Goal: Task Accomplishment & Management: Use online tool/utility

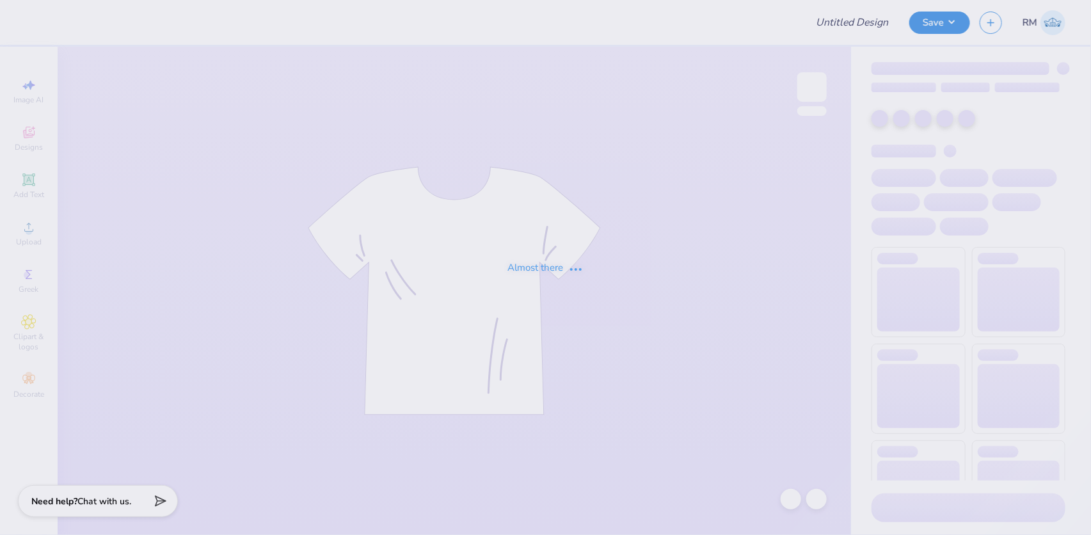
type input "Sigma Phi Delta PR Merch"
type input "50"
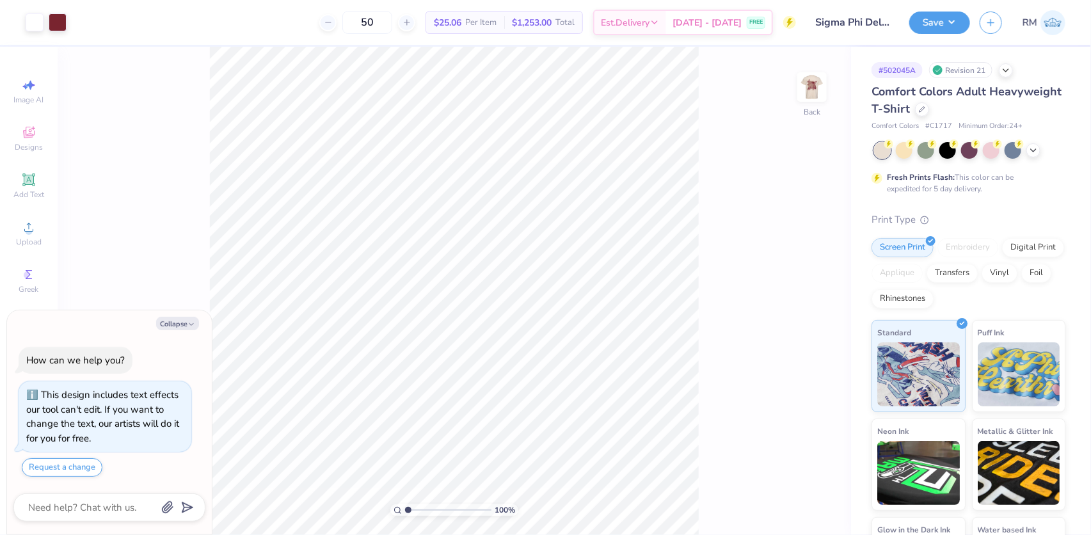
type textarea "x"
type input "4.28565406472068"
type textarea "x"
type input "6.16625371586272"
type textarea "x"
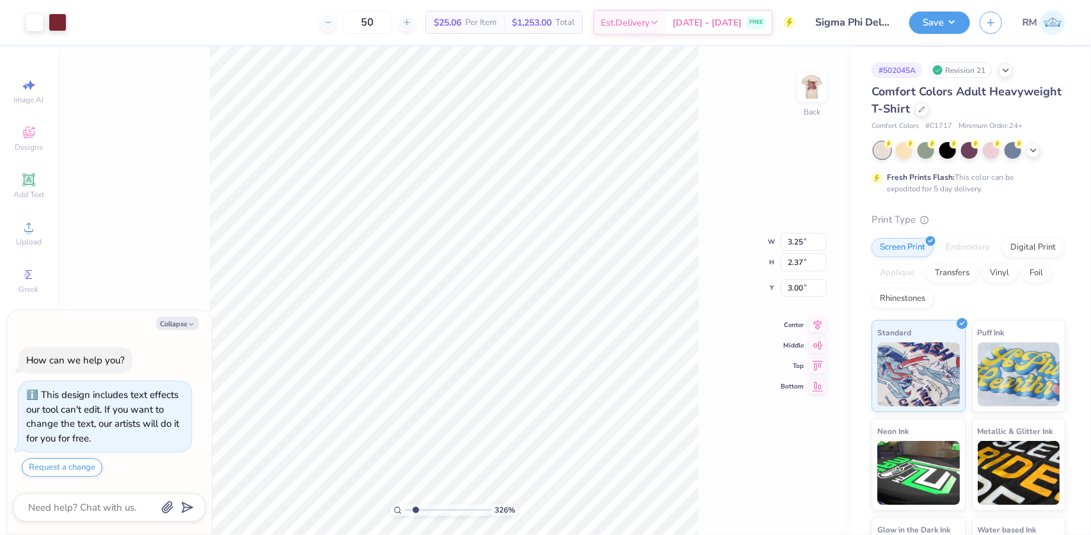
type input "1.72586339283831"
type textarea "x"
type input "1"
click at [33, 224] on icon at bounding box center [28, 226] width 15 height 15
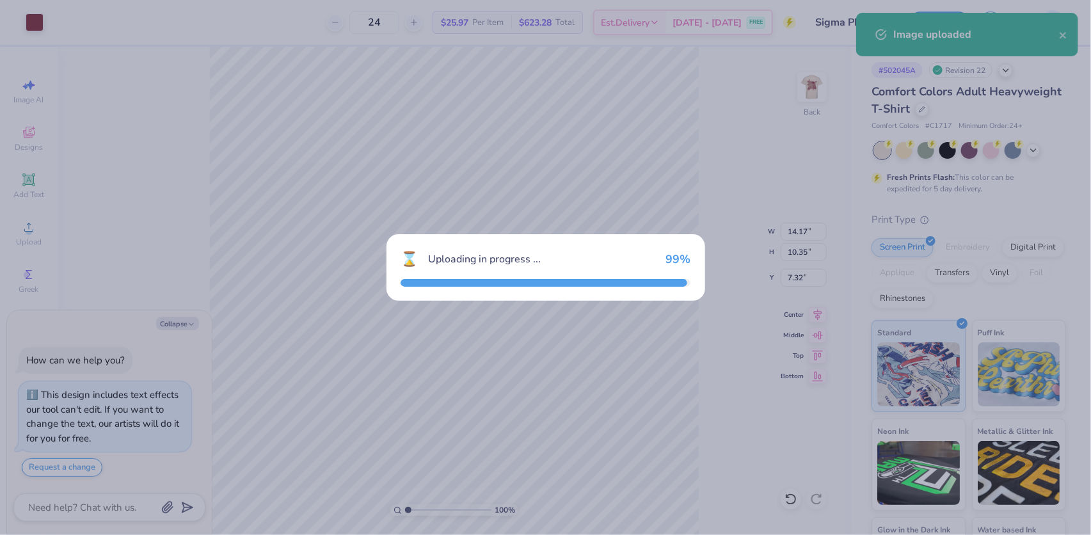
type textarea "x"
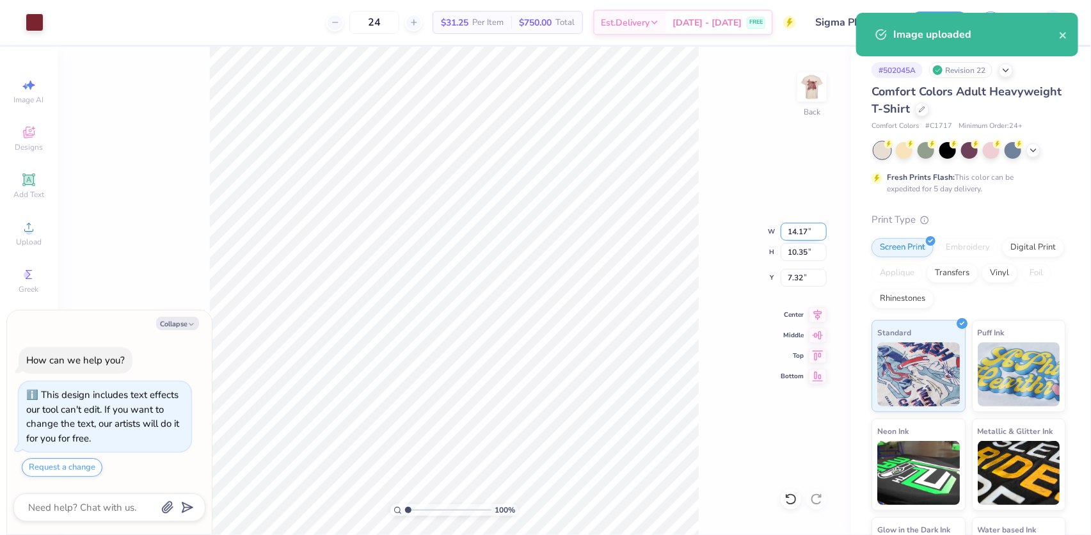
click at [798, 233] on input "14.17" at bounding box center [804, 232] width 46 height 18
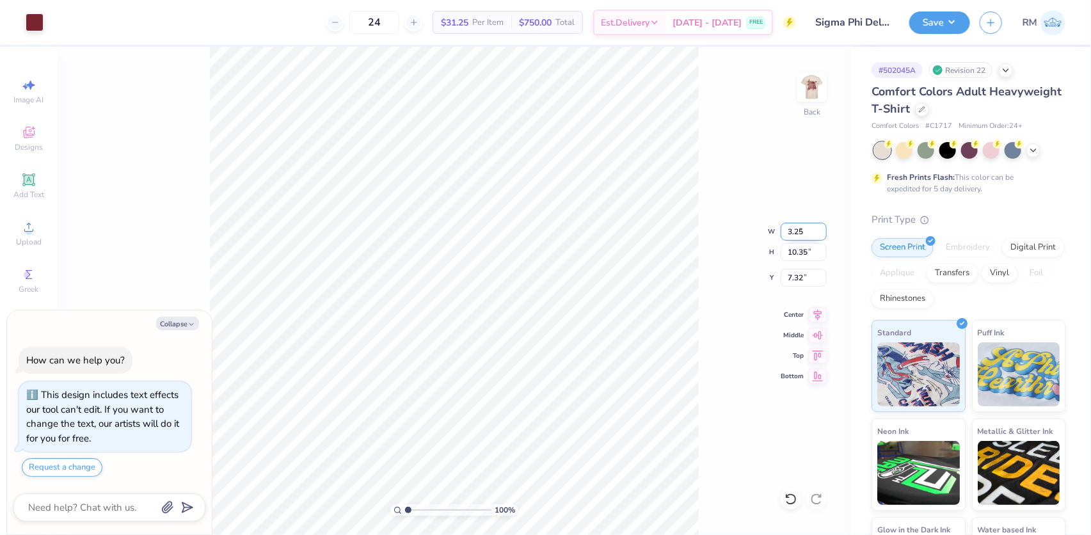
type input "3.25"
type textarea "x"
type input "2.37"
click at [795, 283] on input "11.31" at bounding box center [804, 278] width 46 height 18
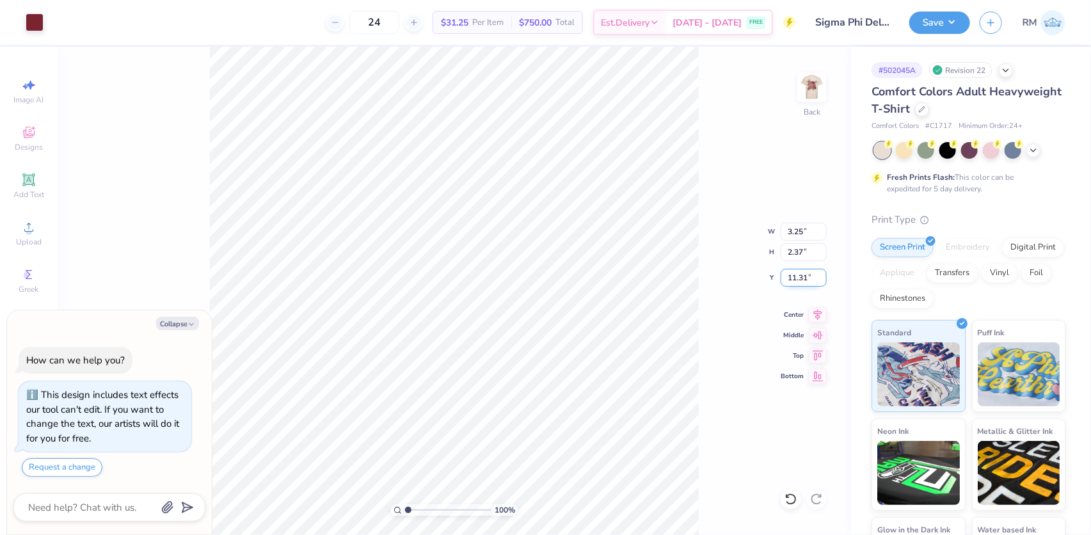
click at [795, 283] on input "11.31" at bounding box center [804, 278] width 46 height 18
type input "3.00"
click at [818, 93] on img at bounding box center [811, 86] width 51 height 51
click at [809, 60] on div "100 % Front W 12.41 12.41 " H 15.00 15.00 " Y 3.00 3.00 " Center Middle Top Bot…" at bounding box center [454, 291] width 793 height 488
click at [816, 85] on img at bounding box center [812, 87] width 26 height 26
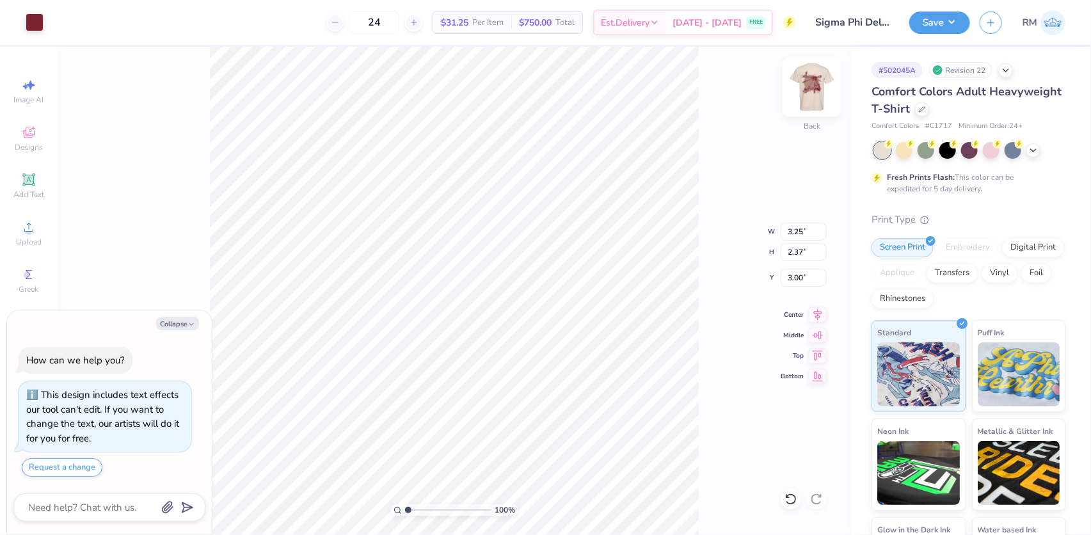
click at [815, 91] on img at bounding box center [811, 86] width 51 height 51
click at [819, 326] on icon at bounding box center [818, 323] width 8 height 11
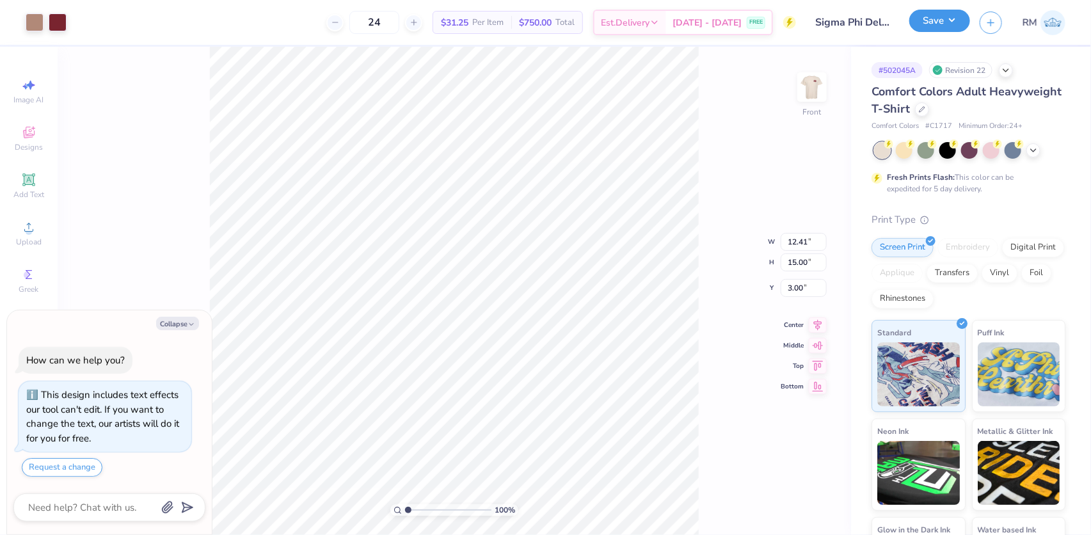
click at [927, 15] on button "Save" at bounding box center [939, 21] width 61 height 22
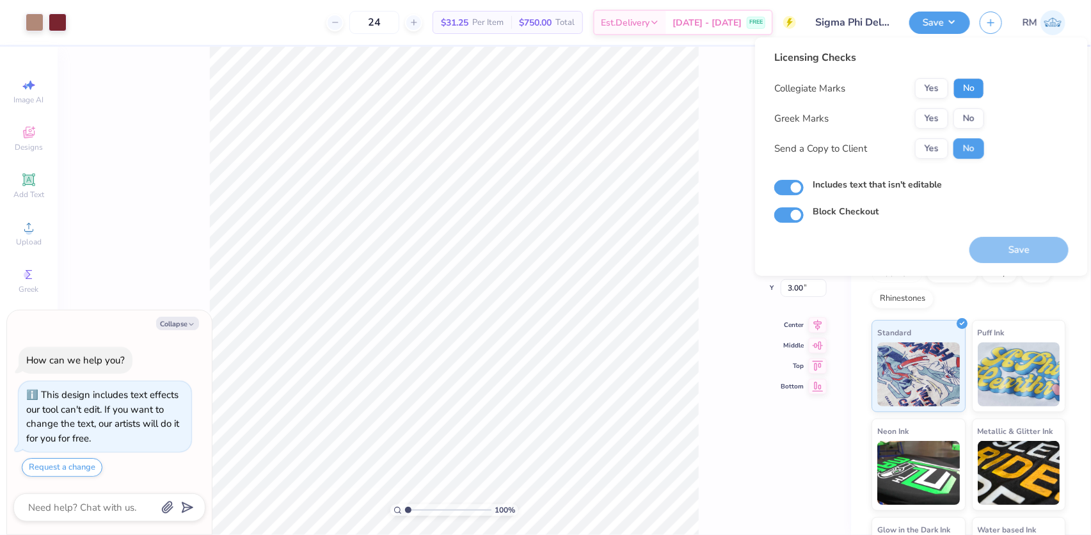
click at [964, 88] on button "No" at bounding box center [968, 88] width 31 height 20
click at [939, 116] on button "Yes" at bounding box center [931, 118] width 33 height 20
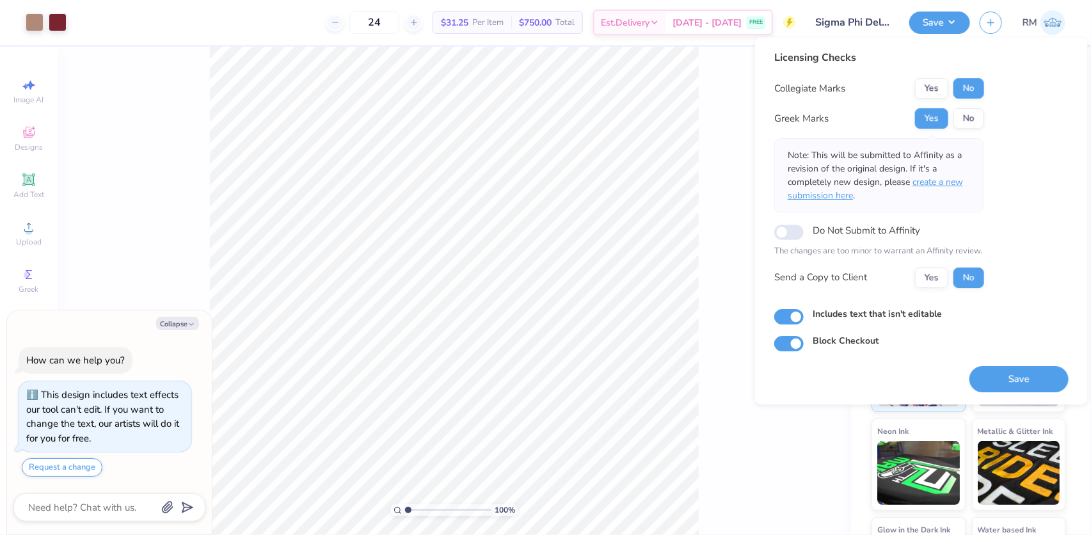
click at [936, 180] on span "create a new submission here" at bounding box center [875, 189] width 175 height 26
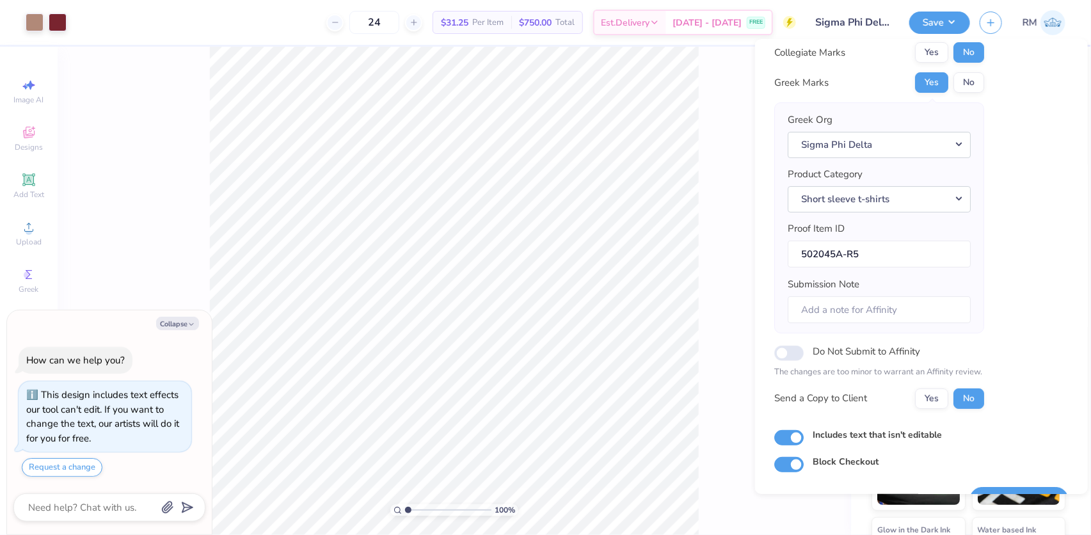
scroll to position [68, 0]
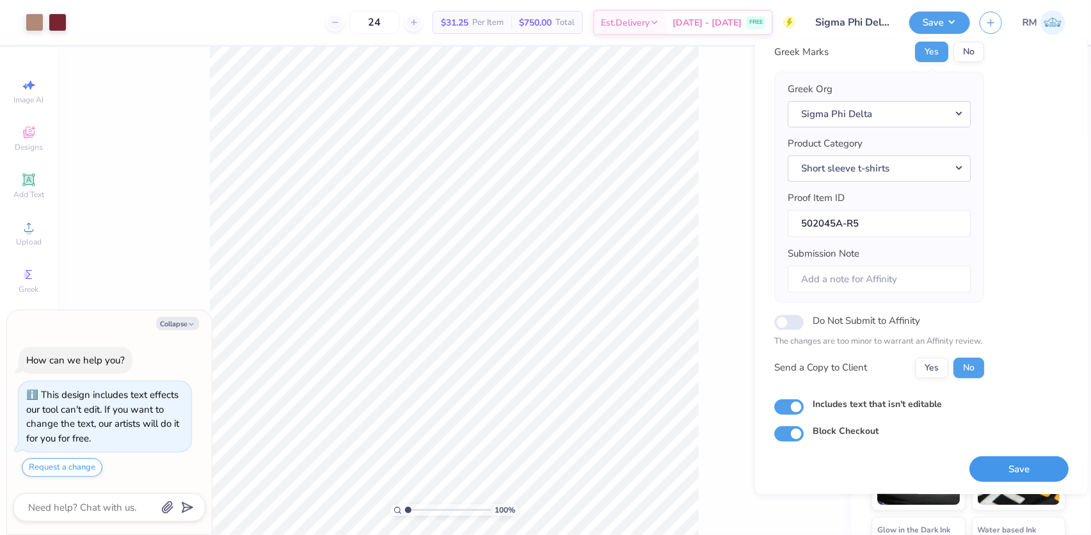
click at [1027, 468] on button "Save" at bounding box center [1018, 469] width 99 height 26
type textarea "x"
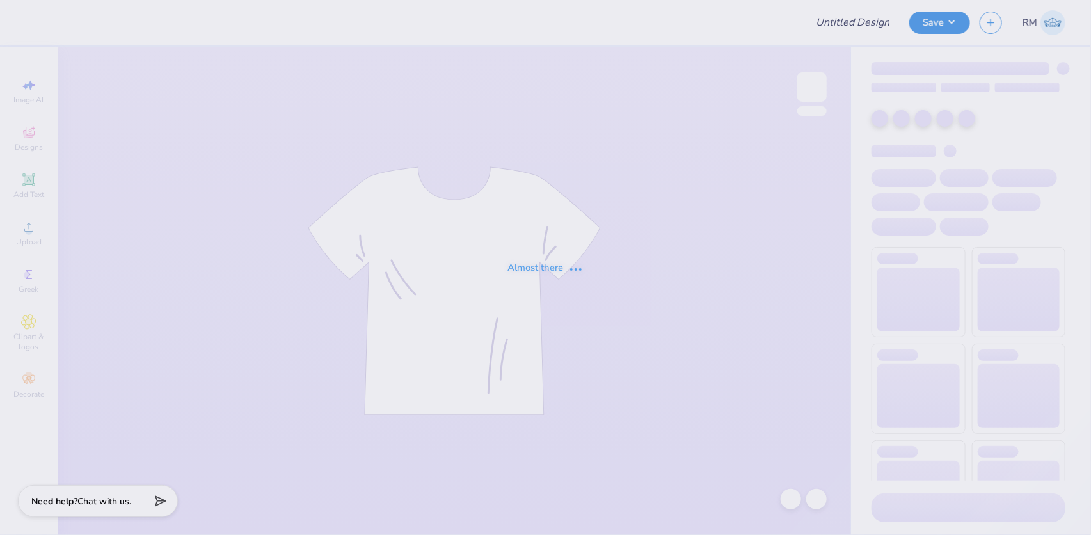
type input "Beach Volleyball Club Merch"
type input "24"
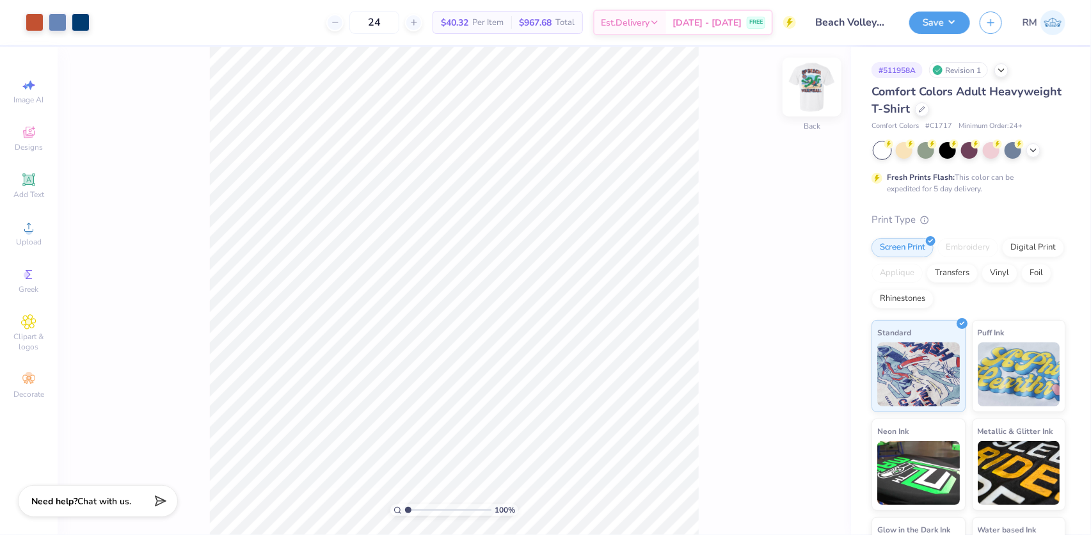
click at [809, 90] on img at bounding box center [811, 86] width 51 height 51
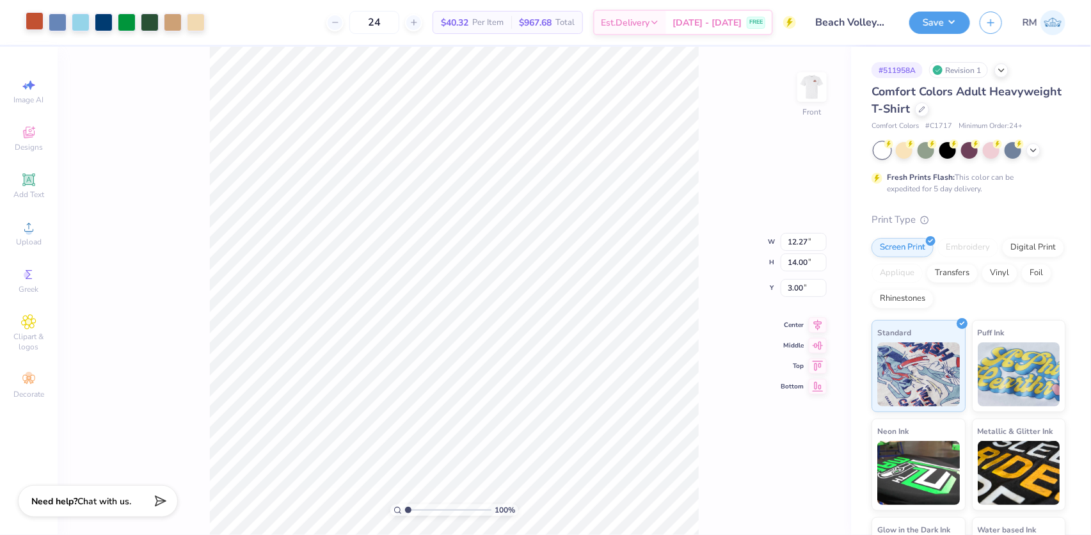
click at [26, 30] on div at bounding box center [35, 21] width 18 height 18
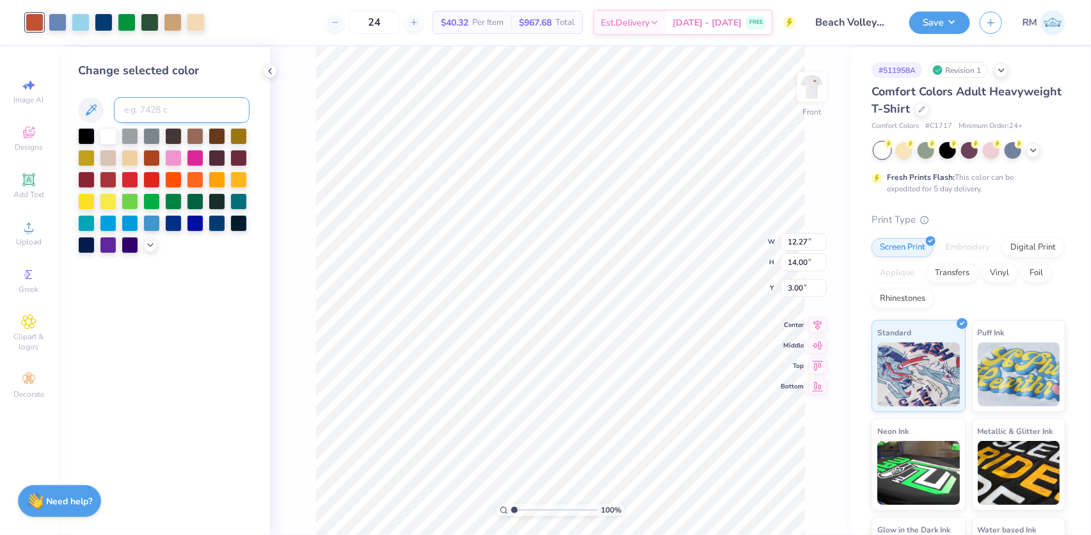
click at [177, 122] on input at bounding box center [182, 110] width 136 height 26
paste input
click at [796, 502] on icon at bounding box center [790, 499] width 13 height 13
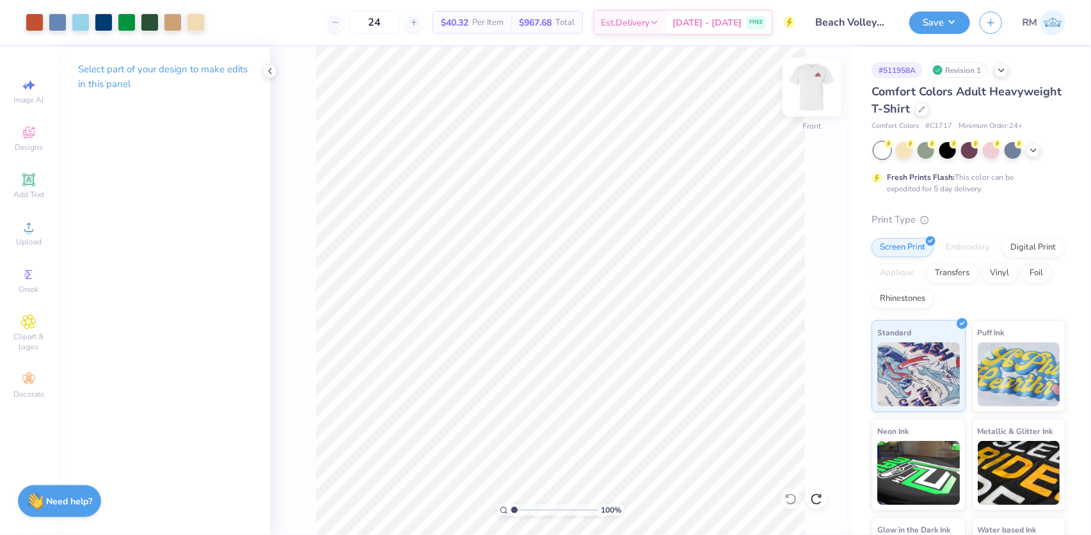
click at [810, 86] on img at bounding box center [811, 86] width 51 height 51
drag, startPoint x: 542, startPoint y: 508, endPoint x: 516, endPoint y: 510, distance: 26.3
type input "1.77"
click at [521, 516] on input "range" at bounding box center [554, 510] width 86 height 12
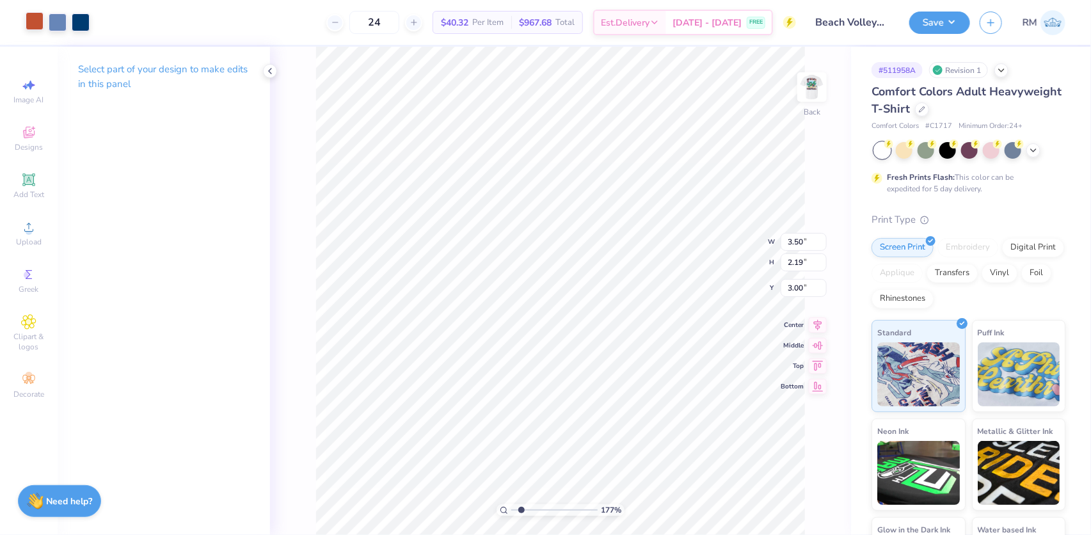
click at [29, 15] on div at bounding box center [35, 21] width 18 height 18
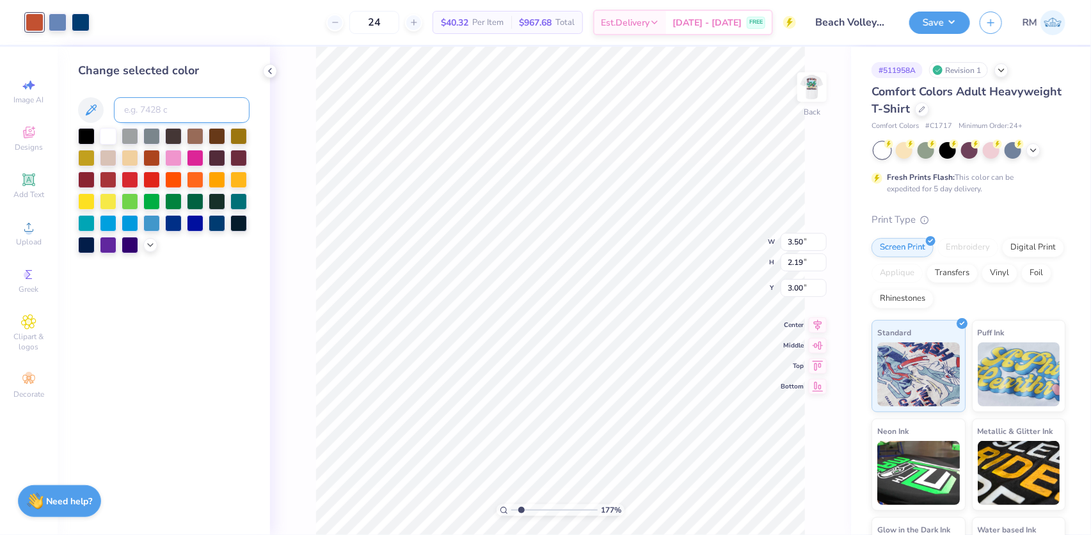
click at [162, 109] on input at bounding box center [182, 110] width 136 height 26
paste input
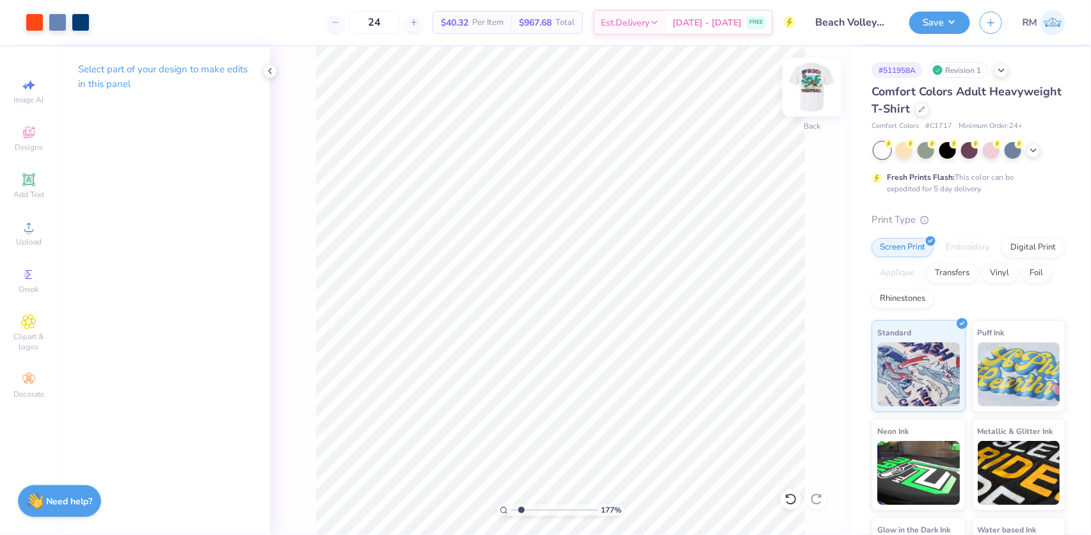
click at [805, 86] on img at bounding box center [811, 86] width 51 height 51
click at [35, 19] on div at bounding box center [35, 21] width 18 height 18
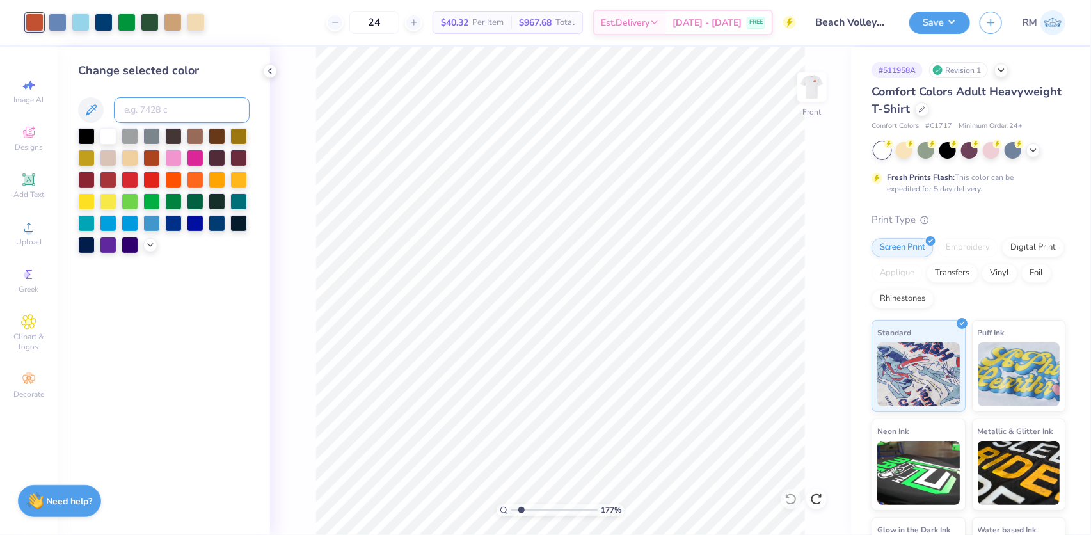
click at [134, 118] on input at bounding box center [182, 110] width 136 height 26
paste input
drag, startPoint x: 523, startPoint y: 509, endPoint x: 501, endPoint y: 511, distance: 22.5
type input "1"
click at [511, 511] on input "range" at bounding box center [554, 510] width 86 height 12
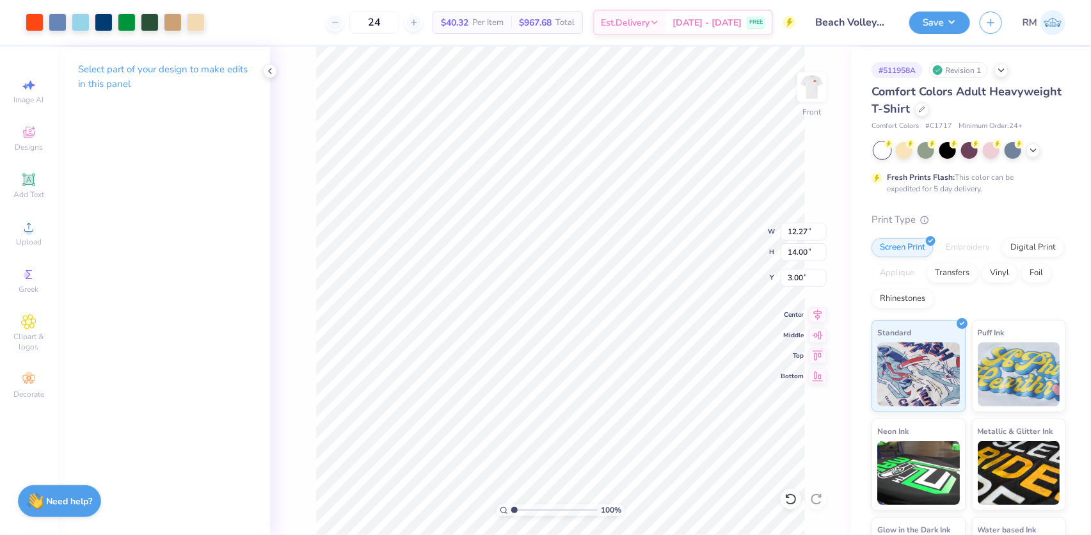
type input "6.75"
click at [24, 235] on icon at bounding box center [28, 226] width 15 height 15
click at [800, 230] on input "14.53" at bounding box center [804, 232] width 46 height 18
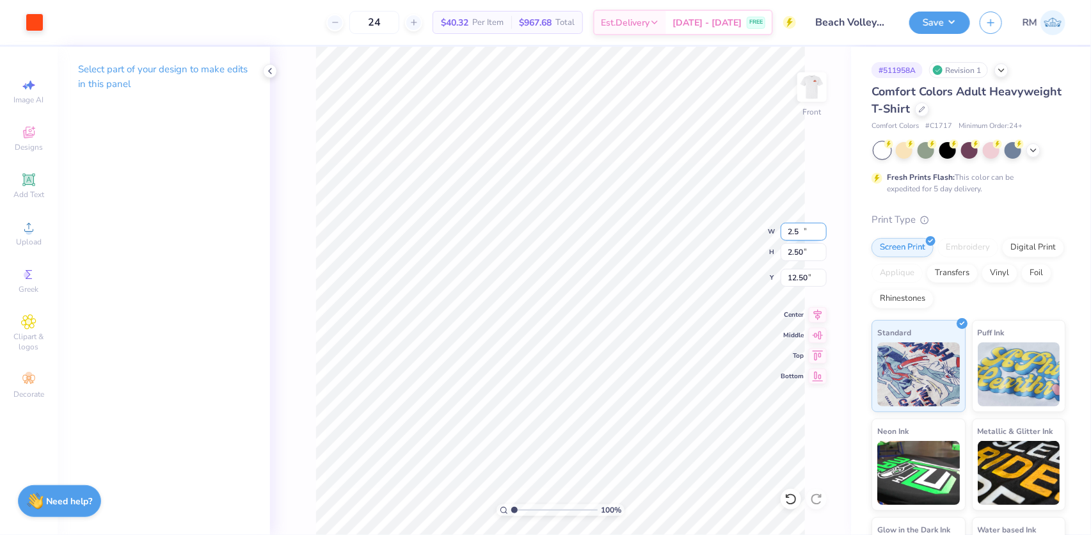
type input "2.50"
click at [796, 278] on input "12.50" at bounding box center [804, 278] width 46 height 18
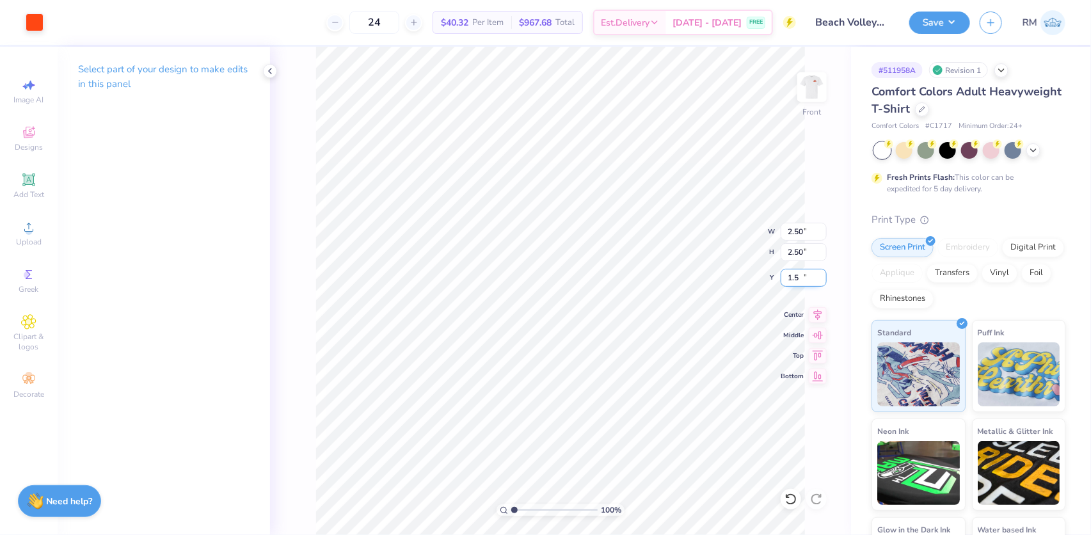
type input "1.50"
click at [818, 317] on icon at bounding box center [818, 313] width 8 height 11
type input "4.84"
click at [799, 234] on input "12.27" at bounding box center [804, 232] width 46 height 18
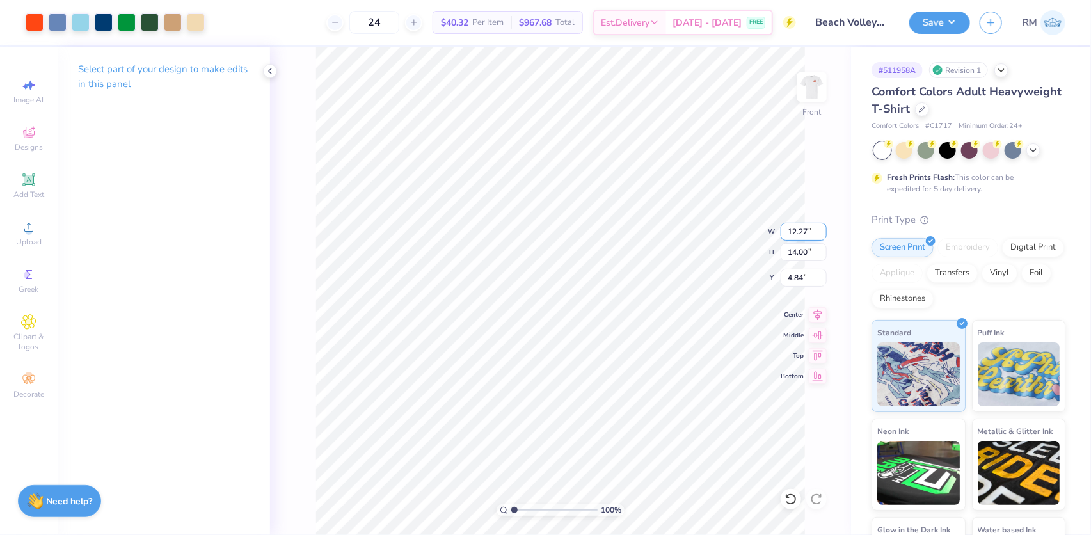
click at [799, 234] on input "12.27" at bounding box center [804, 232] width 46 height 18
type input "12.00"
type input "13.69"
type input "4.99"
click at [797, 237] on input "12.00" at bounding box center [804, 232] width 46 height 18
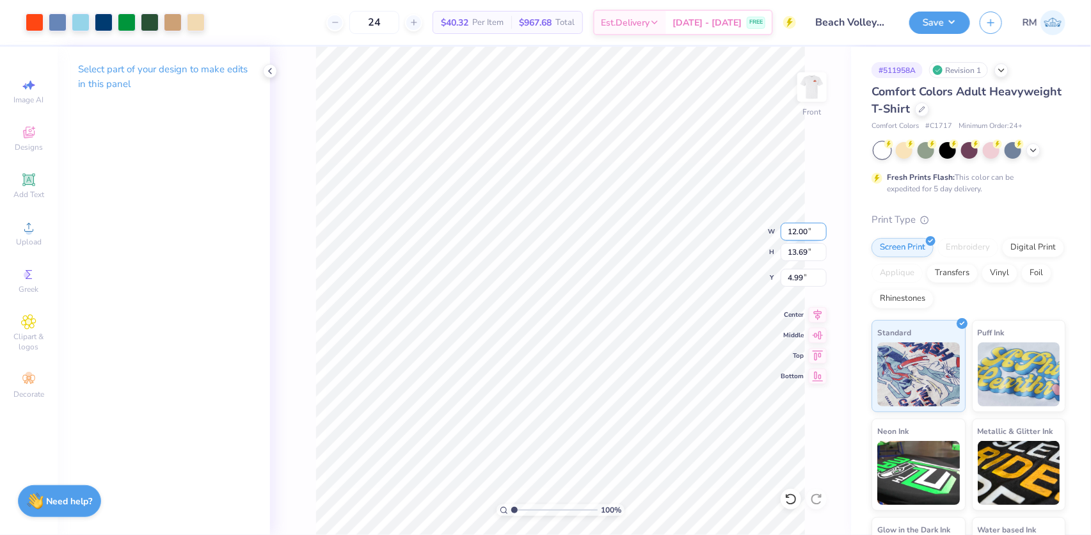
click at [797, 237] on input "12.00" at bounding box center [804, 232] width 46 height 18
type input "10.00"
type input "11.41"
type input "6.13"
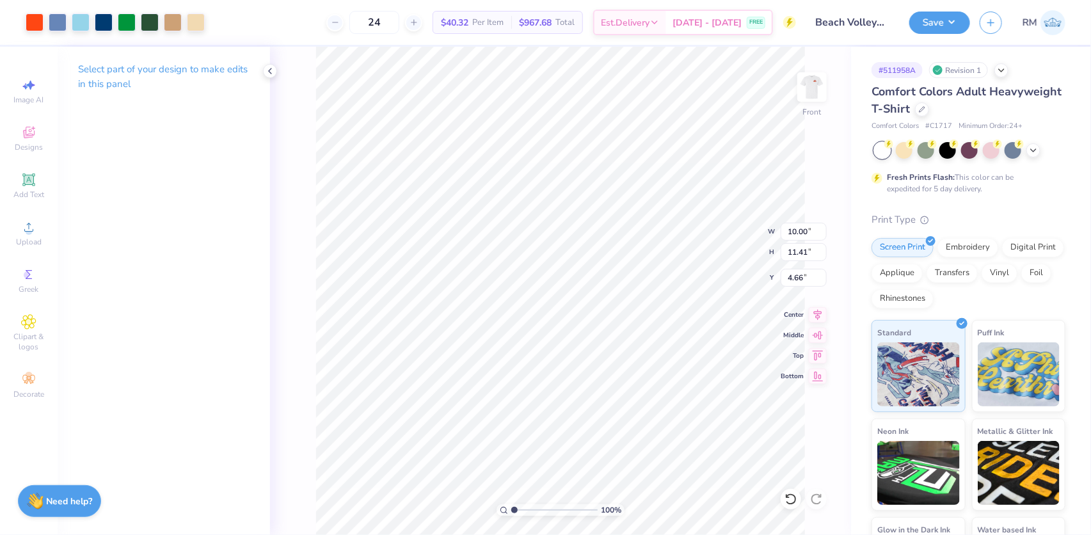
type input "4.66"
click at [808, 250] on input "11.41" at bounding box center [804, 252] width 46 height 18
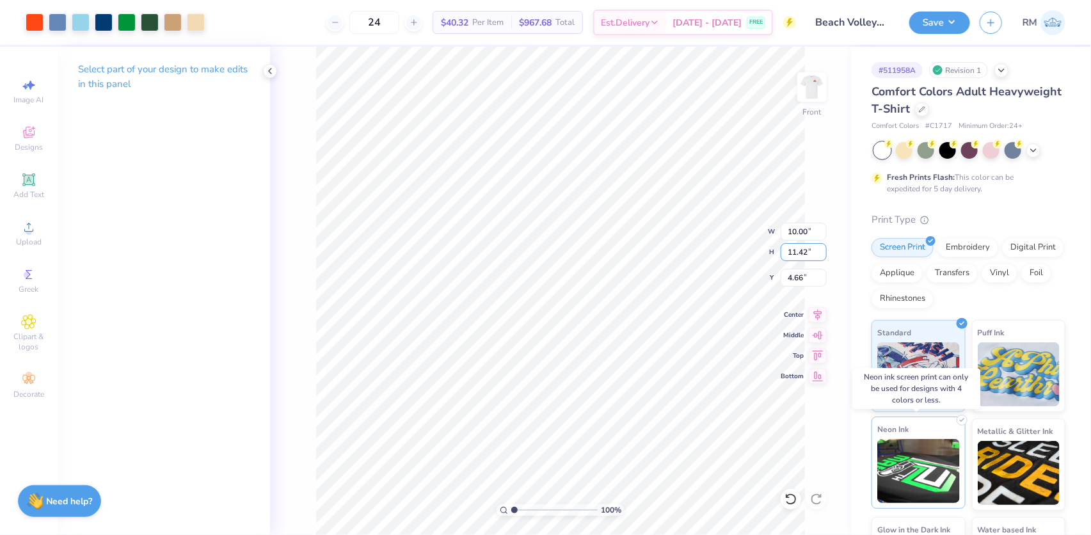
type input "11.42"
type input "10.01"
type input "4.65"
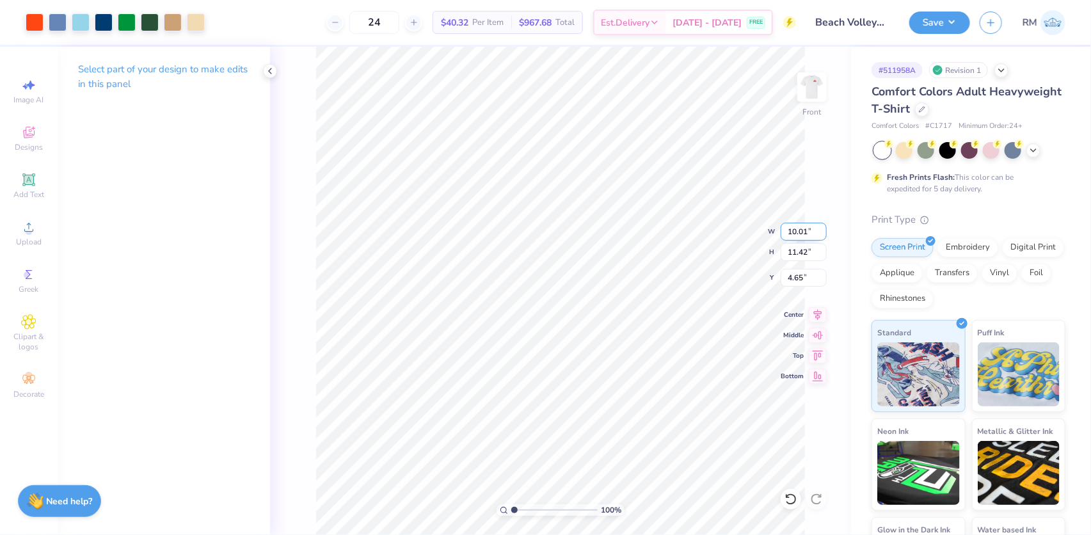
click at [788, 233] on input "10.01" at bounding box center [804, 232] width 46 height 18
type input "10.00"
type input "11.41"
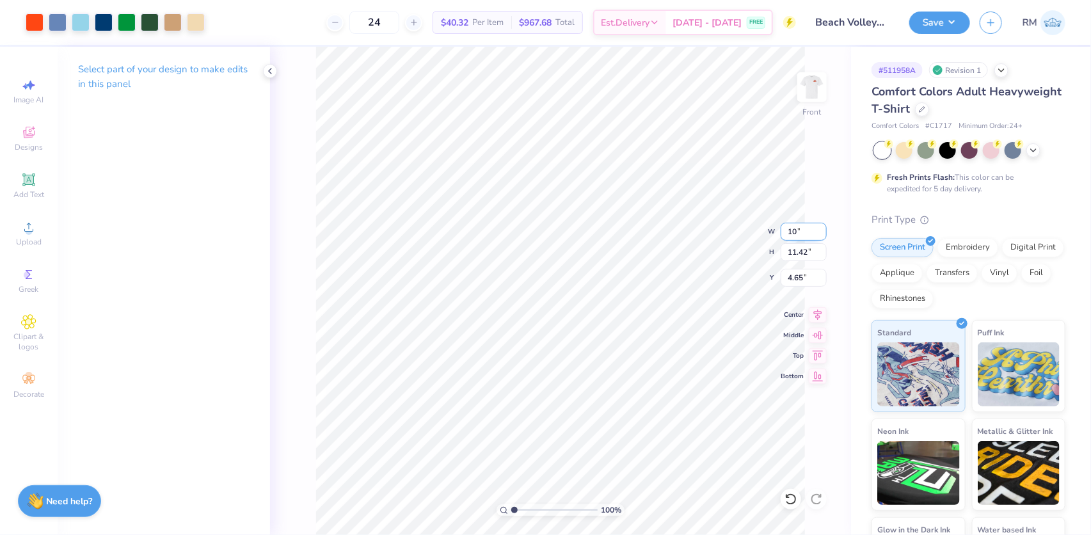
type input "4.66"
click at [416, 18] on div "Art colors 24 $40.32 Per Item $967.68 Total Est. Delivery Sep 8 - 11 FREE Desig…" at bounding box center [545, 267] width 1091 height 535
type input "4.96"
click at [799, 232] on input "10.00" at bounding box center [804, 232] width 46 height 18
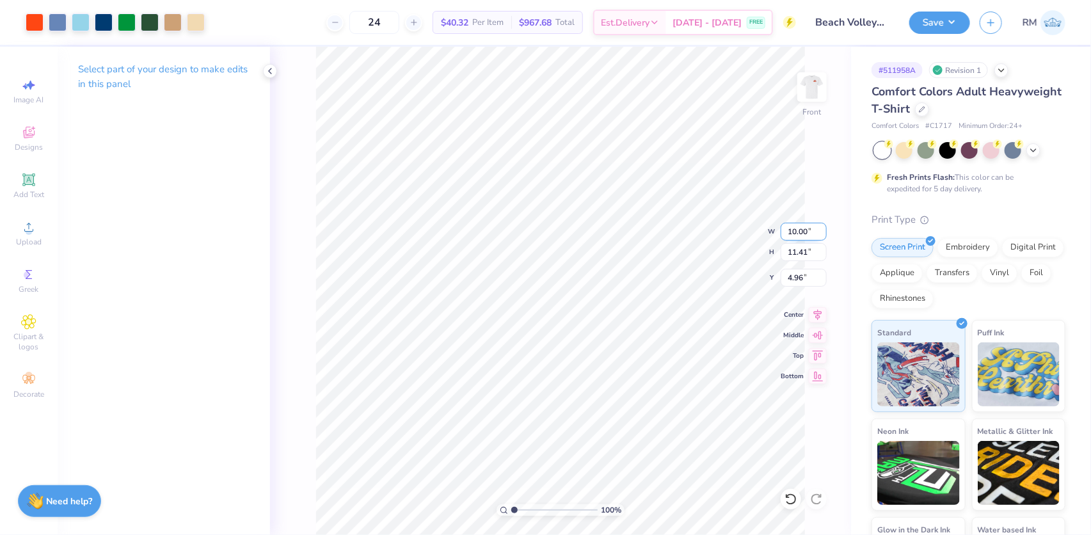
click at [799, 232] on input "10.00" at bounding box center [804, 232] width 46 height 18
type input "11.00"
type input "12.55"
type input "4.38"
click at [390, 42] on div "Art colors 24 $40.32 Per Item $967.68 Total Est. Delivery Sep 8 - 11 FREE Desig…" at bounding box center [545, 267] width 1091 height 535
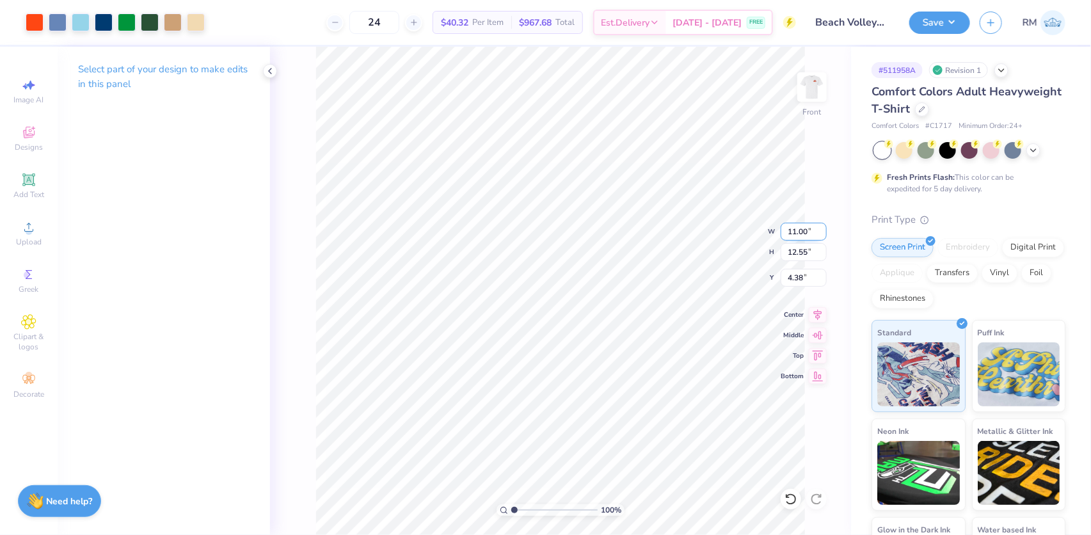
click at [790, 235] on input "11.00" at bounding box center [804, 232] width 46 height 18
type input "10.50"
type input "11.98"
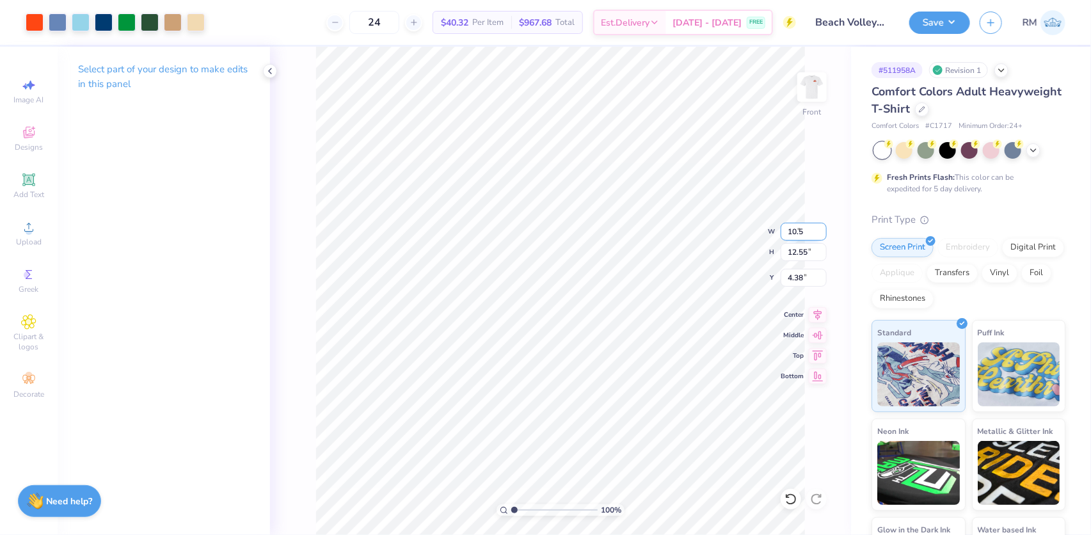
type input "4.67"
click at [801, 230] on input "10.50" at bounding box center [804, 232] width 46 height 18
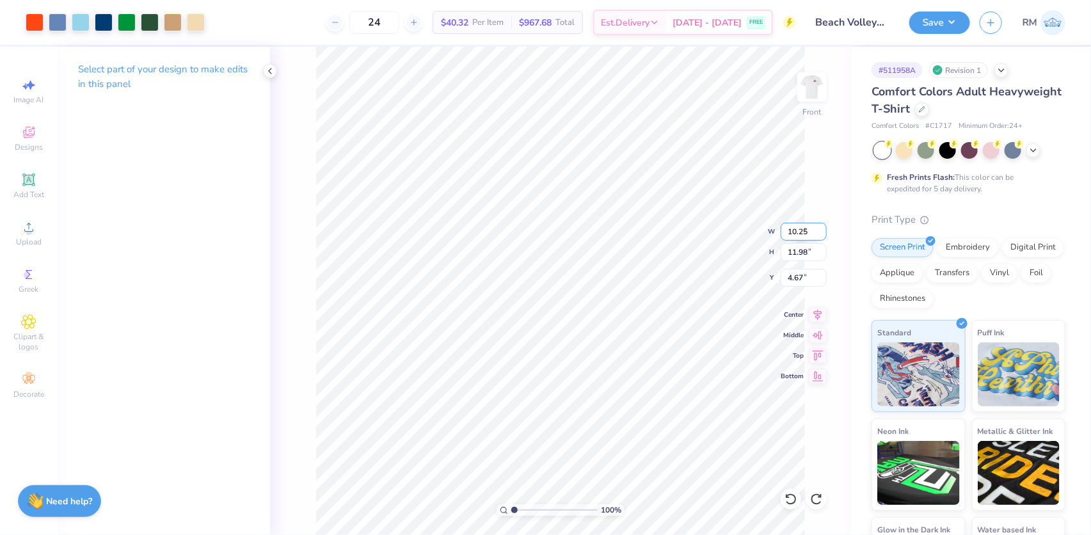
type input "10.25"
type input "11.69"
type input "4.48"
type input "4.92"
type input "4.78"
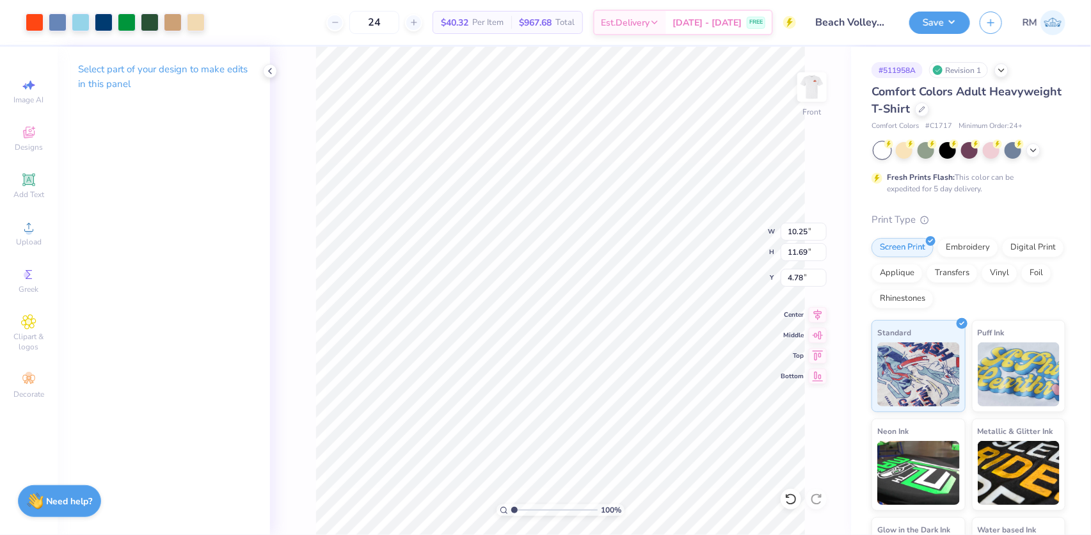
type input "4.81"
type input "14.97"
type input "4.81"
type input "15.01"
type input "1.50"
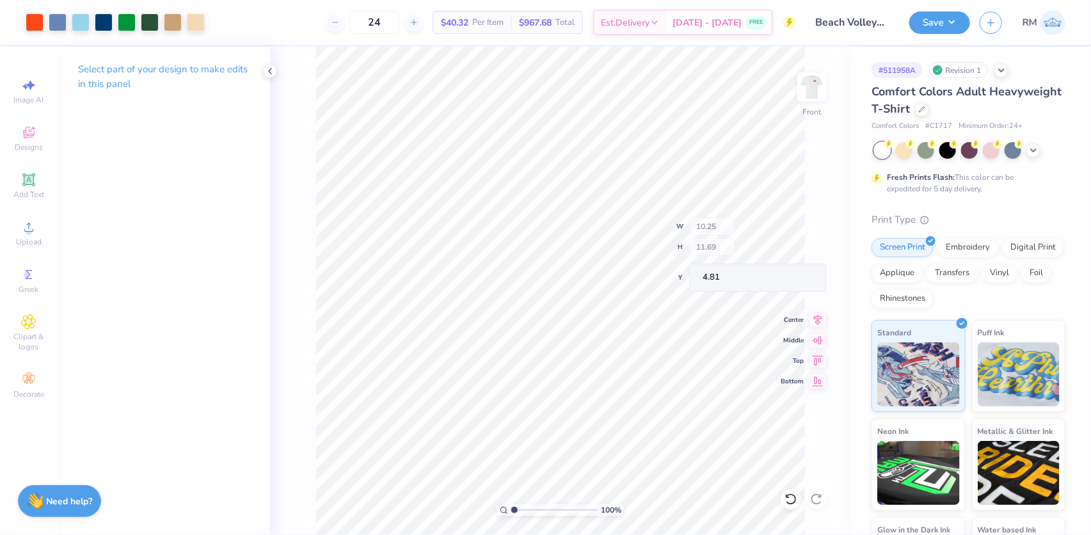
click at [430, 0] on div "Art colors 24 $40.32 Per Item $967.68 Total Est. Delivery Sep 8 - 11 FREE Desig…" at bounding box center [545, 267] width 1091 height 535
type input "14.91"
type input "1.50"
click at [628, 389] on li "Group" at bounding box center [657, 395] width 100 height 25
click at [817, 85] on img at bounding box center [811, 86] width 51 height 51
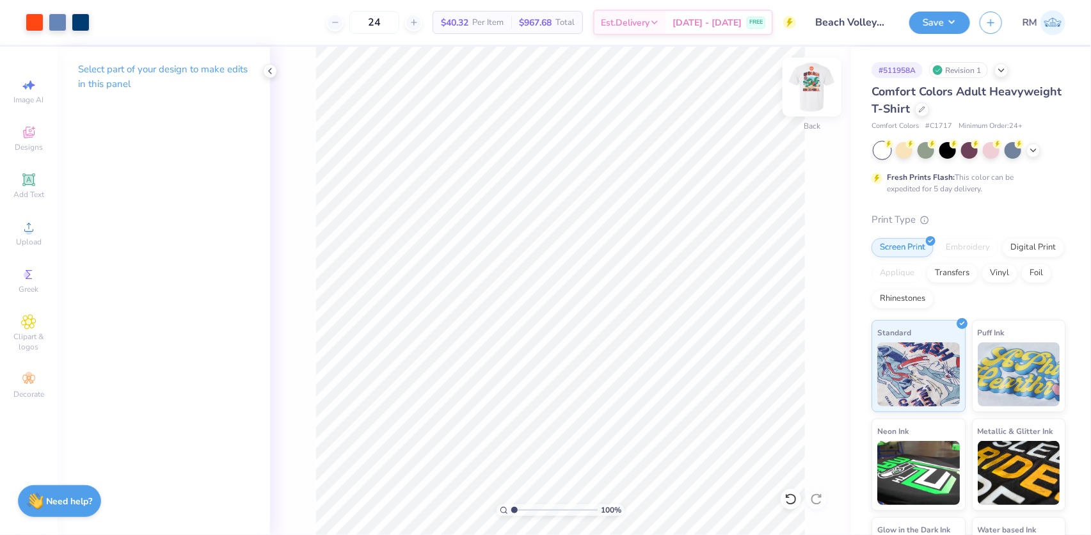
click at [804, 83] on img at bounding box center [811, 86] width 51 height 51
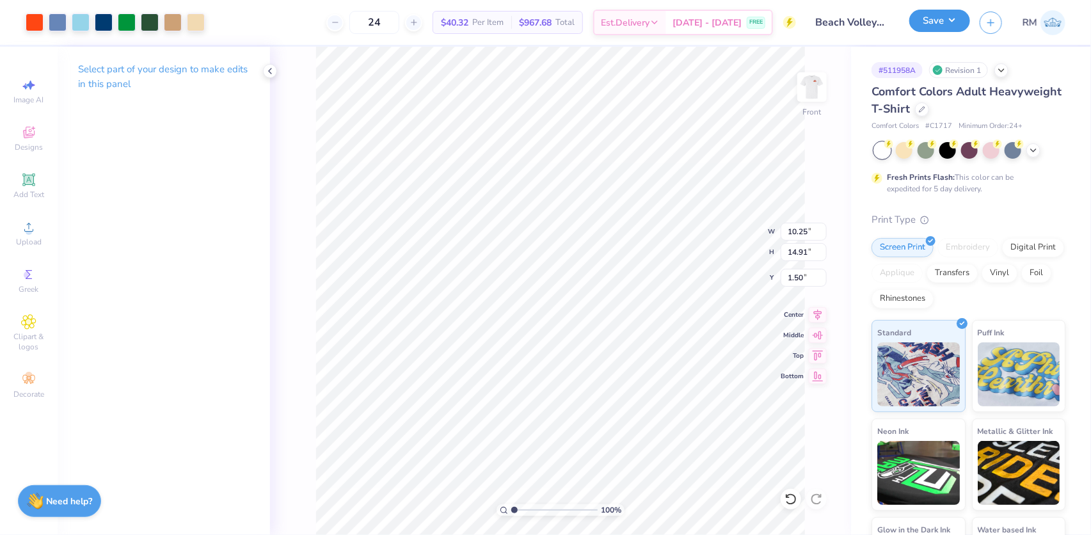
click at [956, 24] on button "Save" at bounding box center [939, 21] width 61 height 22
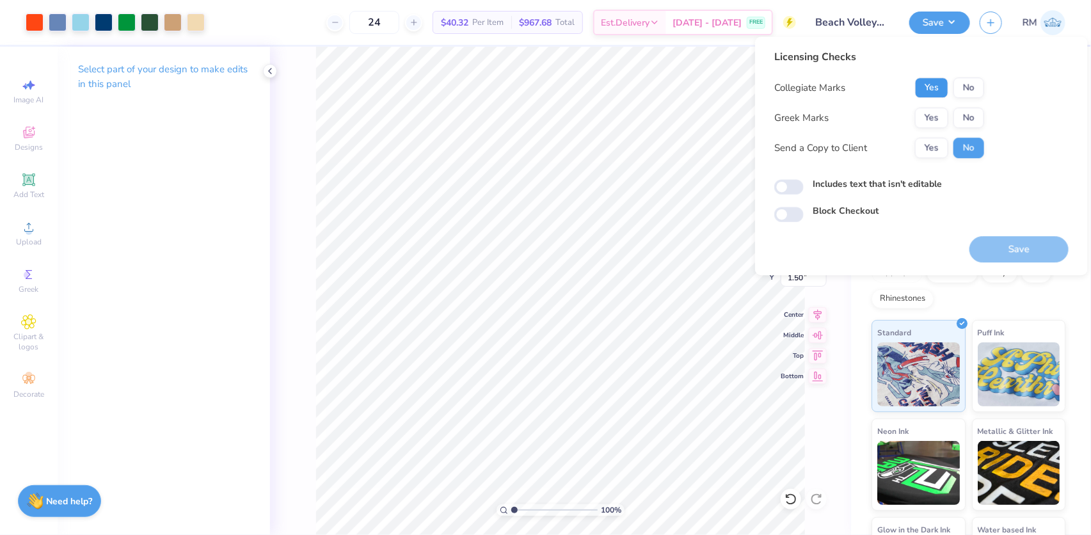
click at [939, 90] on button "Yes" at bounding box center [931, 87] width 33 height 20
click at [971, 120] on button "No" at bounding box center [968, 117] width 31 height 20
click at [998, 240] on button "Save" at bounding box center [1018, 249] width 99 height 26
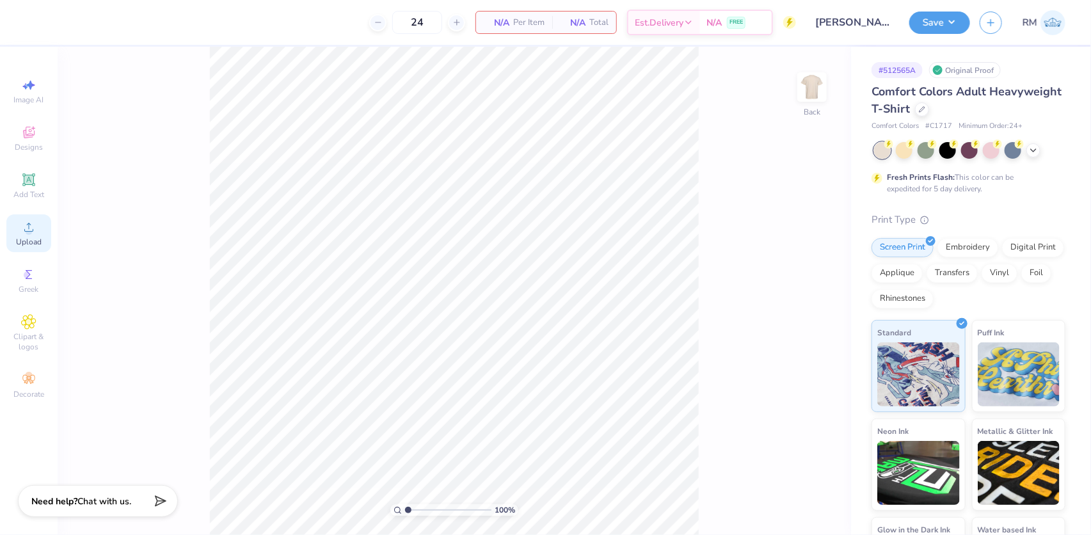
click at [26, 230] on circle at bounding box center [28, 231] width 7 height 7
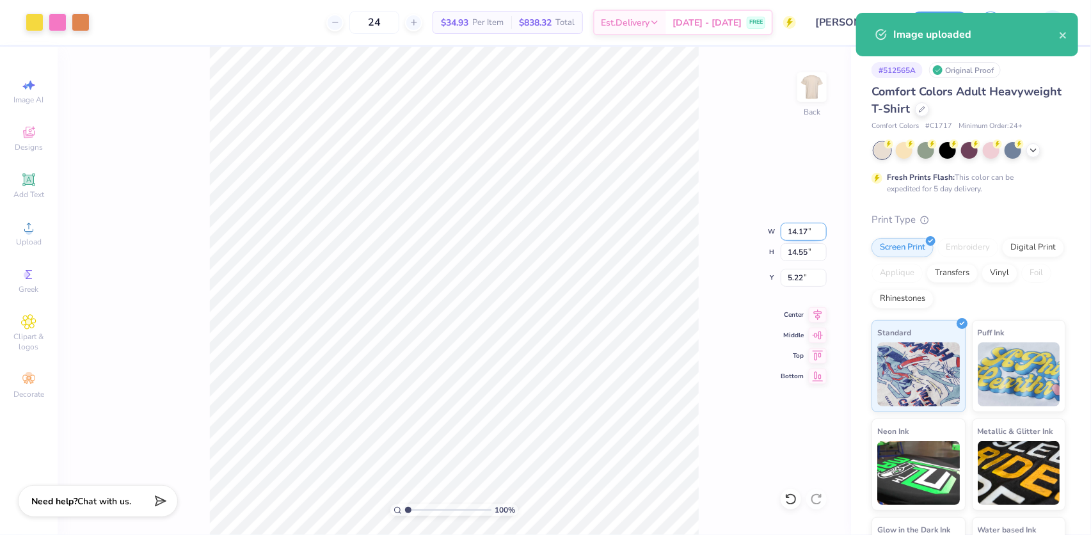
click at [802, 234] on input "14.17" at bounding box center [804, 232] width 46 height 18
type input "11.00"
type input "11.30"
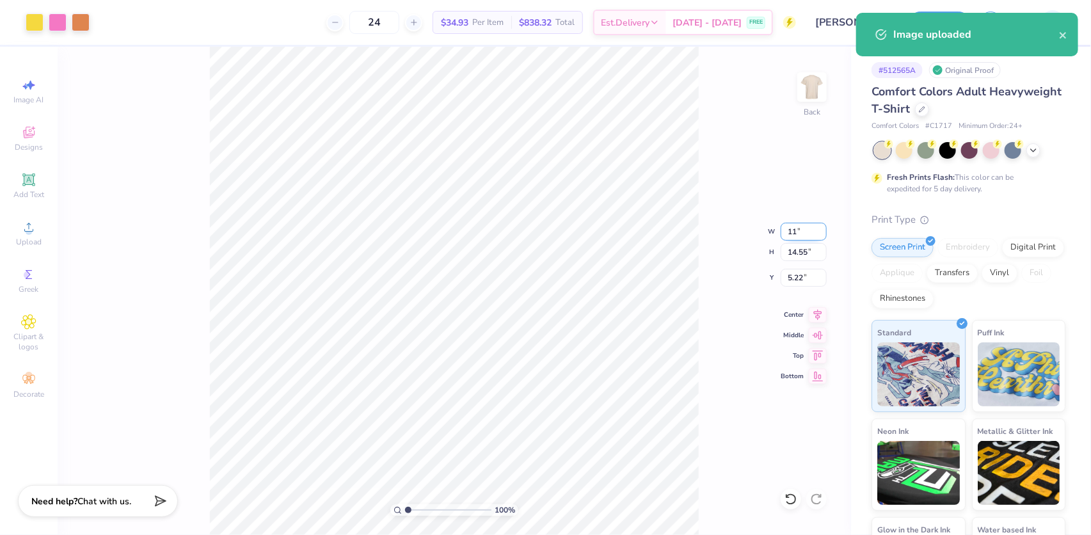
type input "6.85"
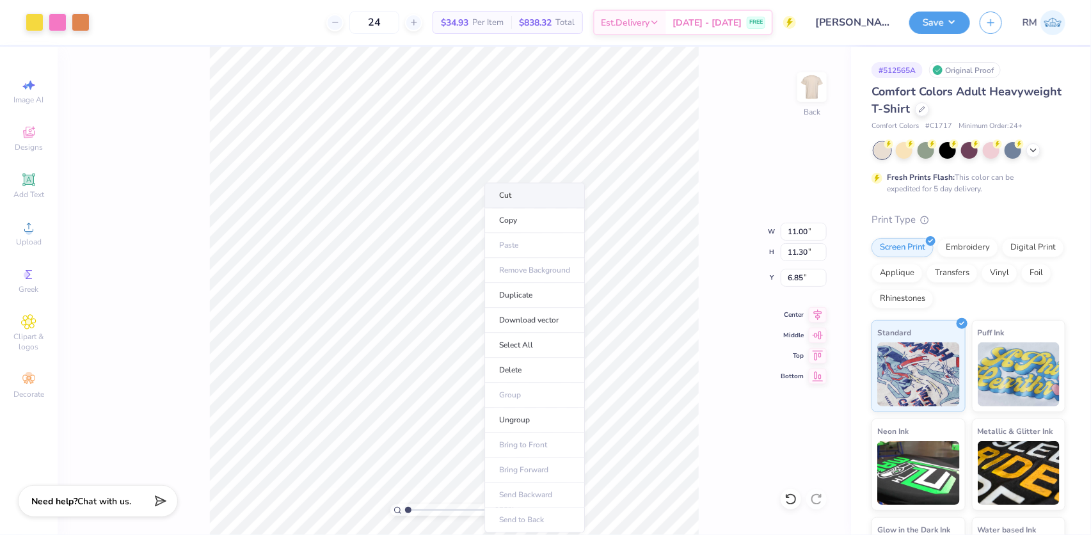
click at [513, 198] on li "Cut" at bounding box center [534, 195] width 100 height 26
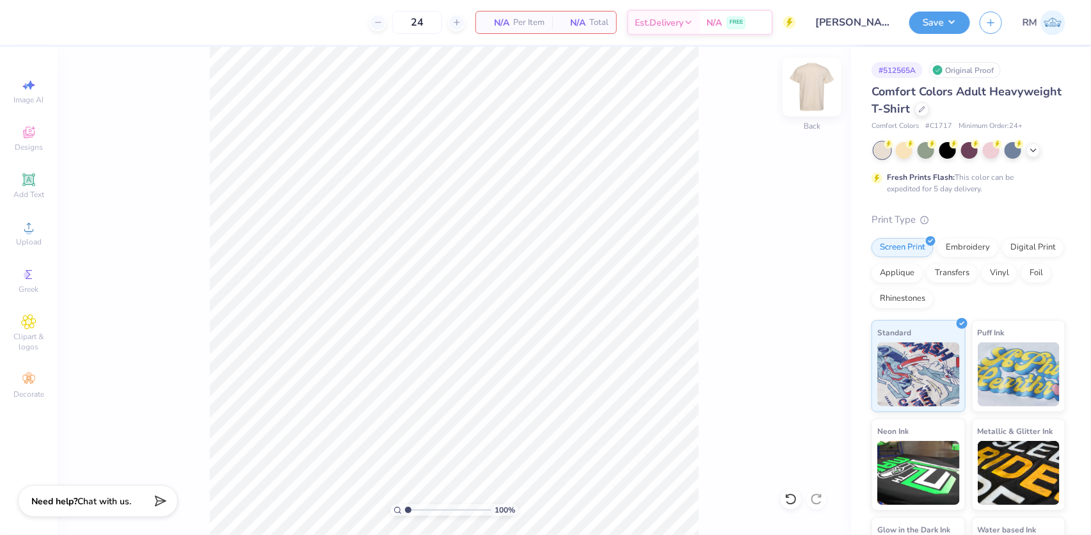
click at [813, 92] on img at bounding box center [811, 86] width 51 height 51
click at [450, 286] on div "Almost there" at bounding box center [574, 291] width 1033 height 488
click at [461, 241] on li "Paste" at bounding box center [484, 245] width 100 height 25
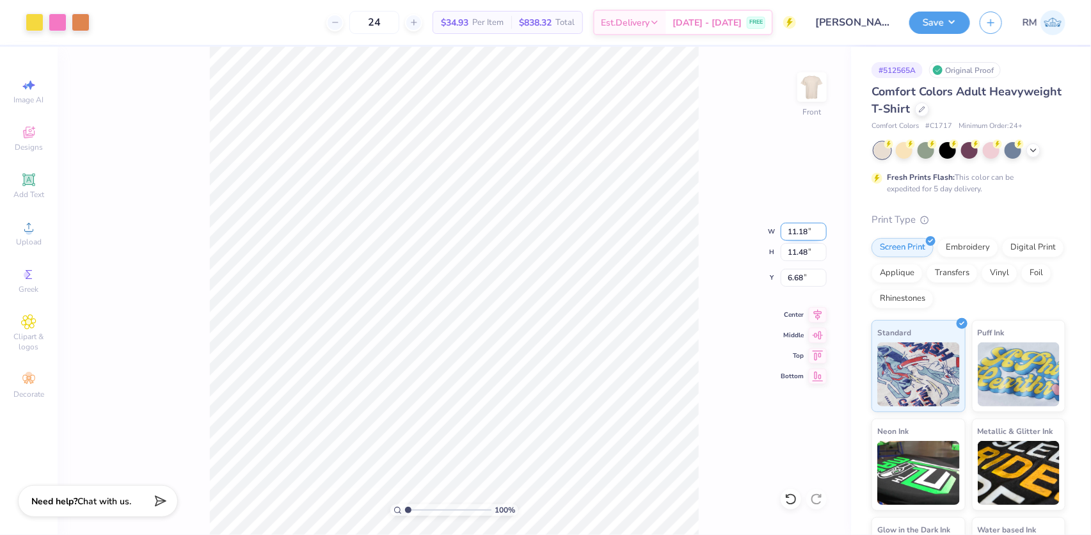
click at [793, 230] on input "11.18" at bounding box center [804, 232] width 46 height 18
type input "11.00"
type input "11.30"
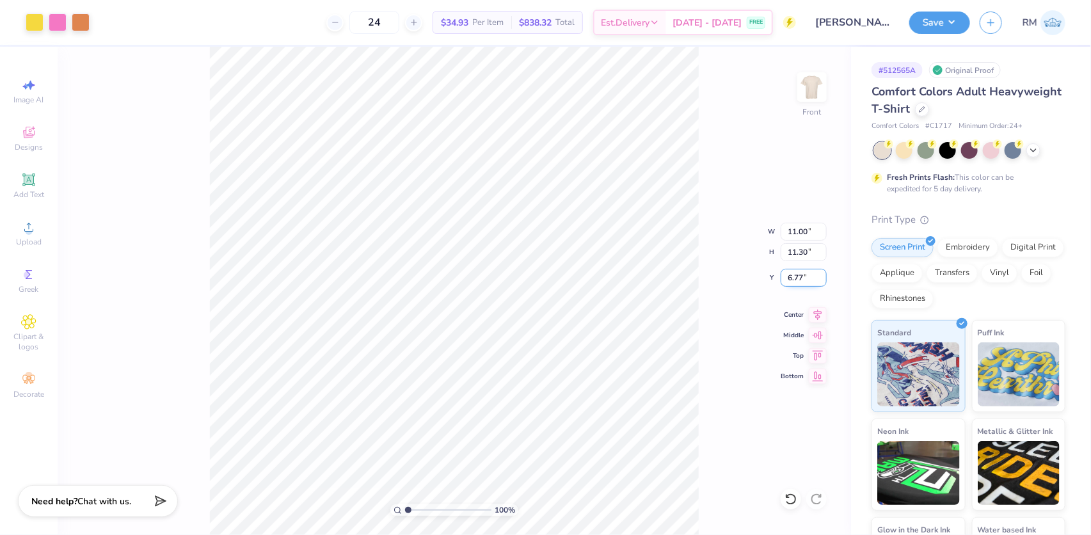
click at [793, 280] on input "6.77" at bounding box center [804, 278] width 46 height 18
type input "3.00"
click at [816, 317] on icon at bounding box center [818, 312] width 18 height 15
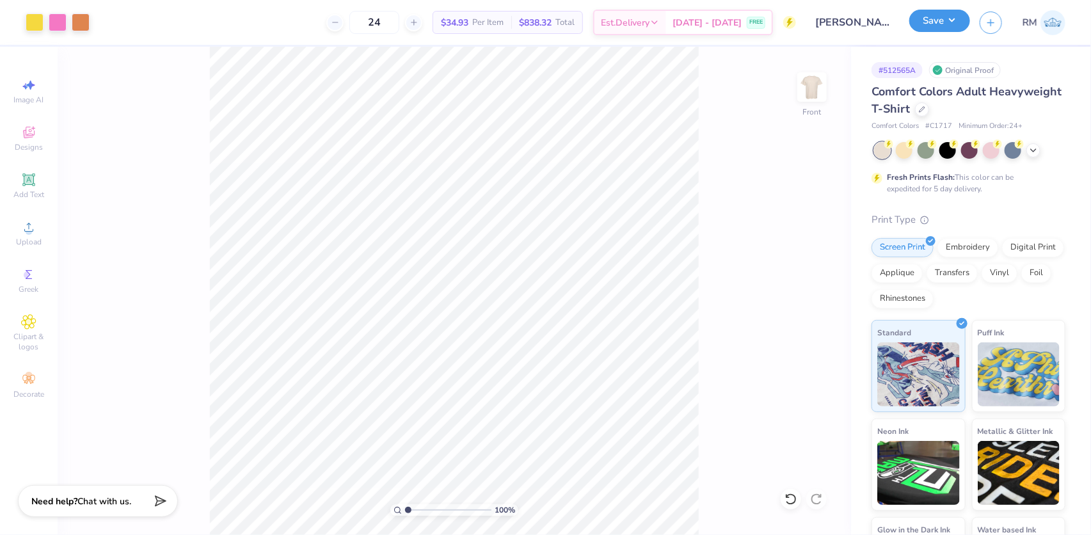
click at [937, 26] on button "Save" at bounding box center [939, 21] width 61 height 22
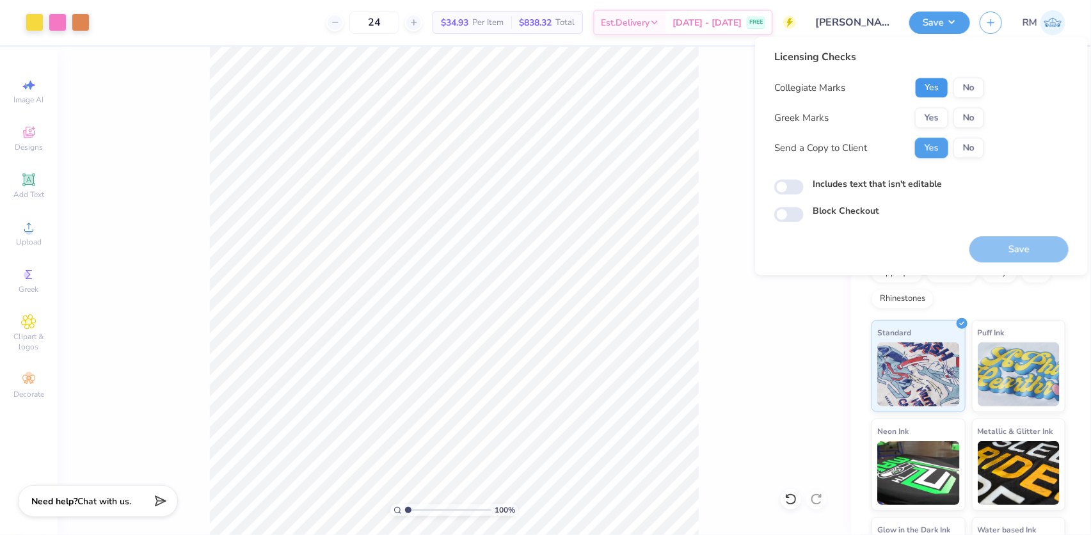
click at [934, 88] on button "Yes" at bounding box center [931, 87] width 33 height 20
click at [966, 122] on button "No" at bounding box center [968, 117] width 31 height 20
click at [934, 115] on button "Yes" at bounding box center [931, 117] width 33 height 20
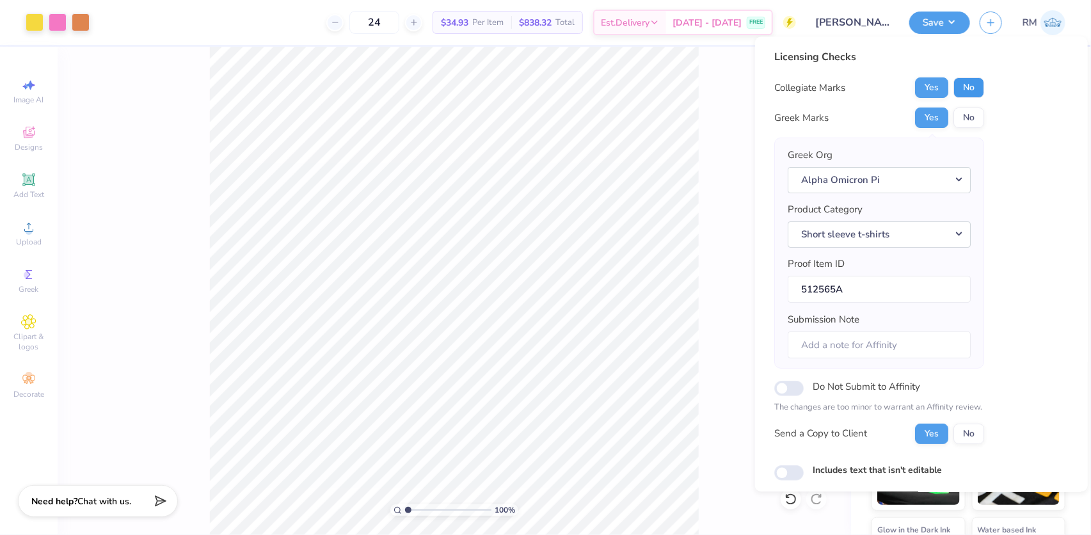
click at [975, 92] on button "No" at bounding box center [968, 87] width 31 height 20
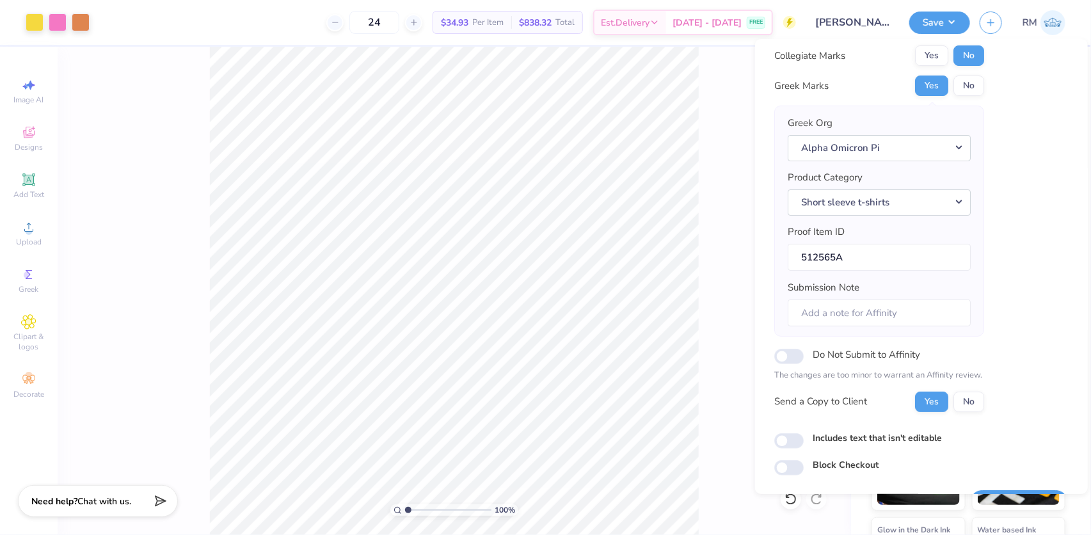
scroll to position [68, 0]
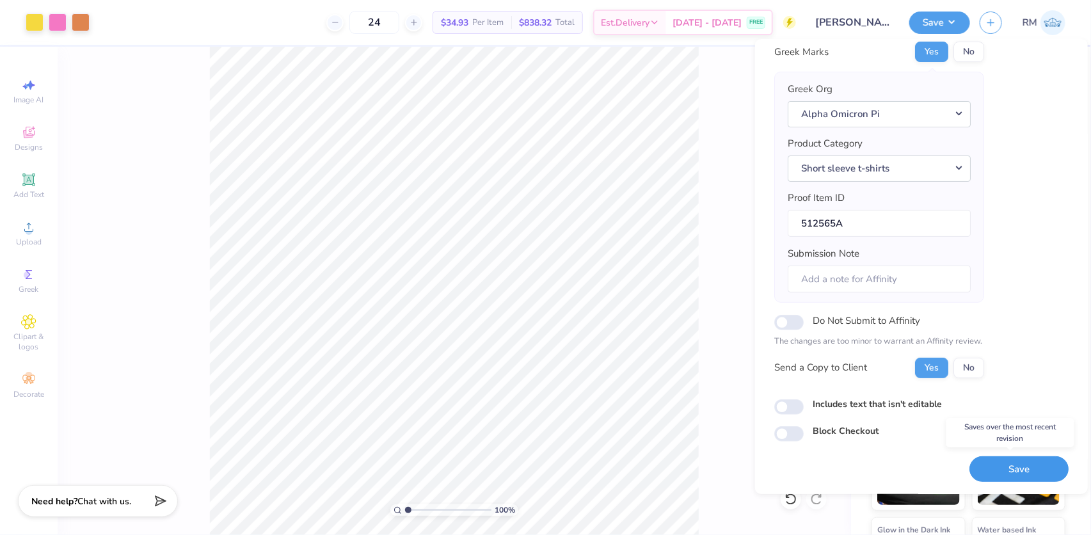
click at [1005, 471] on button "Save" at bounding box center [1018, 469] width 99 height 26
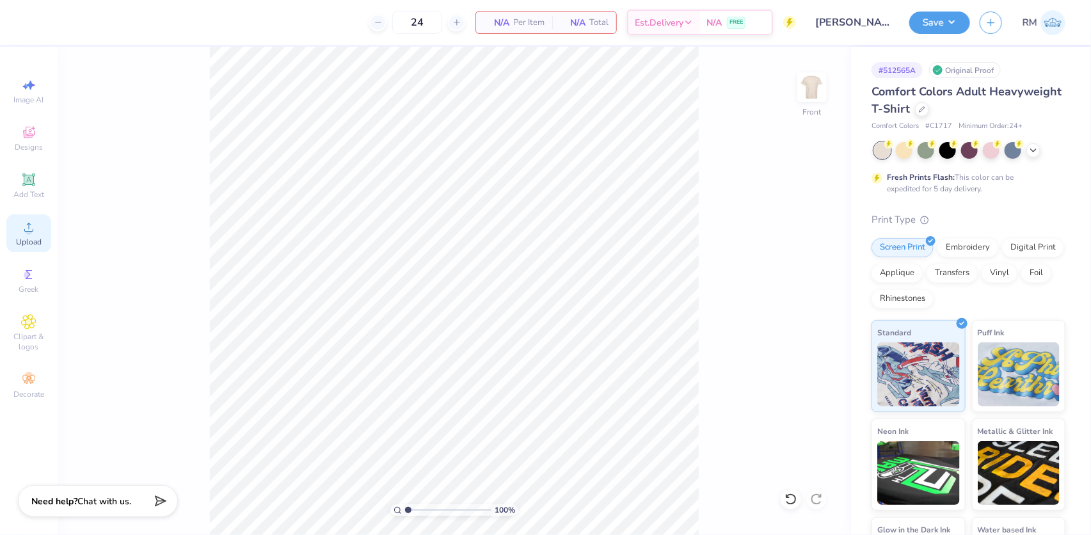
click at [29, 239] on span "Upload" at bounding box center [29, 242] width 26 height 10
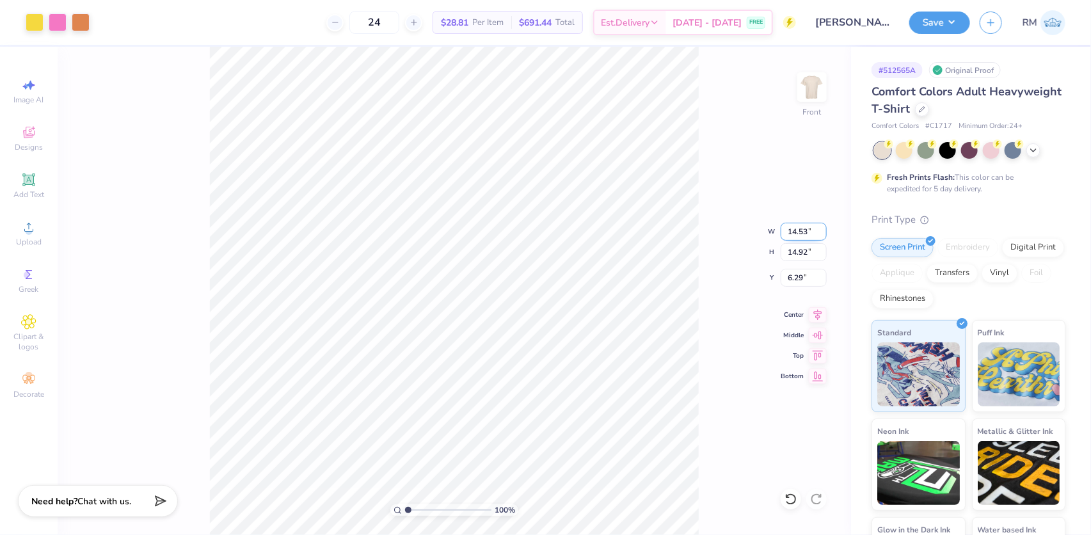
click at [793, 235] on input "14.53" at bounding box center [804, 232] width 46 height 18
type input "11.00"
type input "11.30"
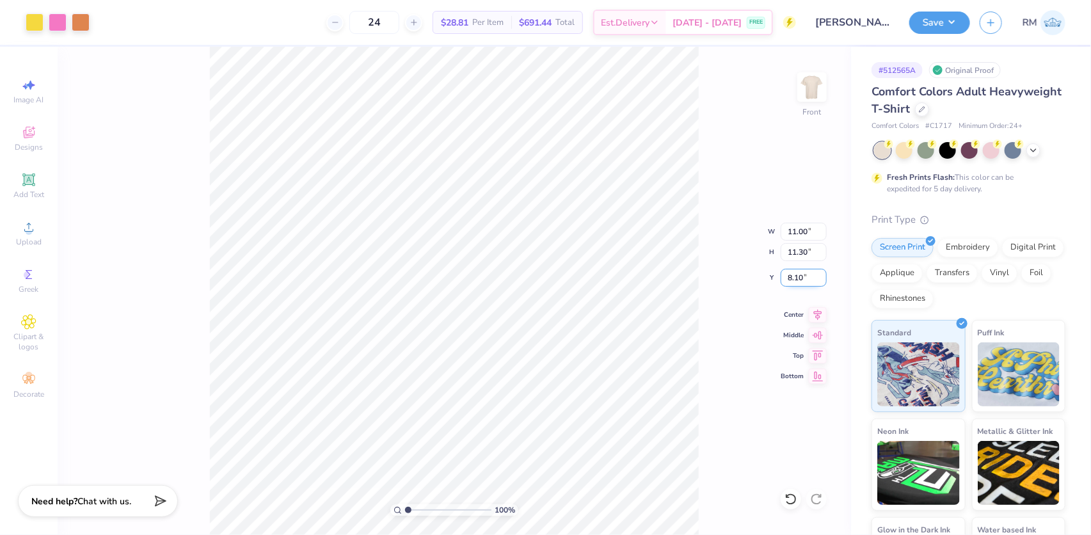
click at [790, 275] on input "8.10" at bounding box center [804, 278] width 46 height 18
type input "3.00"
click at [938, 23] on button "Save" at bounding box center [939, 21] width 61 height 22
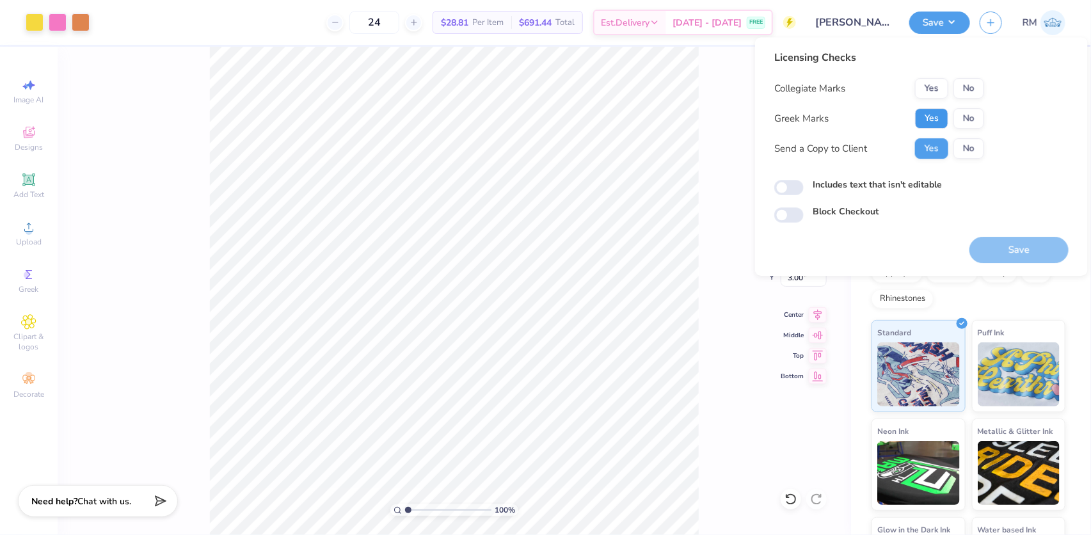
click at [928, 112] on button "Yes" at bounding box center [931, 118] width 33 height 20
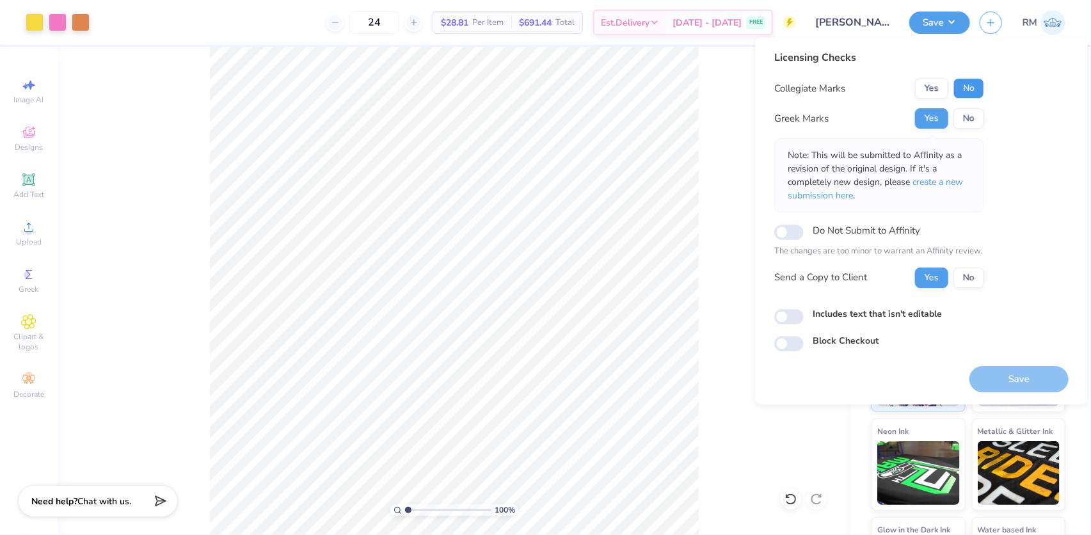
click at [962, 86] on button "No" at bounding box center [968, 88] width 31 height 20
click at [1010, 374] on button "Save" at bounding box center [1018, 379] width 99 height 26
click at [925, 179] on span "create a new submission here" at bounding box center [875, 189] width 175 height 26
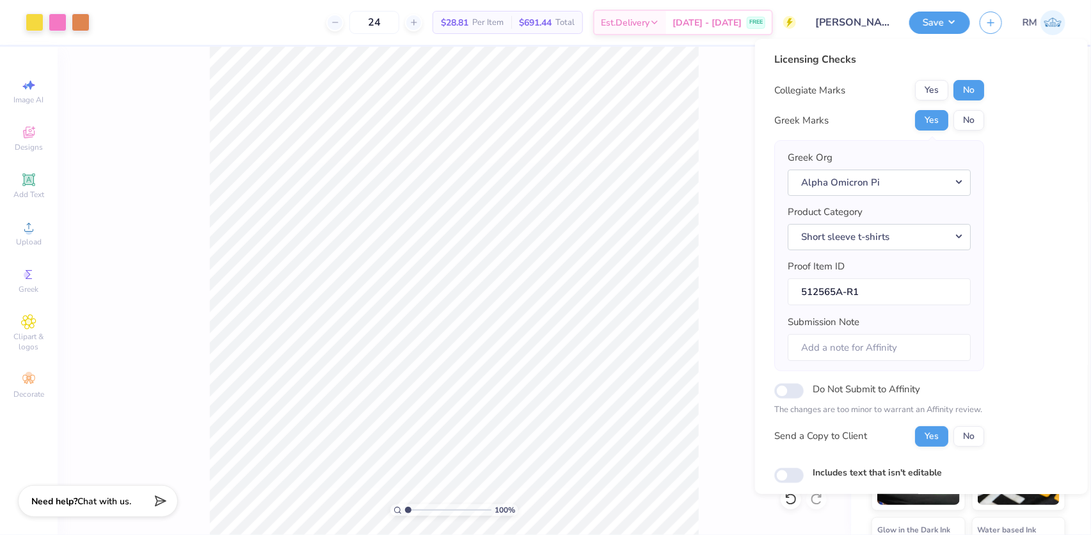
scroll to position [0, 0]
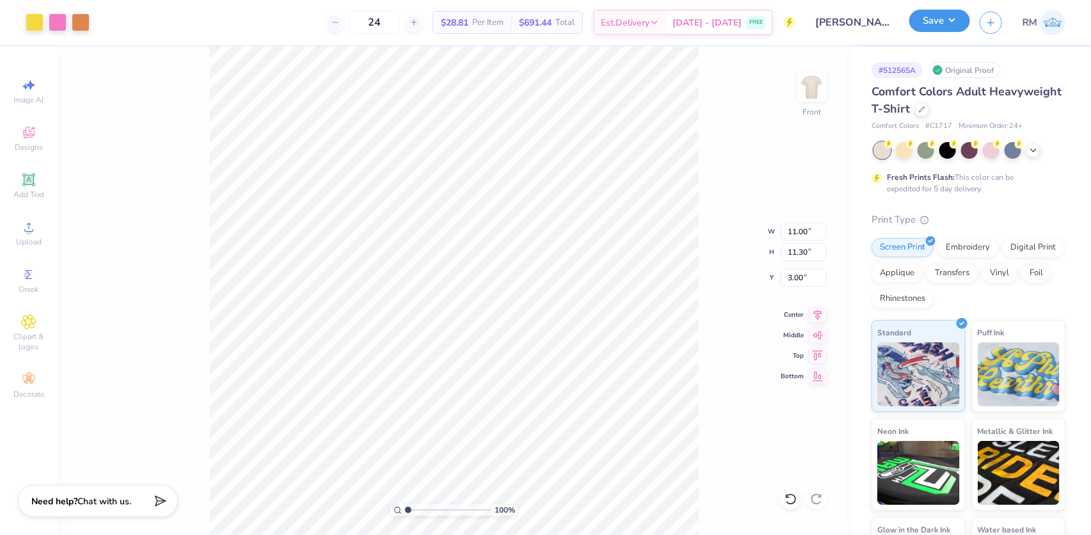
click at [944, 19] on button "Save" at bounding box center [939, 21] width 61 height 22
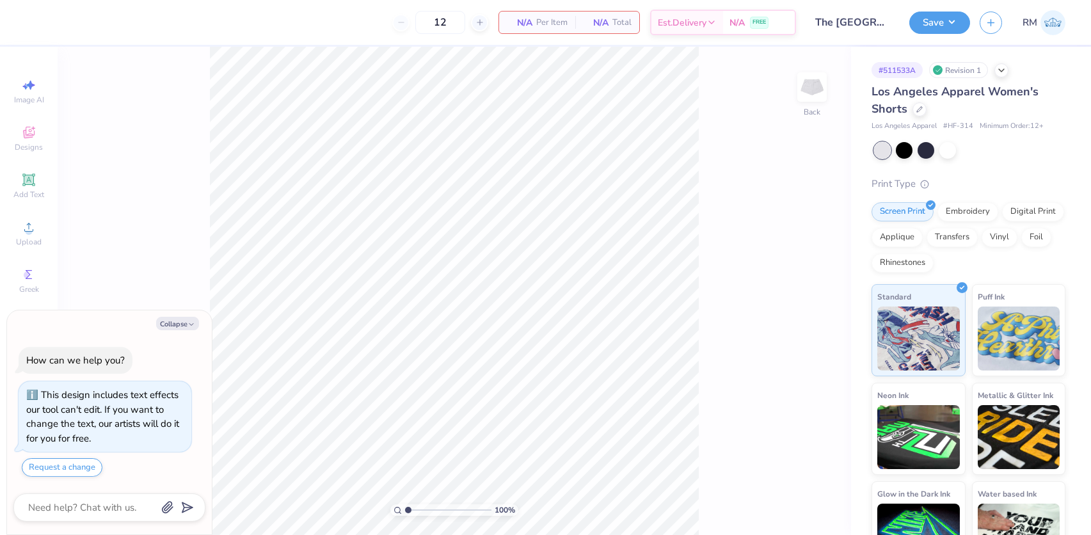
type textarea "x"
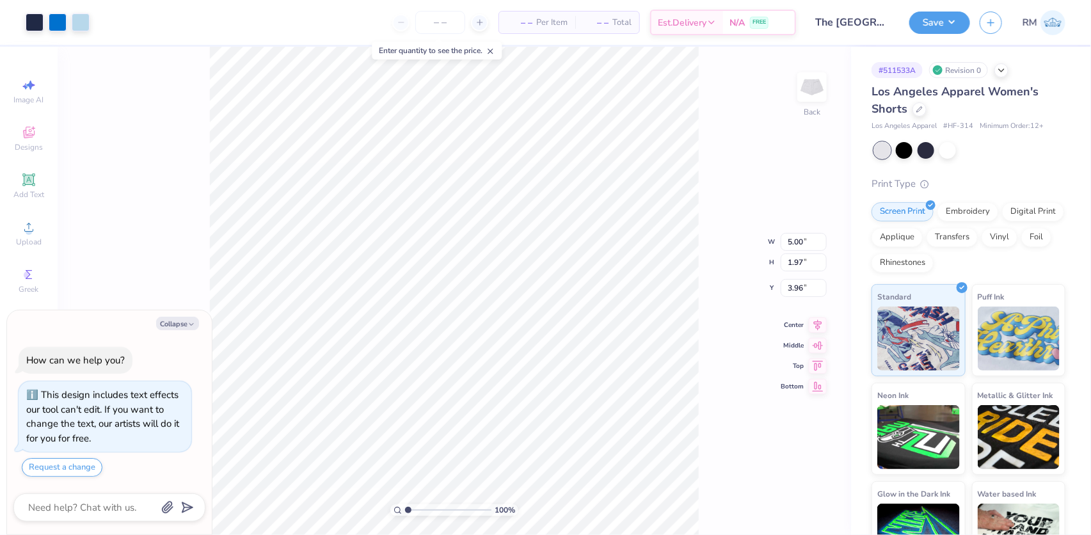
type textarea "x"
type input "4.07"
click at [701, 408] on div "100 % Back" at bounding box center [454, 291] width 793 height 488
type textarea "x"
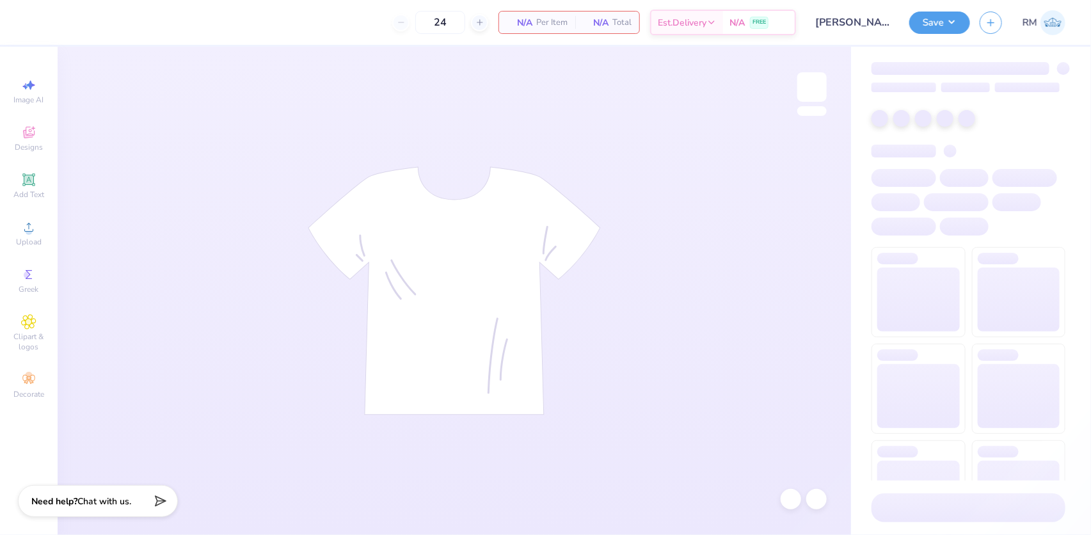
type input "50"
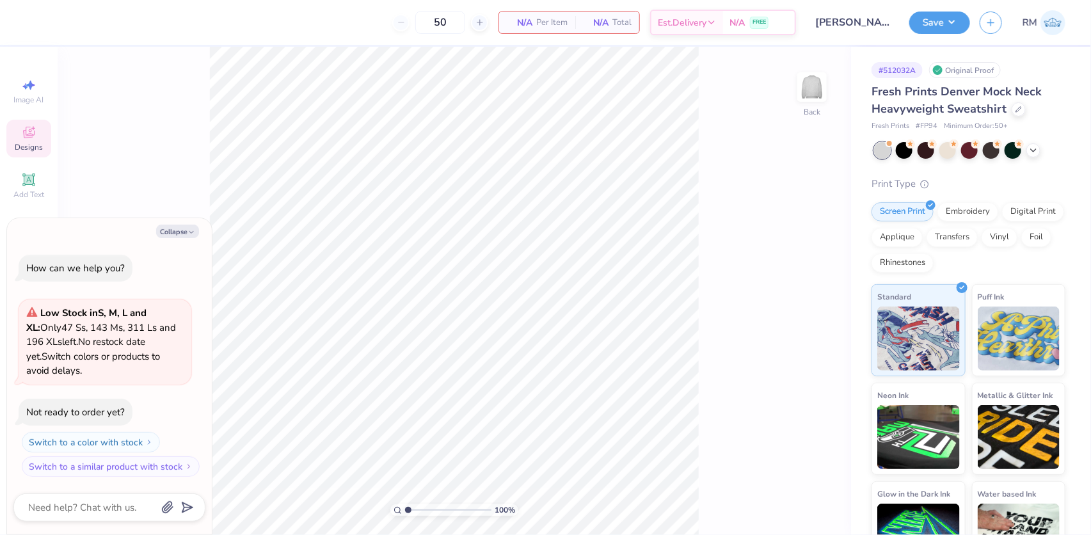
click at [24, 142] on span "Designs" at bounding box center [29, 147] width 28 height 10
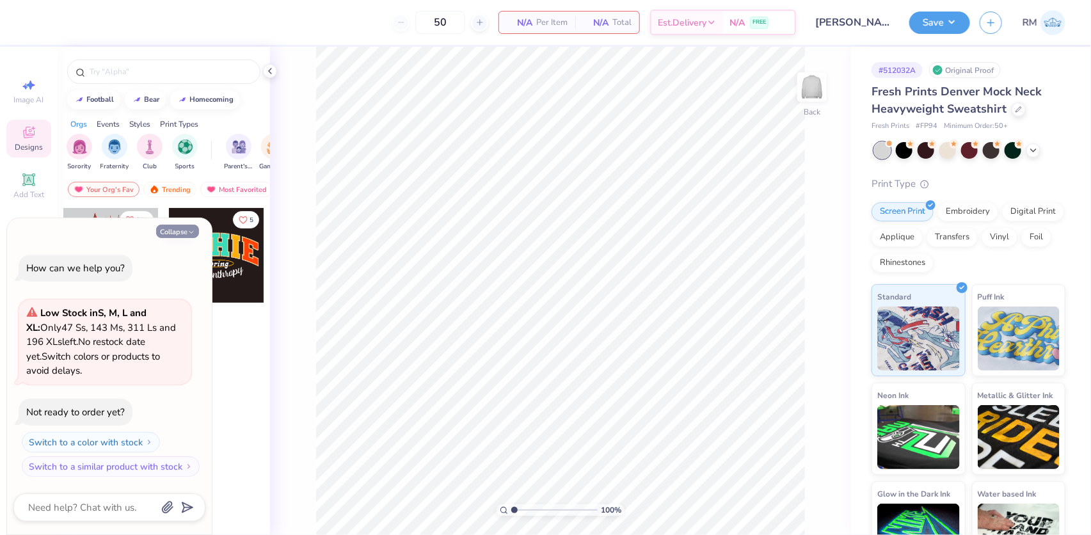
click at [168, 228] on button "Collapse" at bounding box center [177, 231] width 43 height 13
type textarea "x"
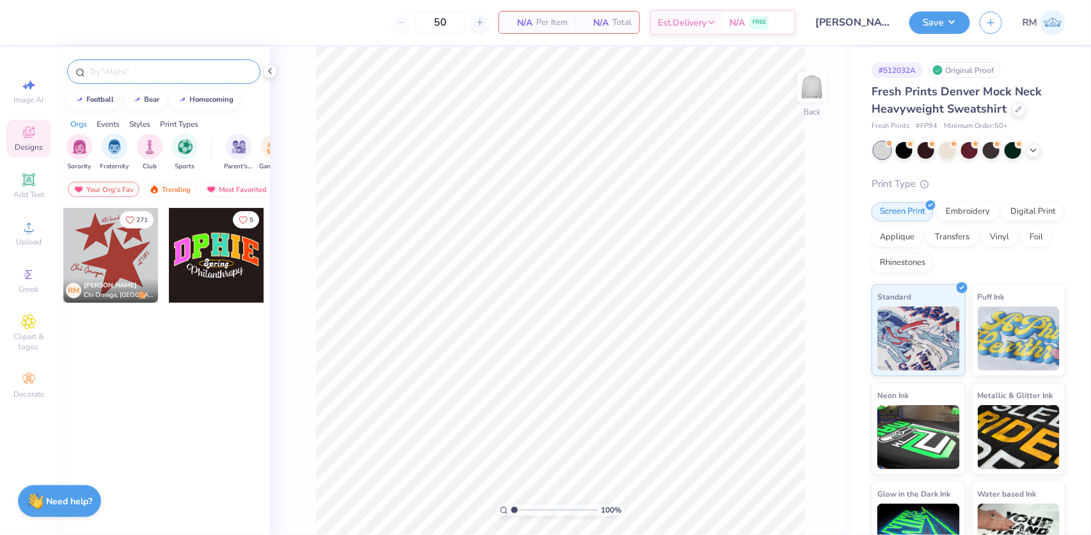
click at [127, 72] on input "text" at bounding box center [170, 71] width 164 height 13
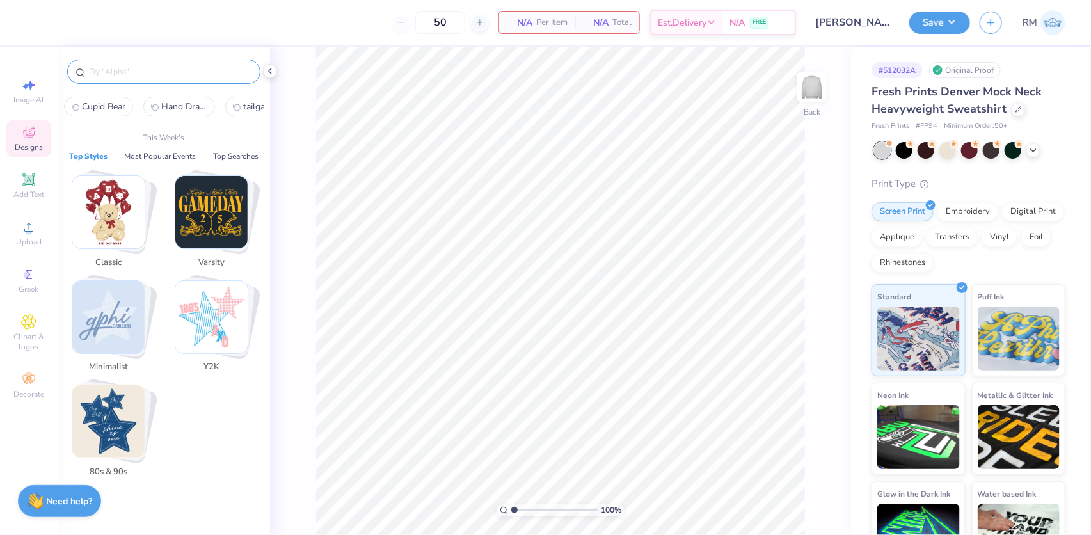
paste input "Sigma Kappa Athletic"
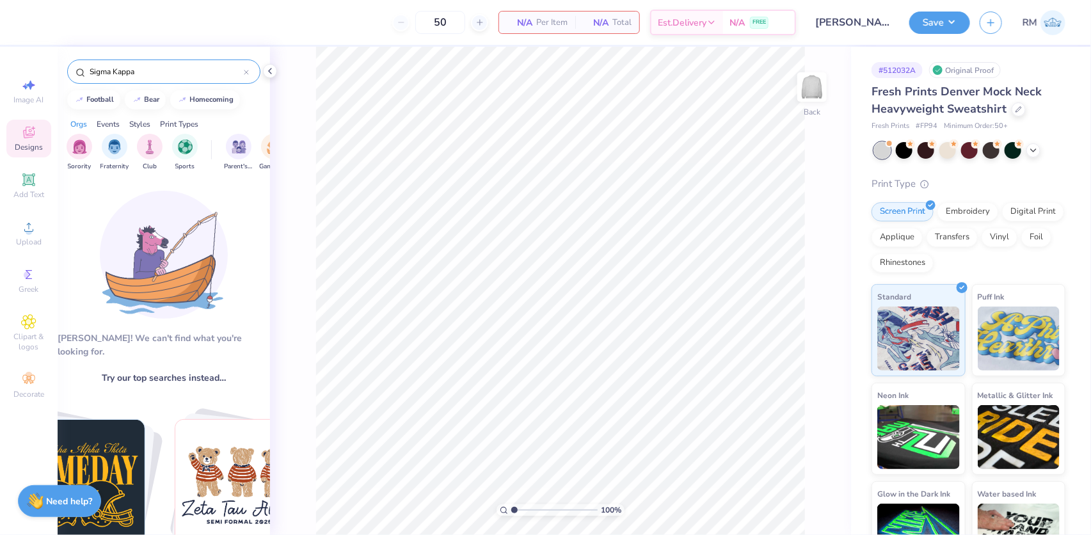
drag, startPoint x: 153, startPoint y: 76, endPoint x: 113, endPoint y: 75, distance: 40.3
click at [113, 75] on input "Sigma Kappa" at bounding box center [165, 71] width 155 height 13
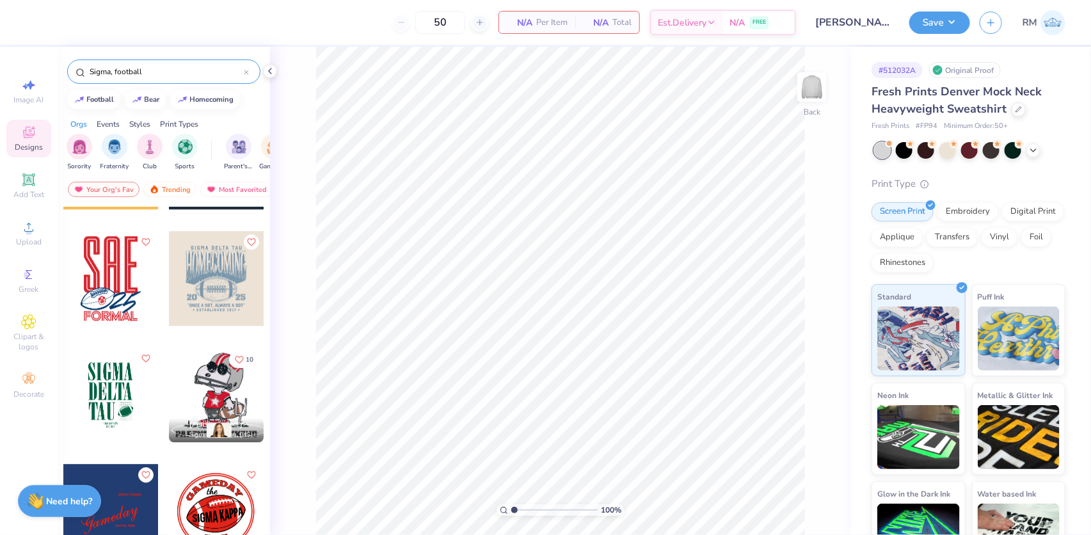
scroll to position [1730, 0]
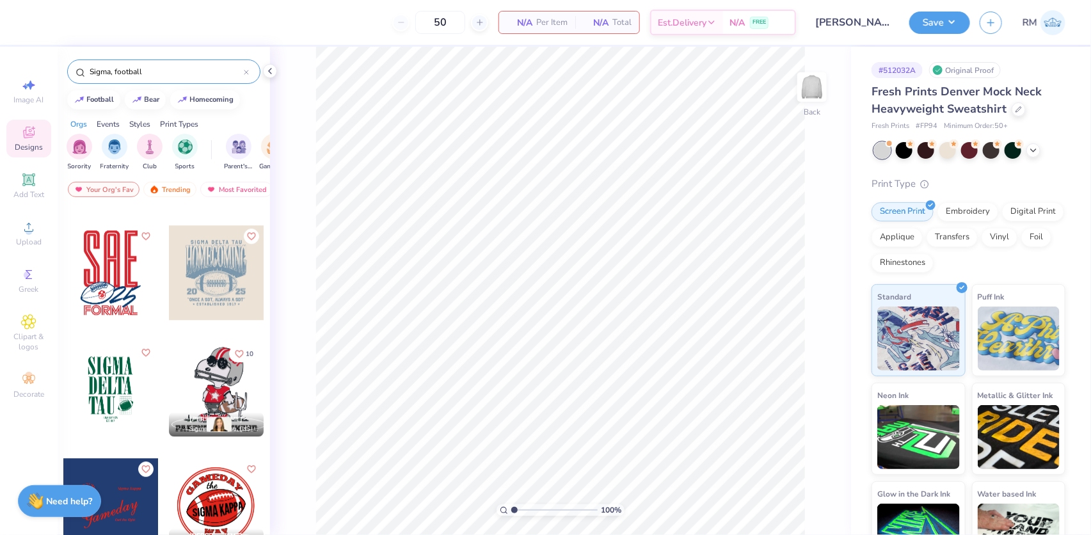
type input "Sigma, football"
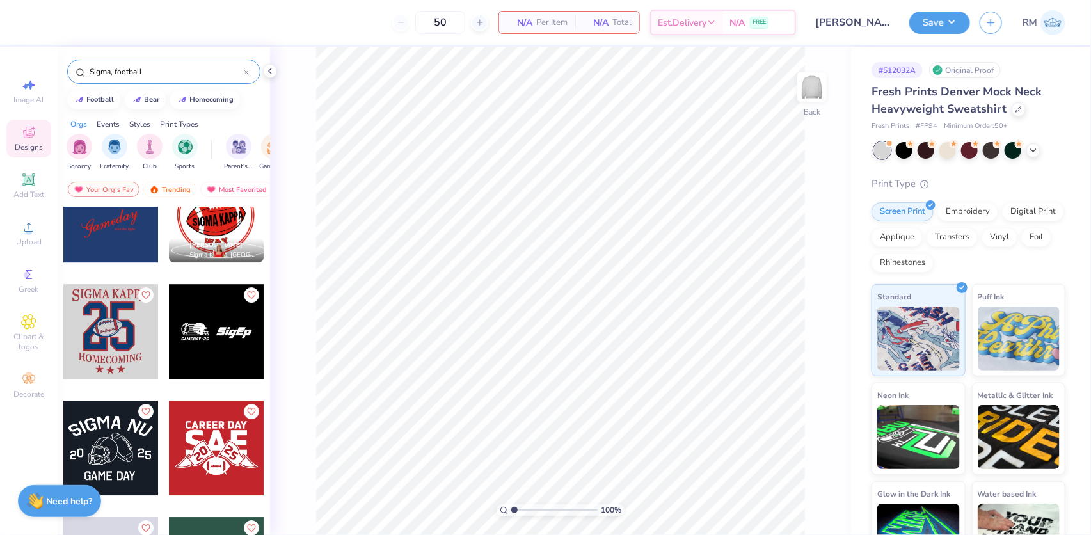
scroll to position [2021, 0]
click at [91, 319] on div at bounding box center [110, 330] width 95 height 95
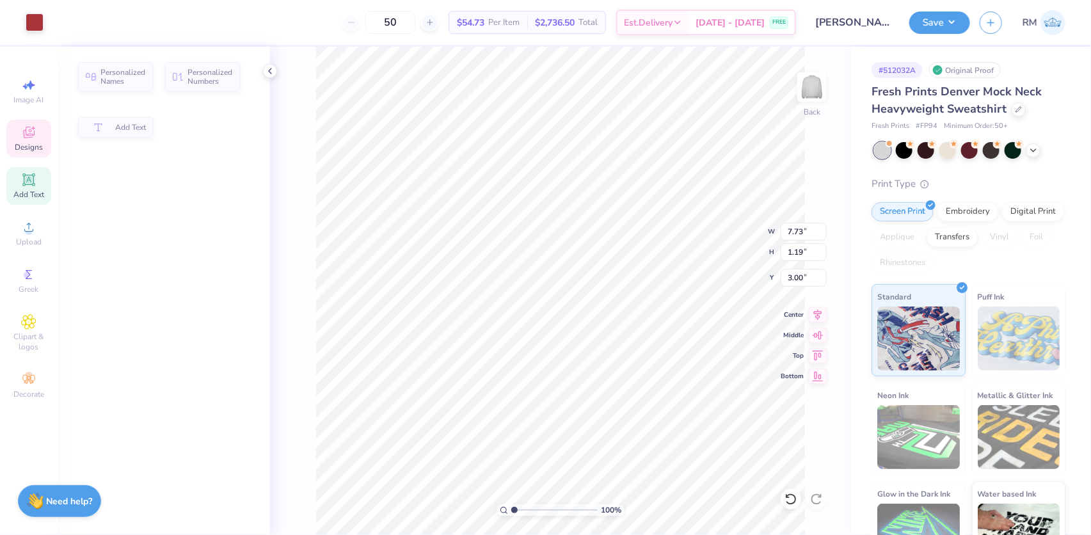
type input "7.73"
type input "1.19"
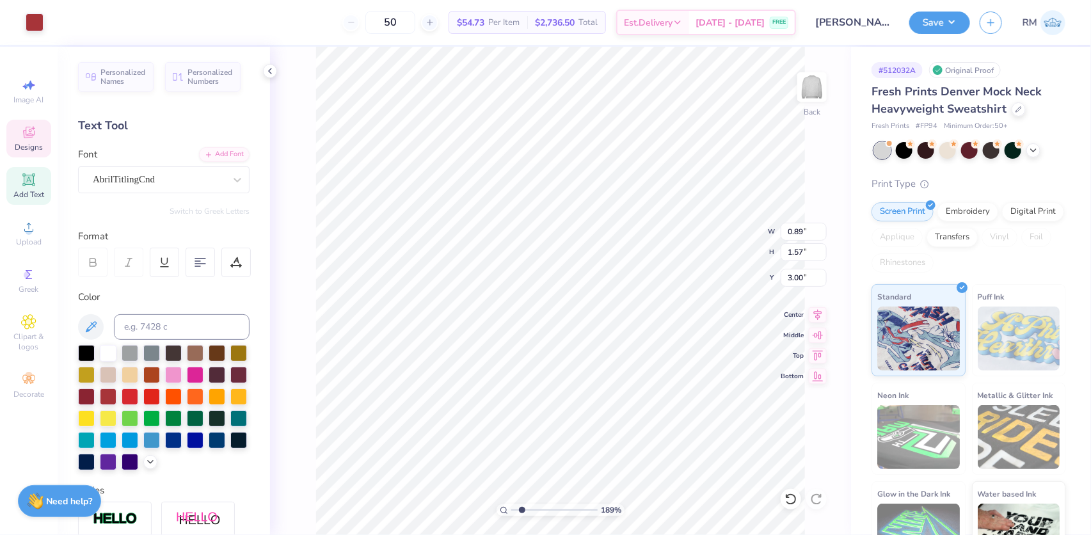
scroll to position [9, 1]
type input "1.89019881500322"
type textarea "K"
type input "1.89019881500322"
type input "7.73"
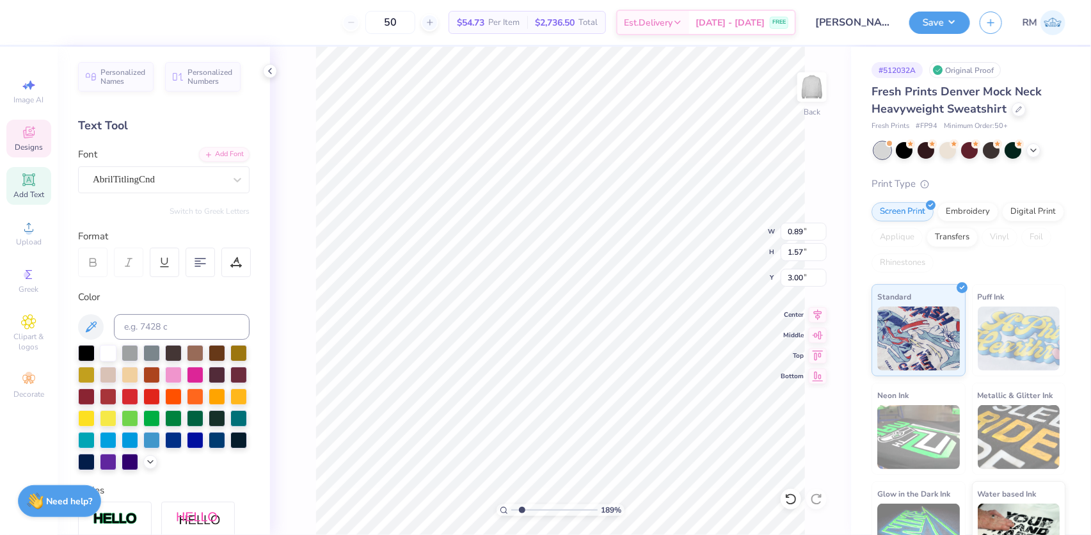
type input "1.19"
type input "1.89019881500322"
type textarea "A"
type input "1.89019881500322"
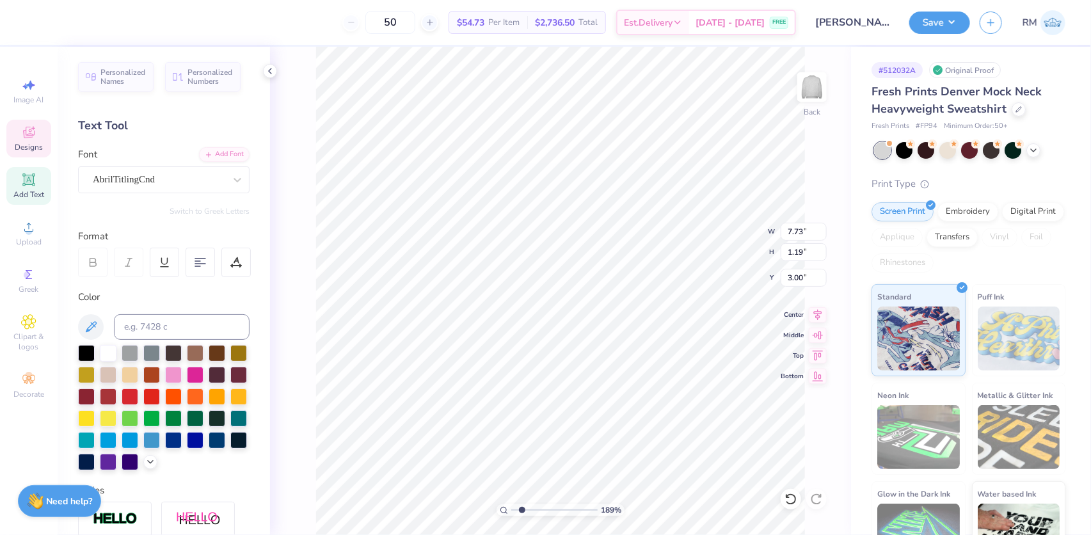
type textarea "AP"
type input "1.89019881500322"
type textarea "APP"
type input "1.89019881500322"
type textarea "APPA"
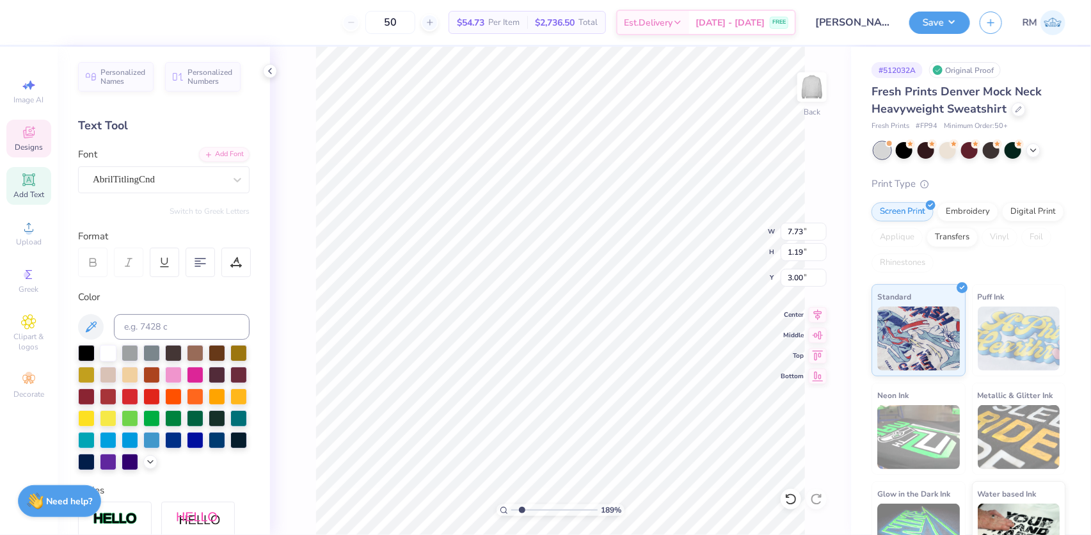
type input "1.89019881500322"
type textarea "APPA"
type input "1.89019881500322"
type textarea "APPA B"
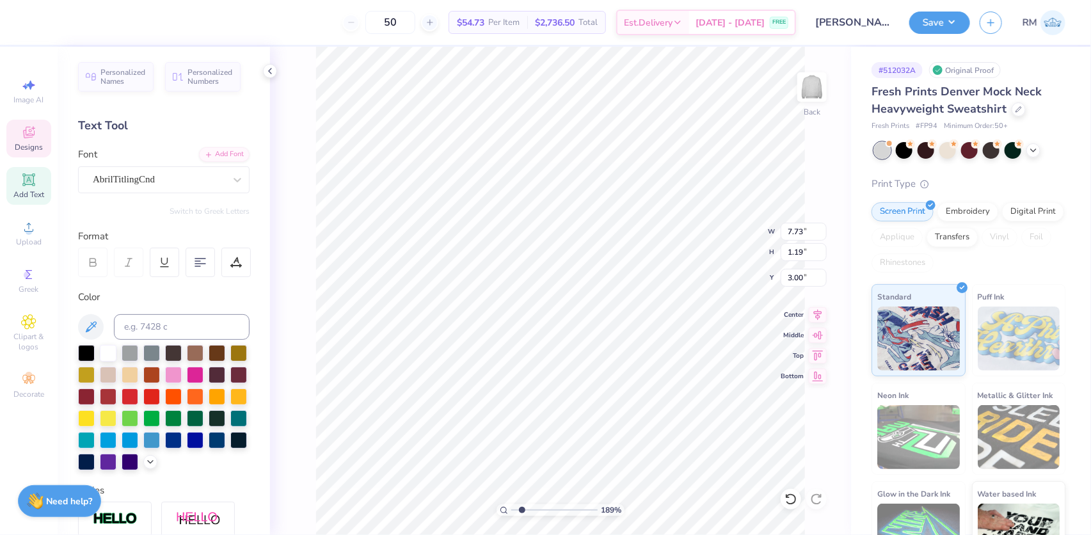
type input "1.89019881500322"
type textarea "APPA BET"
type input "1.89019881500322"
type textarea "APPA BETA"
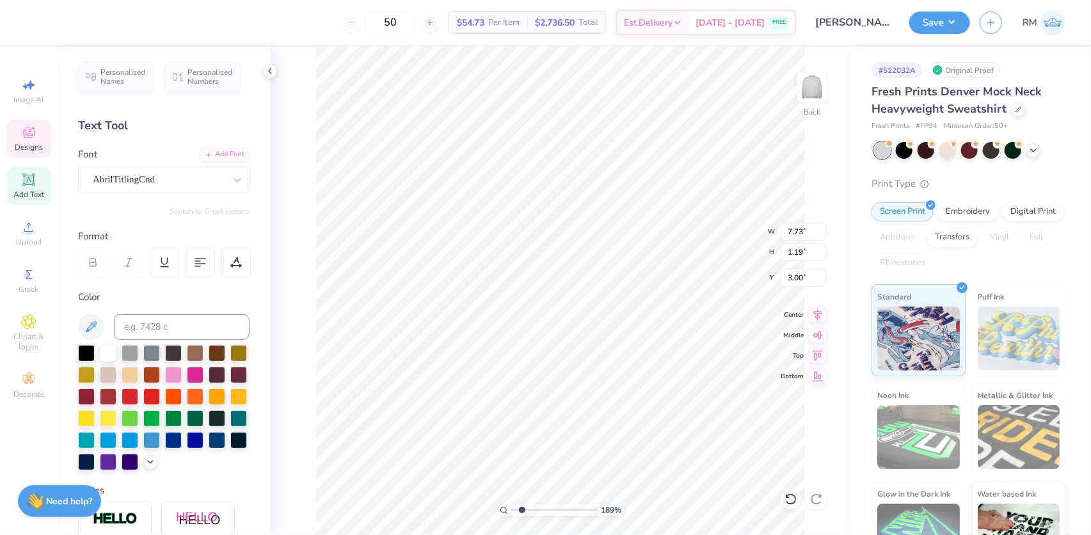
type input "1.89019881500322"
type textarea "APPA BETA"
type input "1.89019881500322"
type textarea "APPA BETA P"
type input "1.89019881500322"
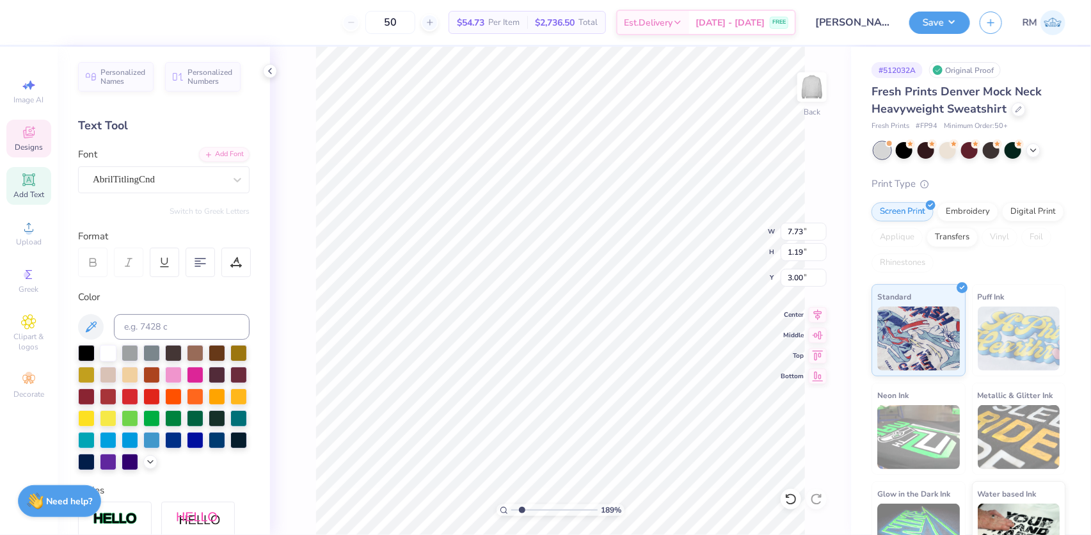
scroll to position [9, 4]
type textarea "APPA BETA PH"
type input "1.89019881500322"
type textarea "i"
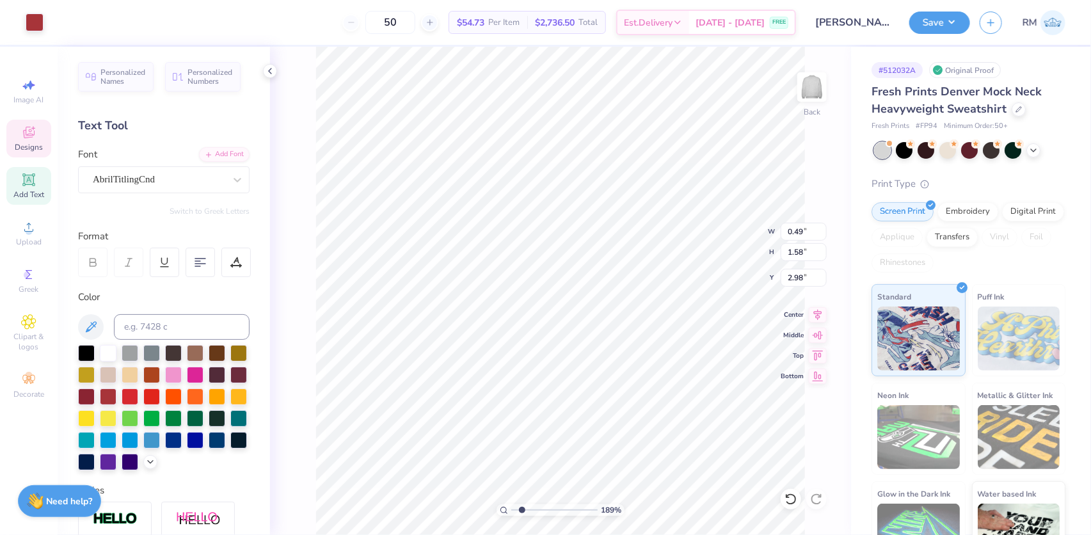
scroll to position [9, 1]
type input "1.89019881500322"
type textarea "I"
type input "1.89019881500322"
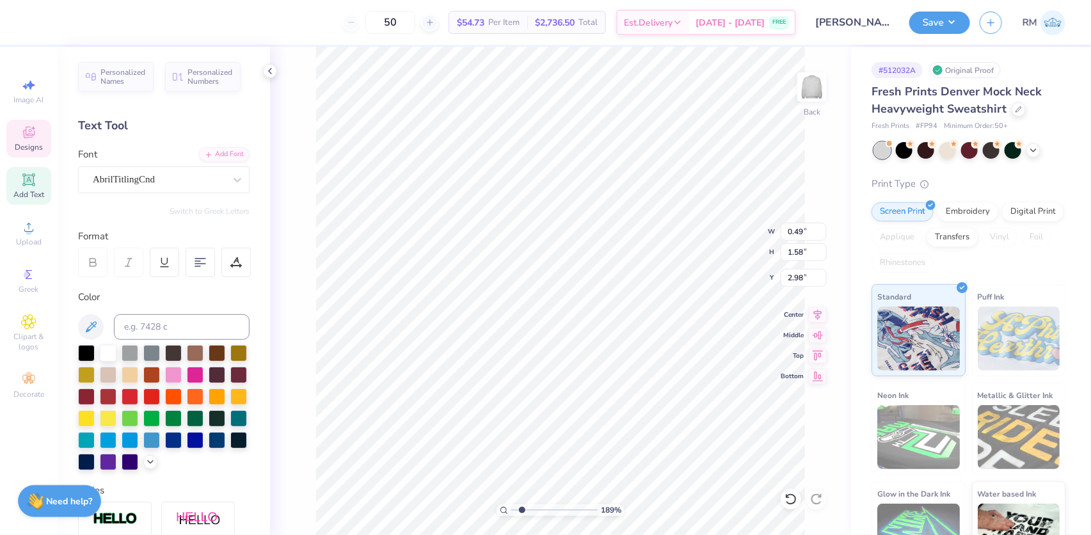
type input "9.69"
type input "1.16"
type input "3.01"
type input "1.89019881500322"
type input "3.00"
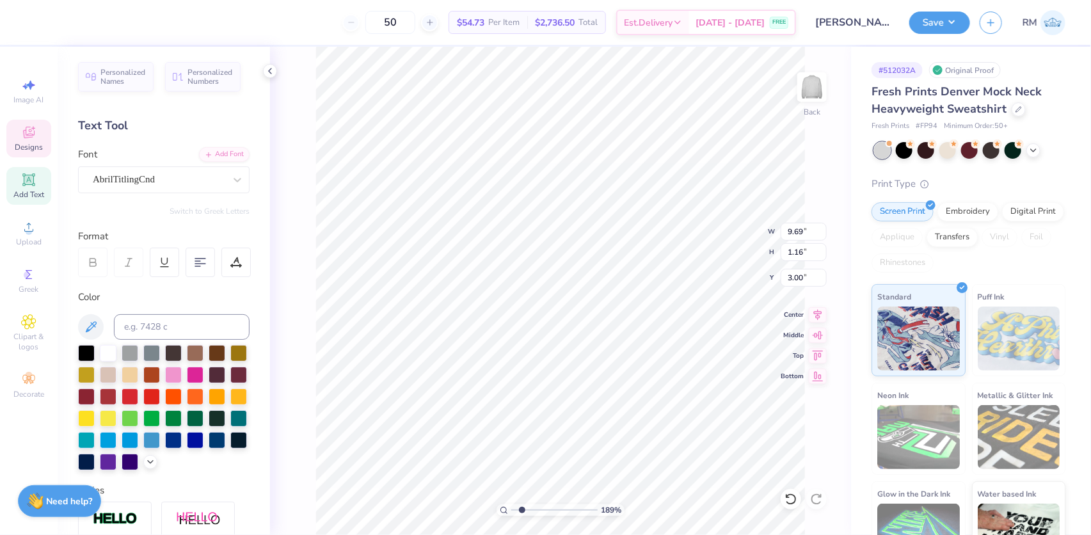
type input "1.89019881500322"
type input "7.83"
type input "0.94"
click at [790, 498] on icon at bounding box center [790, 499] width 13 height 13
type input "1.89019881500322"
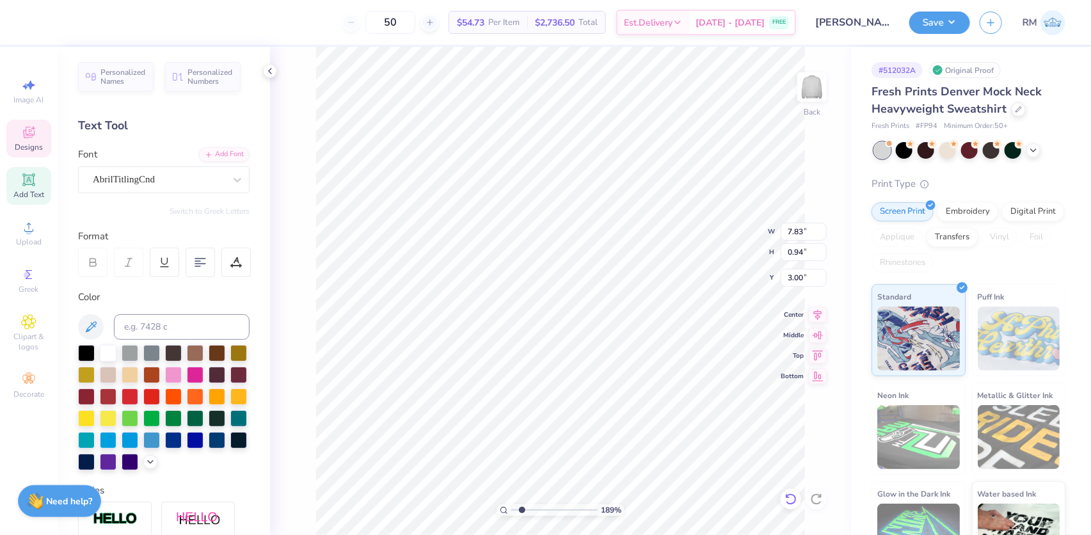
type input "9.69"
type input "1.16"
type input "1.89019881500322"
type input "3.00"
click at [534, 387] on li "Group" at bounding box center [548, 395] width 100 height 25
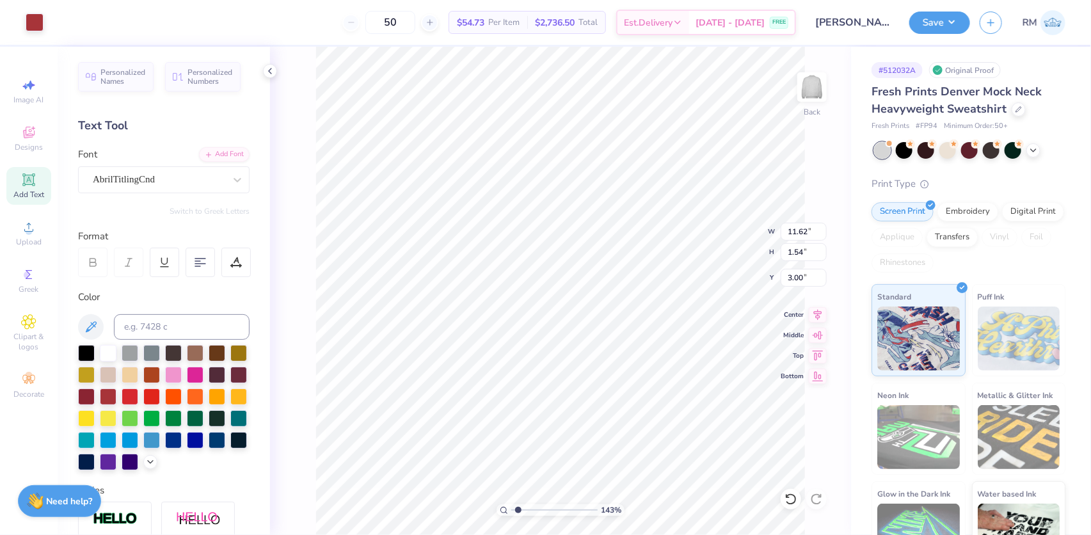
type input "1.43"
click at [518, 509] on input "range" at bounding box center [554, 510] width 86 height 12
click at [814, 310] on icon at bounding box center [818, 313] width 8 height 11
type input "2.81"
click at [798, 237] on input "11.62" at bounding box center [804, 232] width 46 height 18
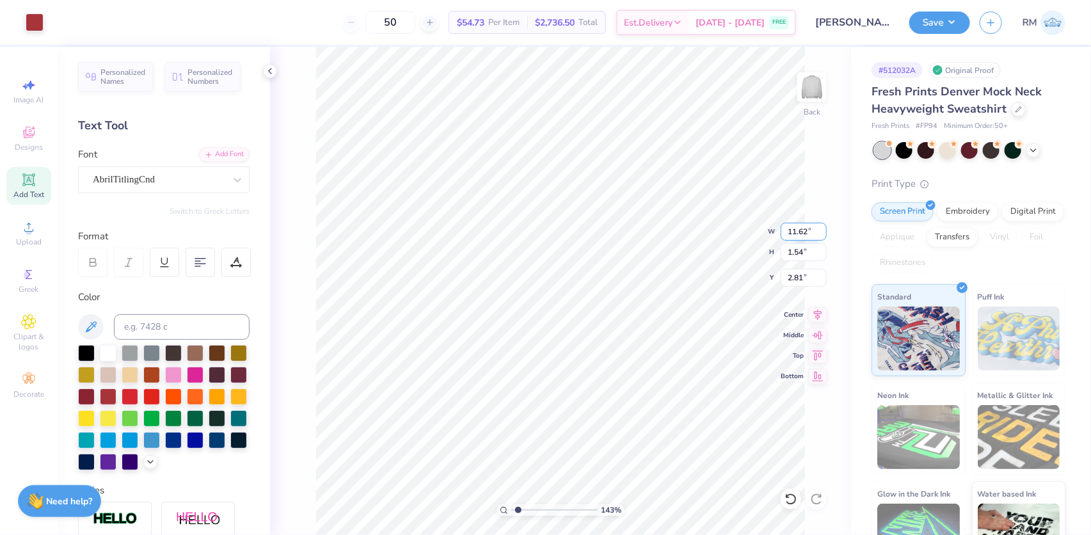
click at [798, 237] on input "11.62" at bounding box center [804, 232] width 46 height 18
type input "10.00"
type input "1.33"
type input "2.92"
click at [816, 318] on icon at bounding box center [818, 312] width 18 height 15
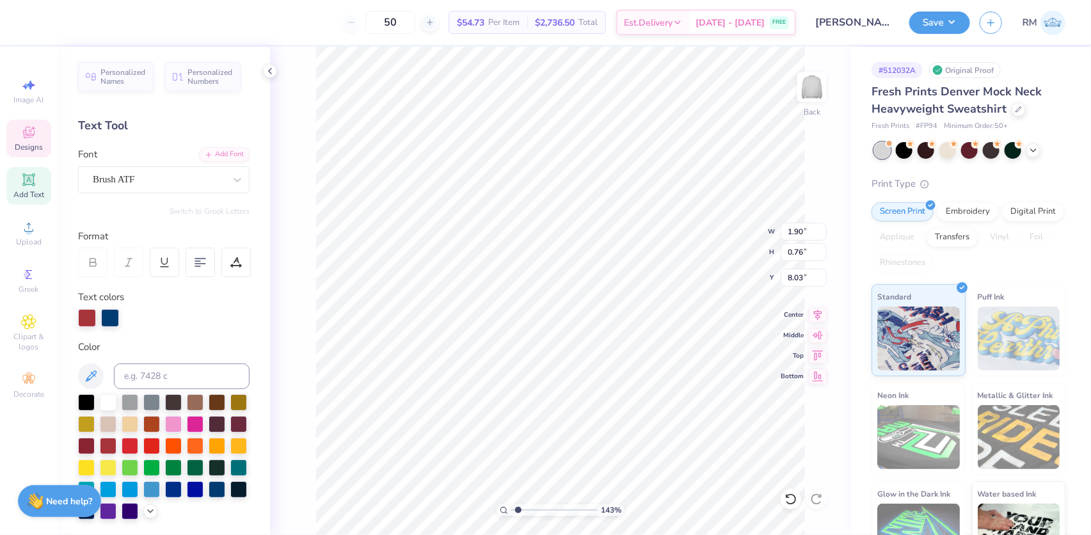
scroll to position [9, 3]
type textarea "Roll Dutch"
type input "2.9603604505106"
type input "1.89"
type input "0.72"
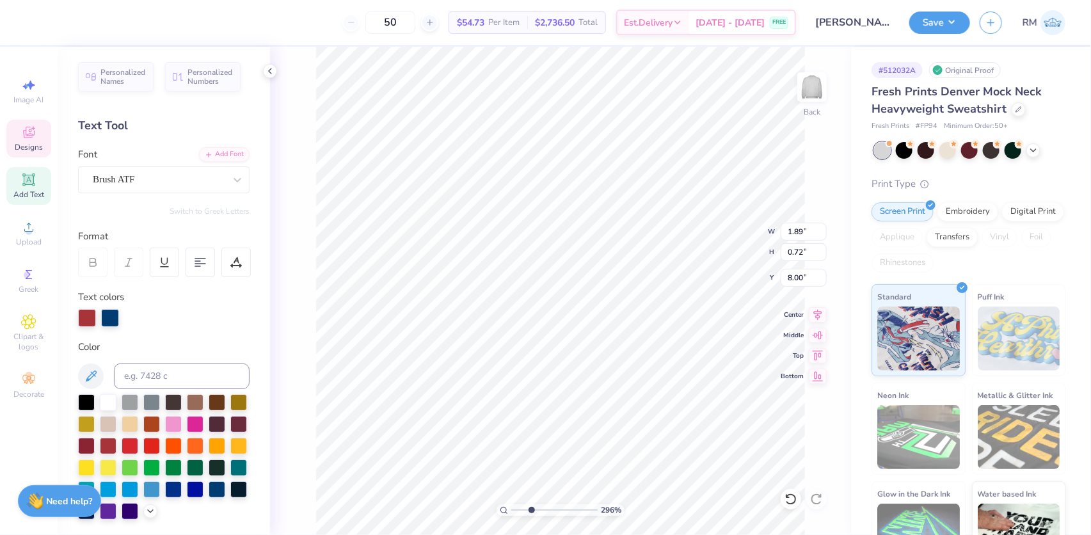
type input "7.92"
drag, startPoint x: 523, startPoint y: 510, endPoint x: 516, endPoint y: 509, distance: 7.2
click at [516, 509] on input "range" at bounding box center [554, 510] width 86 height 12
type input "1"
click at [622, 390] on li "Group" at bounding box center [649, 395] width 100 height 25
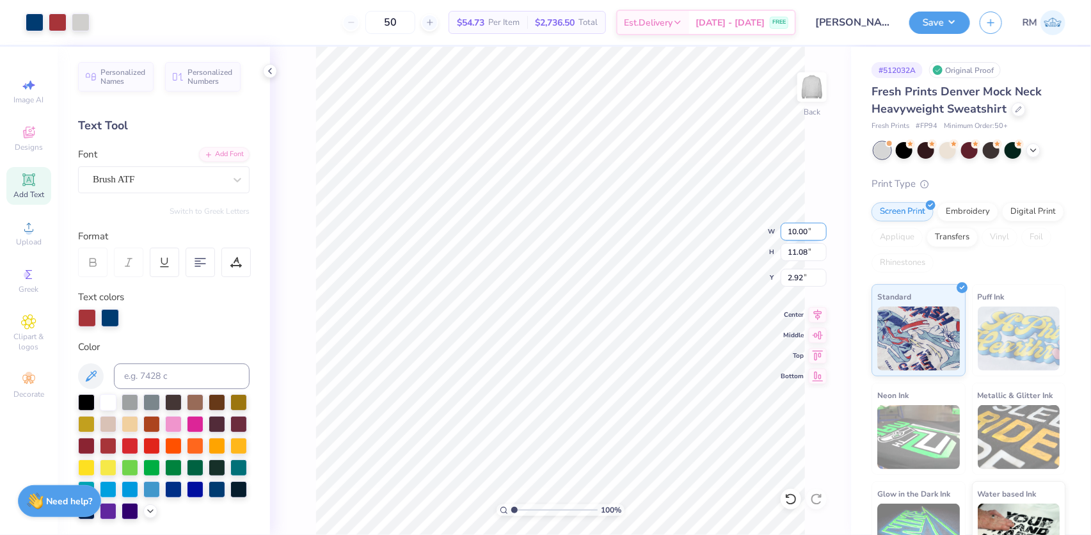
click at [800, 228] on input "10.00" at bounding box center [804, 232] width 46 height 18
type input "11"
click at [777, 232] on div "100 % Back W 11 11 " H 11.08 11.08 " Y 2.92 2.92 " Center Middle Top Bottom" at bounding box center [560, 291] width 581 height 488
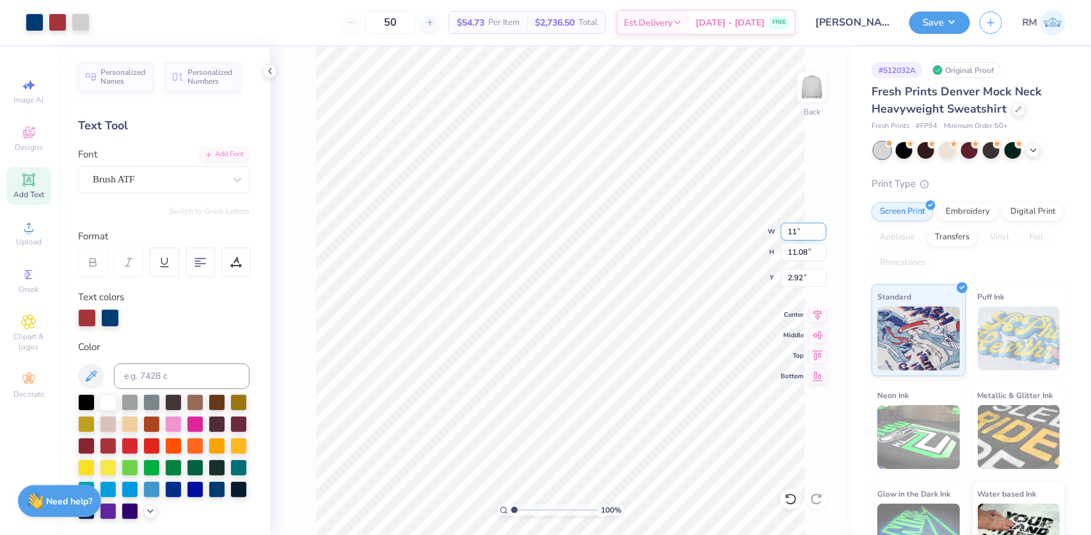
click at [797, 232] on input "11" at bounding box center [804, 232] width 46 height 18
click at [770, 235] on div "100 % Back W 11 11 " H 11.08 11.08 " Y 2.92 2.92 " Center Middle Top Bottom" at bounding box center [560, 291] width 581 height 488
click at [796, 235] on input "10.00" at bounding box center [804, 232] width 46 height 18
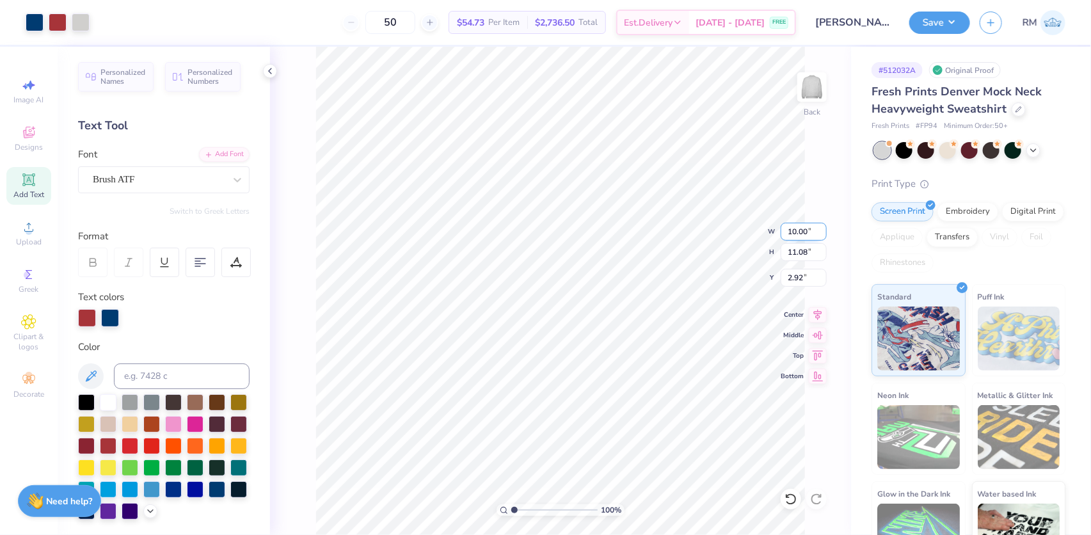
click at [796, 235] on input "10.00" at bounding box center [804, 232] width 46 height 18
type input "10"
click at [820, 310] on icon at bounding box center [818, 312] width 18 height 15
click at [793, 278] on input "2.92" at bounding box center [804, 278] width 46 height 18
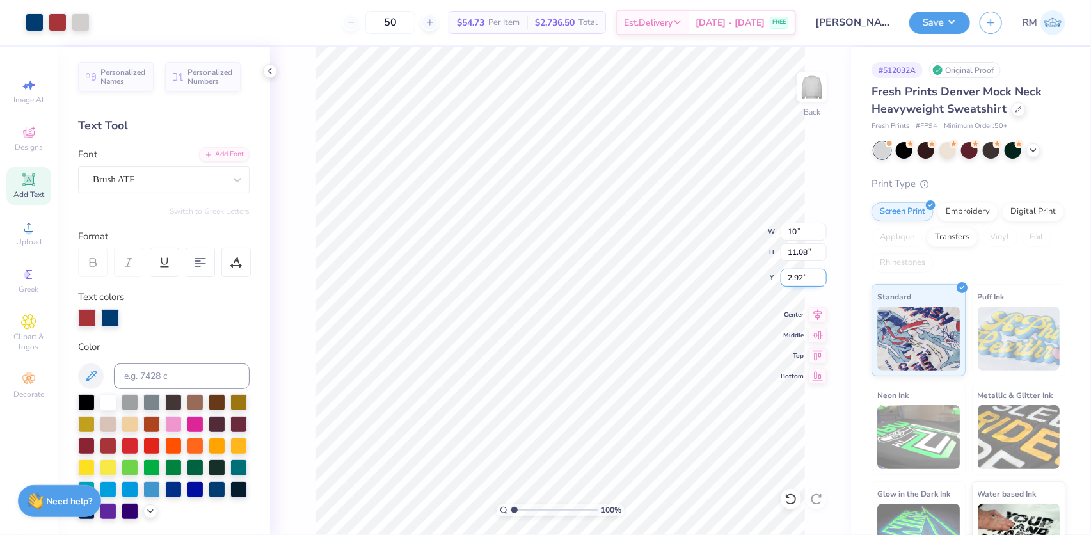
click at [793, 278] on input "2.92" at bounding box center [804, 278] width 46 height 18
type input "3"
type input "10.00"
type input "3.00"
drag, startPoint x: 516, startPoint y: 510, endPoint x: 503, endPoint y: 510, distance: 12.8
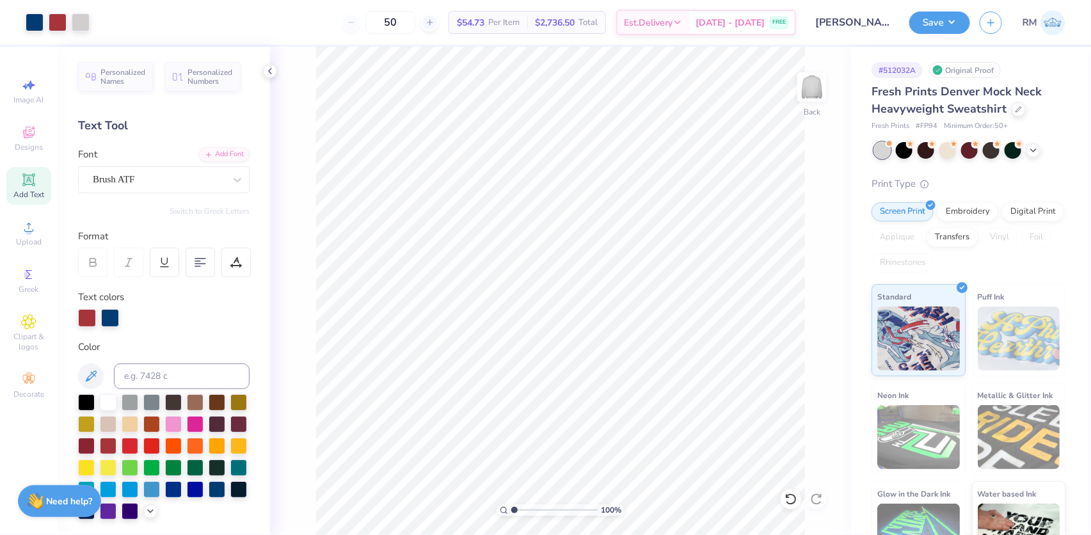
click at [511, 510] on input "range" at bounding box center [554, 510] width 86 height 12
click at [960, 23] on button "Save" at bounding box center [939, 21] width 61 height 22
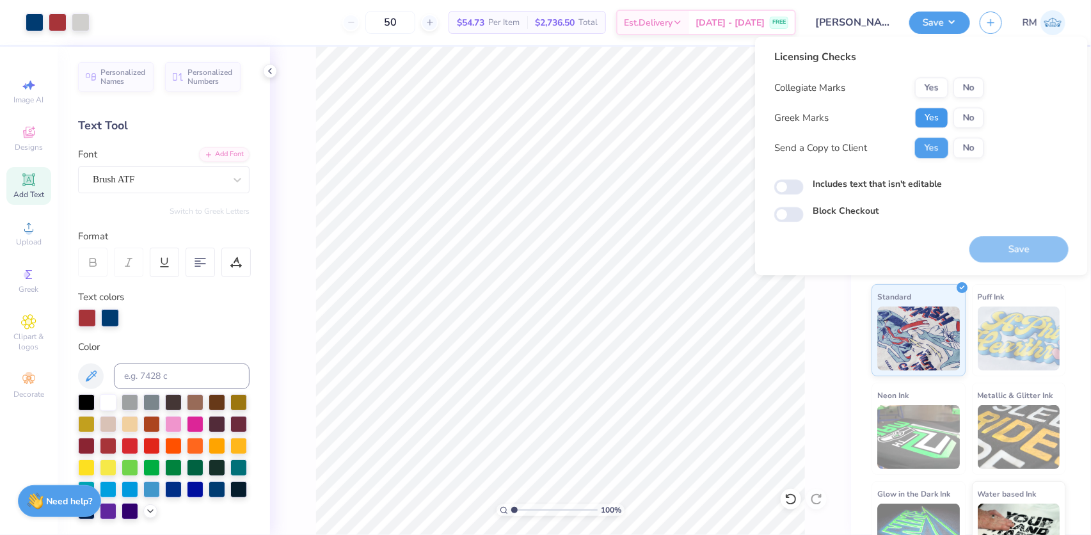
click at [936, 112] on button "Yes" at bounding box center [931, 117] width 33 height 20
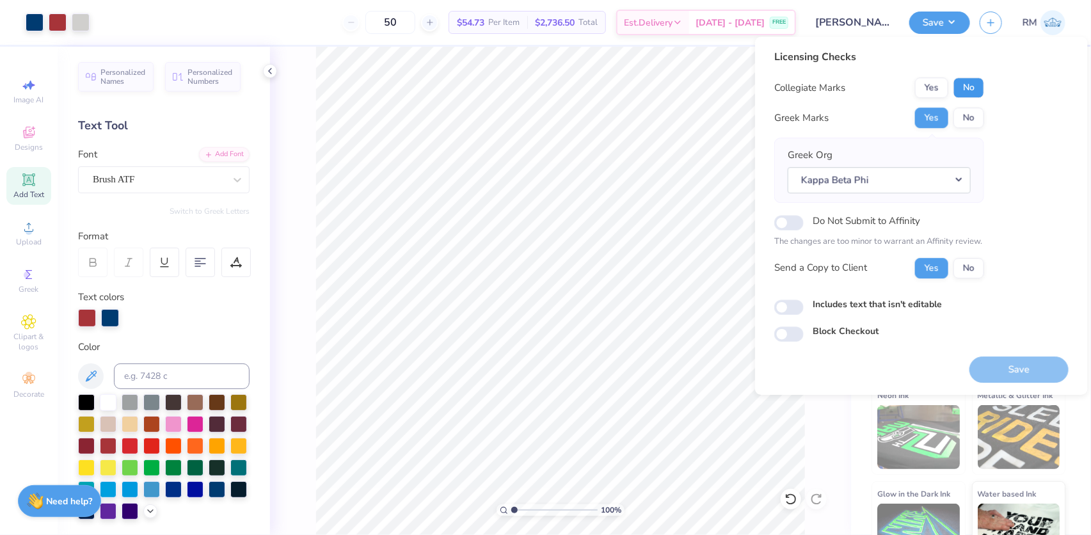
click at [971, 91] on button "No" at bounding box center [968, 87] width 31 height 20
click at [1031, 362] on button "Save" at bounding box center [1018, 369] width 99 height 26
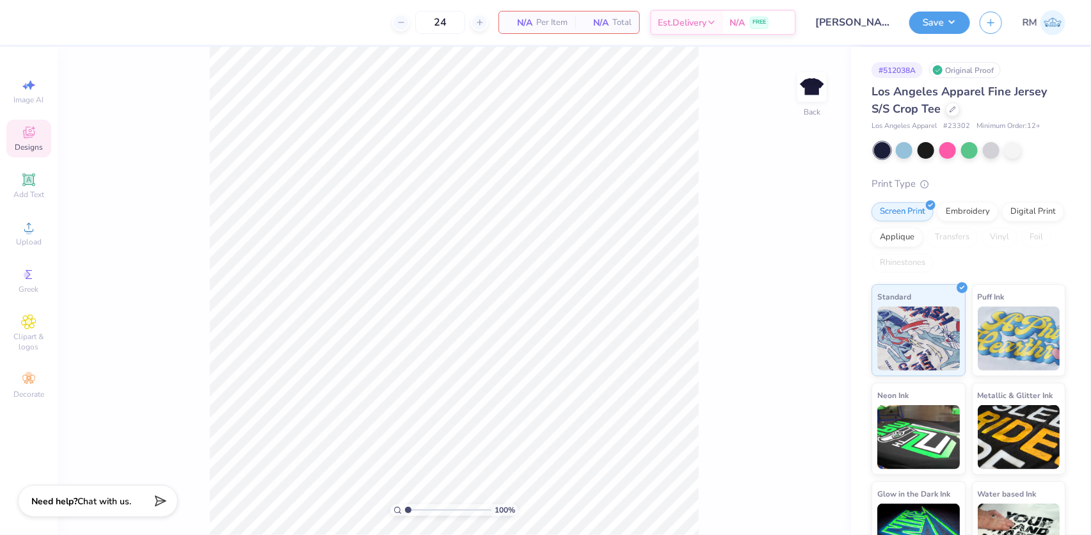
click at [27, 142] on span "Designs" at bounding box center [29, 147] width 28 height 10
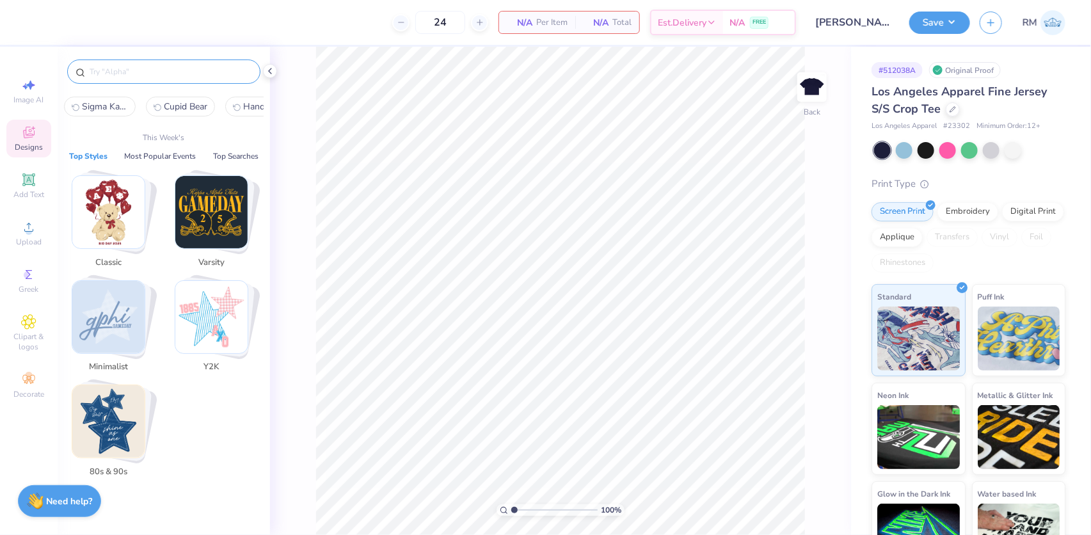
click at [159, 70] on input "text" at bounding box center [170, 71] width 164 height 13
paste input "Sigma Kappa"
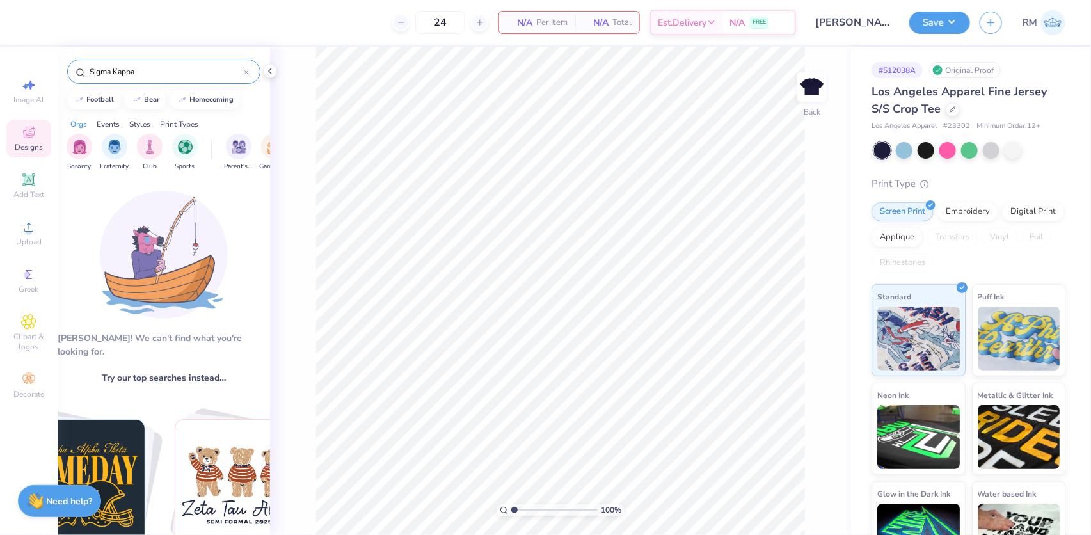
drag, startPoint x: 159, startPoint y: 70, endPoint x: 113, endPoint y: 70, distance: 46.1
click at [113, 70] on input "Sigma Kappa" at bounding box center [165, 71] width 155 height 13
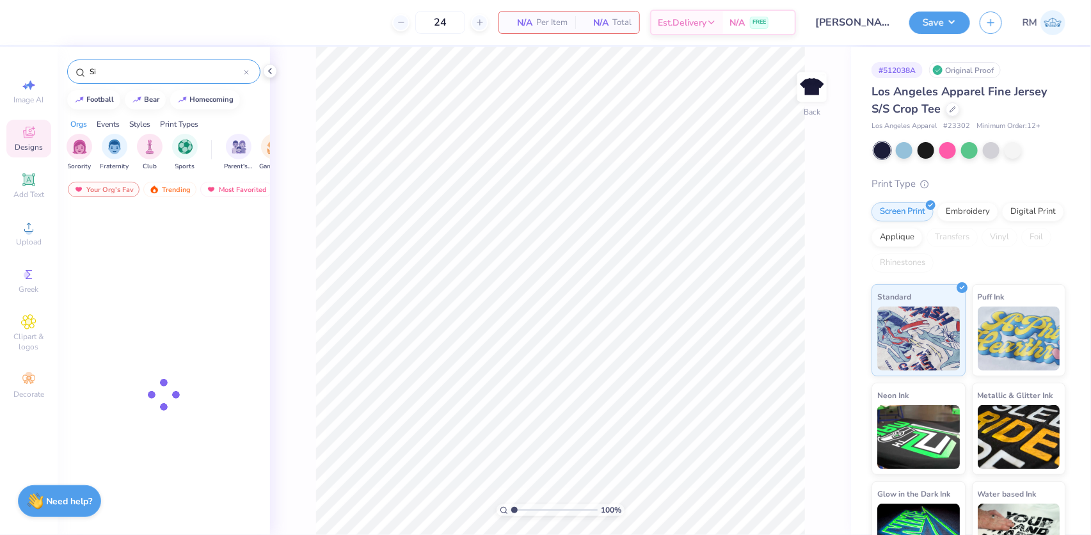
type input "S"
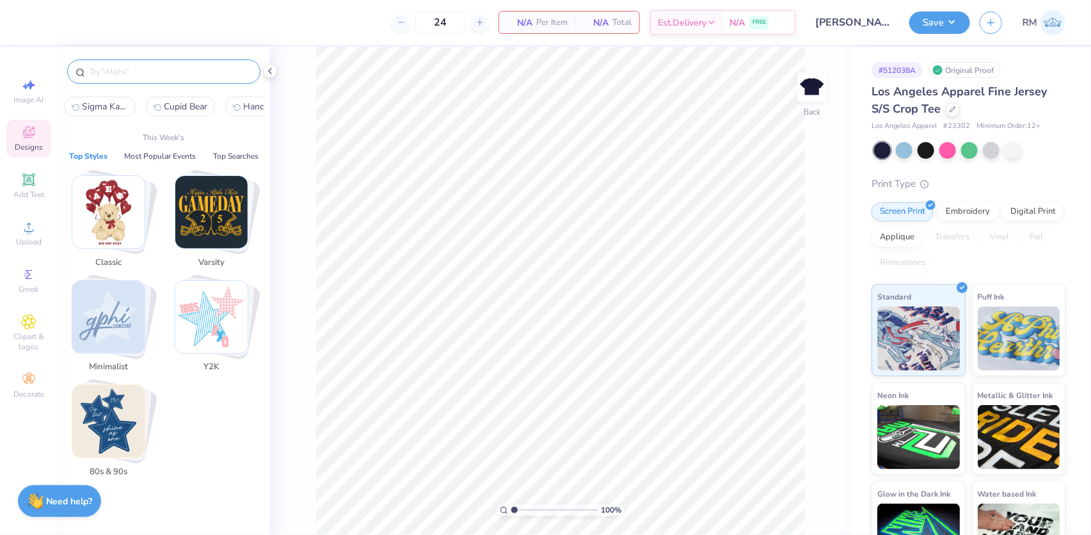
click at [150, 68] on input "text" at bounding box center [170, 71] width 164 height 13
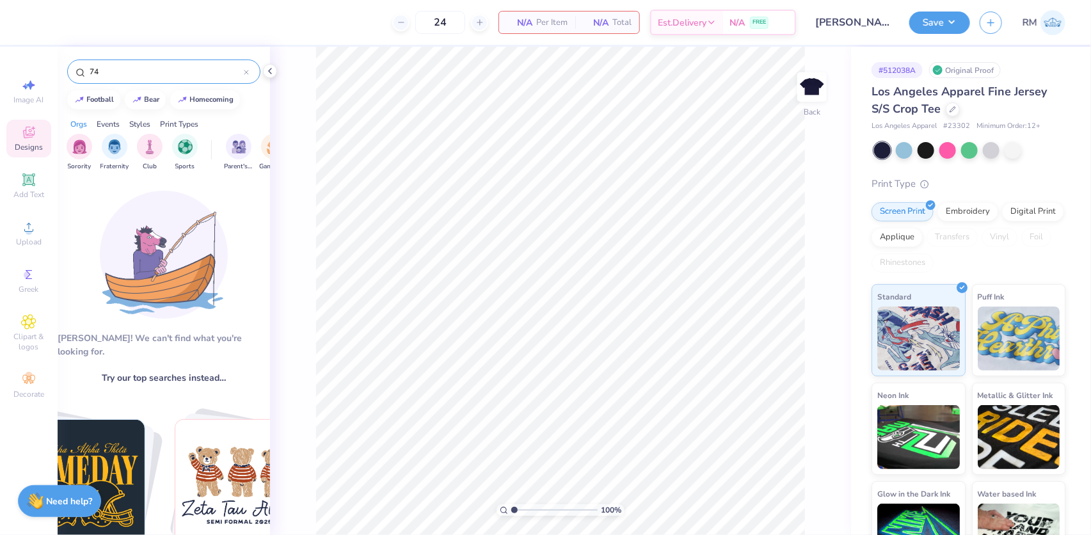
type input "7"
type input "home"
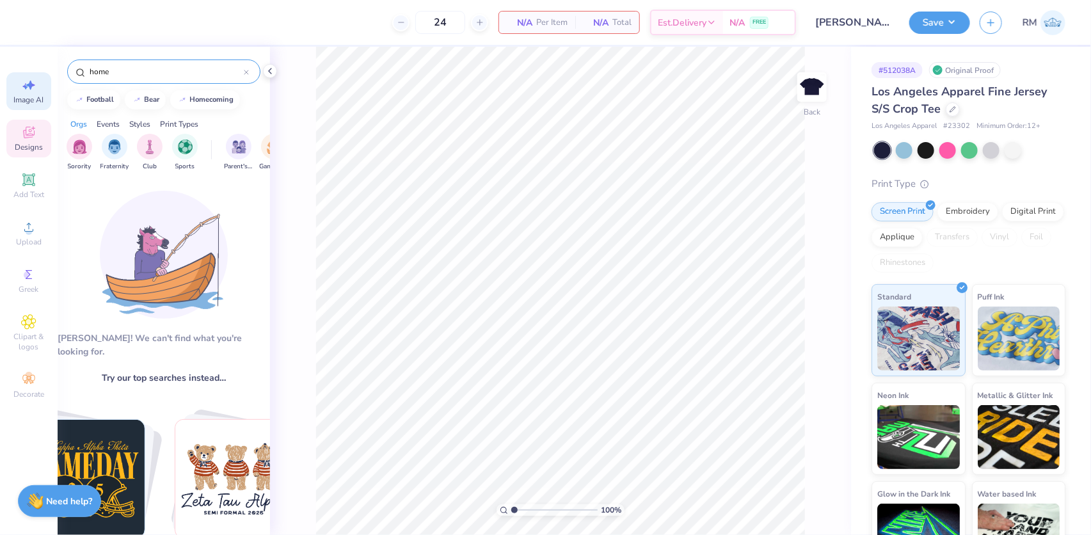
drag, startPoint x: 115, startPoint y: 70, endPoint x: 47, endPoint y: 77, distance: 67.6
click at [47, 77] on div "24 N/A Per Item N/A Total Est. Delivery N/A FREE Design Title [PERSON_NAME] : H…" at bounding box center [545, 267] width 1091 height 535
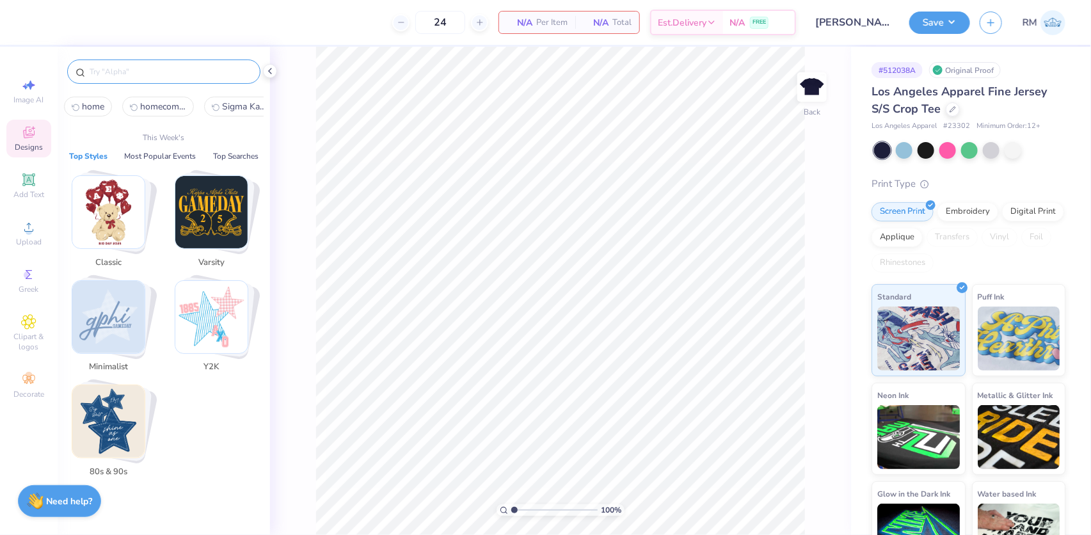
paste input "Sigma Kappa"
type input "Sigma Kappa"
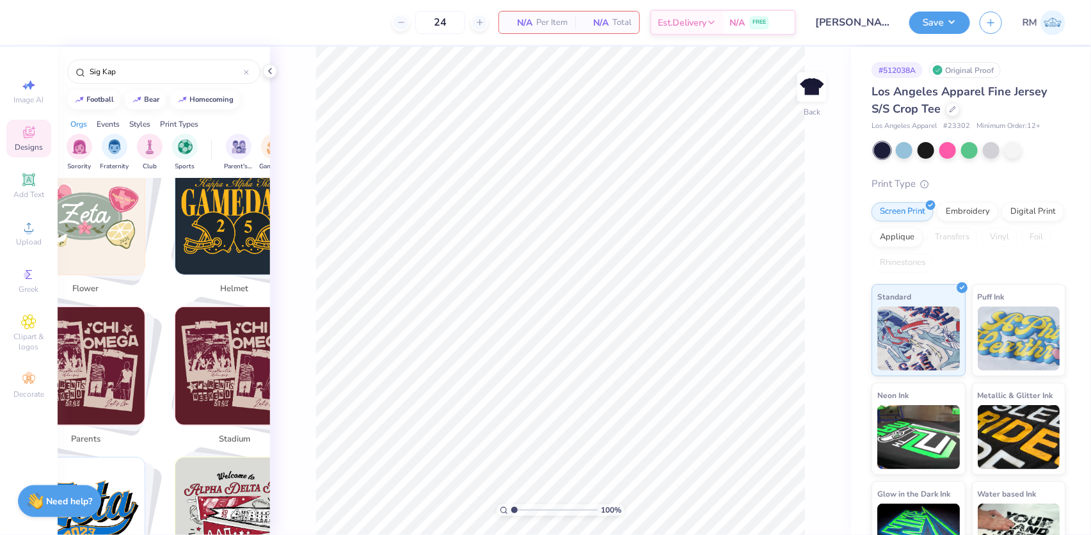
scroll to position [3099, 0]
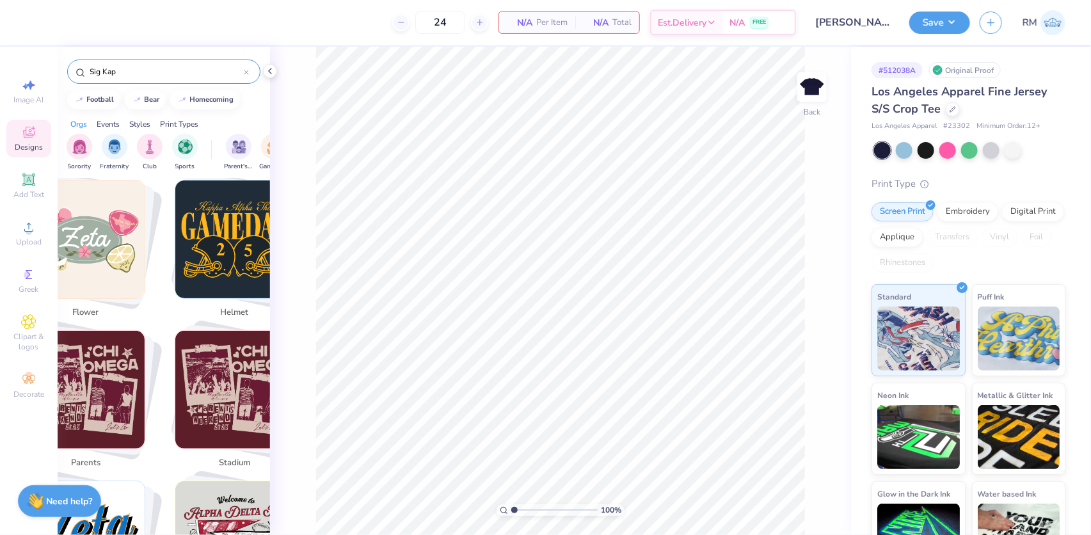
click at [140, 68] on input "Sig Kap" at bounding box center [165, 71] width 155 height 13
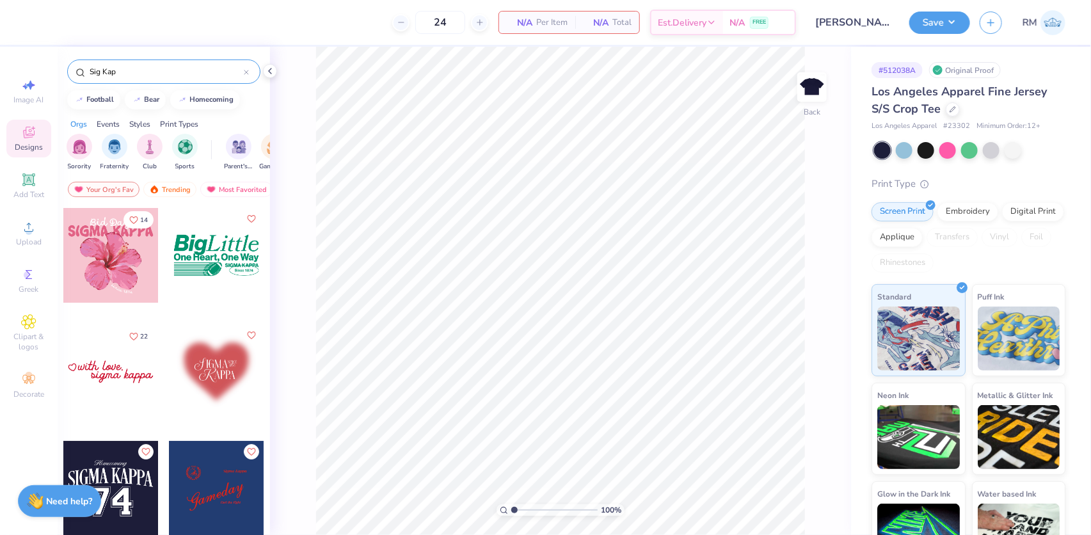
drag, startPoint x: 134, startPoint y: 68, endPoint x: 64, endPoint y: 68, distance: 70.4
click at [64, 68] on div "Sig Kap" at bounding box center [164, 69] width 212 height 44
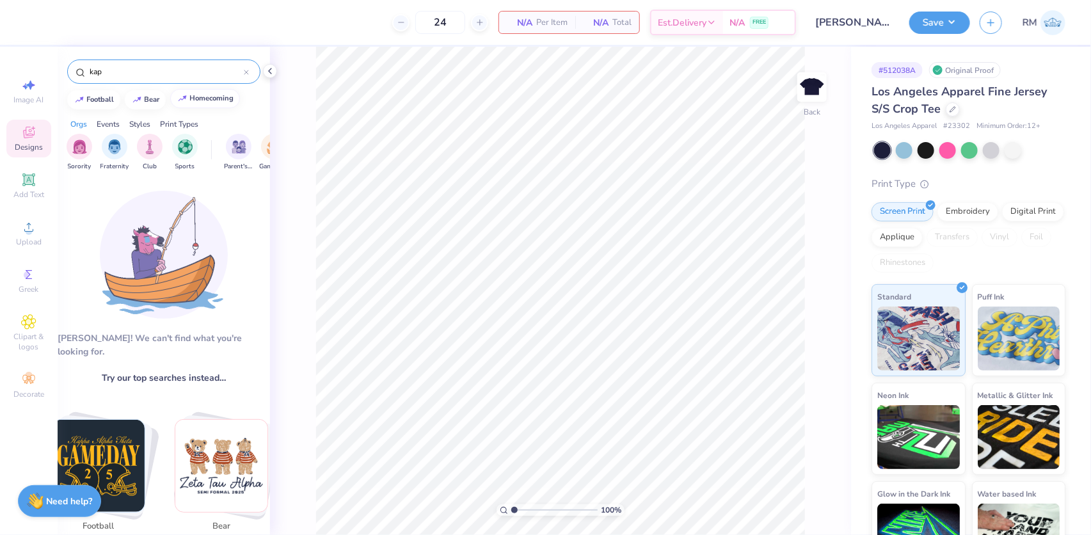
click at [226, 99] on div "homecoming" at bounding box center [212, 98] width 44 height 7
type input "homecoming"
click at [226, 99] on div "homecoming" at bounding box center [212, 98] width 44 height 7
click at [273, 66] on icon at bounding box center [270, 71] width 10 height 10
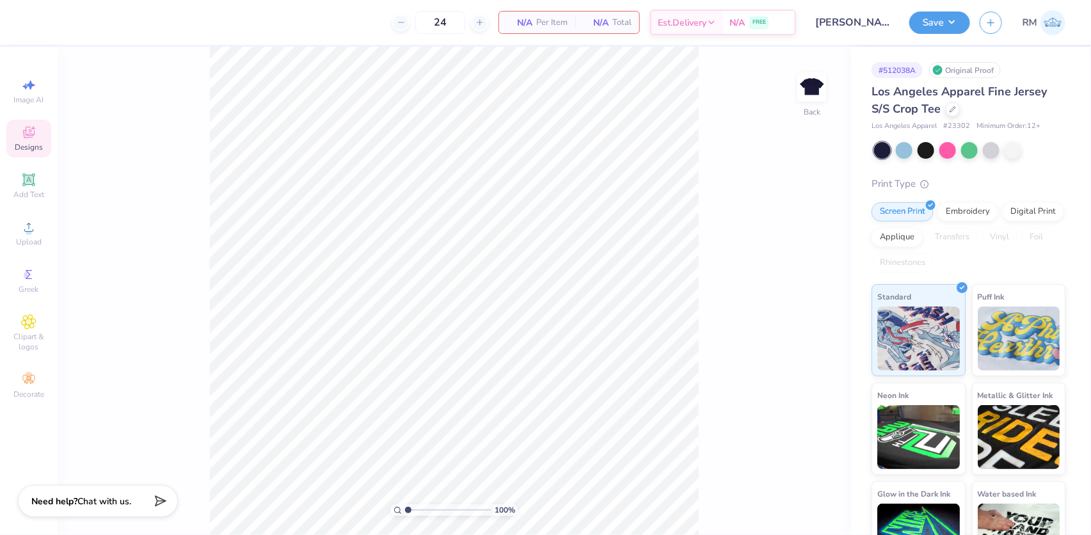
click at [19, 138] on div "Designs" at bounding box center [28, 139] width 45 height 38
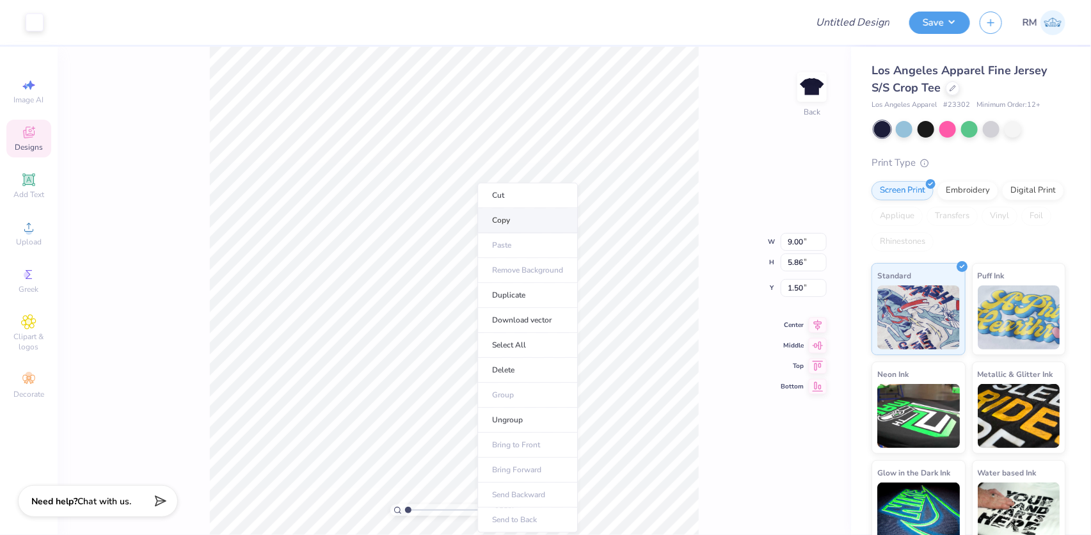
click at [511, 223] on li "Copy" at bounding box center [527, 220] width 100 height 25
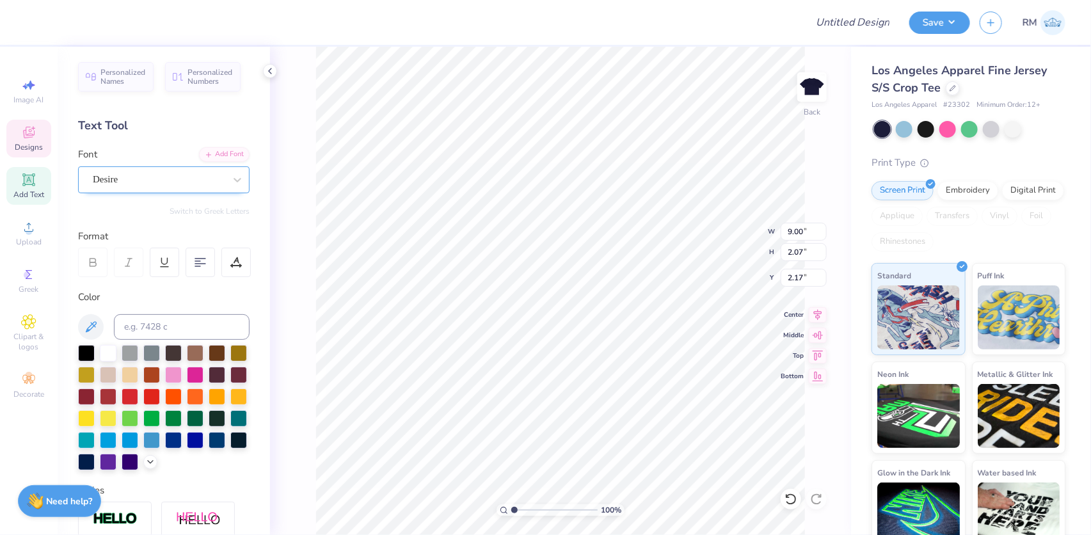
click at [137, 190] on div "Desire" at bounding box center [163, 179] width 171 height 27
drag, startPoint x: 143, startPoint y: 323, endPoint x: 115, endPoint y: 188, distance: 138.0
click at [115, 188] on div "Desire" at bounding box center [159, 180] width 134 height 20
type input "5.86"
type input "1.50"
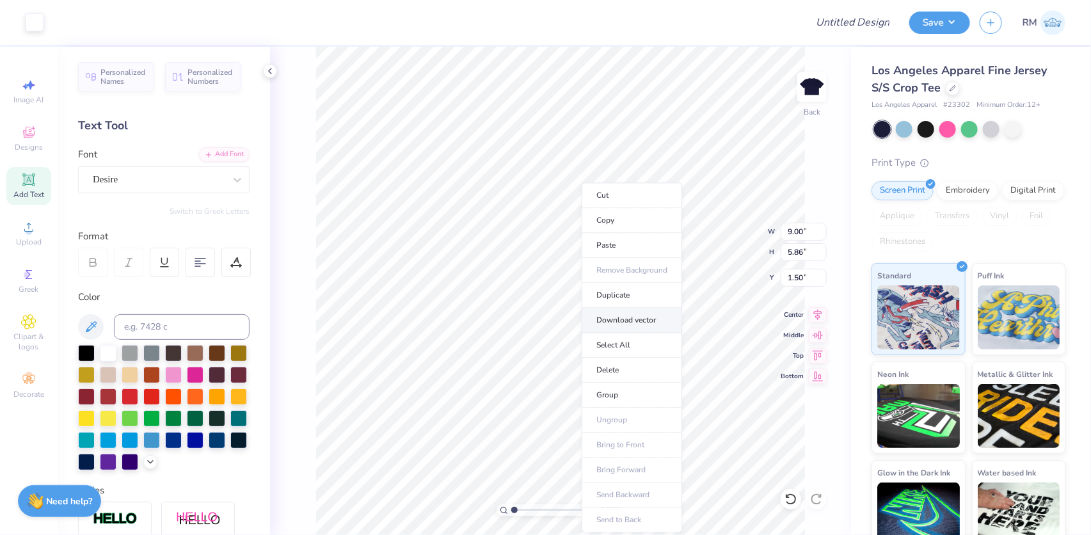
click at [642, 314] on li "Download vector" at bounding box center [632, 320] width 100 height 25
type textarea "KAPPA BETA PHI"
type input "4.78"
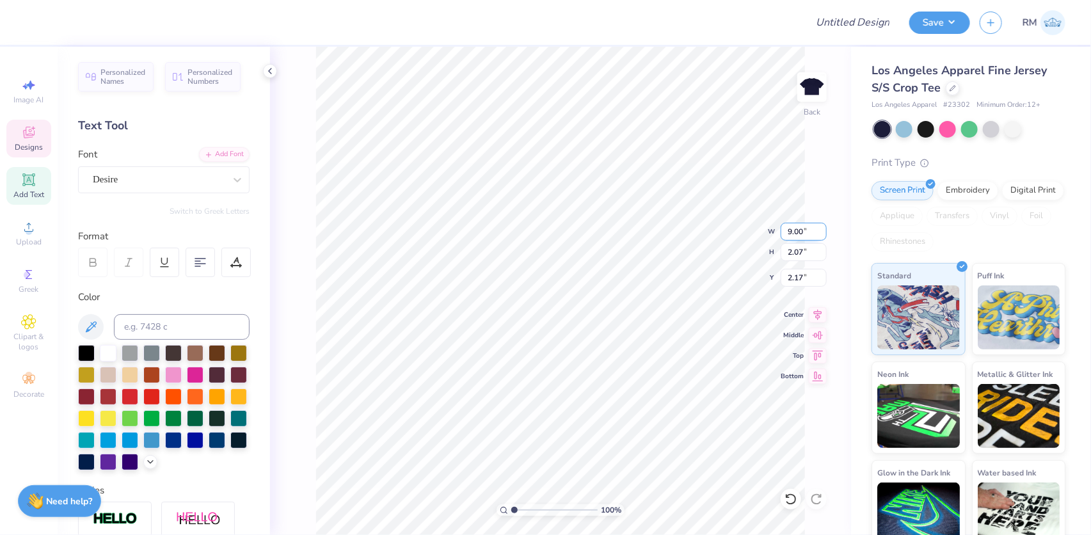
type input "2.98"
type input "4.38"
type textarea "21"
type input "4.28"
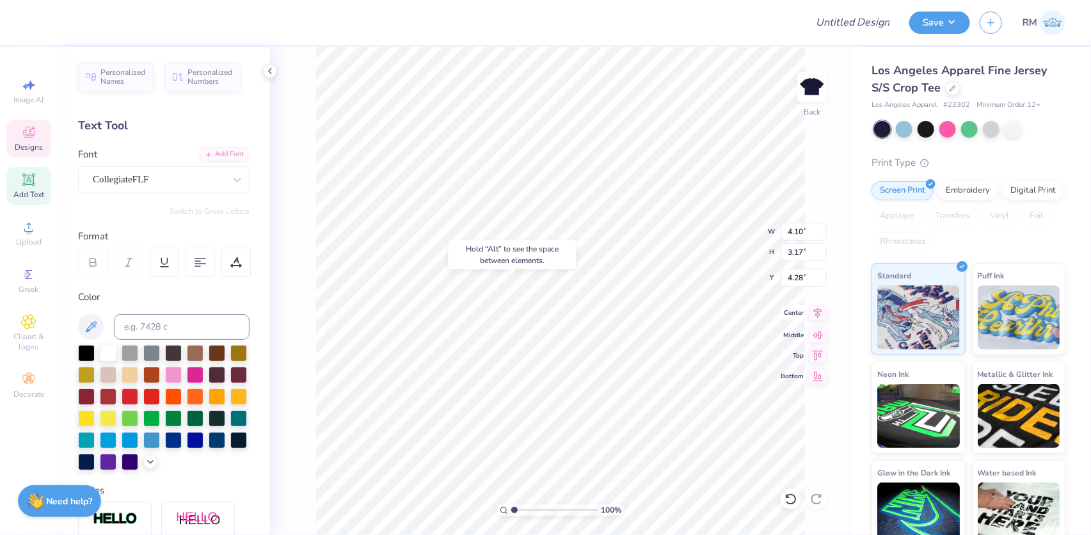
click at [819, 314] on icon at bounding box center [818, 313] width 8 height 11
click at [599, 385] on li "Group" at bounding box center [623, 395] width 100 height 25
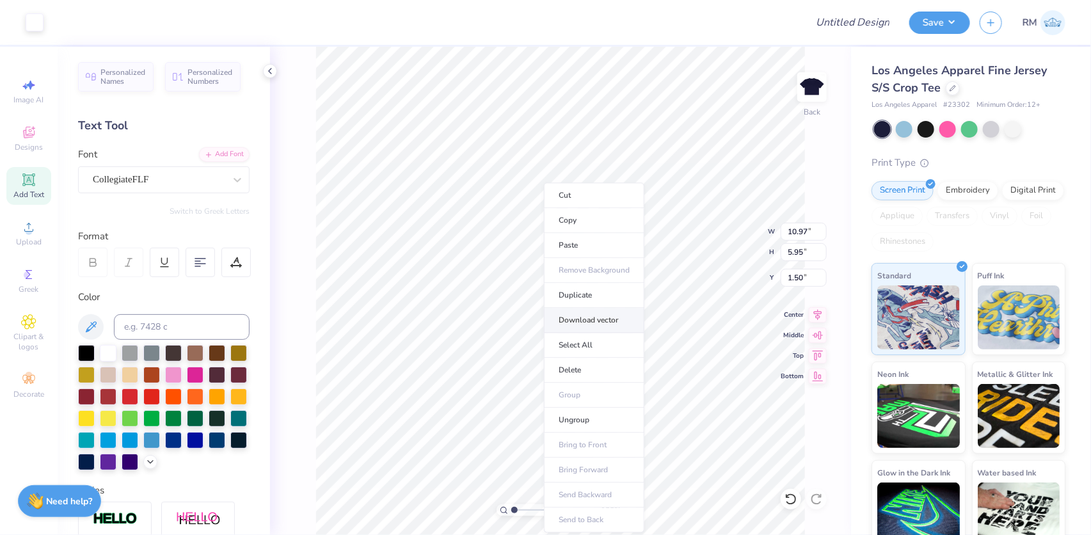
click at [598, 322] on li "Download vector" at bounding box center [594, 320] width 100 height 25
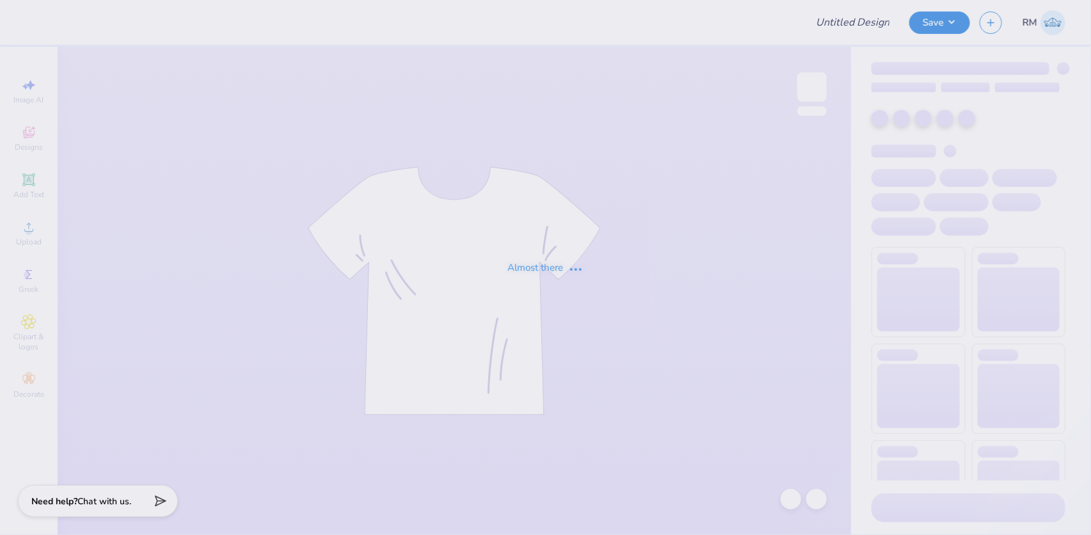
type input "[PERSON_NAME] : [GEOGRAPHIC_DATA]"
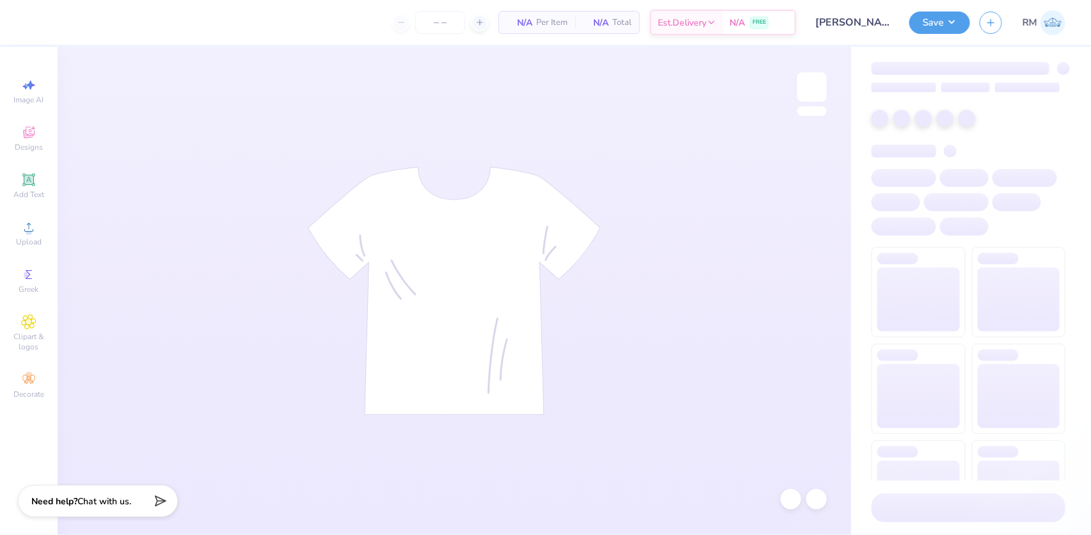
type input "24"
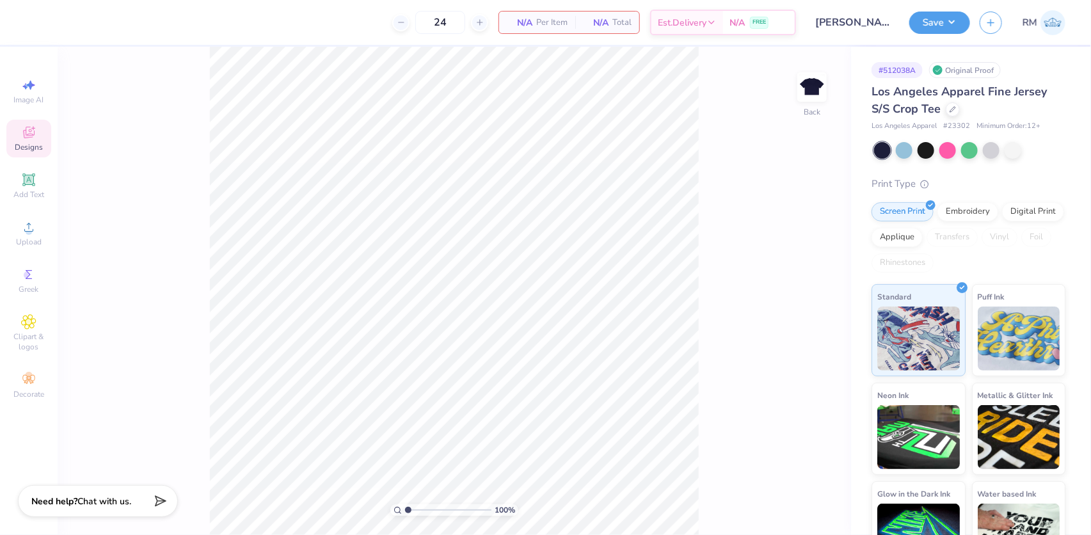
click at [27, 136] on icon at bounding box center [29, 134] width 10 height 8
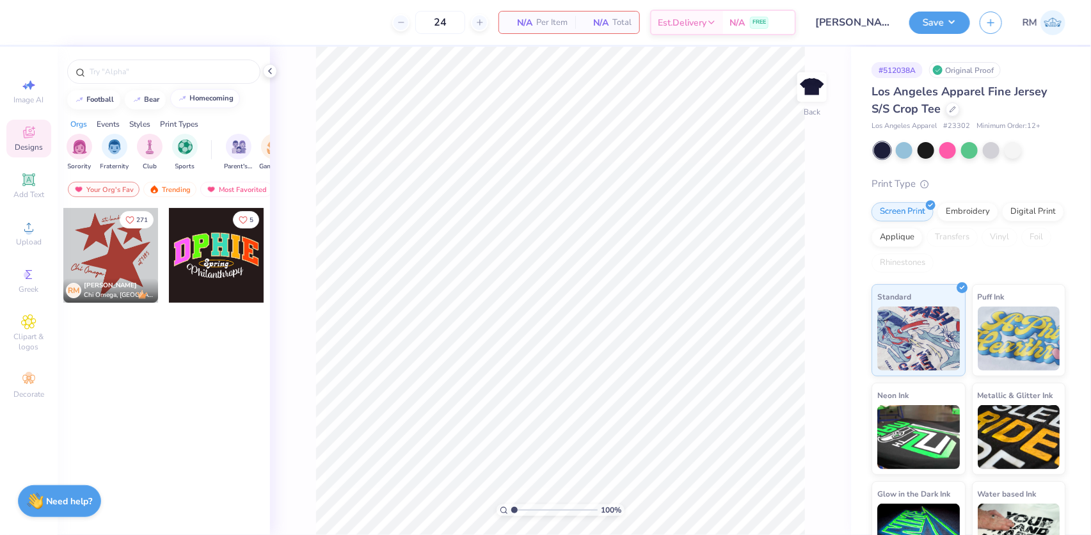
click at [227, 97] on div "homecoming" at bounding box center [212, 98] width 44 height 7
type input "homecoming"
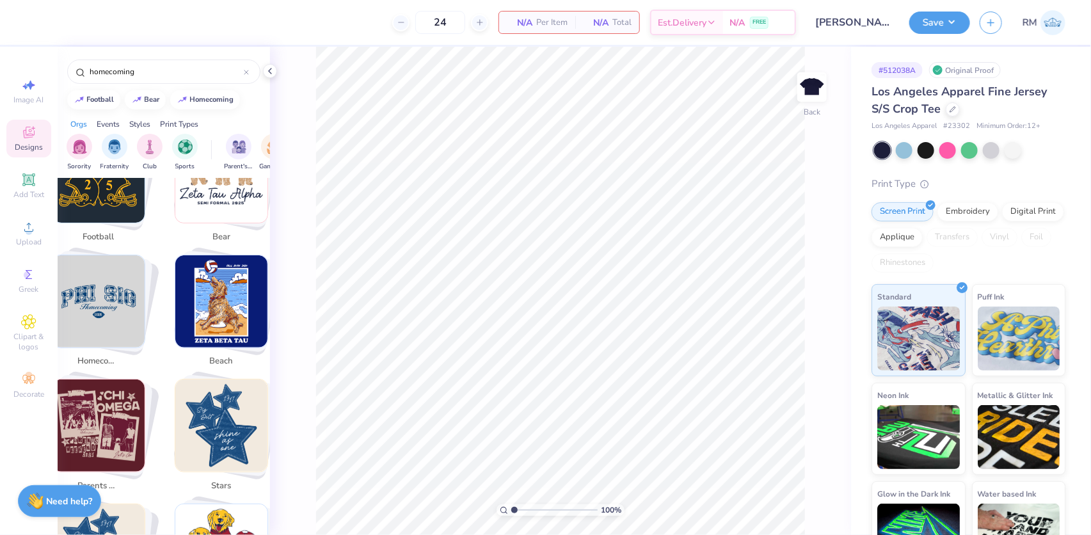
scroll to position [291, 0]
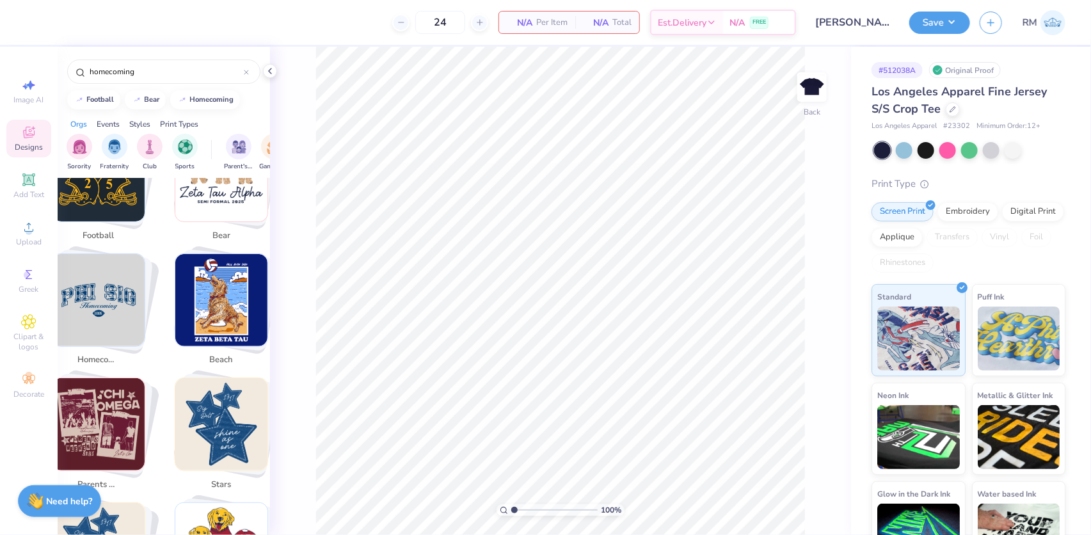
click at [77, 281] on img "Stack Card Button homecoming" at bounding box center [98, 300] width 92 height 92
click at [105, 309] on img "Stack Card Button homecoming" at bounding box center [98, 300] width 92 height 92
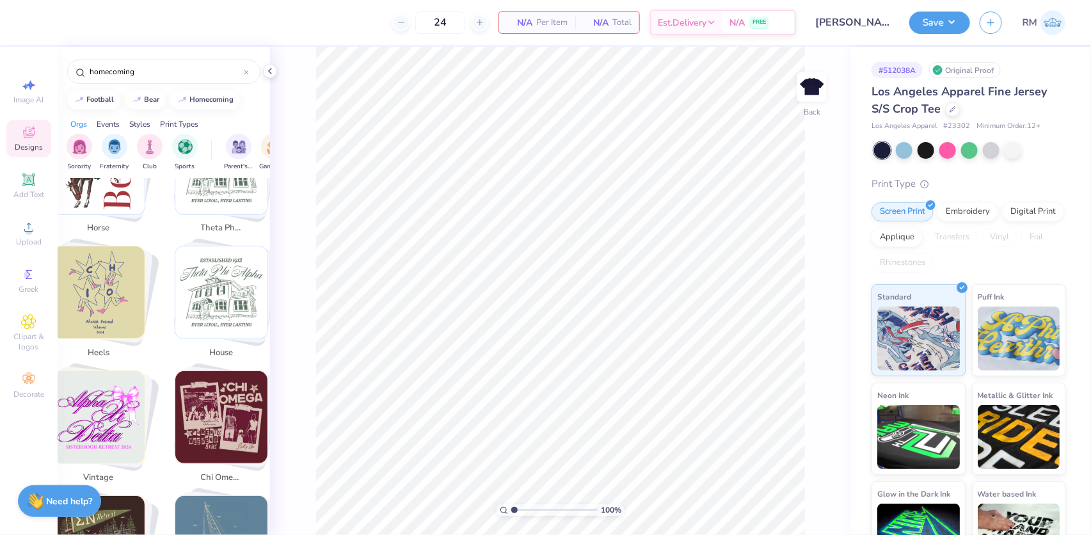
scroll to position [2210, 0]
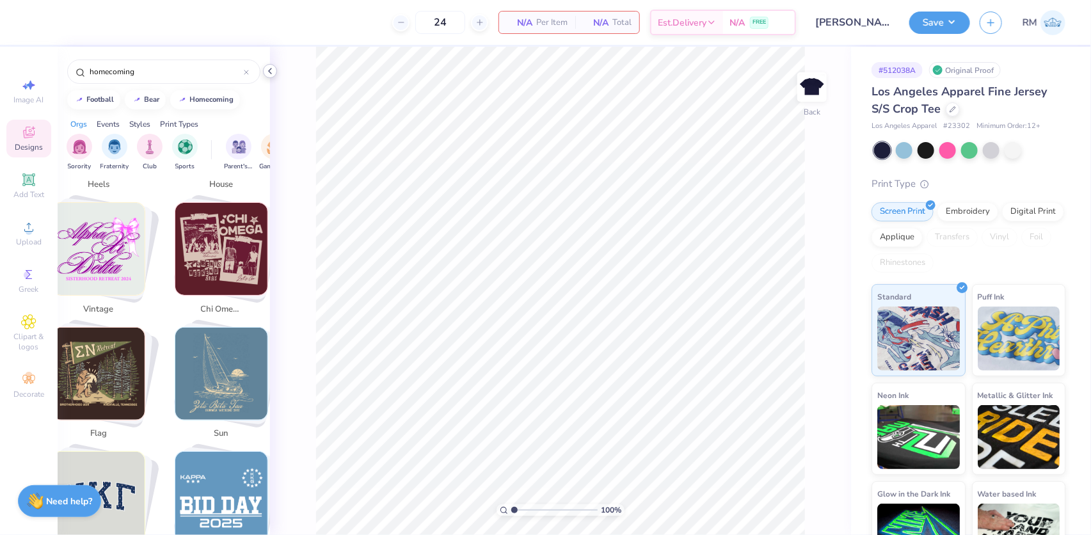
click at [268, 68] on icon at bounding box center [270, 71] width 10 height 10
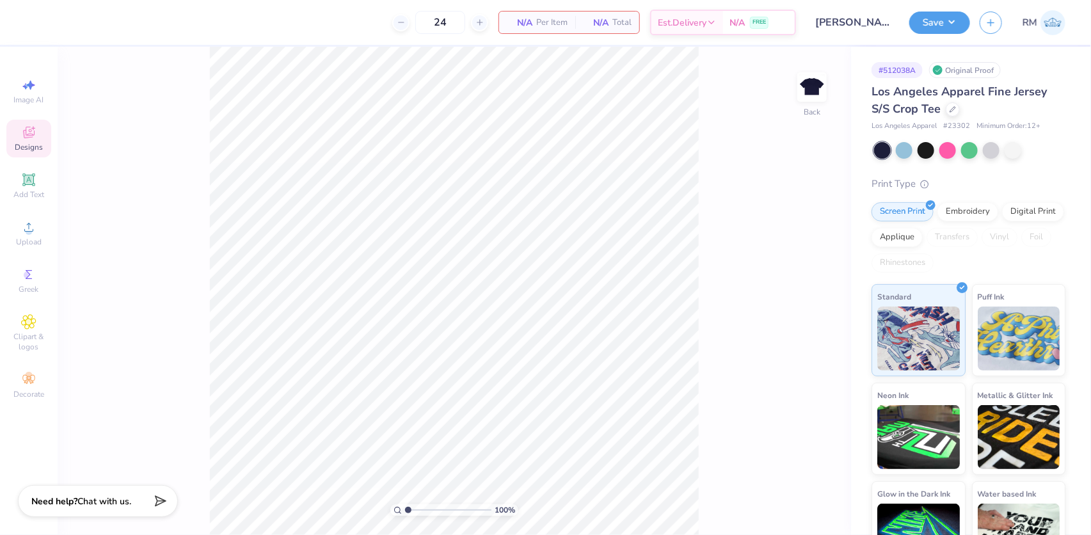
scroll to position [2358, 0]
click at [23, 182] on icon at bounding box center [28, 179] width 15 height 15
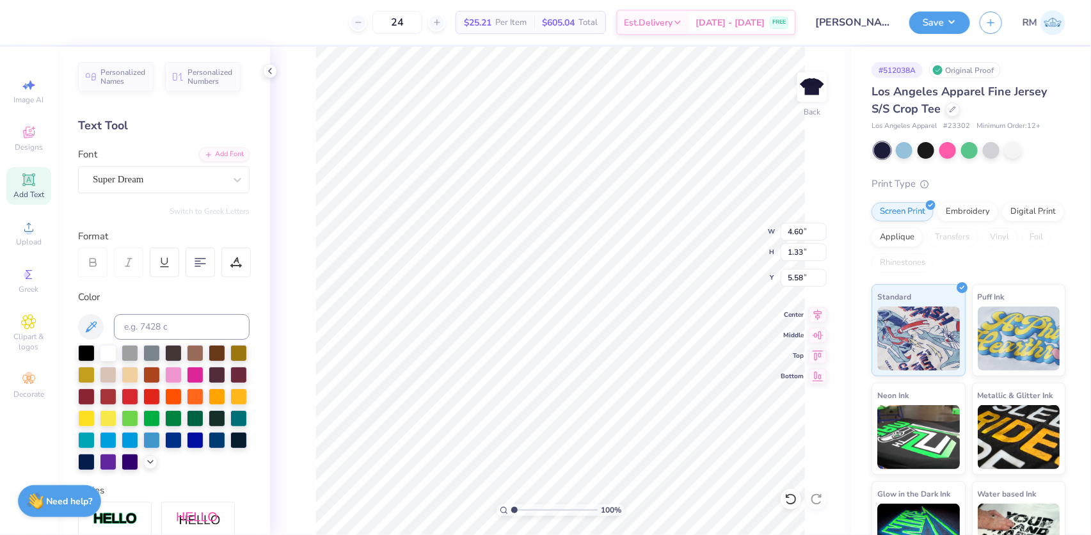
scroll to position [9, 4]
type textarea "SIGMA KAPPA"
click at [156, 180] on div "Super Dream" at bounding box center [159, 180] width 134 height 20
type input "DES"
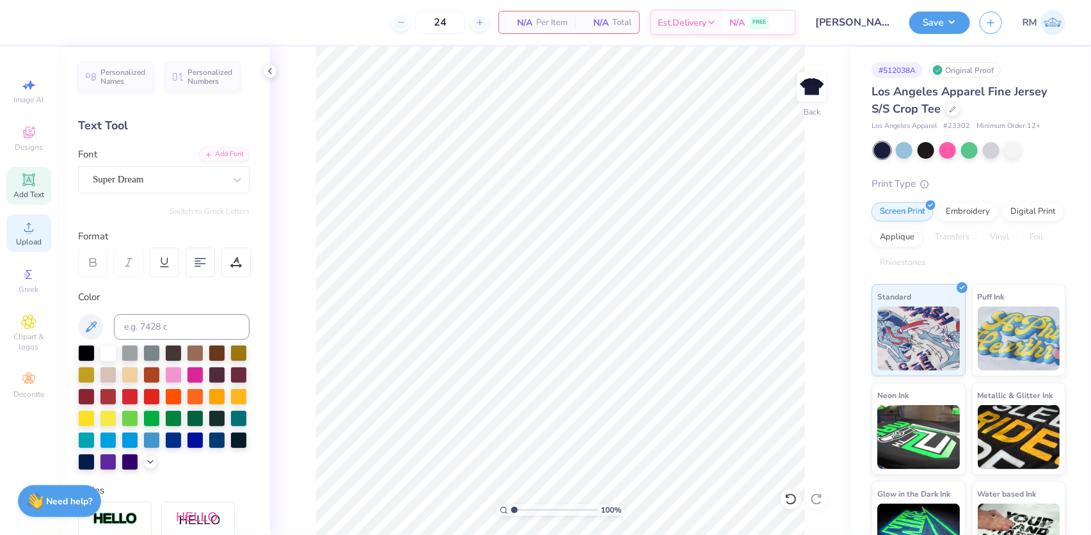
click at [31, 237] on span "Upload" at bounding box center [29, 242] width 26 height 10
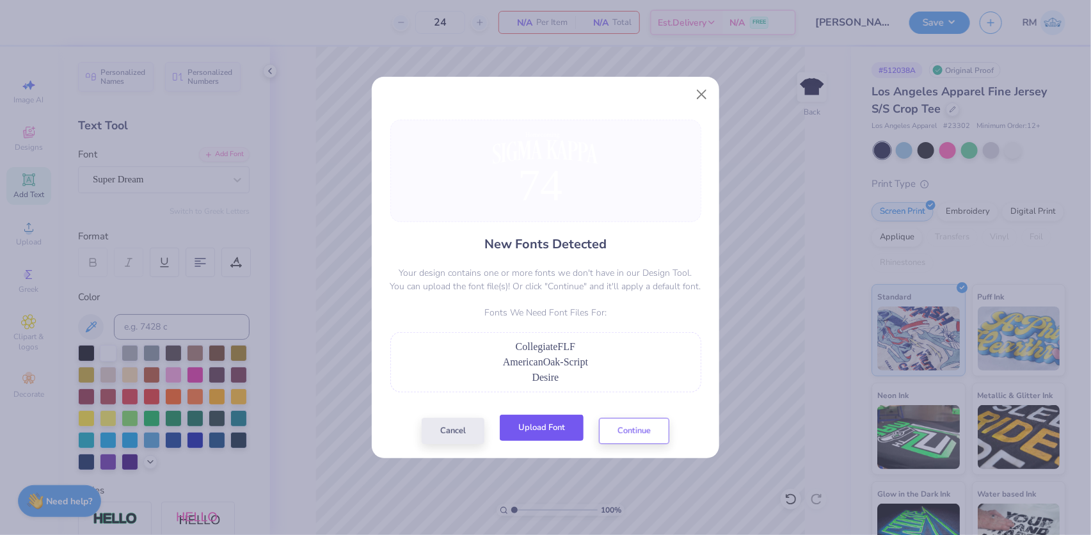
click at [537, 430] on button "Upload Font" at bounding box center [542, 428] width 84 height 26
drag, startPoint x: 514, startPoint y: 346, endPoint x: 607, endPoint y: 351, distance: 93.0
click at [607, 351] on div "CollegiateFLF" at bounding box center [545, 346] width 297 height 15
copy span "CollegiateFLF"
click at [500, 362] on div "AmericanOak-Script" at bounding box center [545, 361] width 297 height 15
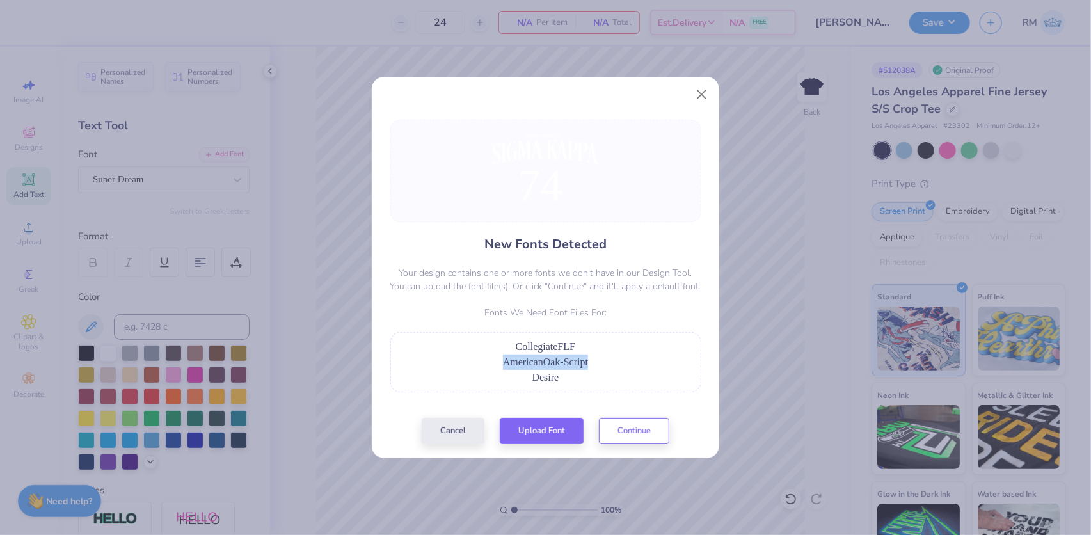
drag, startPoint x: 599, startPoint y: 358, endPoint x: 470, endPoint y: 362, distance: 128.7
click at [470, 362] on div "AmericanOak-Script" at bounding box center [545, 361] width 297 height 15
copy span "AmericanOak-Script"
drag, startPoint x: 569, startPoint y: 377, endPoint x: 525, endPoint y: 382, distance: 44.4
click at [525, 382] on div "Desire" at bounding box center [545, 377] width 297 height 15
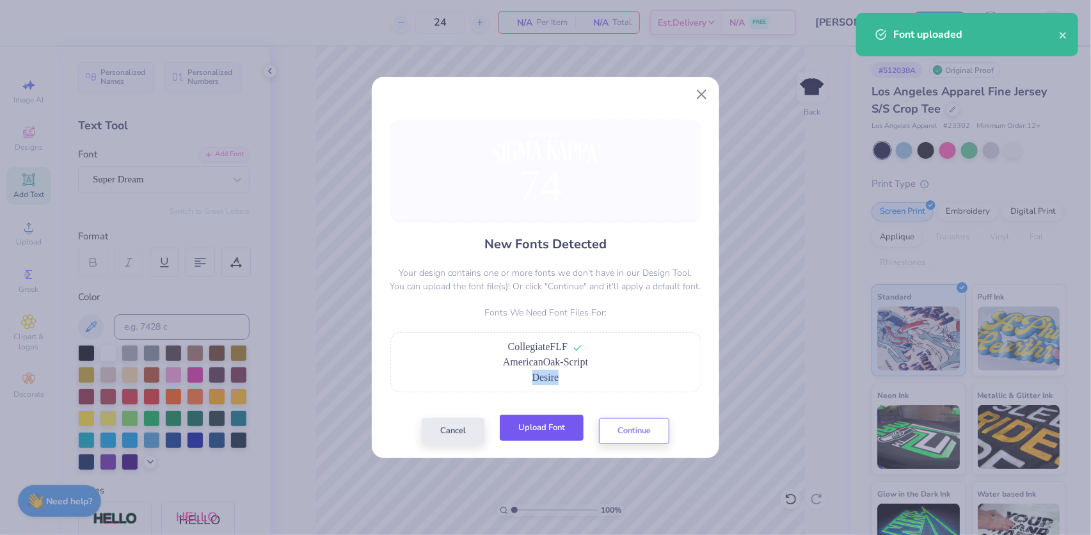
click at [546, 433] on button "Upload Font" at bounding box center [542, 428] width 84 height 26
click at [559, 436] on button "Upload Font" at bounding box center [542, 428] width 84 height 26
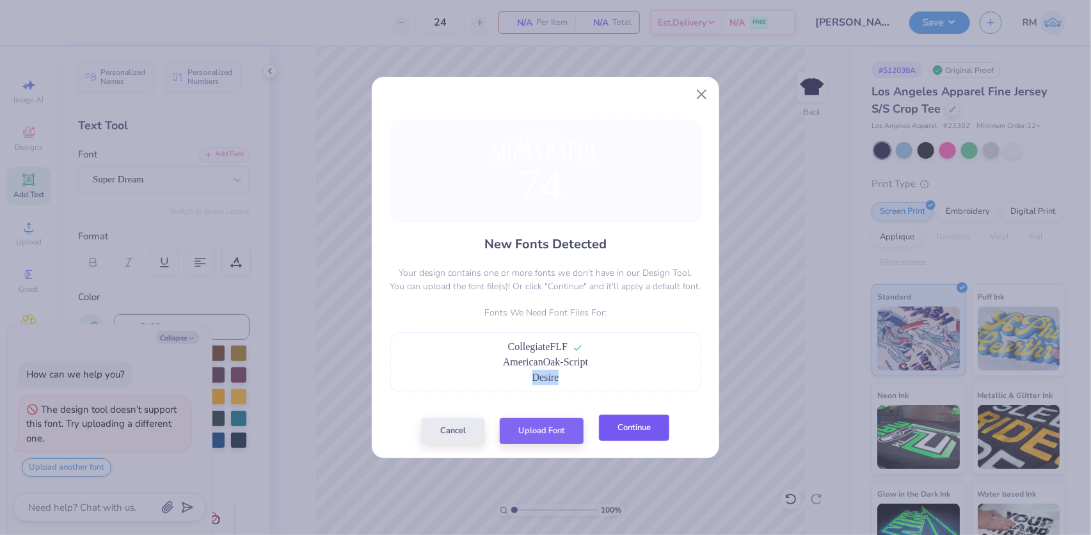
click at [642, 424] on button "Continue" at bounding box center [634, 428] width 70 height 26
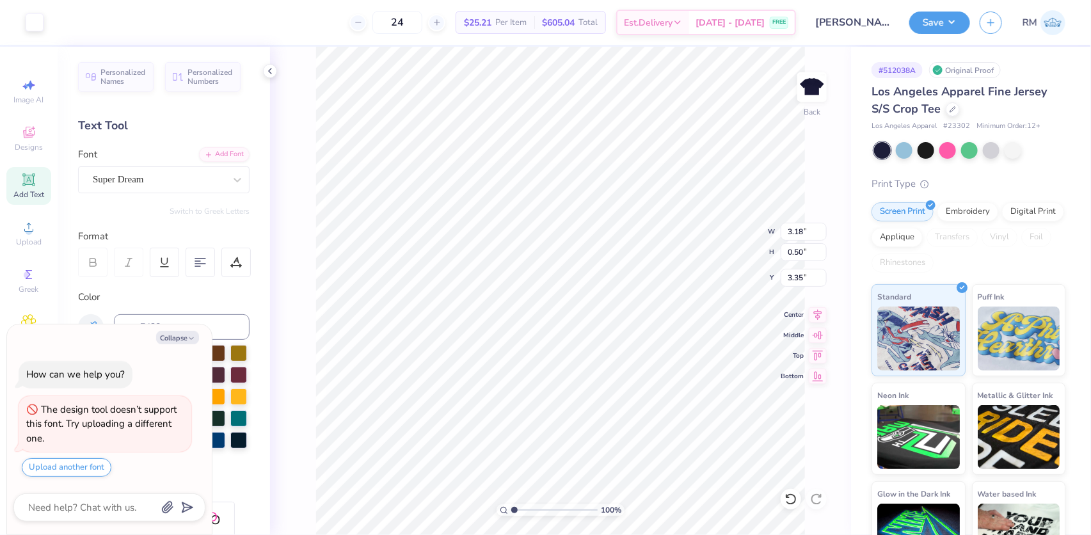
scroll to position [9, 1]
click at [134, 181] on div "Super Dream" at bounding box center [159, 180] width 134 height 20
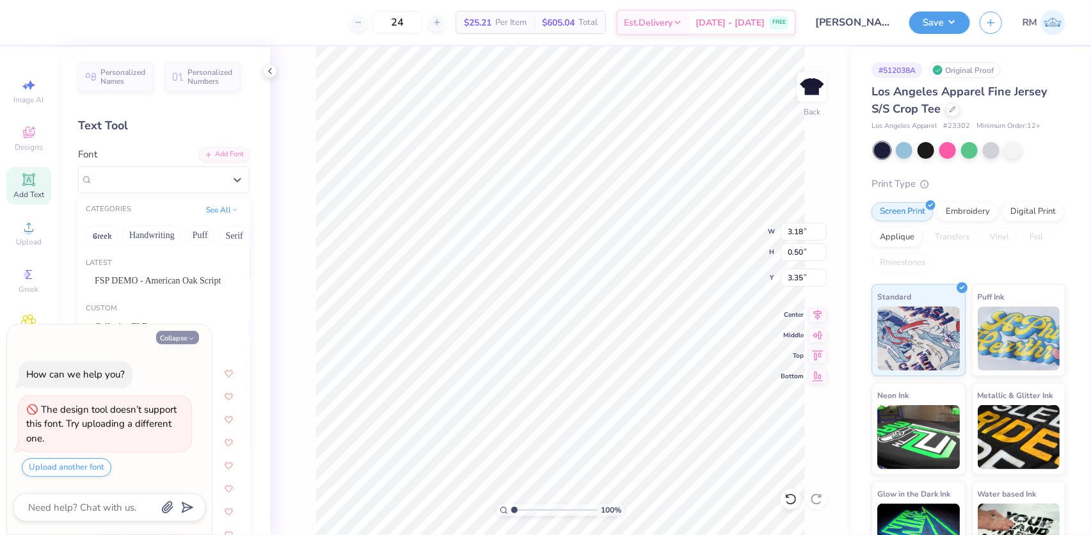
click at [173, 342] on button "Collapse" at bounding box center [177, 337] width 43 height 13
click at [166, 285] on div "Personalized Names Personalized Numbers Text Tool Add Font Font option Super Dr…" at bounding box center [164, 291] width 212 height 488
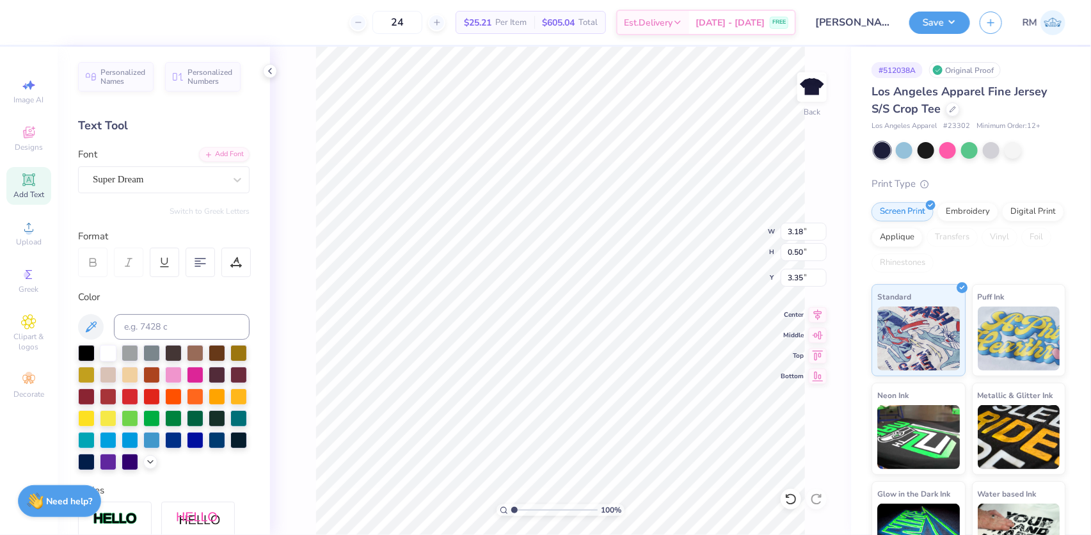
type textarea "x"
click at [20, 232] on div "Upload" at bounding box center [28, 233] width 45 height 38
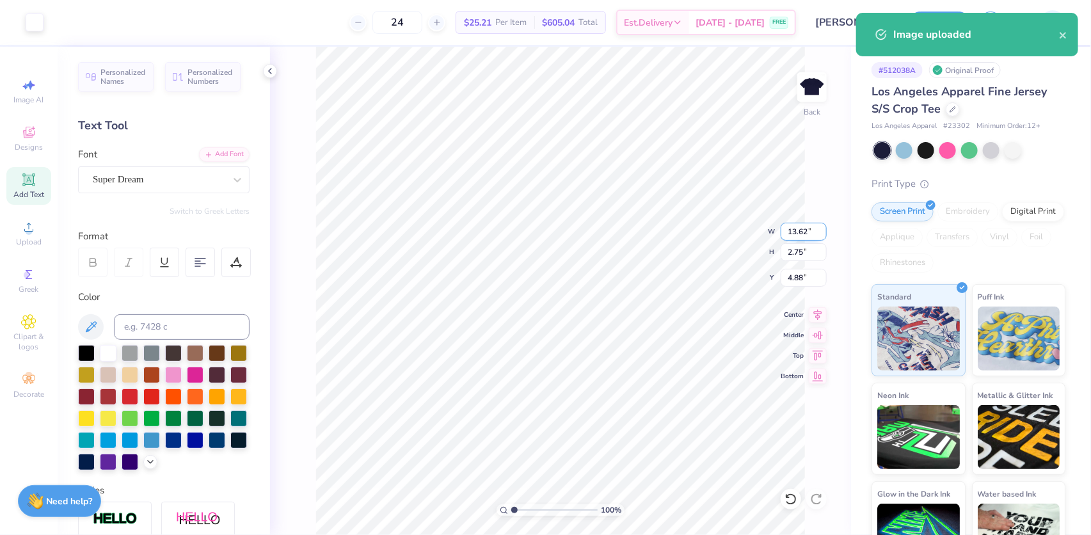
click at [799, 227] on input "13.62" at bounding box center [804, 232] width 46 height 18
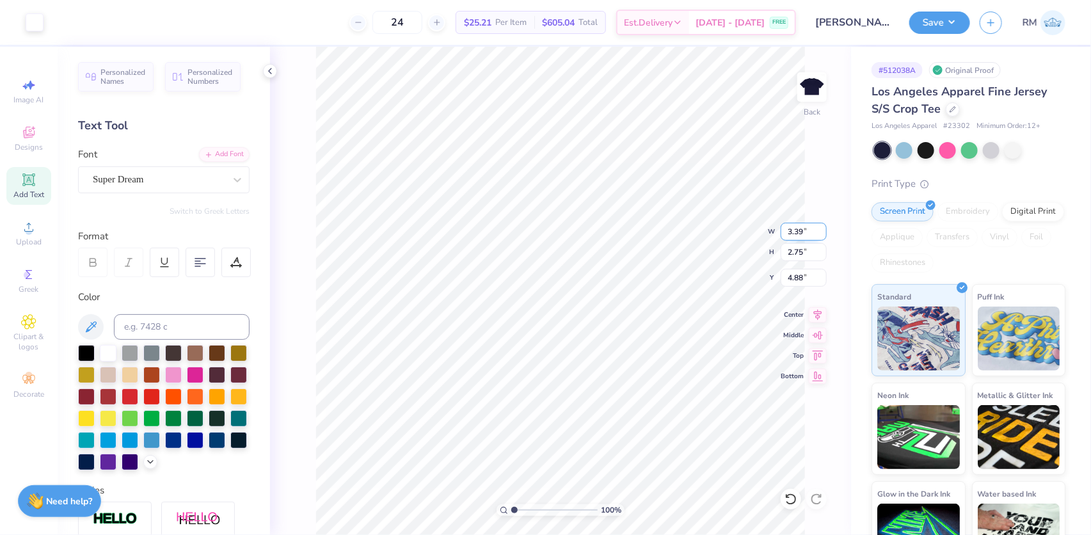
type input "3.39"
type input "0.68"
click at [798, 277] on input "5.91" at bounding box center [804, 278] width 46 height 18
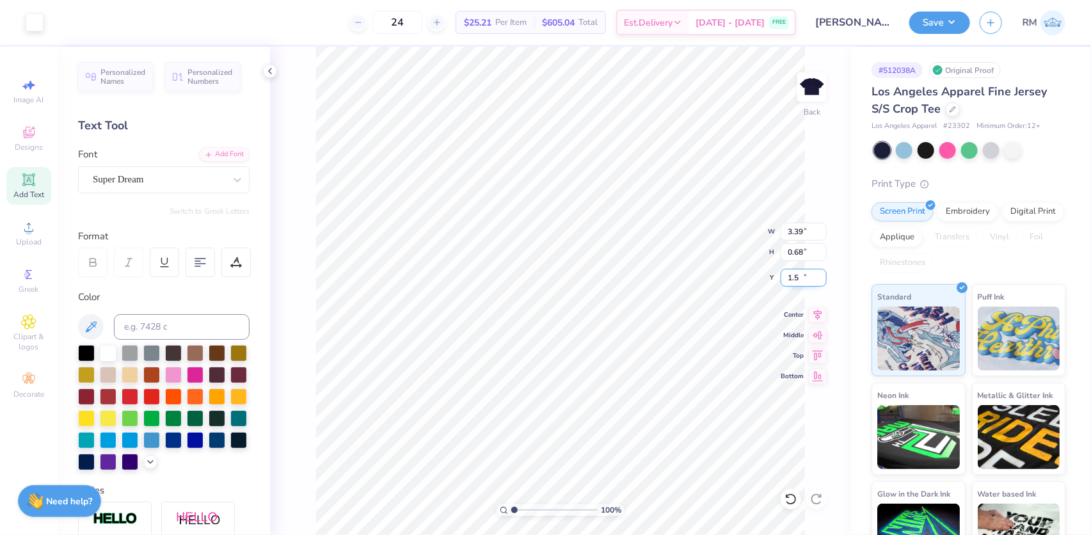
type input "1.50"
click at [819, 315] on icon at bounding box center [818, 312] width 18 height 15
type input "1.50"
click at [614, 390] on li "Group" at bounding box center [630, 395] width 100 height 25
click at [819, 312] on icon at bounding box center [818, 313] width 8 height 11
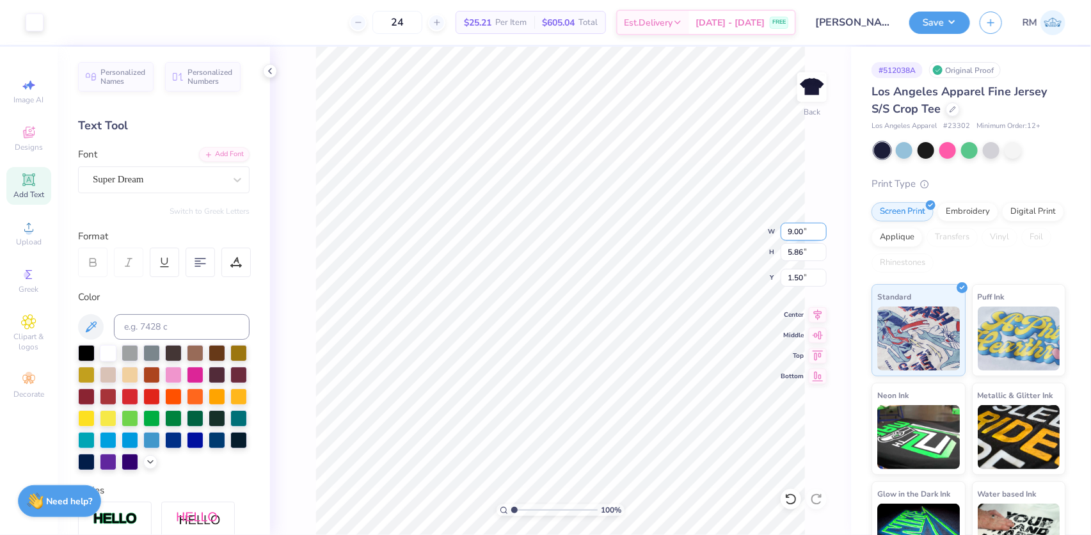
click at [790, 230] on input "9.00" at bounding box center [804, 232] width 46 height 18
click at [793, 235] on input "9.00" at bounding box center [804, 232] width 46 height 18
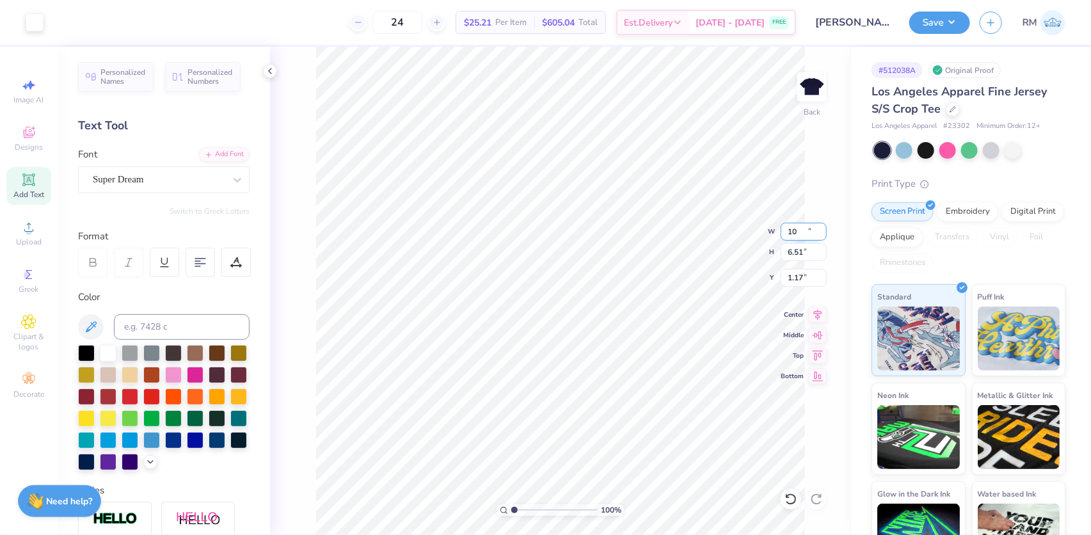
type input "10.00"
type input "6.51"
type input "1.17"
click at [793, 236] on input "10.00" at bounding box center [804, 232] width 46 height 18
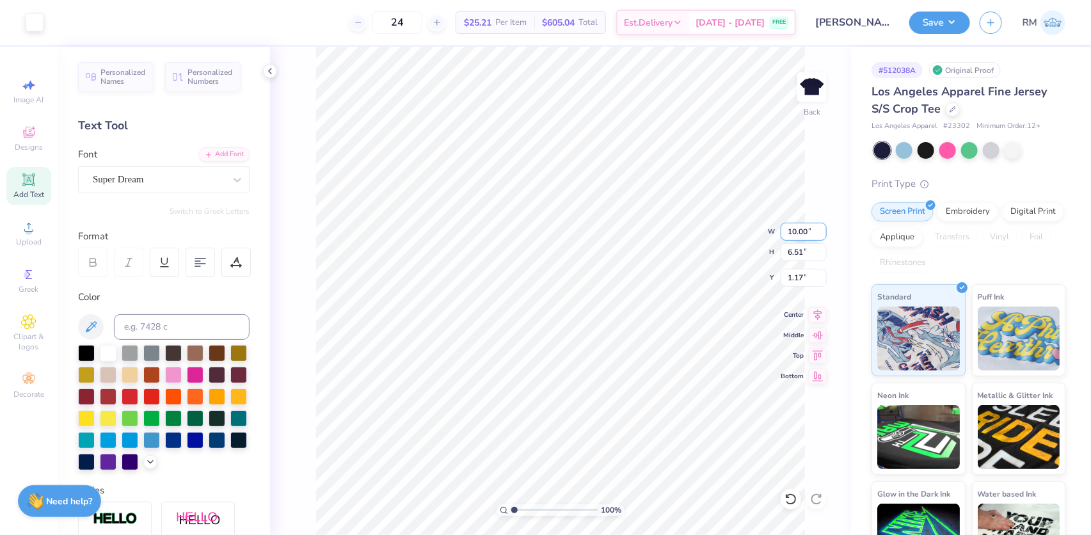
click at [793, 236] on input "10.00" at bounding box center [804, 232] width 46 height 18
type input "7.00"
type input "4.55"
type input "2.15"
click at [793, 232] on input "7.00" at bounding box center [804, 232] width 46 height 18
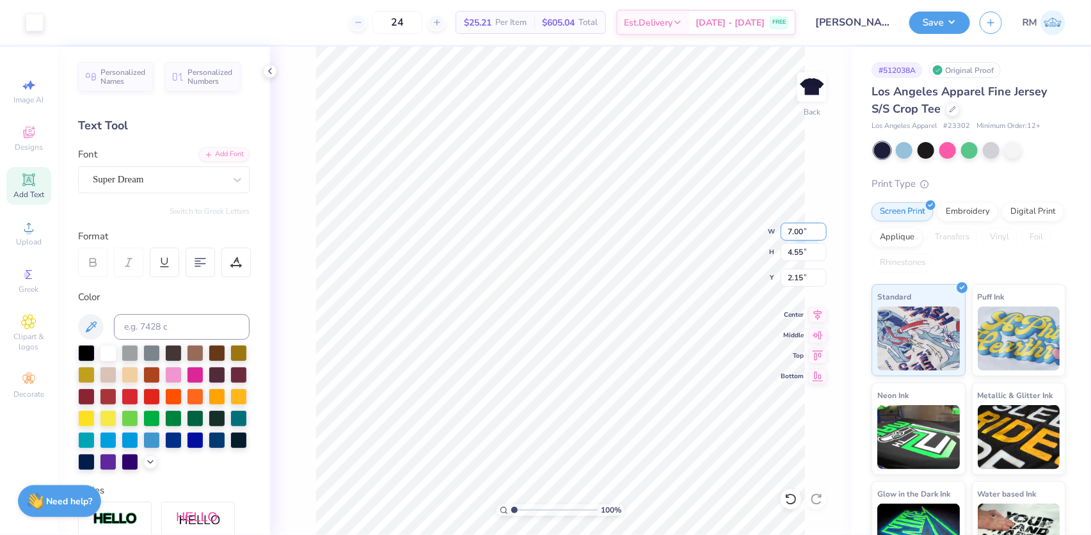
click at [793, 232] on input "7.00" at bounding box center [804, 232] width 46 height 18
type input "8.00"
type input "5.20"
type input "1.83"
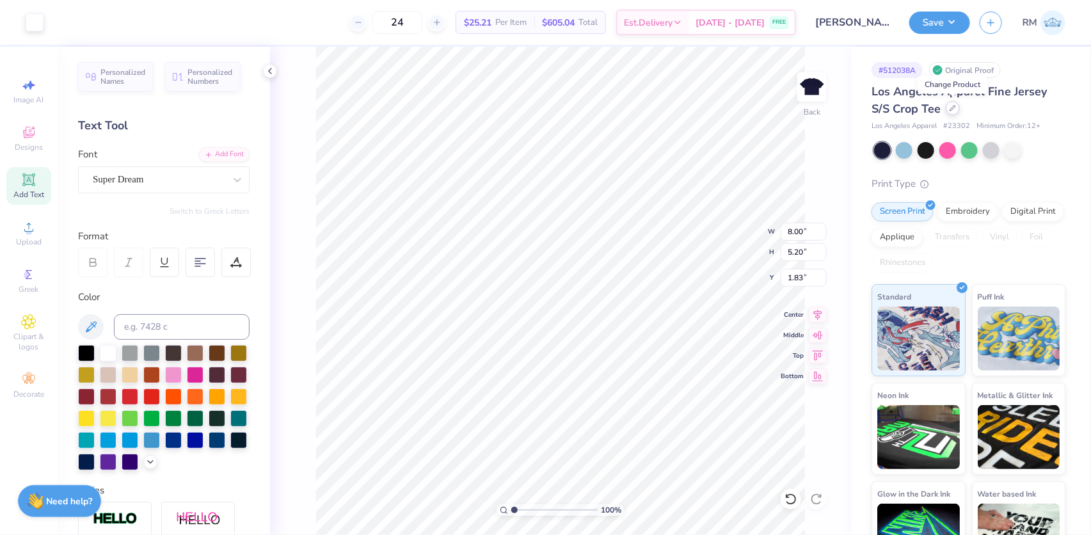
click at [953, 107] on icon at bounding box center [953, 108] width 6 height 6
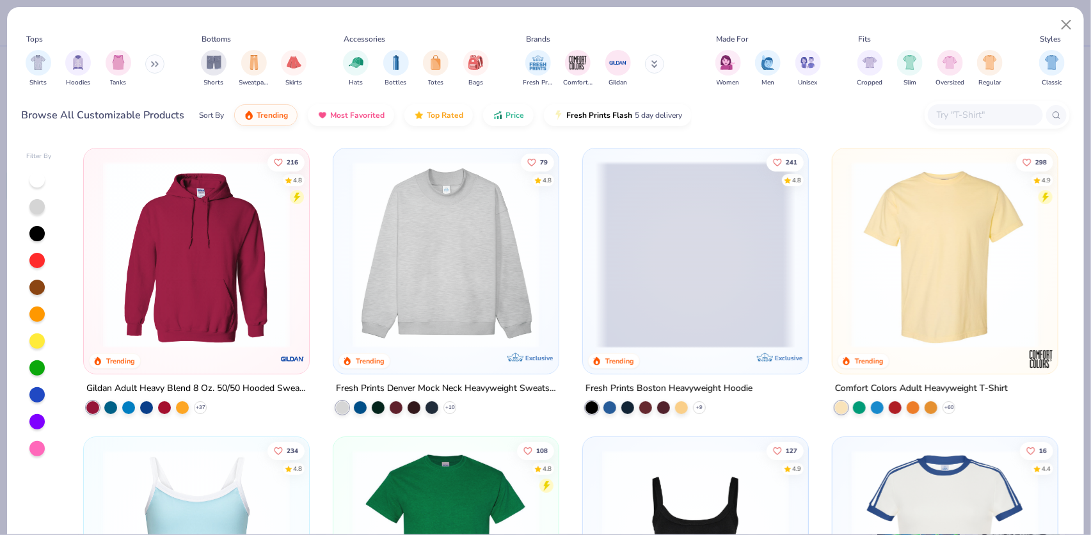
click at [956, 115] on input "text" at bounding box center [984, 114] width 99 height 15
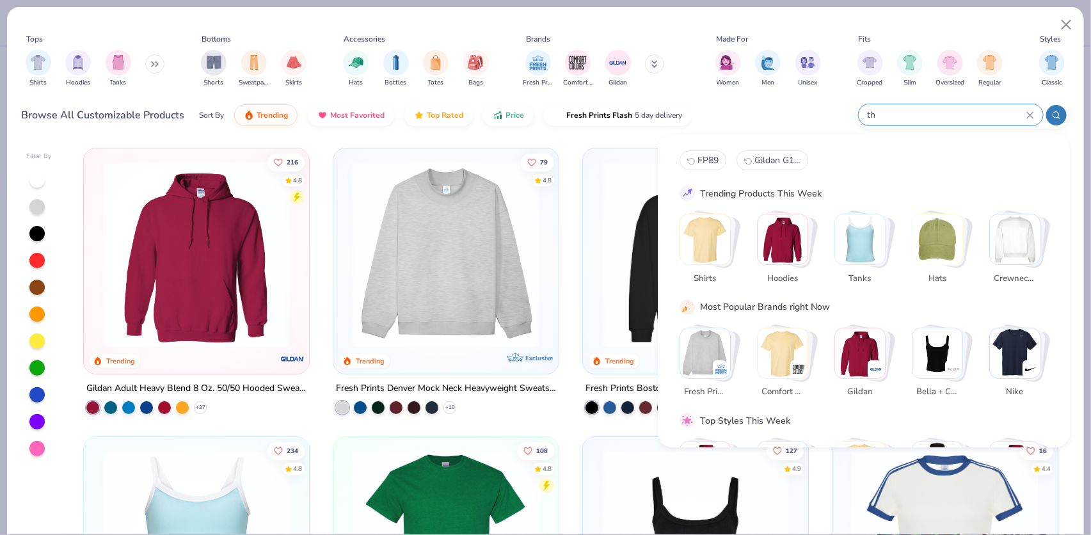
type input "t"
paste input "The North Face 23302"
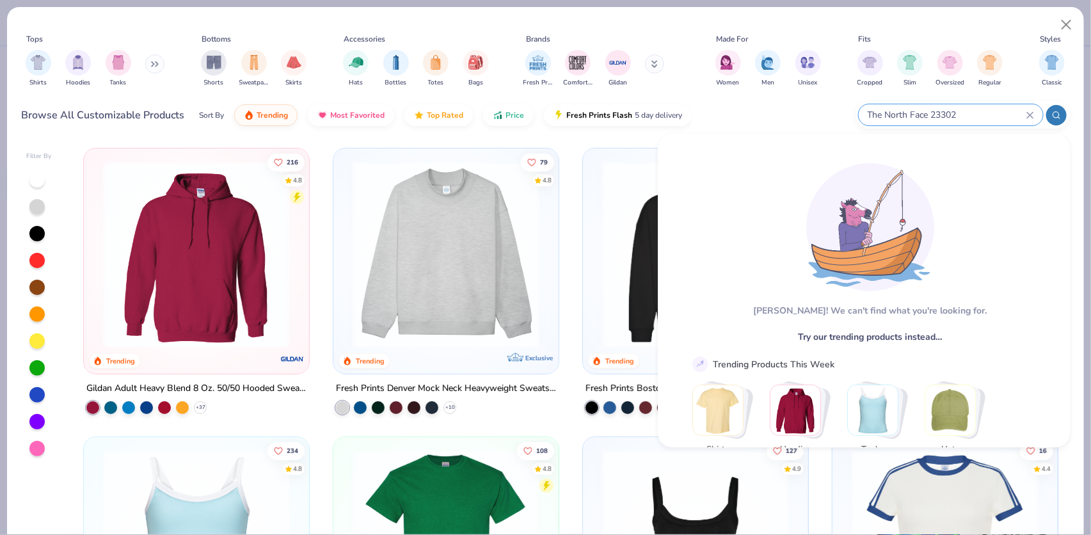
drag, startPoint x: 934, startPoint y: 114, endPoint x: 872, endPoint y: 115, distance: 62.1
click at [872, 115] on input "The North Face 23302" at bounding box center [946, 114] width 160 height 15
type input "The No"
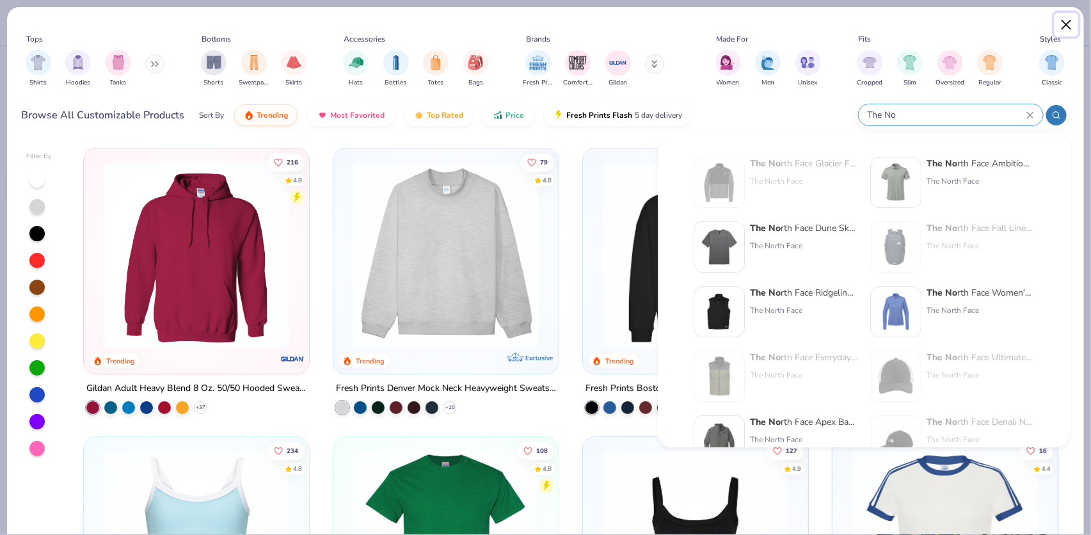
click at [1063, 24] on button "Close" at bounding box center [1067, 25] width 24 height 24
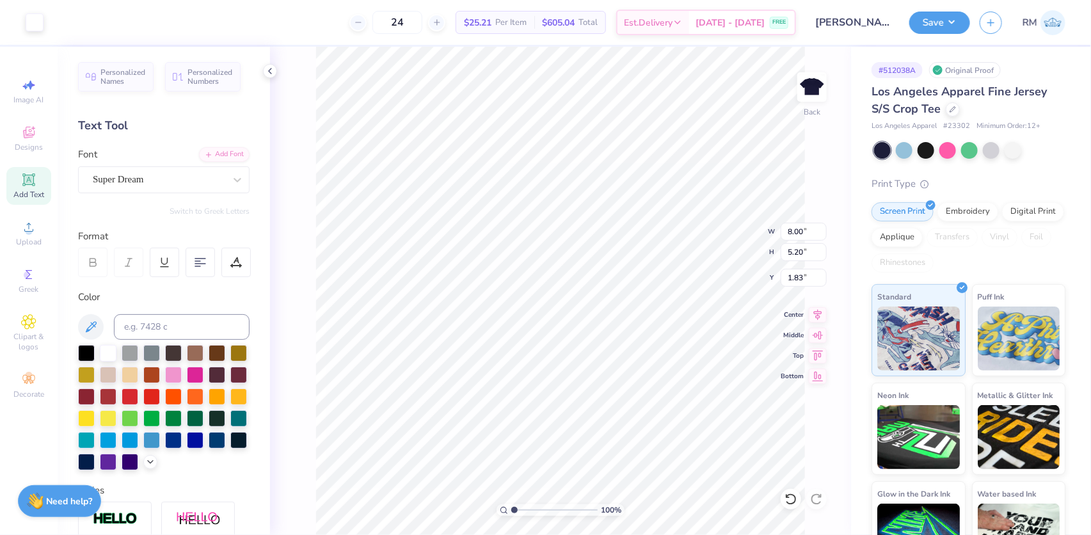
click at [1072, 21] on div "Save RM" at bounding box center [1000, 22] width 182 height 45
drag, startPoint x: 793, startPoint y: 275, endPoint x: 801, endPoint y: 275, distance: 8.3
click at [801, 275] on input "1.83" at bounding box center [804, 278] width 46 height 18
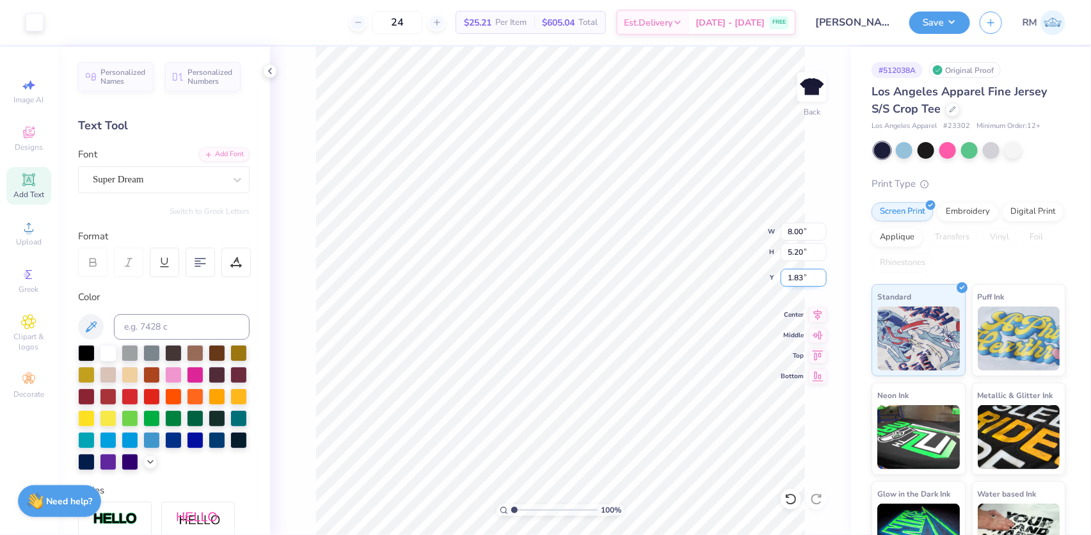
click at [801, 275] on input "1.83" at bounding box center [804, 278] width 46 height 18
type input "2.00"
type input "1.84"
type input "2.60"
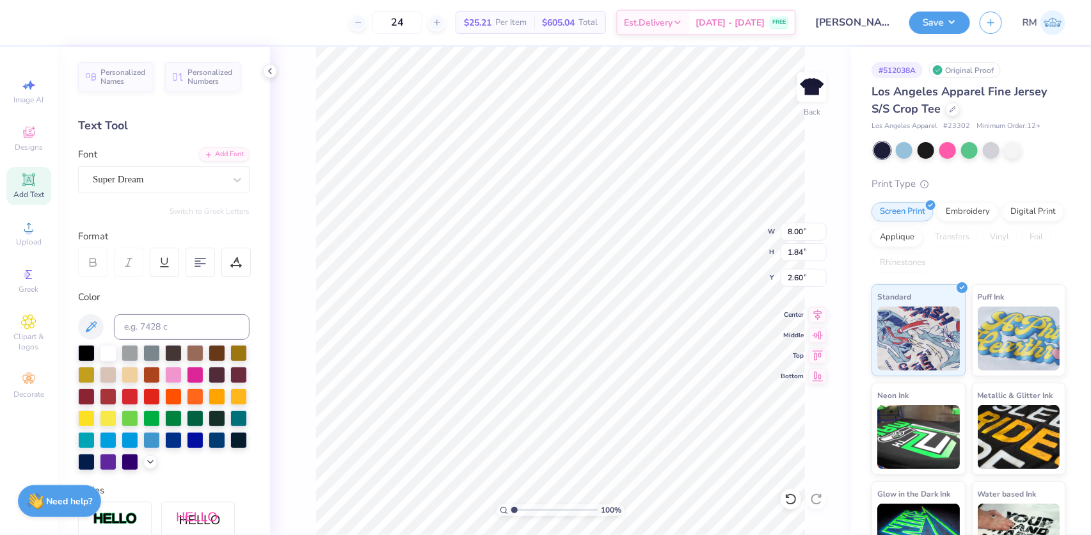
type textarea "KAPPA BETA PHI"
click at [793, 229] on input "9.75" at bounding box center [804, 232] width 46 height 18
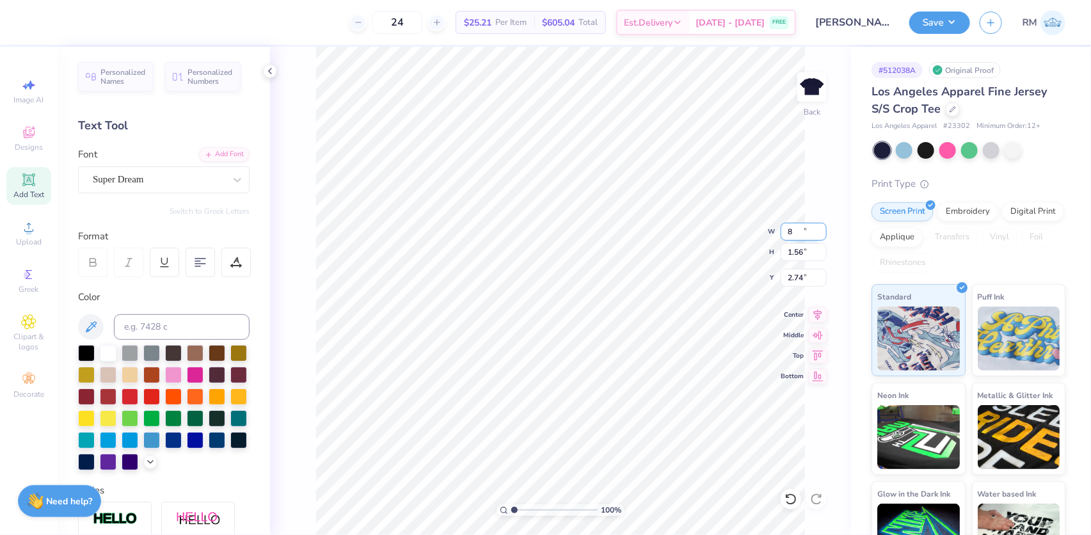
type input "8.00"
type input "1.56"
type input "2.74"
click at [816, 319] on icon at bounding box center [818, 312] width 18 height 15
type input "4.25"
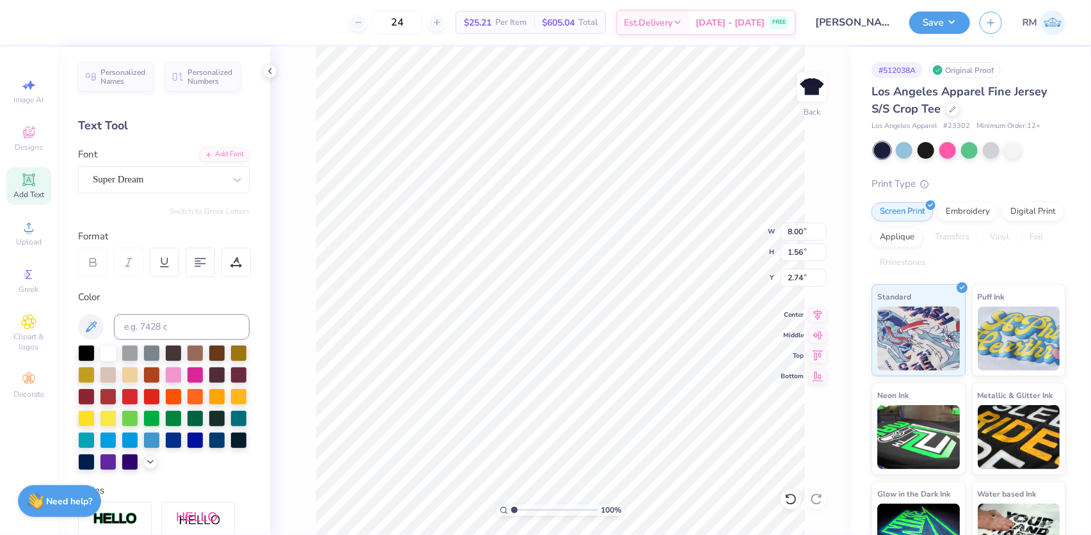
type input "2.65"
type input "4.56"
type textarea "21"
click at [795, 227] on input "4.25" at bounding box center [804, 232] width 46 height 18
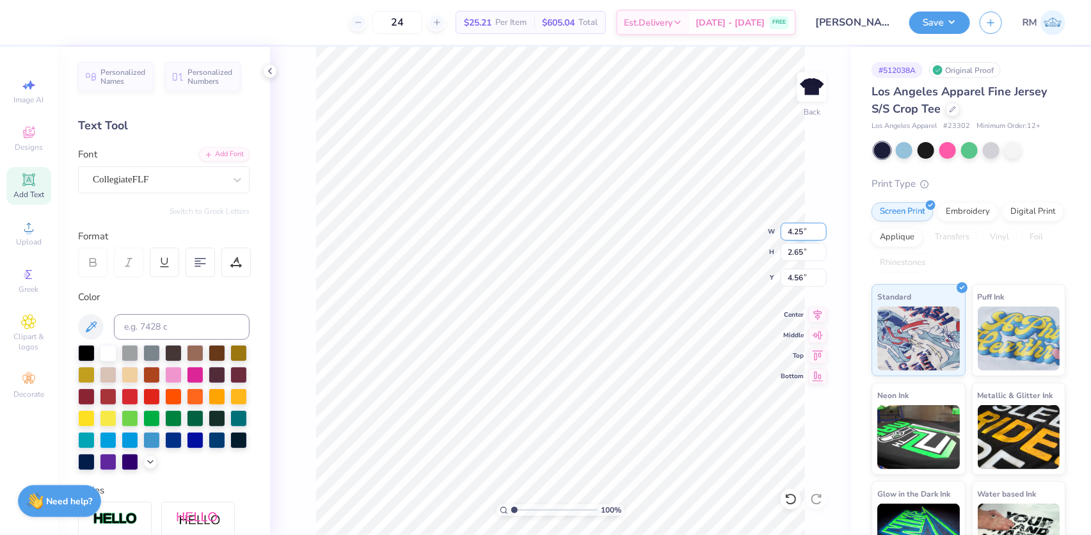
click at [795, 227] on input "4.25" at bounding box center [804, 232] width 46 height 18
type input "3.64"
type input "2.82"
type input "4.84"
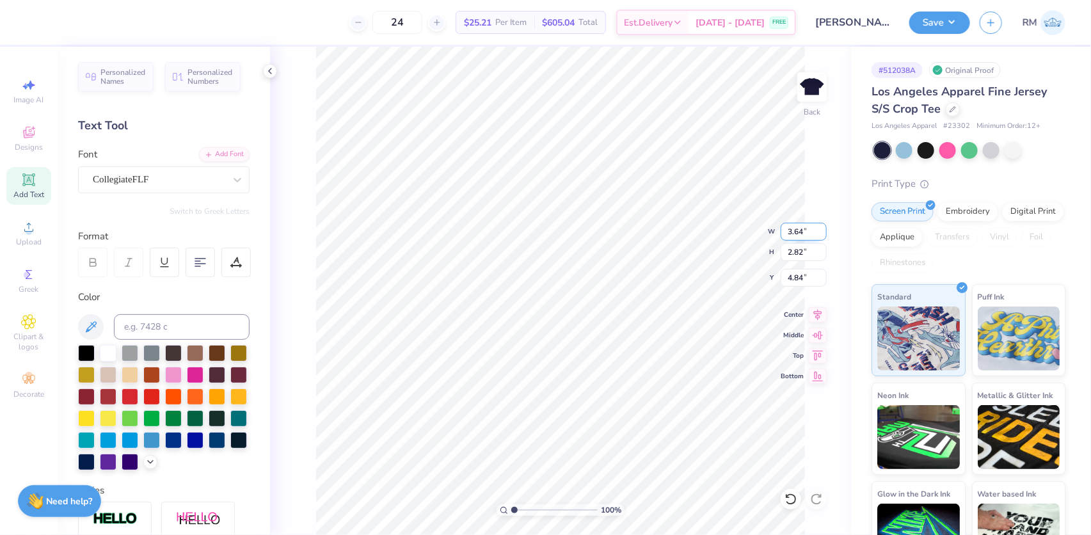
click at [795, 230] on input "3.64" at bounding box center [804, 232] width 46 height 18
type input "3.00"
type input "2.32"
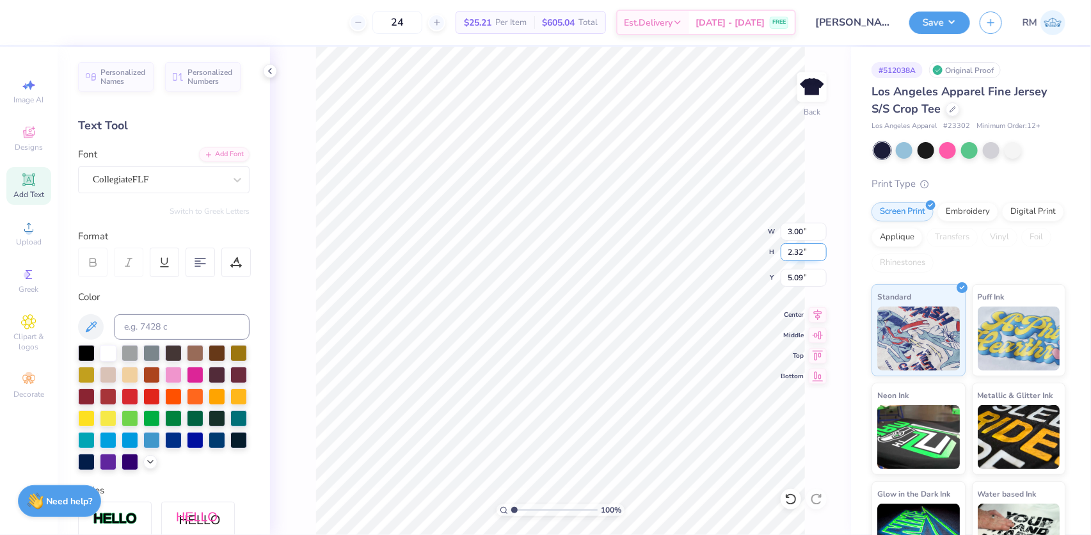
type input "4.30"
click at [793, 230] on input "3.00" at bounding box center [804, 232] width 46 height 18
type input "4.00"
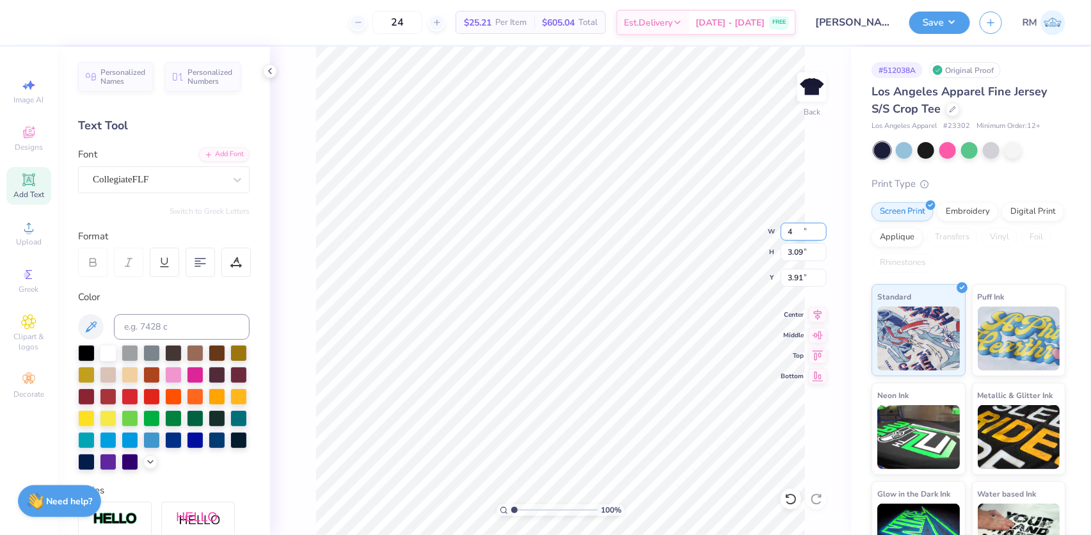
type input "3.09"
type input "4.30"
click at [815, 315] on icon at bounding box center [818, 312] width 18 height 15
click at [817, 308] on icon at bounding box center [818, 312] width 18 height 15
click at [582, 387] on li "Group" at bounding box center [609, 395] width 100 height 25
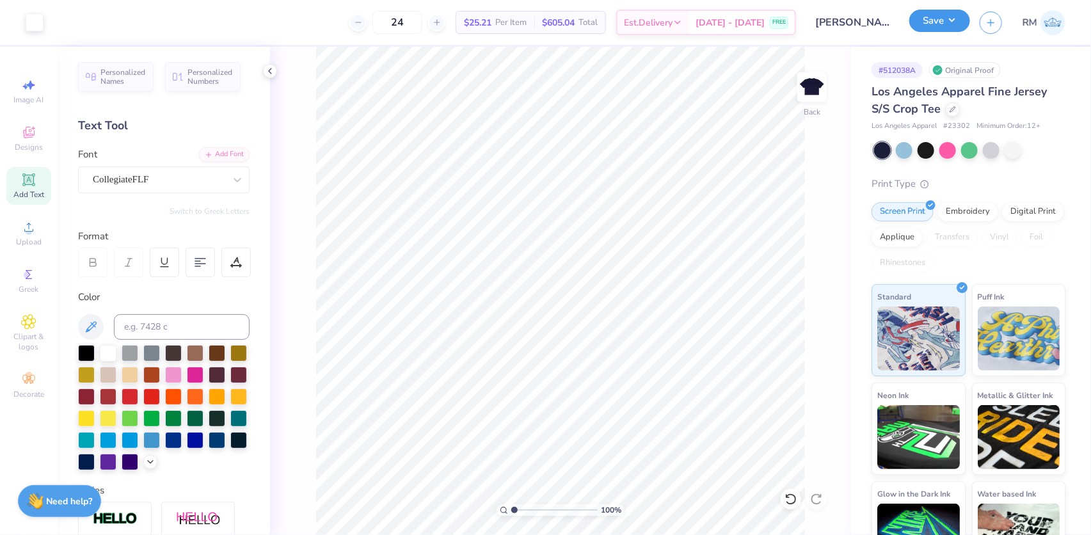
click at [950, 19] on button "Save" at bounding box center [939, 21] width 61 height 22
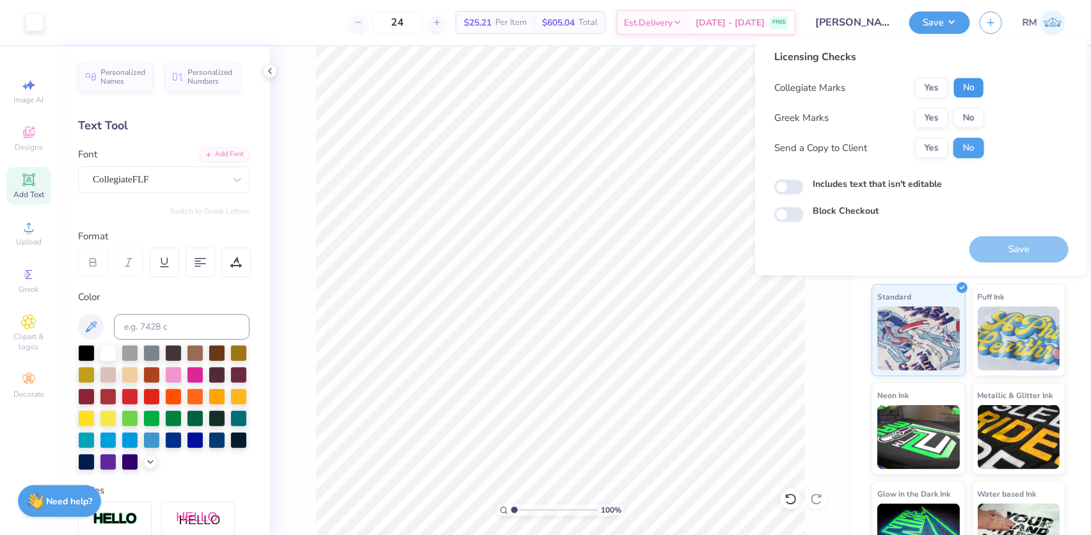
click at [958, 87] on button "No" at bounding box center [968, 87] width 31 height 20
drag, startPoint x: 958, startPoint y: 109, endPoint x: 879, endPoint y: 207, distance: 125.5
click at [959, 109] on button "No" at bounding box center [968, 117] width 31 height 20
click at [933, 116] on button "Yes" at bounding box center [931, 117] width 33 height 20
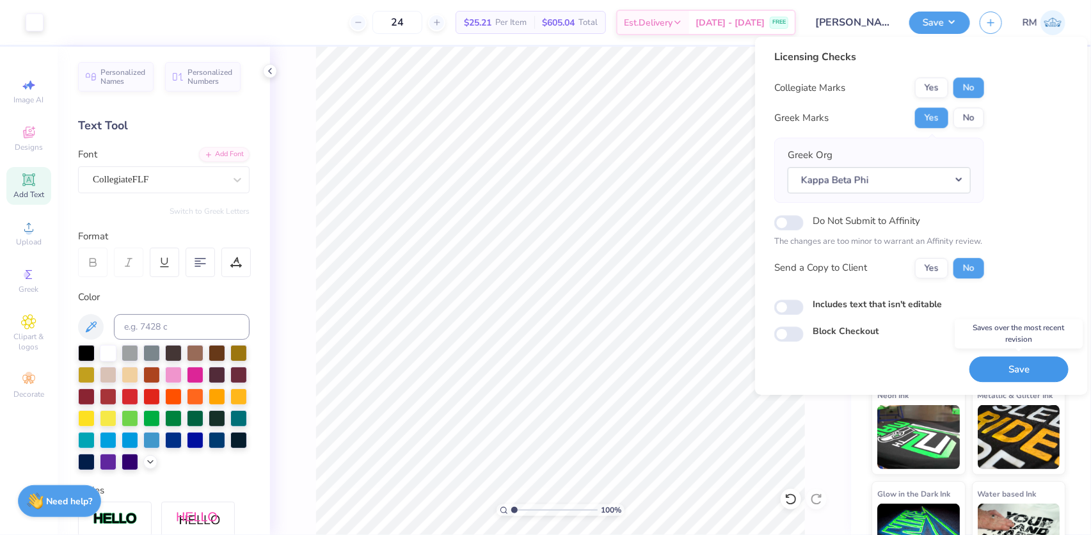
click at [1003, 365] on button "Save" at bounding box center [1018, 369] width 99 height 26
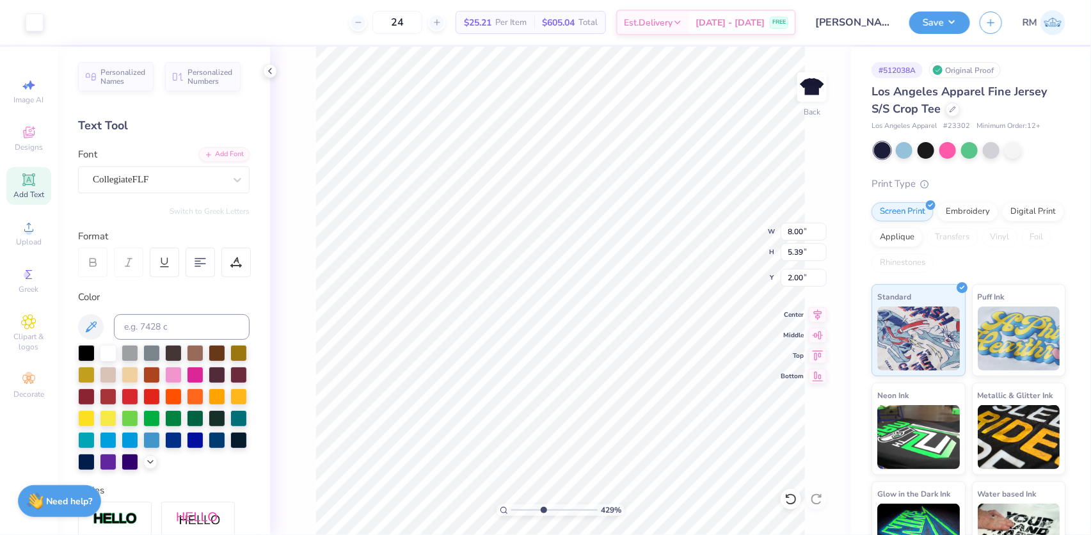
type input "1.57581542592085"
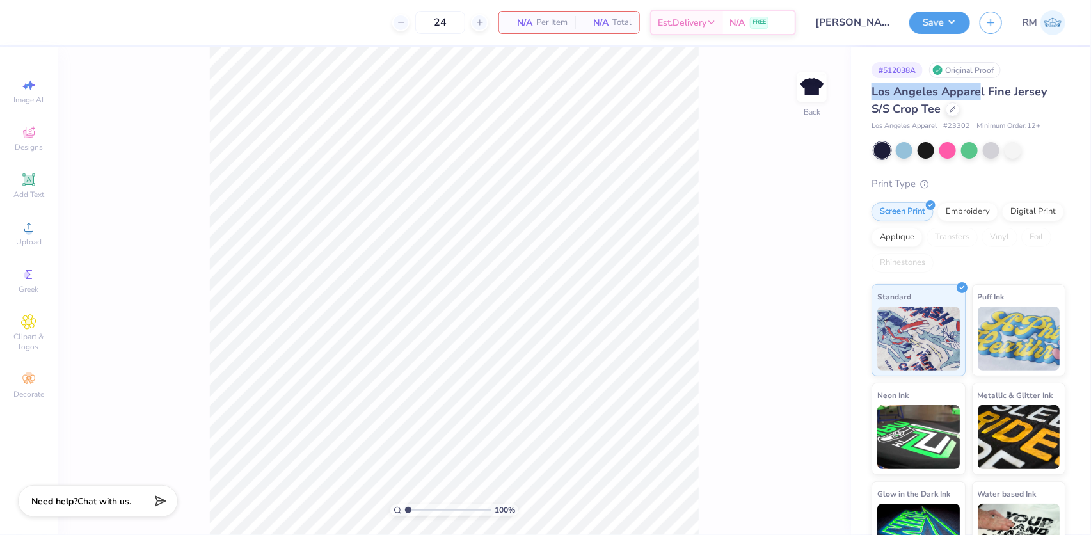
drag, startPoint x: 934, startPoint y: 90, endPoint x: 979, endPoint y: 93, distance: 44.9
click at [979, 93] on span "Los Angeles Apparel Fine Jersey S/S Crop Tee" at bounding box center [959, 100] width 175 height 33
click at [954, 109] on icon at bounding box center [953, 108] width 6 height 6
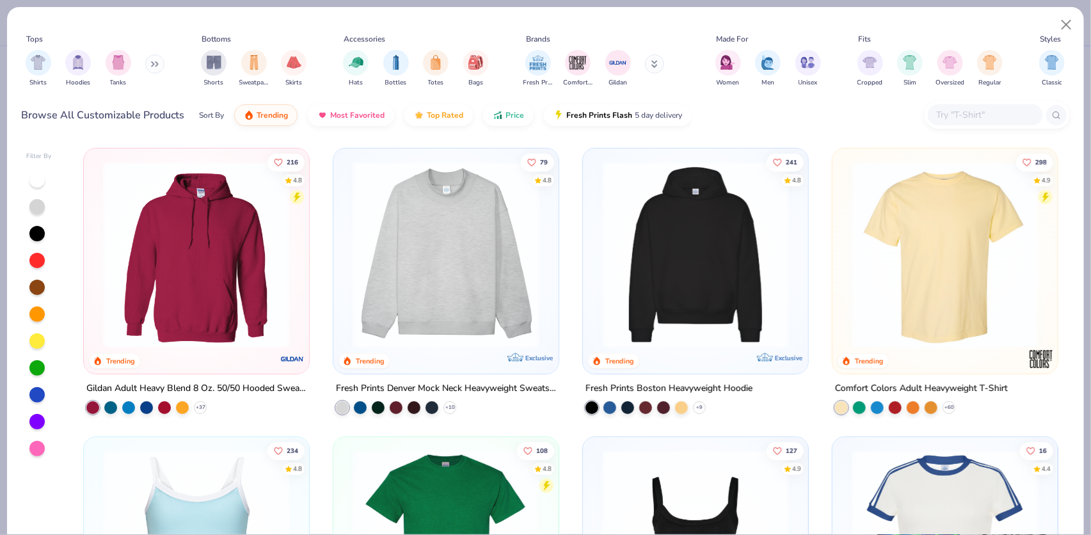
click at [959, 115] on input "text" at bounding box center [984, 114] width 99 height 15
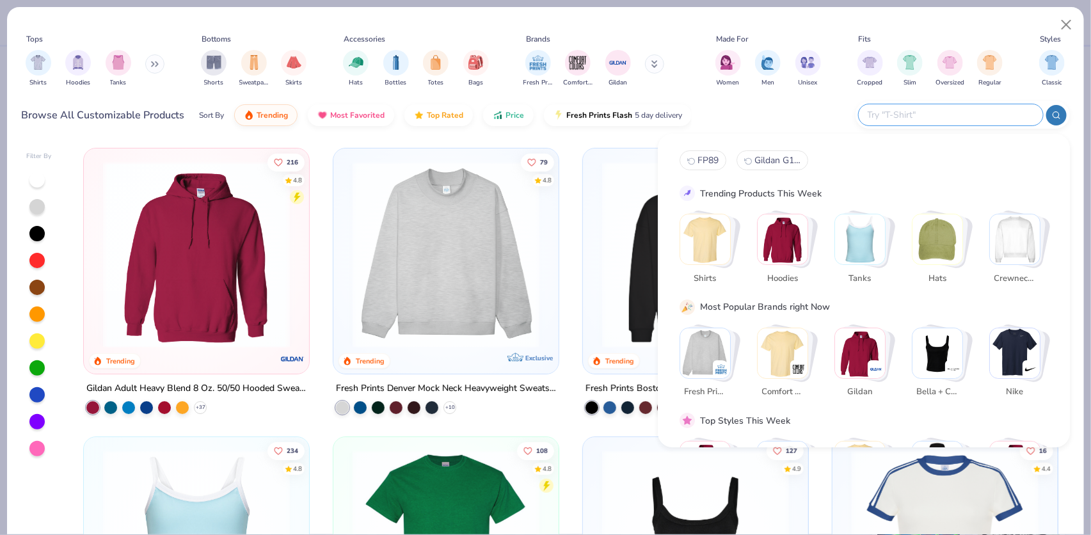
paste input "The North Face 23302"
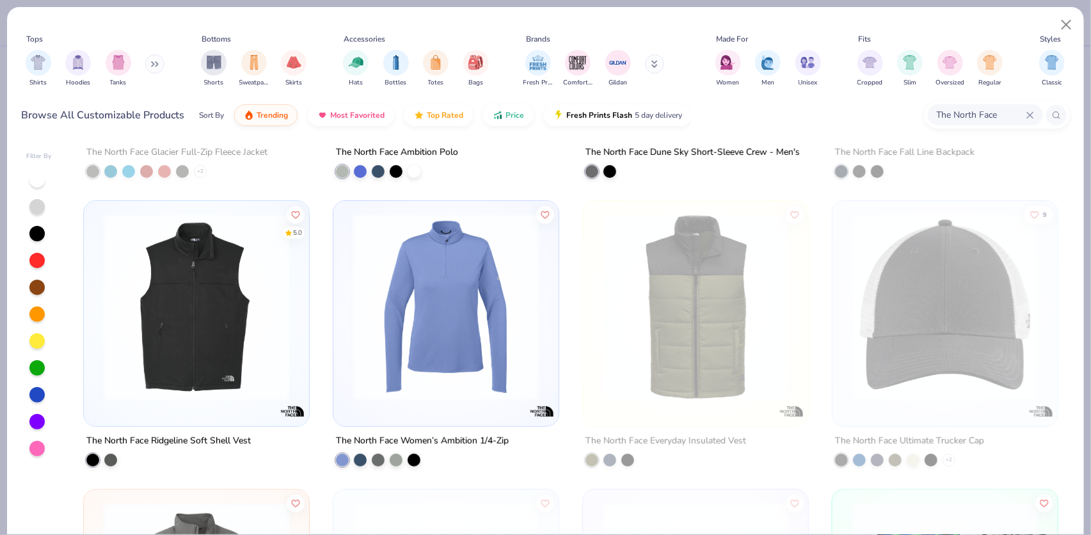
scroll to position [232, 0]
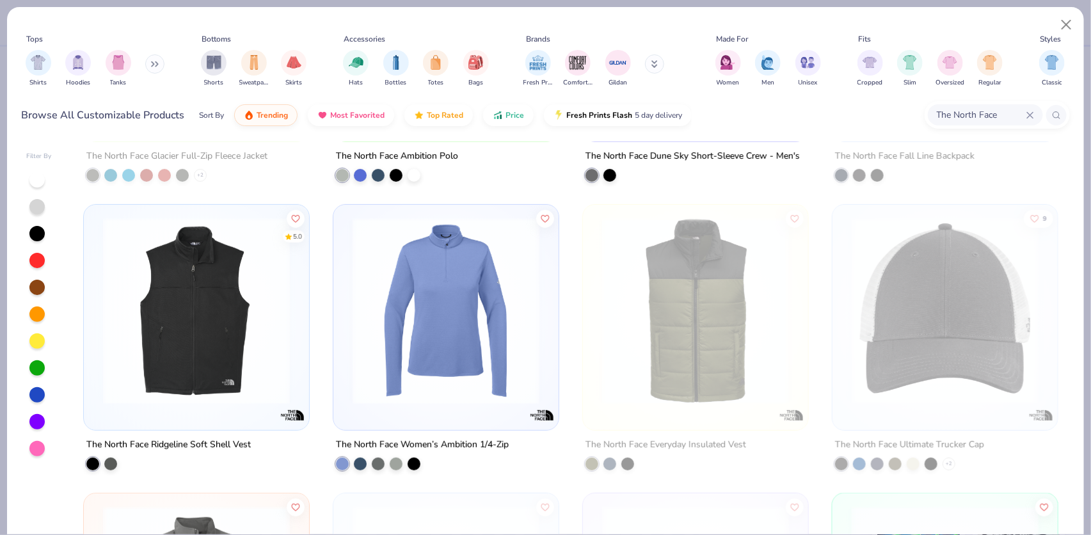
click at [981, 109] on input "The North Face" at bounding box center [980, 114] width 91 height 15
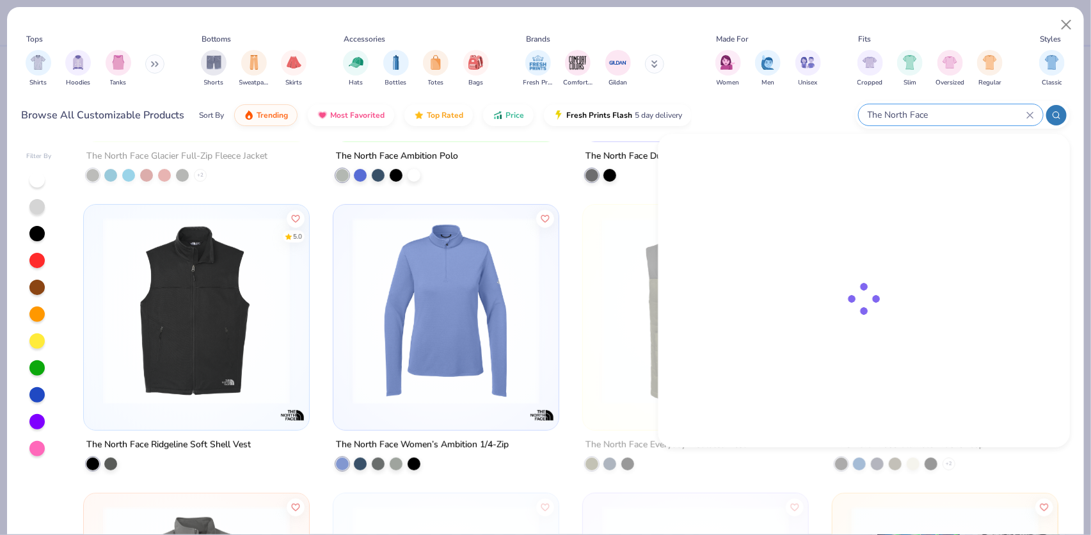
click at [981, 109] on input "The North Face" at bounding box center [946, 114] width 160 height 15
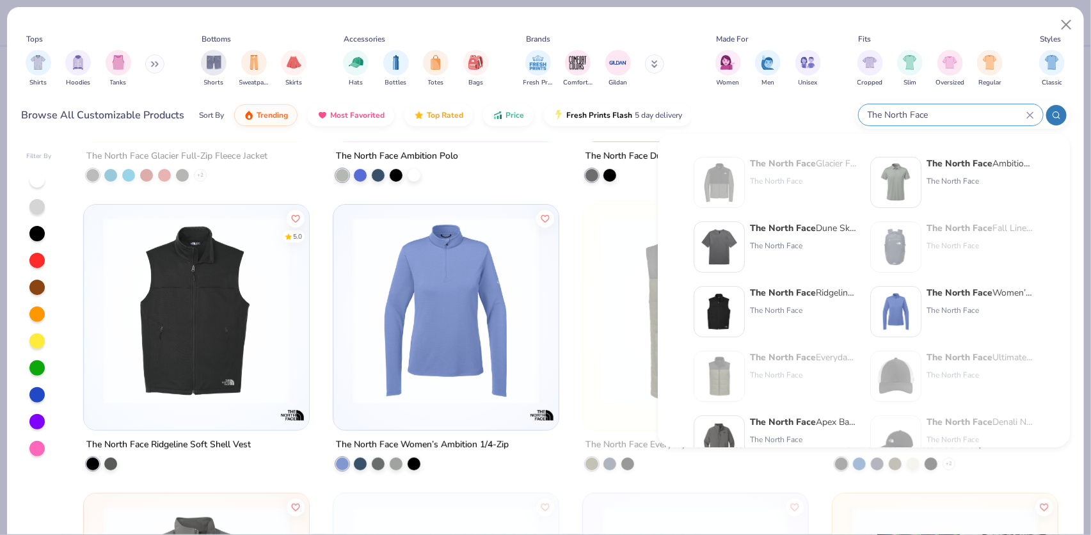
drag, startPoint x: 968, startPoint y: 115, endPoint x: 883, endPoint y: 114, distance: 85.1
click at [883, 114] on input "The North Face" at bounding box center [946, 114] width 160 height 15
click at [939, 115] on input "The North Face" at bounding box center [946, 114] width 160 height 15
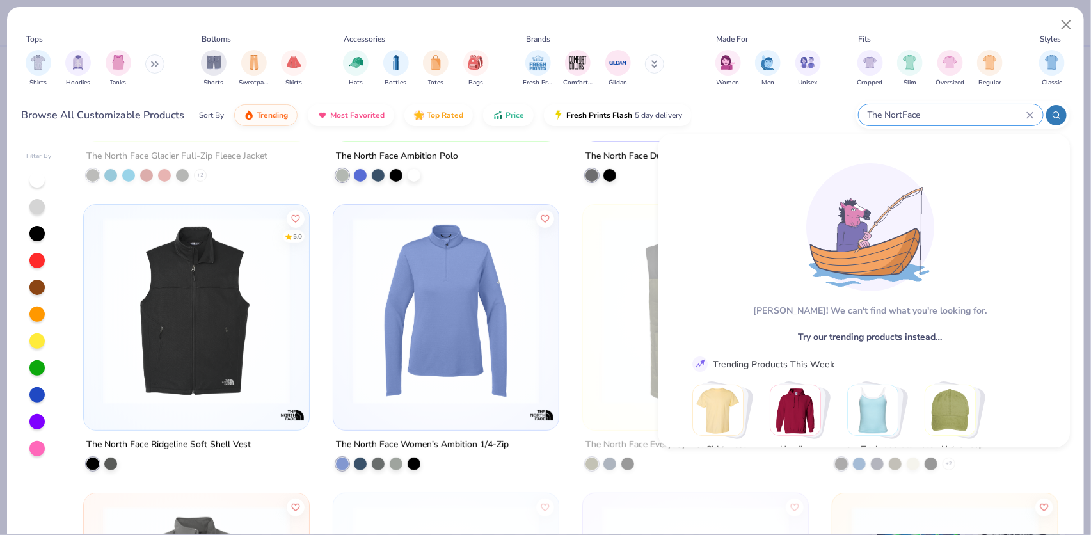
type input "The Nort"
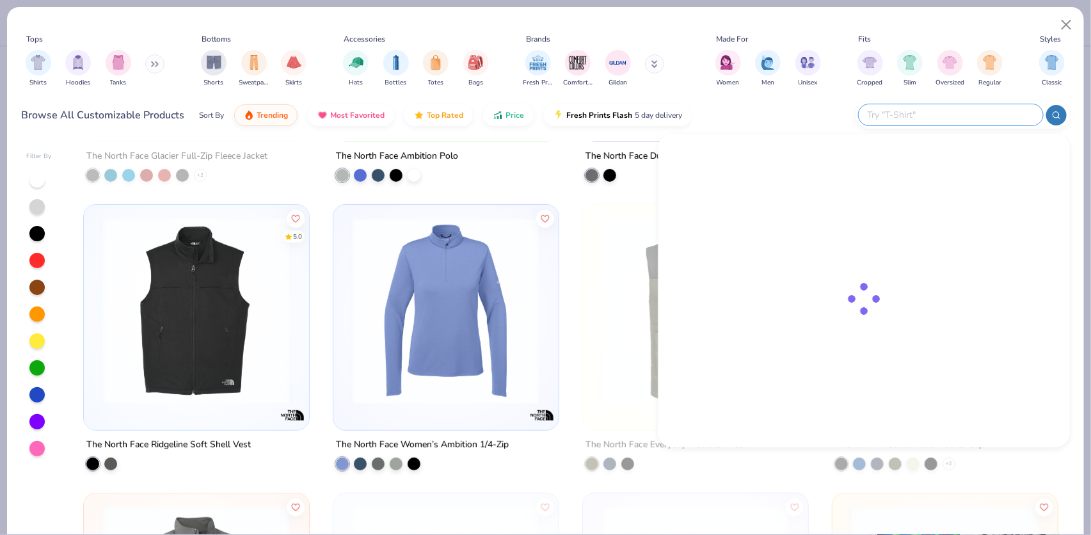
paste input "The North Face 23302"
click at [930, 114] on input "The North Face 23302" at bounding box center [946, 114] width 160 height 15
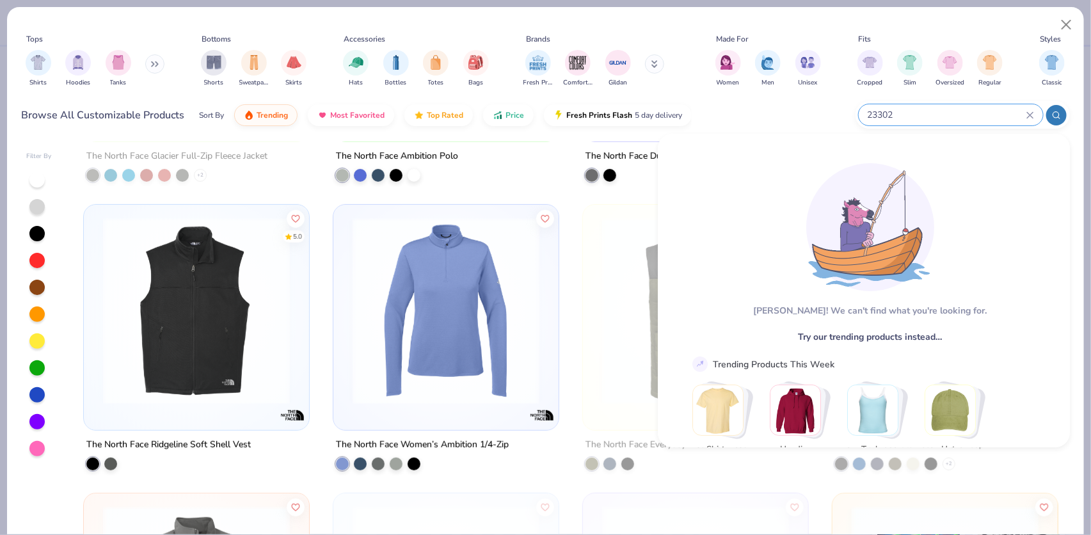
type input "23302"
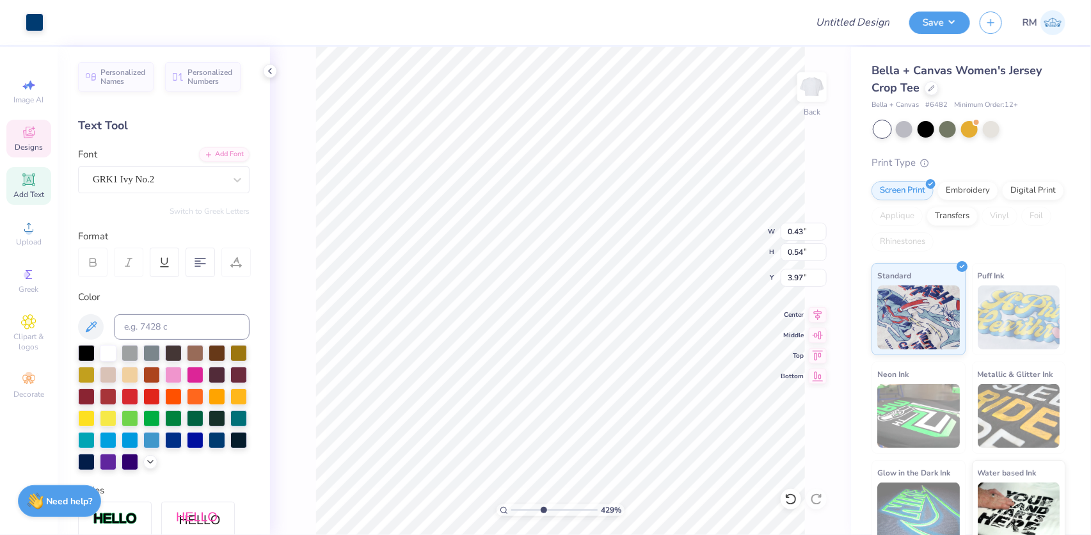
scroll to position [9, 1]
type input "4.28565406472068"
type textarea "B"
type input "4.28565406472068"
type textarea "B"
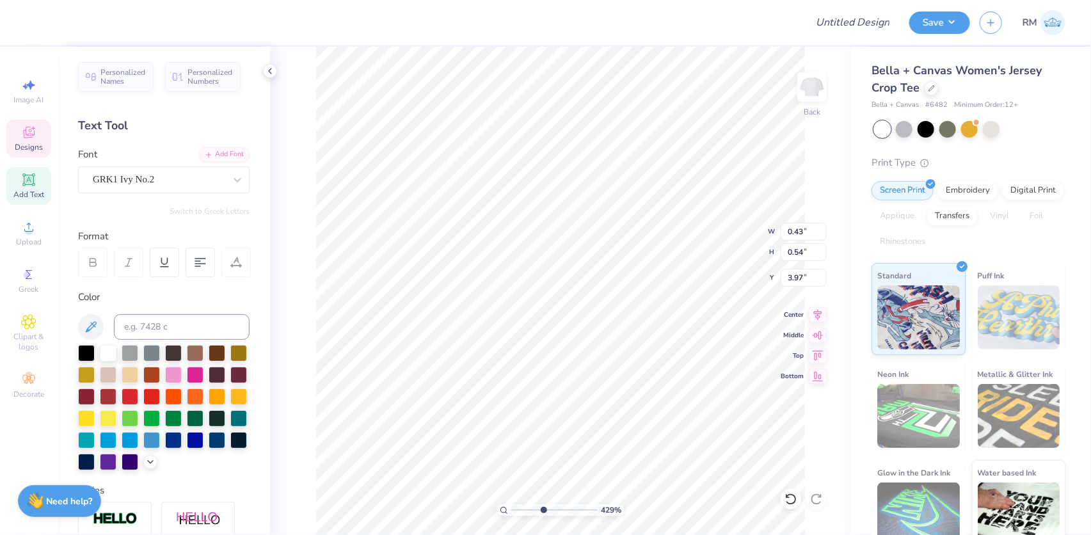
type input "4.28565406472068"
type input "0.47"
type input "4.41"
type input "3.26"
click at [534, 508] on input "range" at bounding box center [554, 510] width 86 height 12
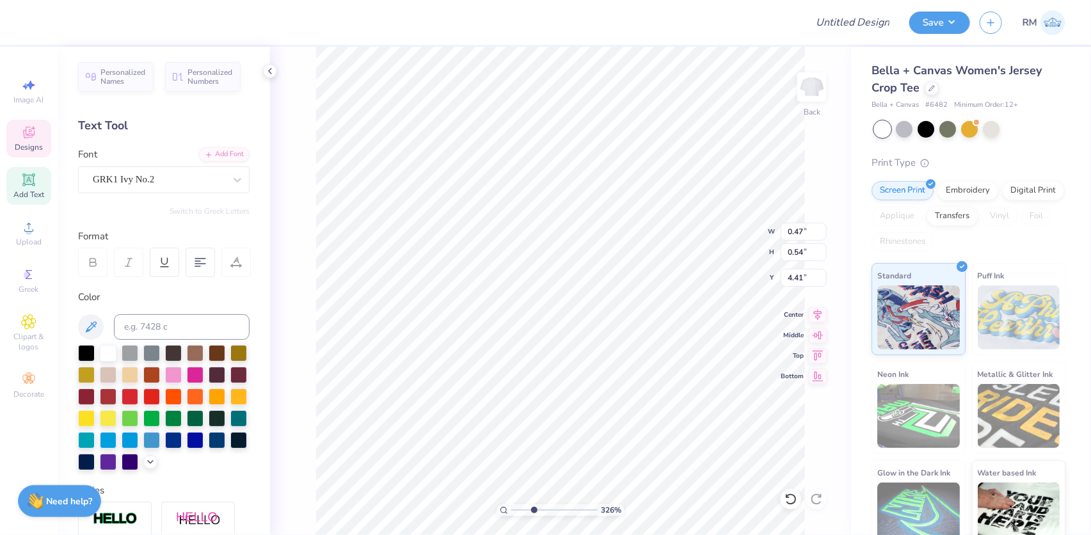
paste textarea
click at [793, 503] on icon at bounding box center [790, 499] width 11 height 12
type textarea "W"
type textarea "Q"
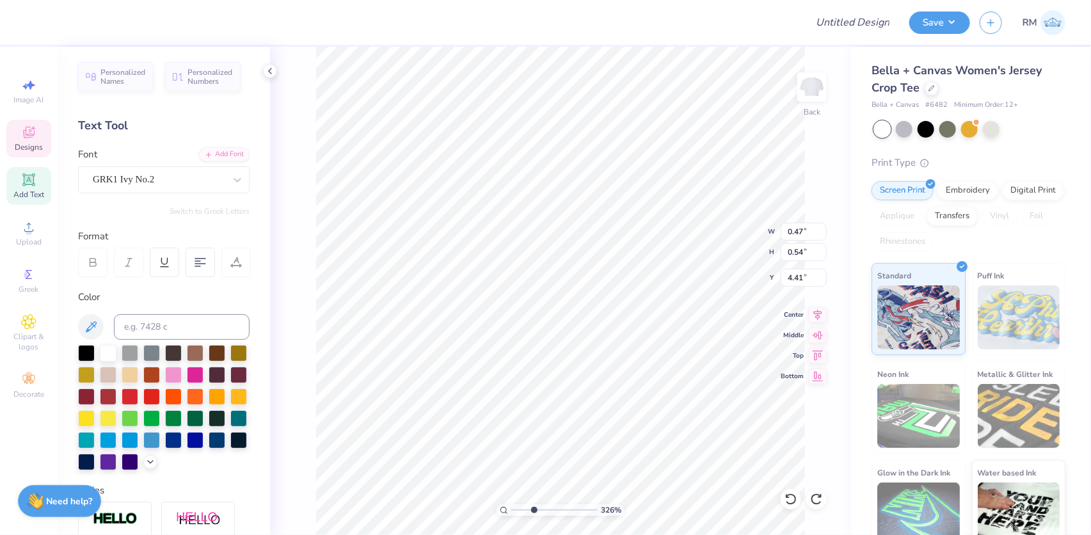
type textarea "W"
type textarea "R"
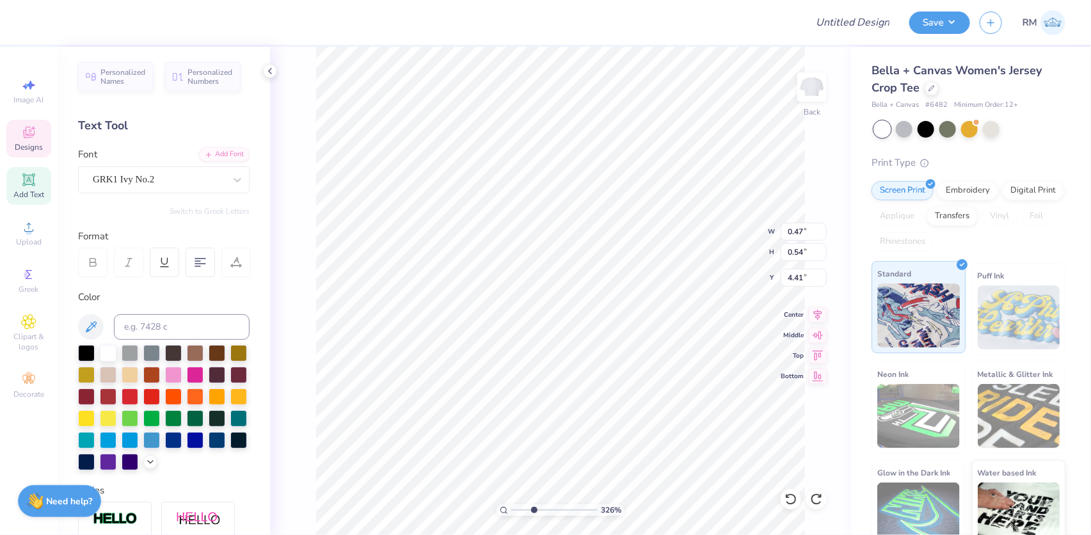
type textarea "T"
type textarea "Y"
type textarea "U"
type textarea "I"
type textarea "O"
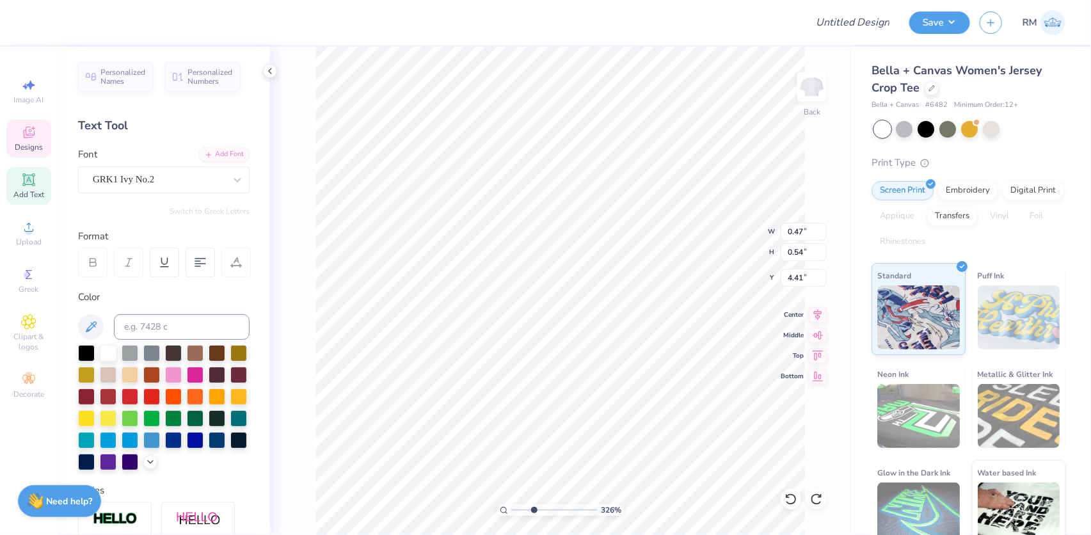
type textarea "P"
type textarea "A"
type textarea "S"
type textarea "D"
type textarea "F"
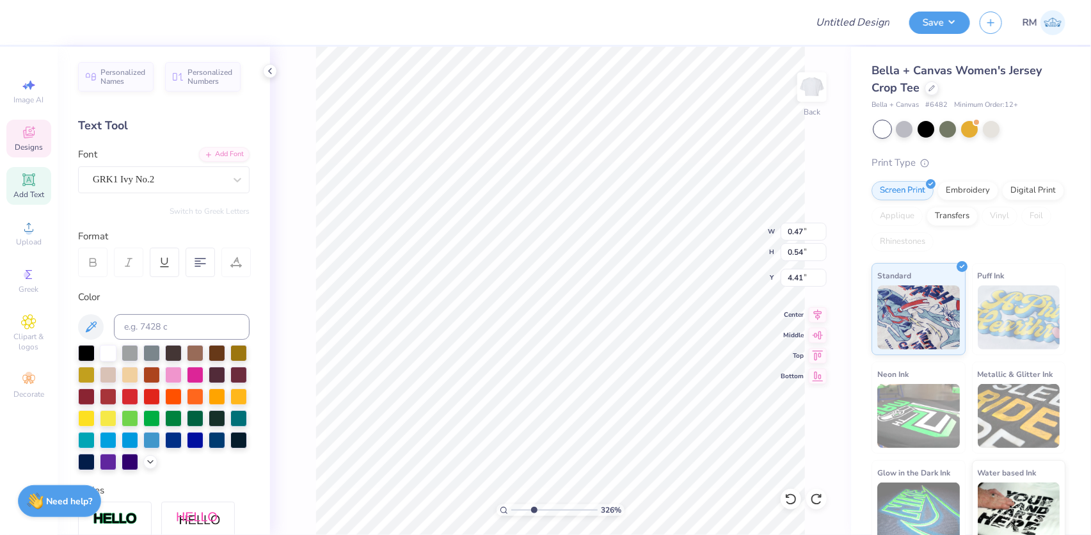
type textarea "F"
drag, startPoint x: 533, startPoint y: 512, endPoint x: 505, endPoint y: 508, distance: 27.8
click at [511, 508] on input "range" at bounding box center [554, 510] width 86 height 12
type input "4.28565406472068"
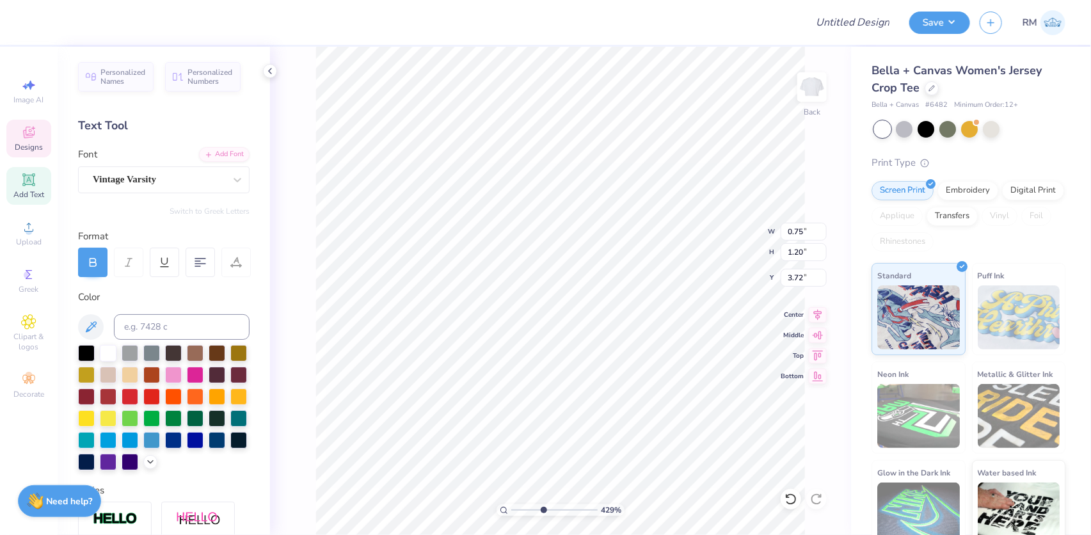
type textarea "d"
type input "4.28565406472068"
type input "1.29"
type input "0.90"
type input "3.91"
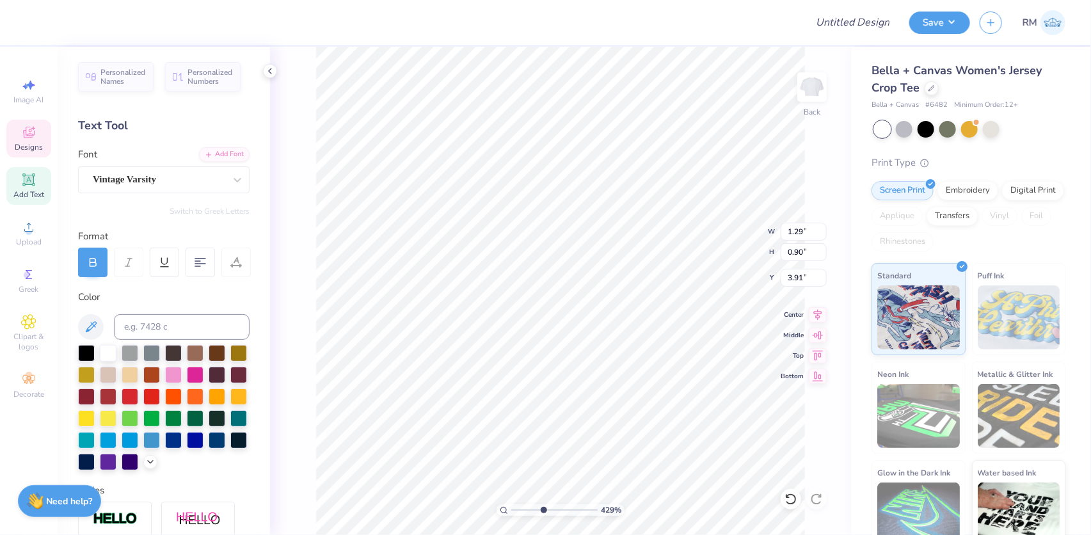
type input "4.28565406472068"
type textarea "O"
type input "4.28565406472068"
type textarea "ORI"
type input "4.28565406472068"
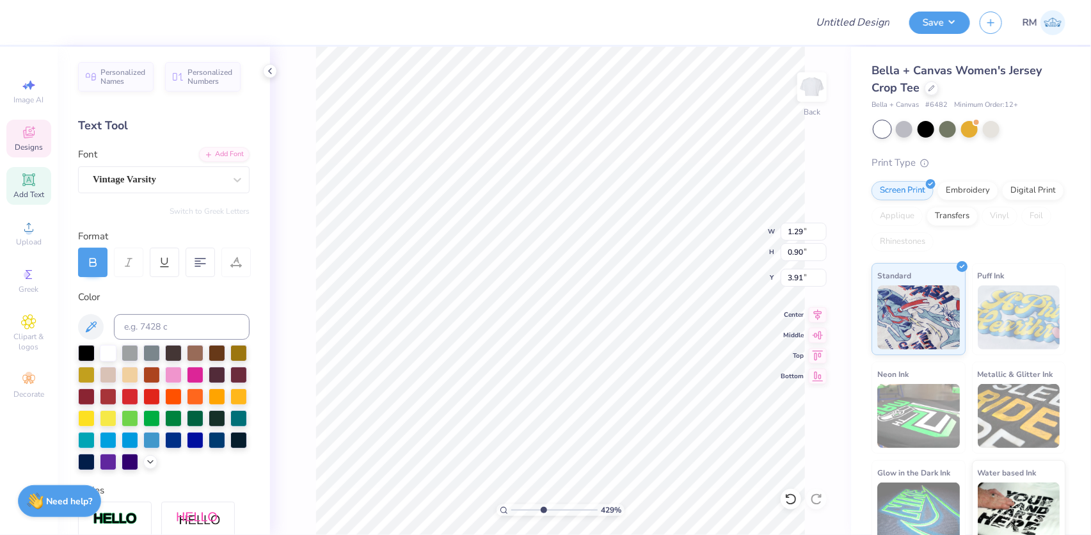
type textarea "ORIAN"
type input "4.28565406472068"
type input "3.97"
type input "4.28565406472068"
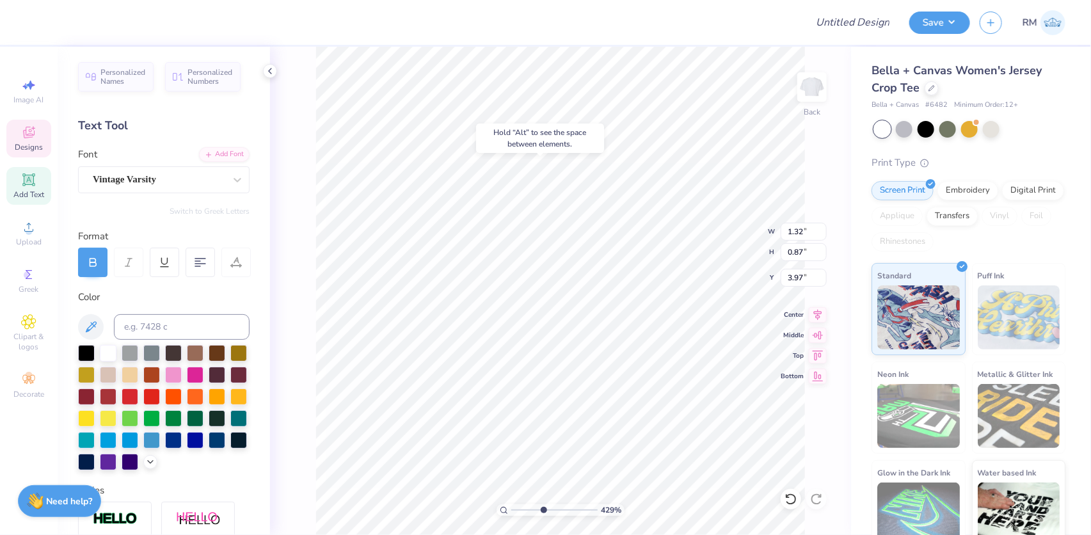
type input "0.73"
type input "1.21"
type input "3.71"
type input "4.28565406472068"
type input "3.74"
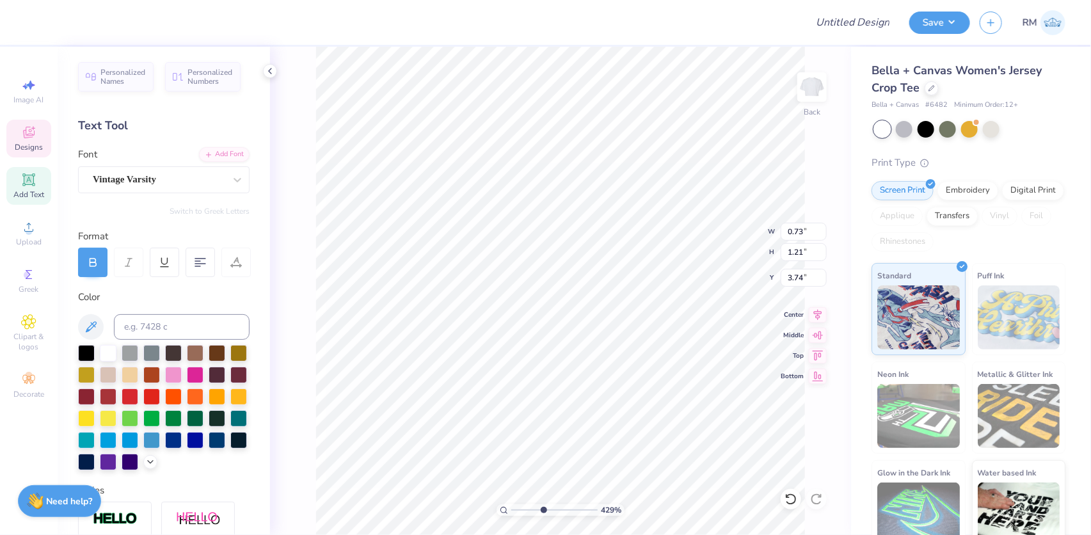
type input "4.28565406472068"
type input "0.67"
type input "1.11"
type input "4.28565406472068"
type input "3.79"
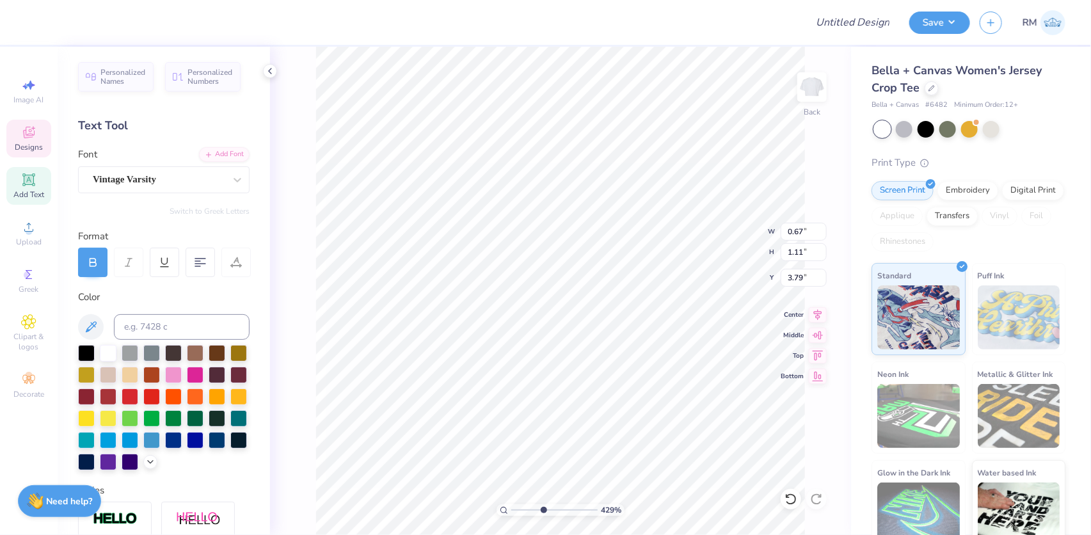
type input "4.28565406472068"
type input "1.32"
type input "0.87"
type input "3.97"
drag, startPoint x: 542, startPoint y: 505, endPoint x: 511, endPoint y: 499, distance: 31.4
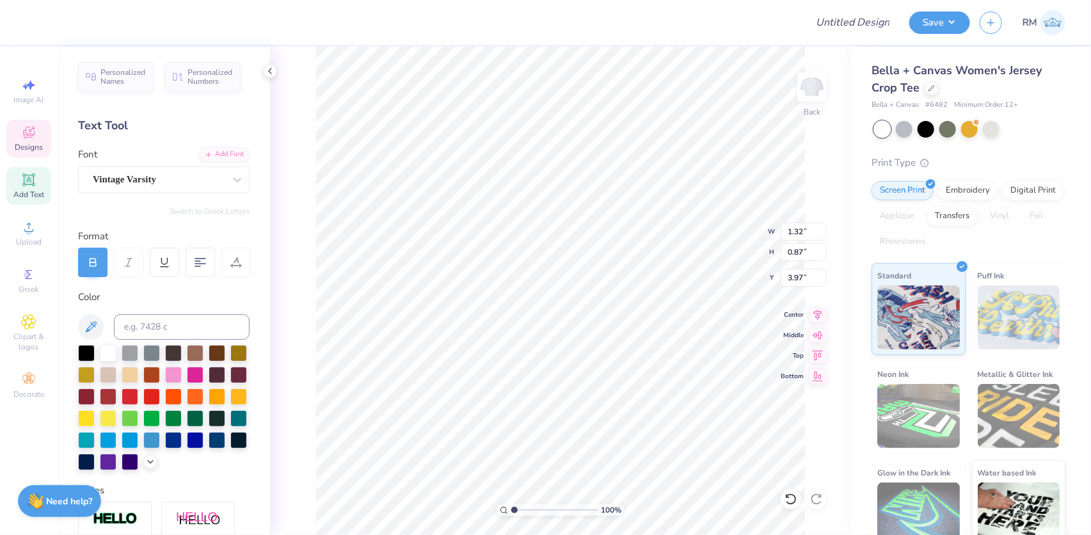
type input "1"
click at [511, 504] on input "range" at bounding box center [554, 510] width 86 height 12
click at [626, 393] on li "Group" at bounding box center [650, 395] width 100 height 25
click at [622, 319] on li "Download vector" at bounding box center [610, 320] width 100 height 25
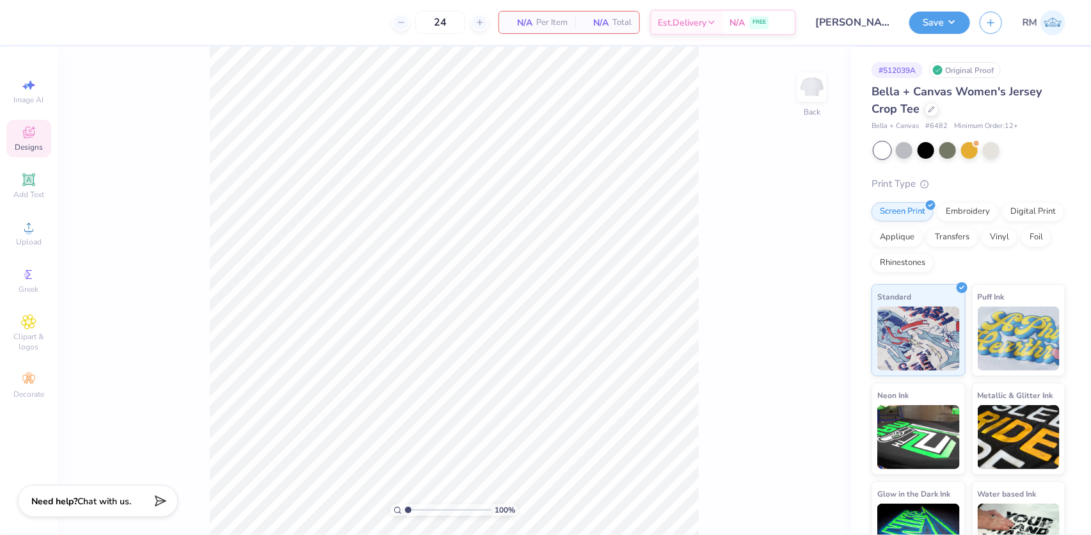
click at [30, 132] on icon at bounding box center [29, 133] width 12 height 12
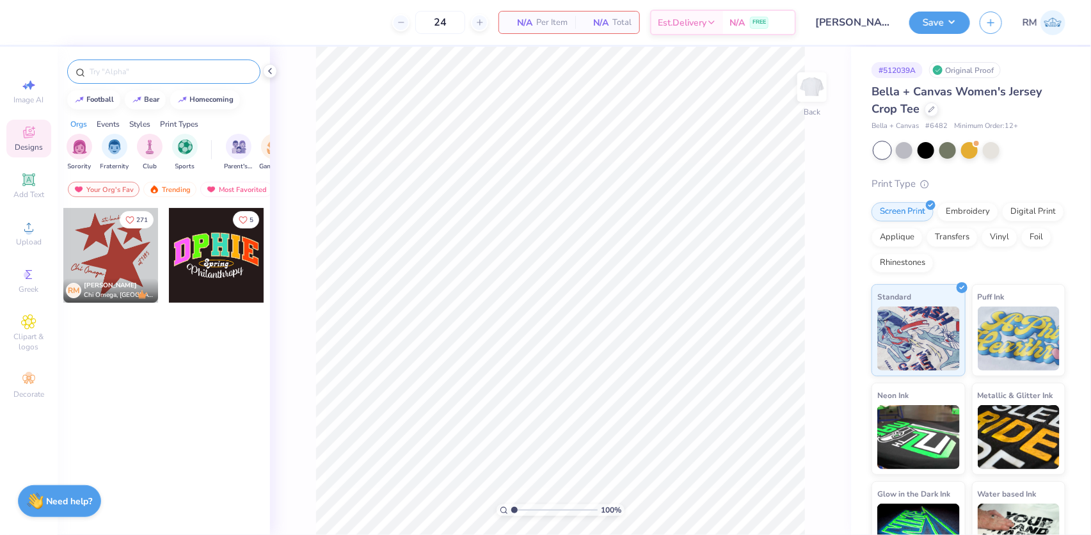
click at [154, 70] on input "text" at bounding box center [170, 71] width 164 height 13
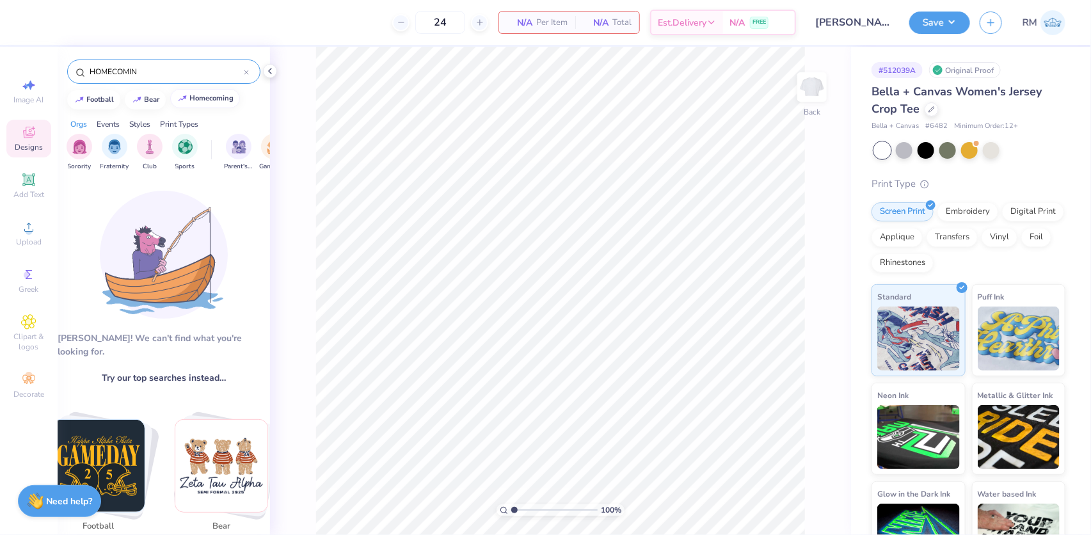
click at [198, 96] on div "homecoming" at bounding box center [212, 98] width 44 height 7
type input "homecoming"
click at [24, 237] on span "Upload" at bounding box center [29, 242] width 26 height 10
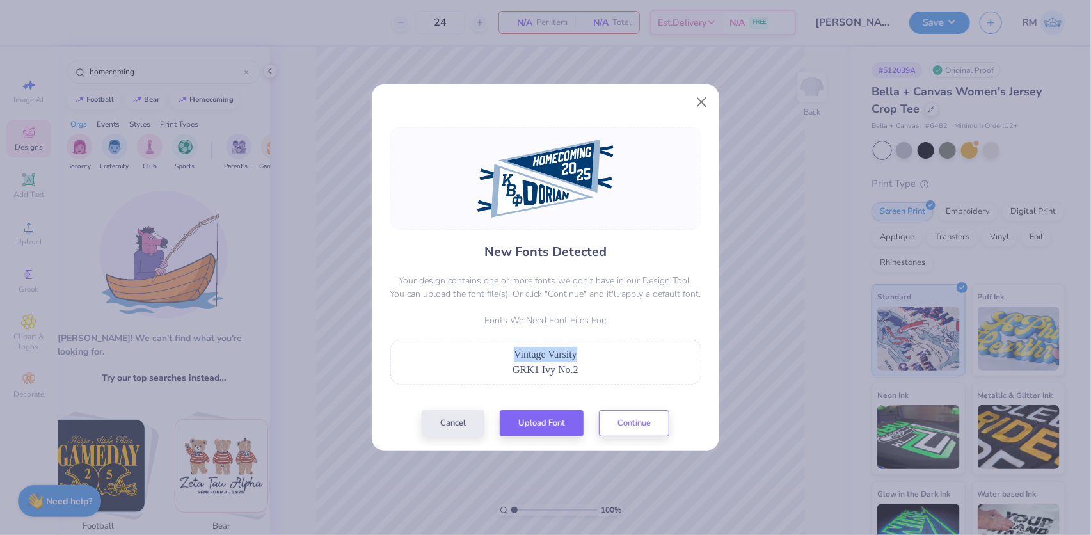
drag, startPoint x: 577, startPoint y: 352, endPoint x: 493, endPoint y: 346, distance: 84.7
click at [493, 346] on div "Vintage Varsity GRK1 Ivy No.2" at bounding box center [545, 362] width 311 height 45
copy span "Vintage Varsity"
drag, startPoint x: 516, startPoint y: 371, endPoint x: 578, endPoint y: 367, distance: 62.2
click at [578, 367] on span "GRK1 Ivy No.2" at bounding box center [546, 369] width 66 height 11
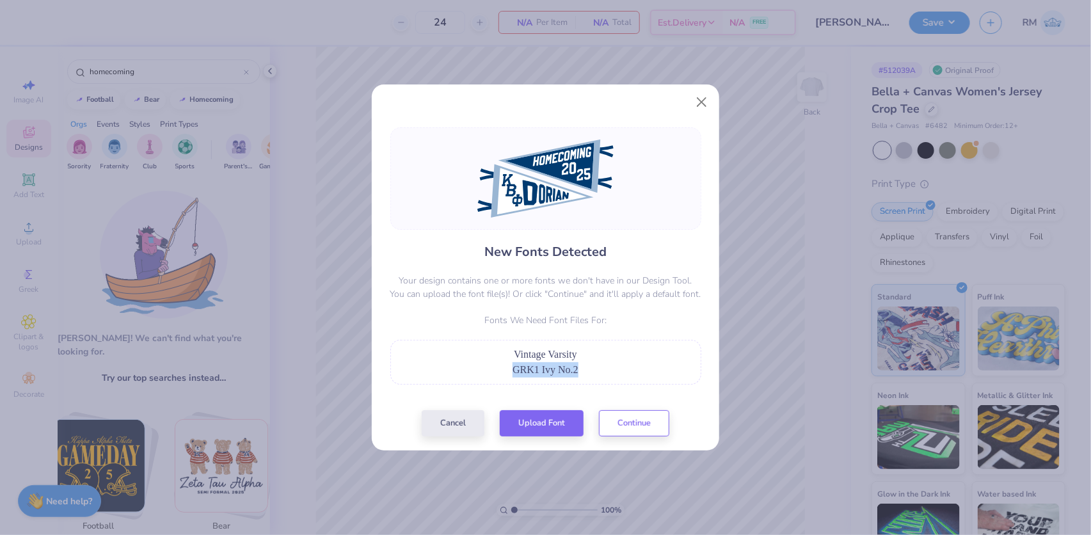
copy span "GRK1 Ivy No.2"
click at [527, 422] on button "Upload Font" at bounding box center [542, 420] width 84 height 26
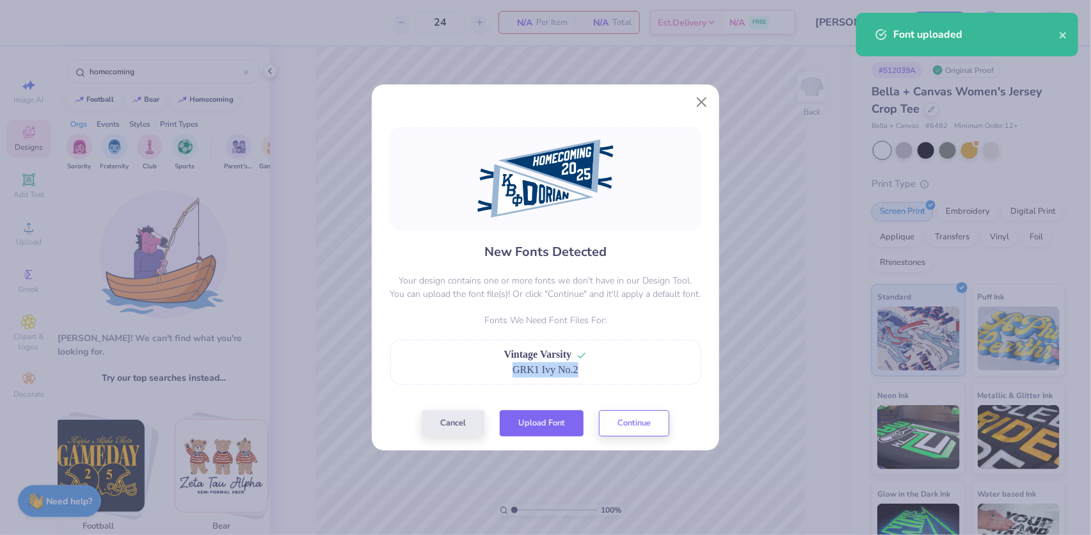
copy span "GRK1 Ivy No.2"
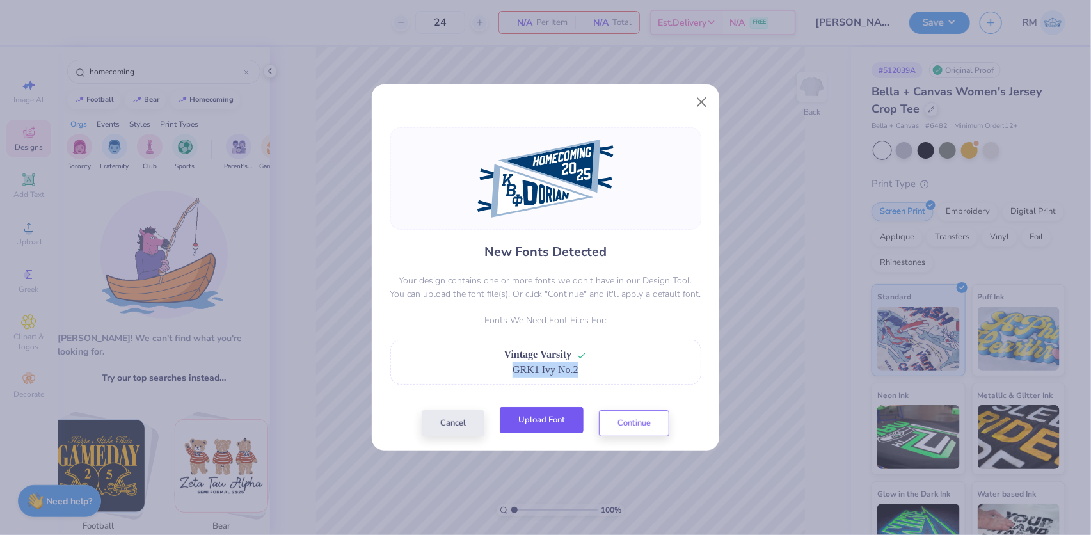
click at [520, 418] on button "Upload Font" at bounding box center [542, 420] width 84 height 26
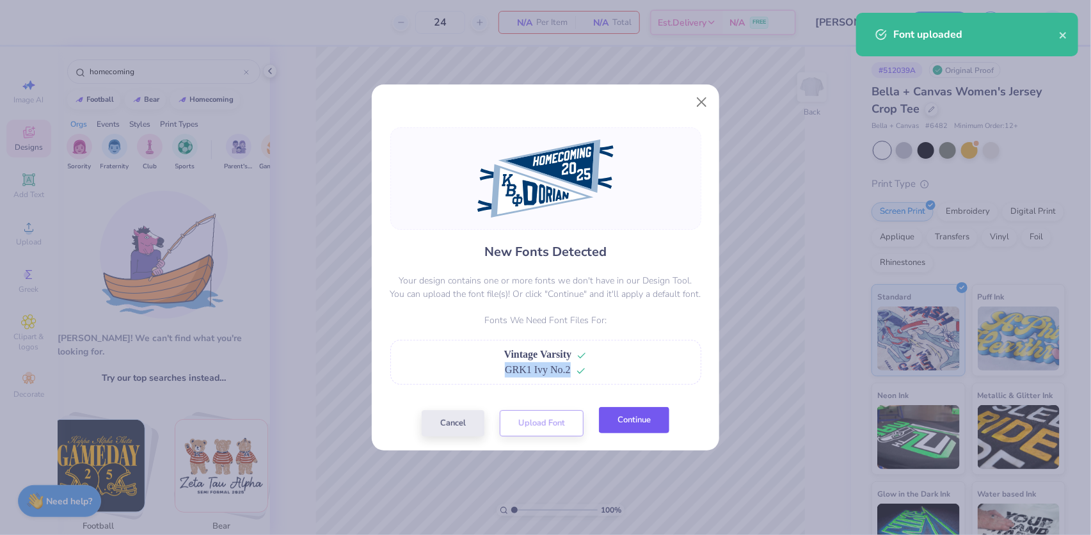
click at [635, 424] on button "Continue" at bounding box center [634, 420] width 70 height 26
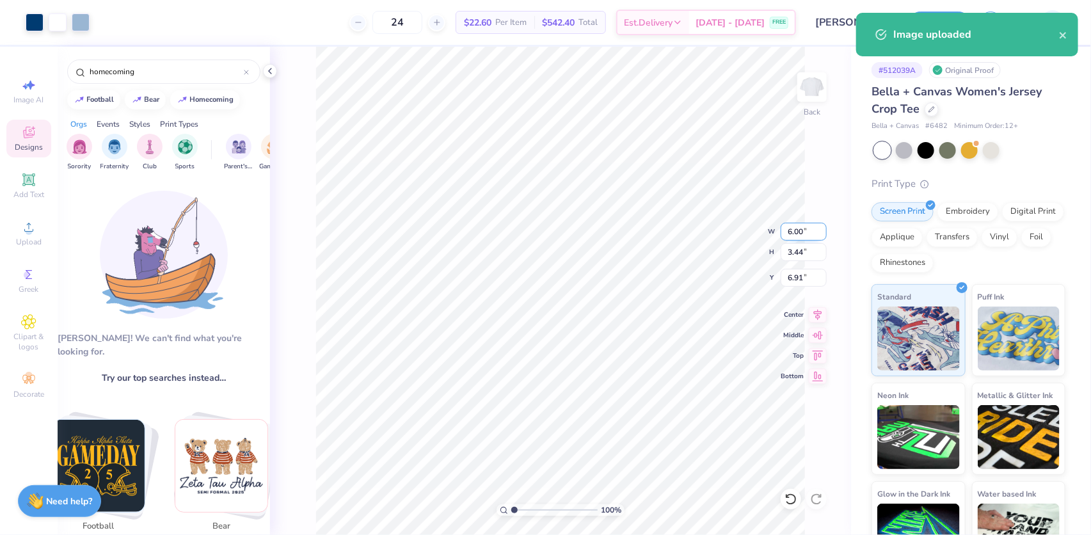
click at [794, 229] on input "6.00" at bounding box center [804, 232] width 46 height 18
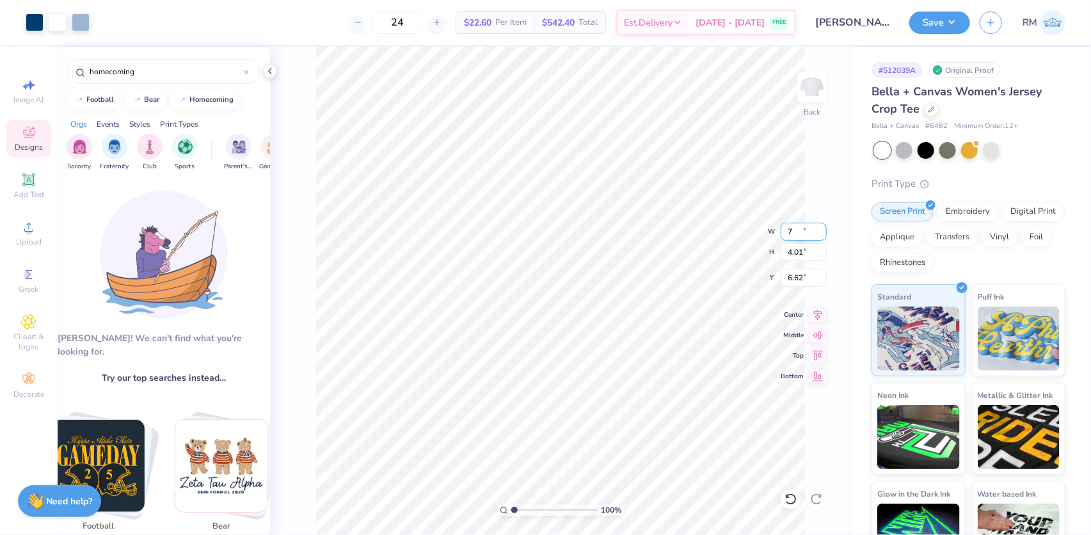
type input "7.00"
type input "4.01"
click at [793, 276] on input "6.62" at bounding box center [804, 278] width 46 height 18
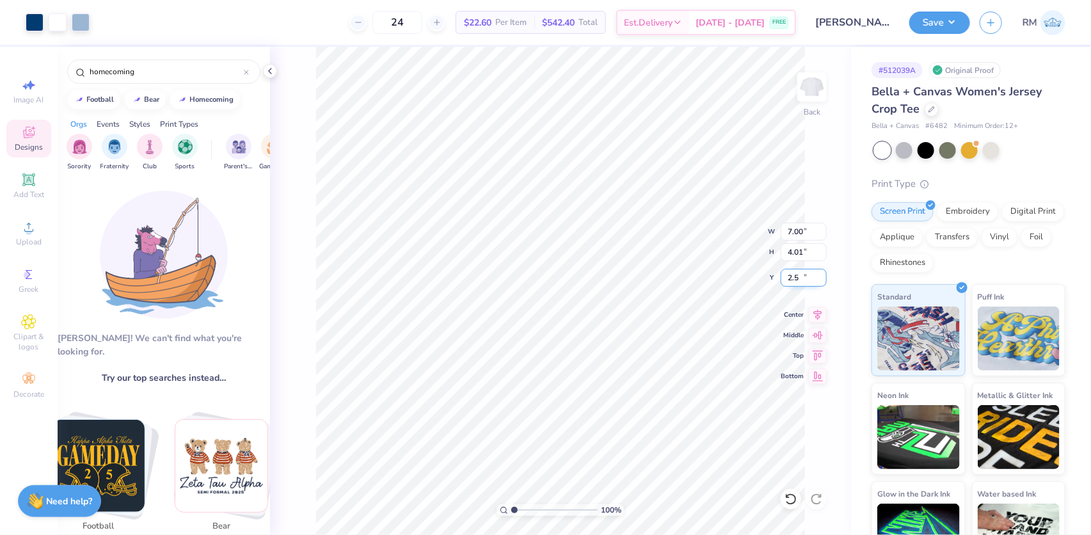
type input "2.50"
type input "3.20"
click at [796, 232] on input "7.00" at bounding box center [804, 232] width 46 height 18
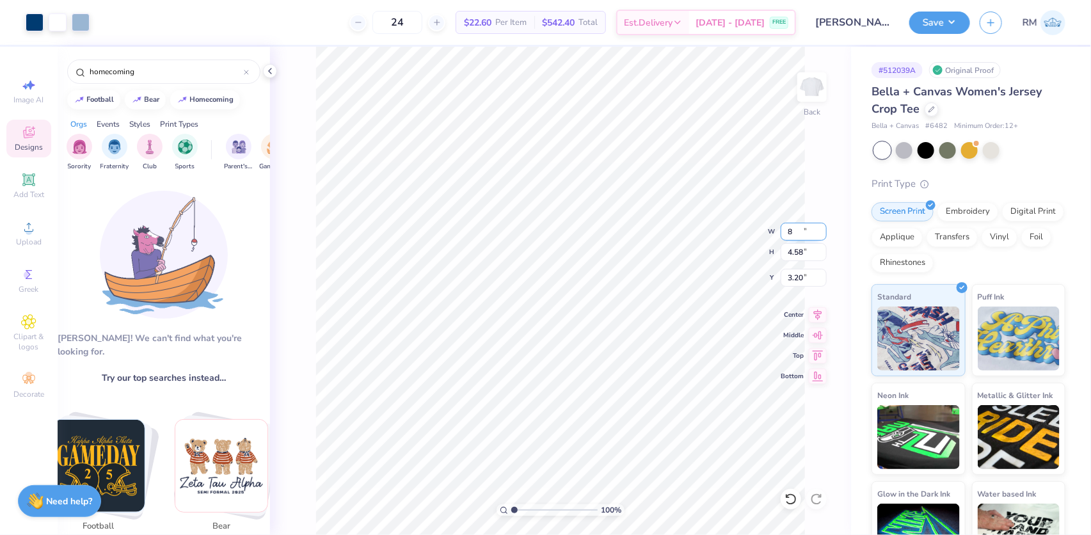
type input "8.00"
type input "4.58"
type input "2.92"
click at [578, 390] on li "Group" at bounding box center [609, 395] width 100 height 25
click at [820, 312] on icon at bounding box center [818, 313] width 8 height 11
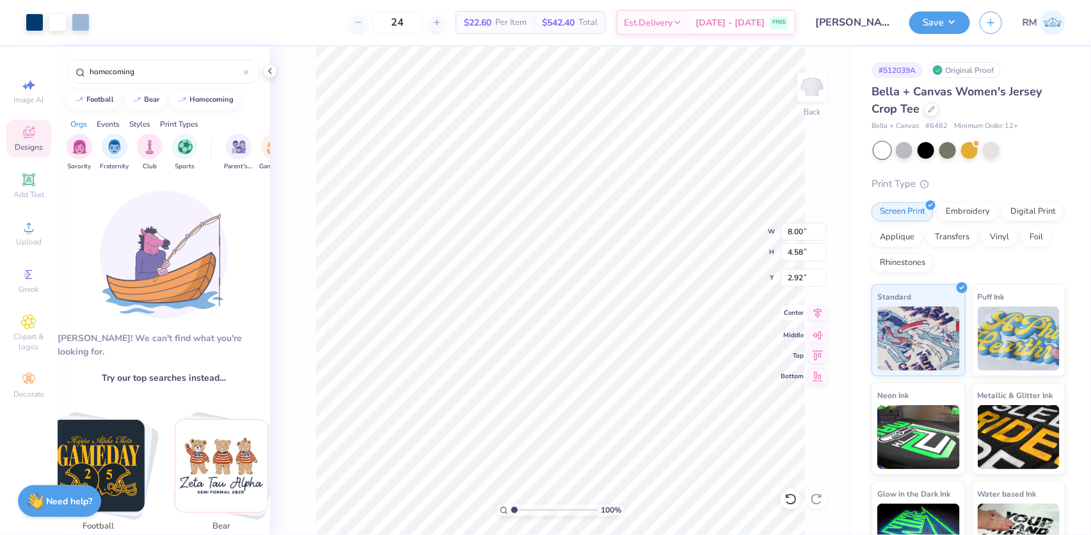
type input "14.74"
type input "10.60"
type input "-9.90"
click at [819, 312] on icon at bounding box center [818, 313] width 8 height 11
click at [943, 21] on button "Save" at bounding box center [939, 21] width 61 height 22
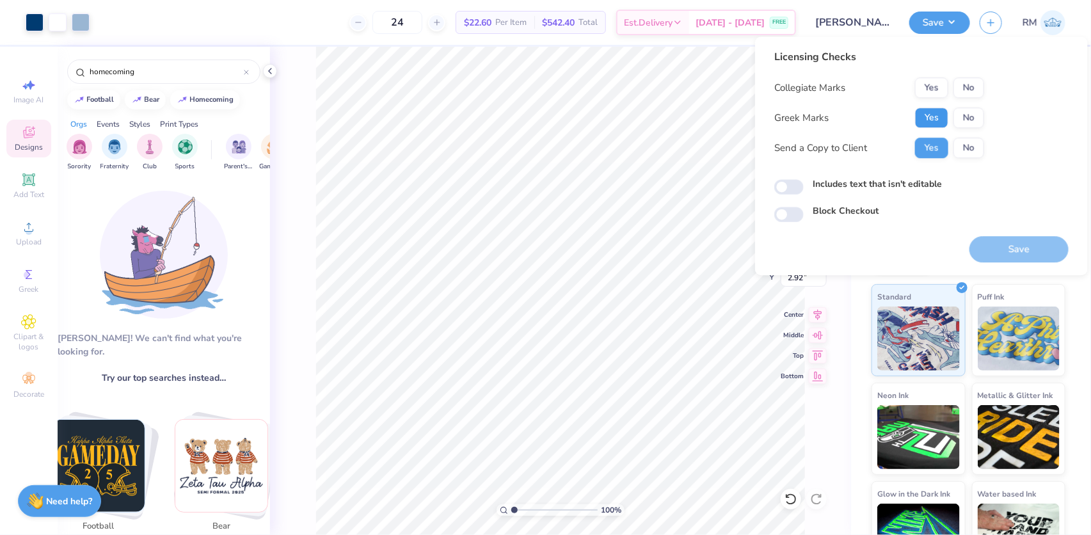
click at [933, 117] on button "Yes" at bounding box center [931, 117] width 33 height 20
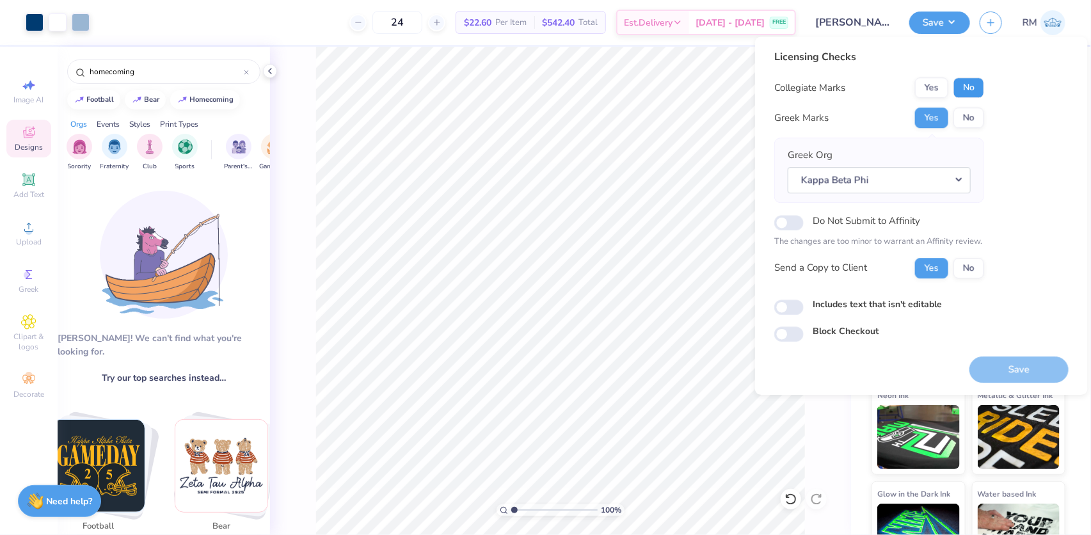
click at [969, 81] on button "No" at bounding box center [968, 87] width 31 height 20
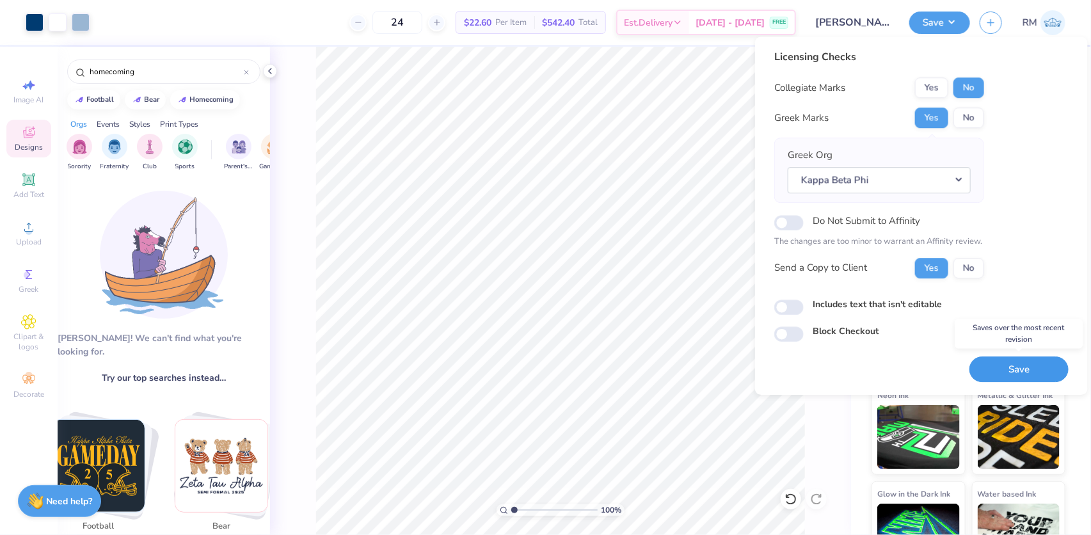
click at [1017, 371] on button "Save" at bounding box center [1018, 369] width 99 height 26
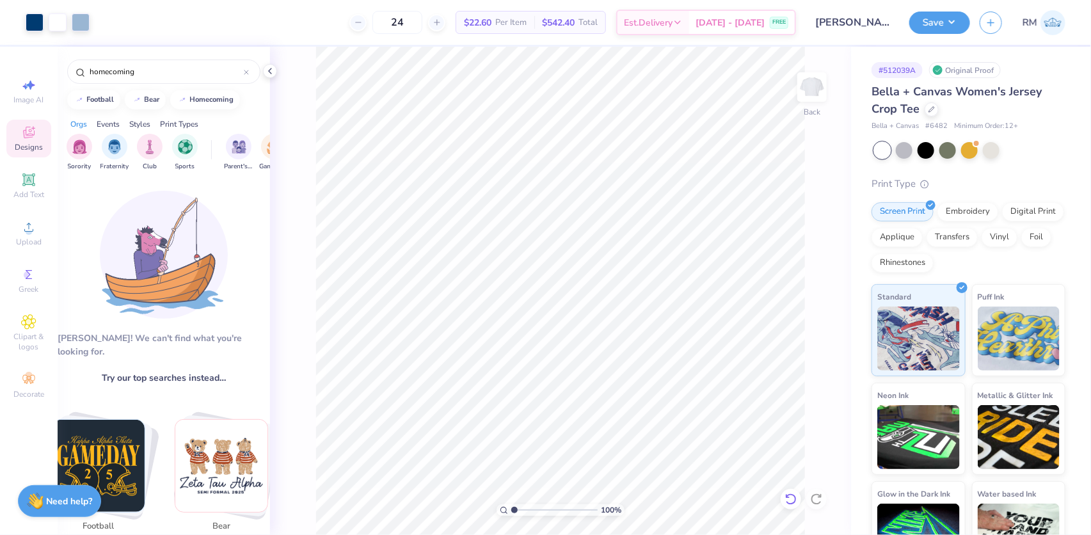
click at [794, 495] on icon at bounding box center [790, 499] width 13 height 13
click at [794, 495] on icon at bounding box center [790, 499] width 11 height 12
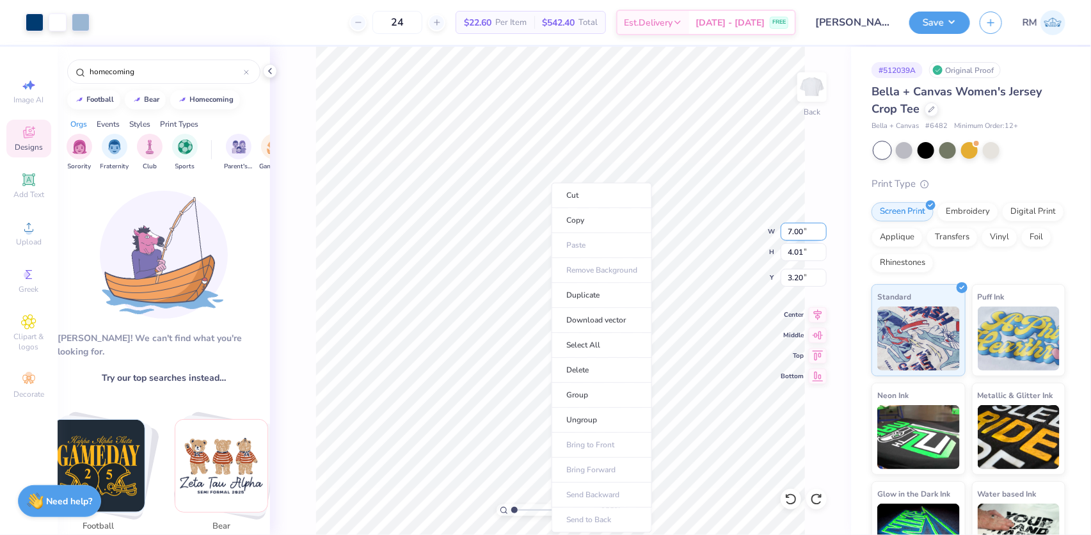
click at [586, 390] on li "Group" at bounding box center [602, 395] width 100 height 25
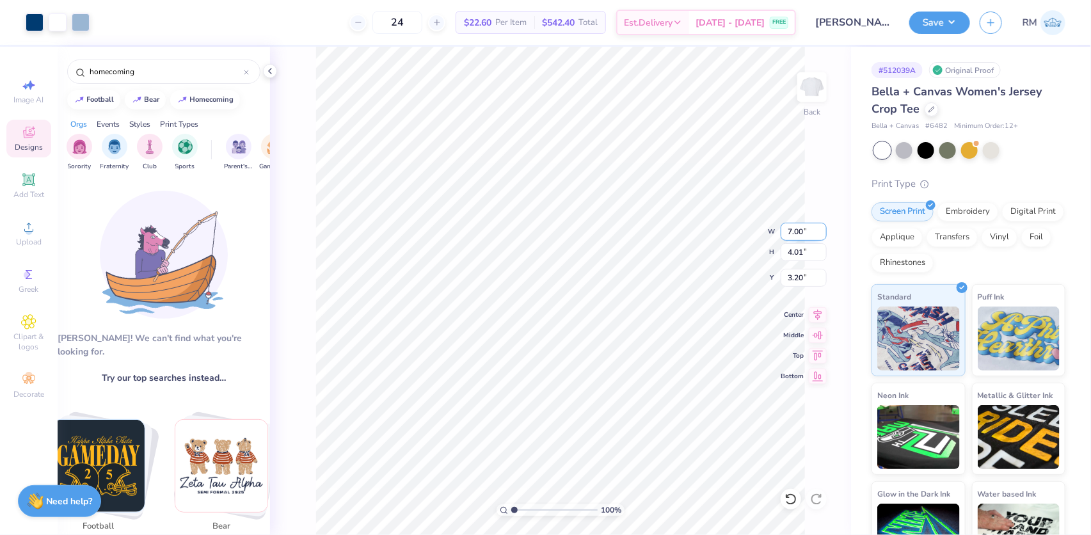
click at [799, 232] on input "7.00" at bounding box center [804, 232] width 46 height 18
click at [792, 230] on input "7.00" at bounding box center [804, 232] width 46 height 18
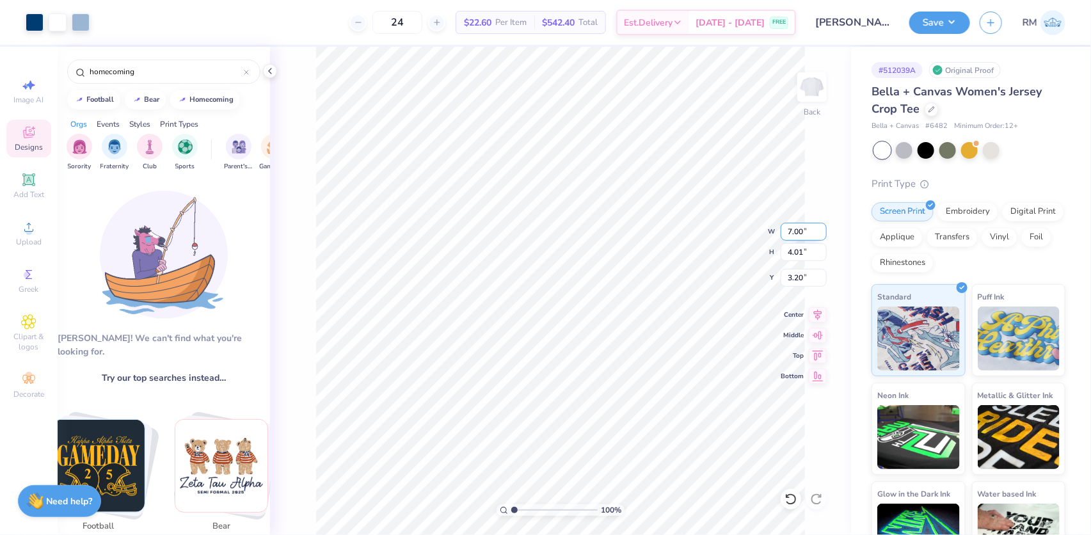
click at [792, 230] on input "7.00" at bounding box center [804, 232] width 46 height 18
type input "8.00"
type input "4.58"
click at [793, 275] on input "2.92" at bounding box center [804, 278] width 46 height 18
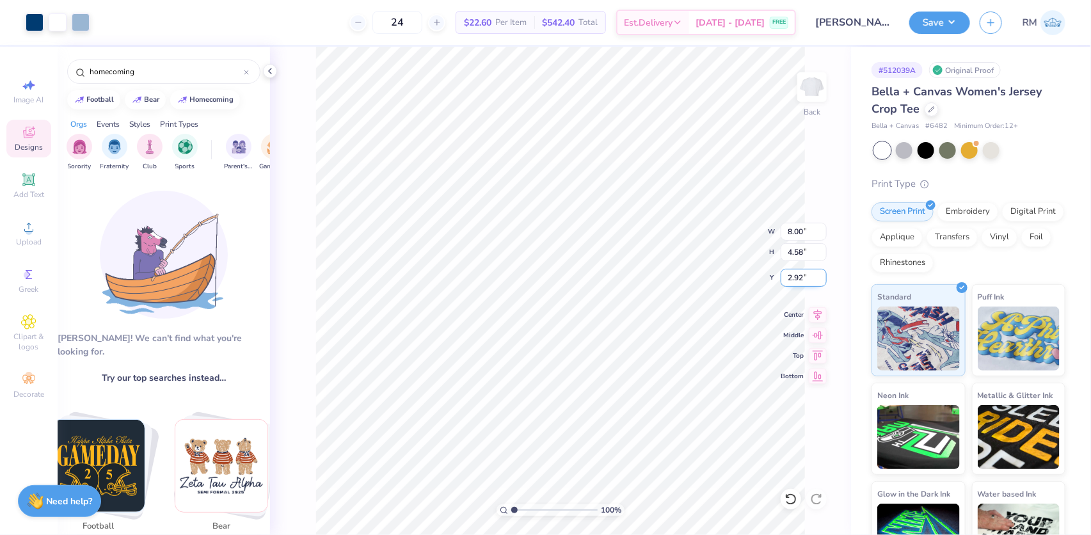
click at [793, 275] on input "2.92" at bounding box center [804, 278] width 46 height 18
type input "3.00"
click at [935, 20] on button "Save" at bounding box center [939, 21] width 61 height 22
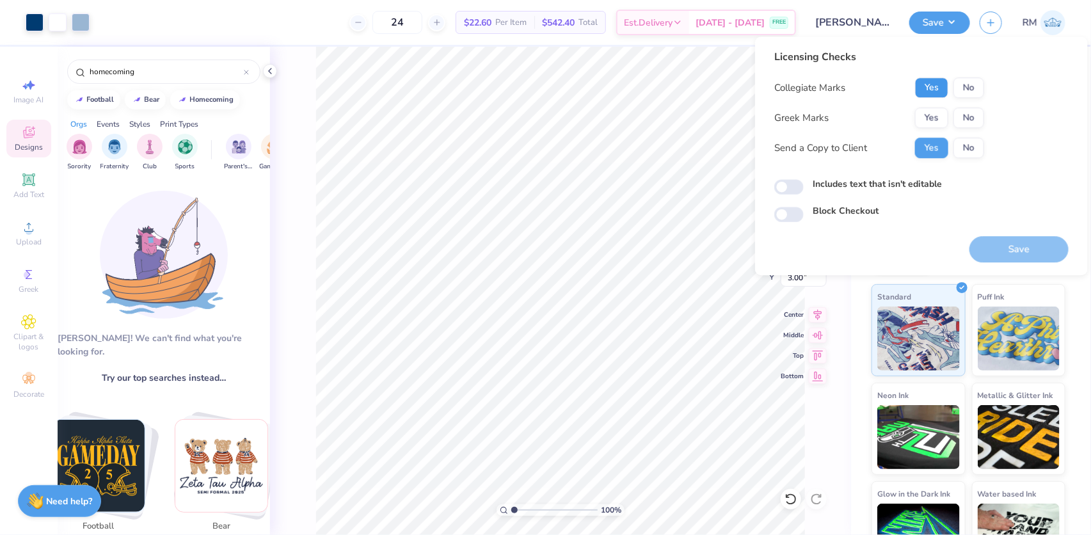
click at [934, 86] on button "Yes" at bounding box center [931, 87] width 33 height 20
click at [928, 115] on button "Yes" at bounding box center [931, 117] width 33 height 20
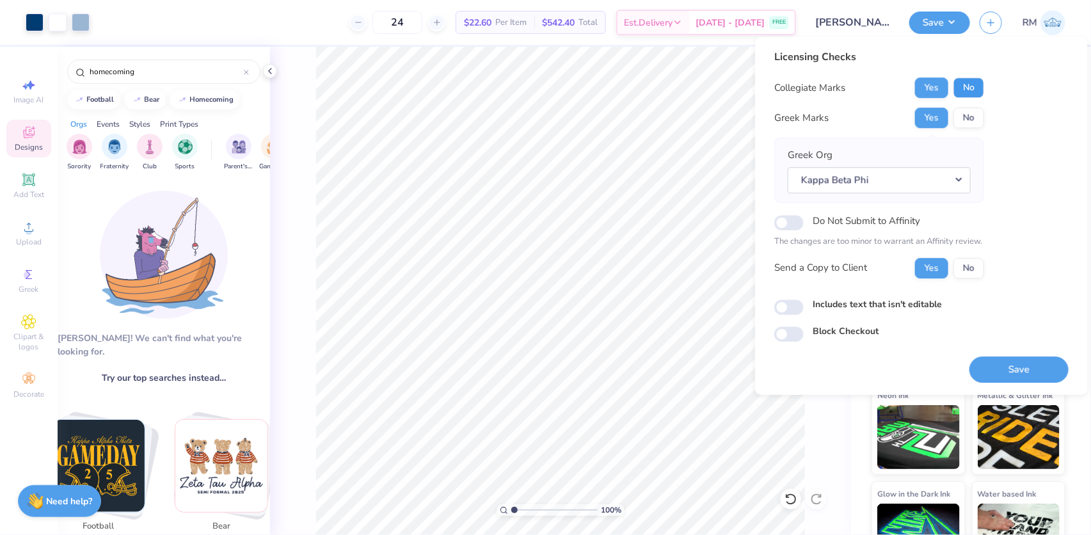
click at [964, 91] on button "No" at bounding box center [968, 87] width 31 height 20
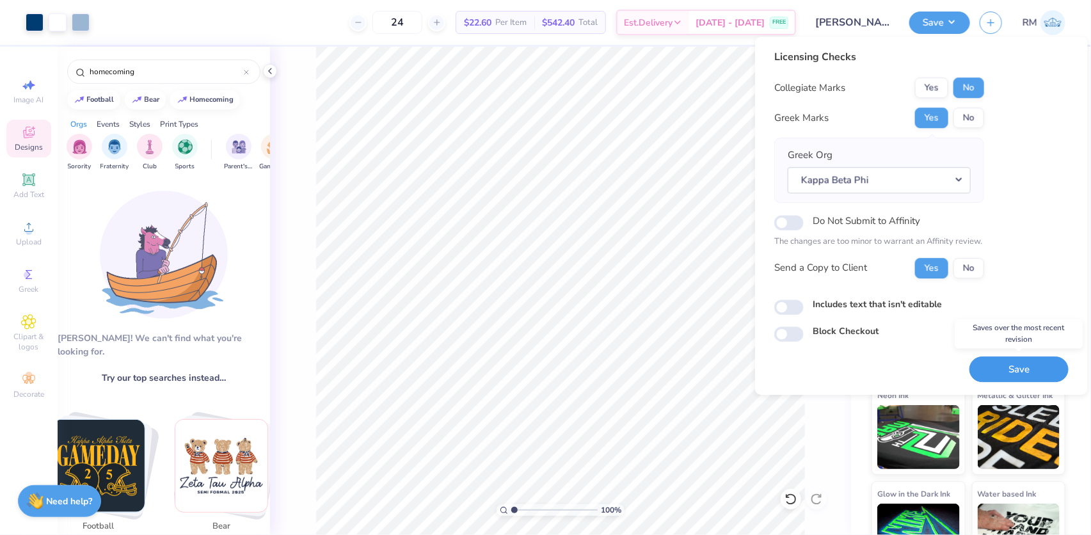
click at [1021, 369] on button "Save" at bounding box center [1018, 369] width 99 height 26
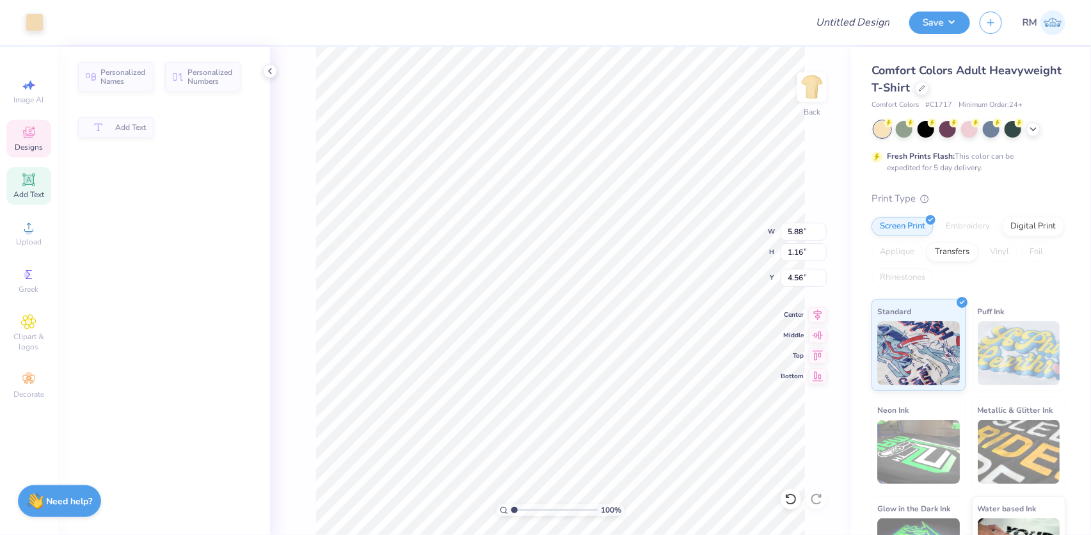
type input "5.88"
type input "1.16"
type input "4.56"
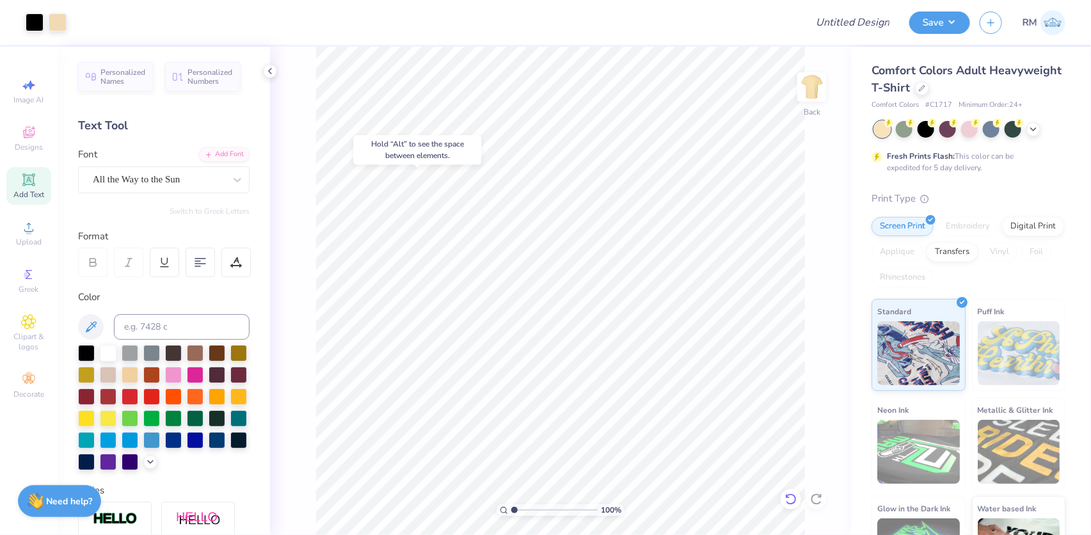
click at [789, 496] on icon at bounding box center [790, 499] width 13 height 13
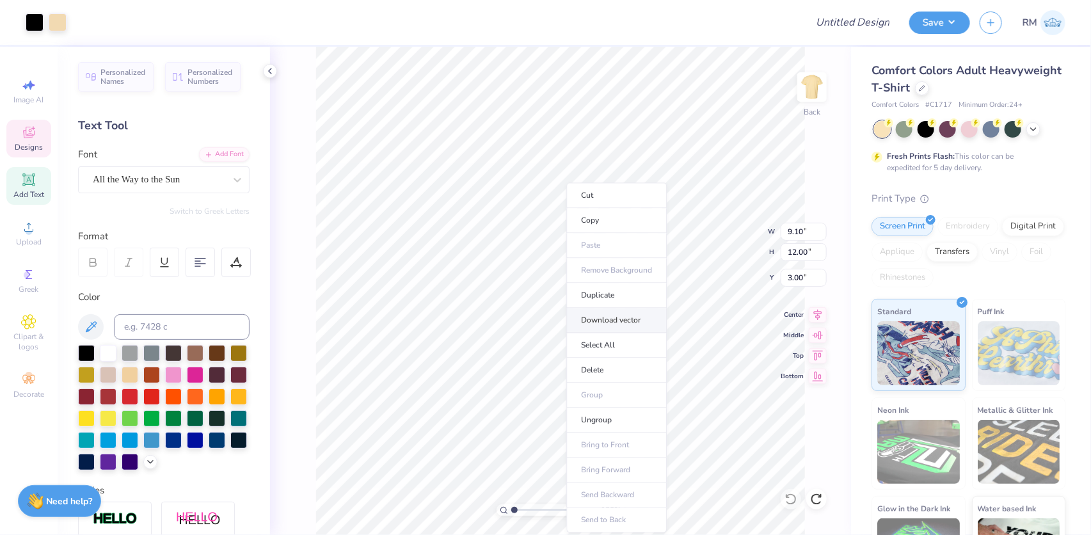
click at [627, 315] on li "Download vector" at bounding box center [616, 320] width 100 height 25
type input "4.28565406472068"
type textarea "KD"
type input "4.28565406472068"
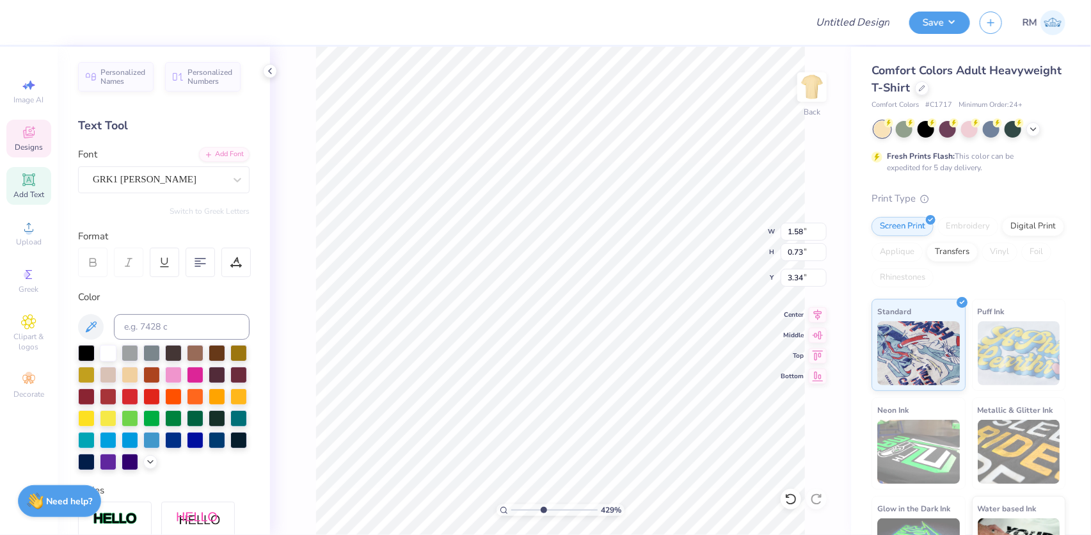
type textarea "KBD"
type input "4.28565406472068"
type textarea "KB"
type input "4.28565406472068"
type textarea "KBP"
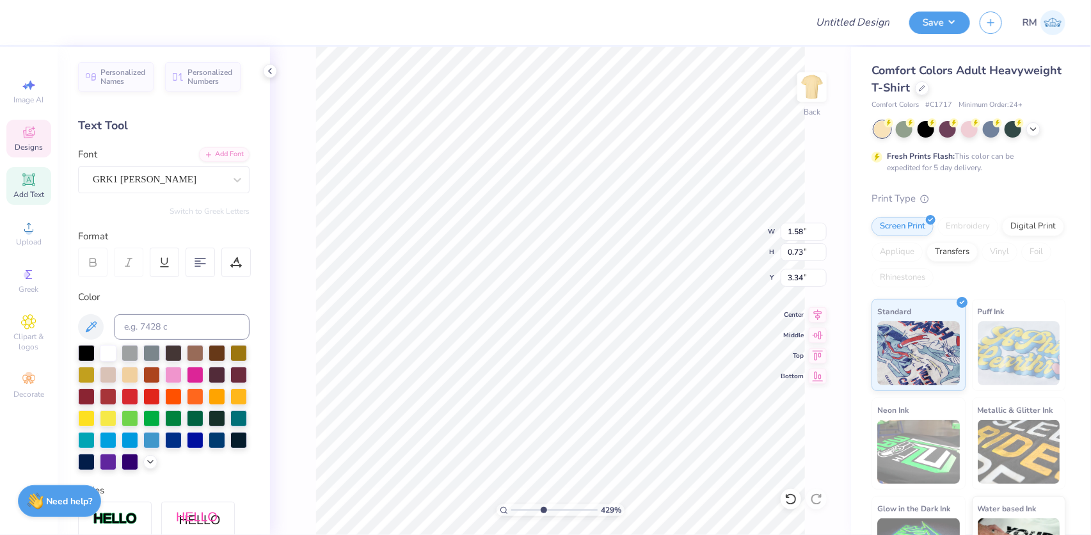
type input "4.28565406472068"
type textarea "KB"
type input "4.28565406472068"
type textarea "KBA"
type input "4.28565406472068"
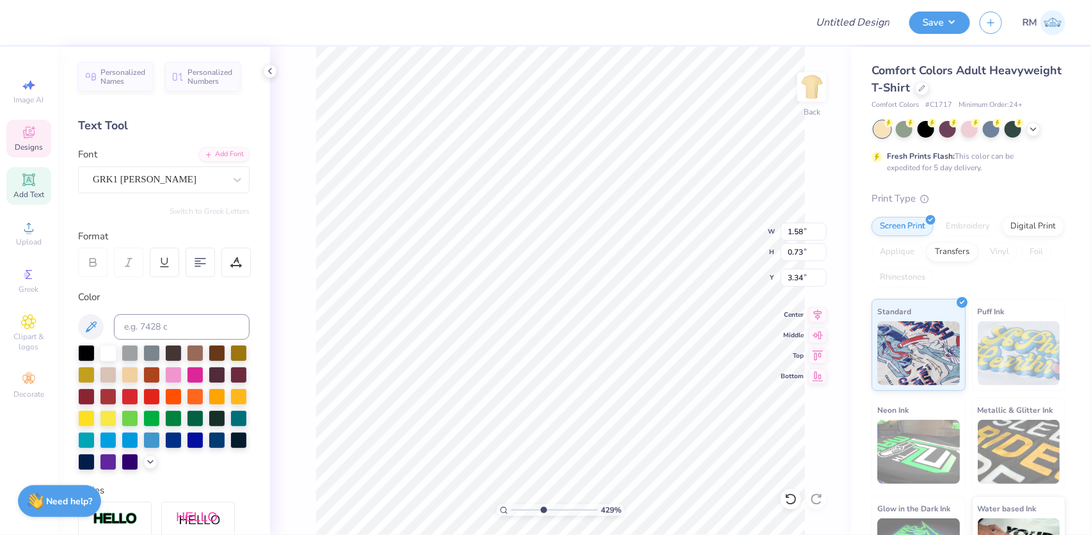
type textarea "KB"
type input "4.28565406472068"
type textarea "KBS"
type input "4.28565406472068"
type textarea "KB"
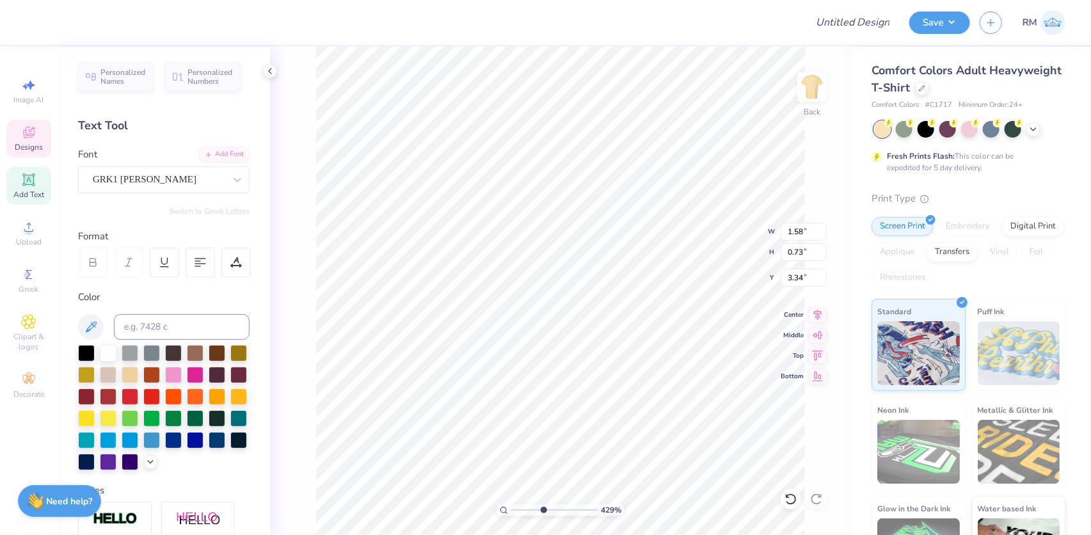
type input "4.28565406472068"
type textarea "KBS"
type input "4.28565406472068"
type textarea "KBS"
type input "4.28565406472068"
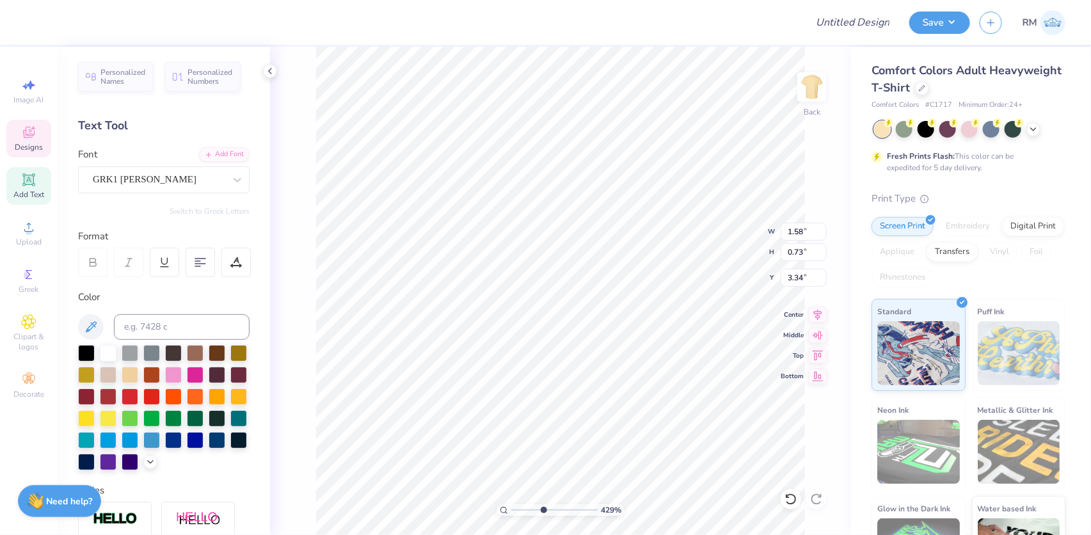
type textarea "KB"
type input "4.28565406472068"
type textarea "KB"
type input "4.28565406472068"
type textarea "KBF"
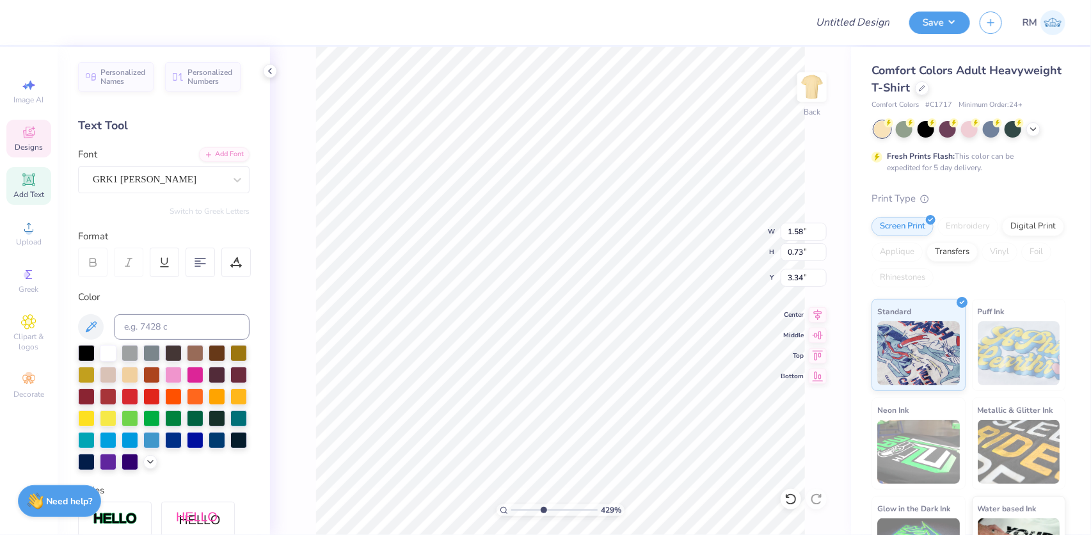
type input "4.28565406472068"
type textarea "K BF"
type input "4.28565406472068"
type textarea "K B F"
type input "4.28565406472068"
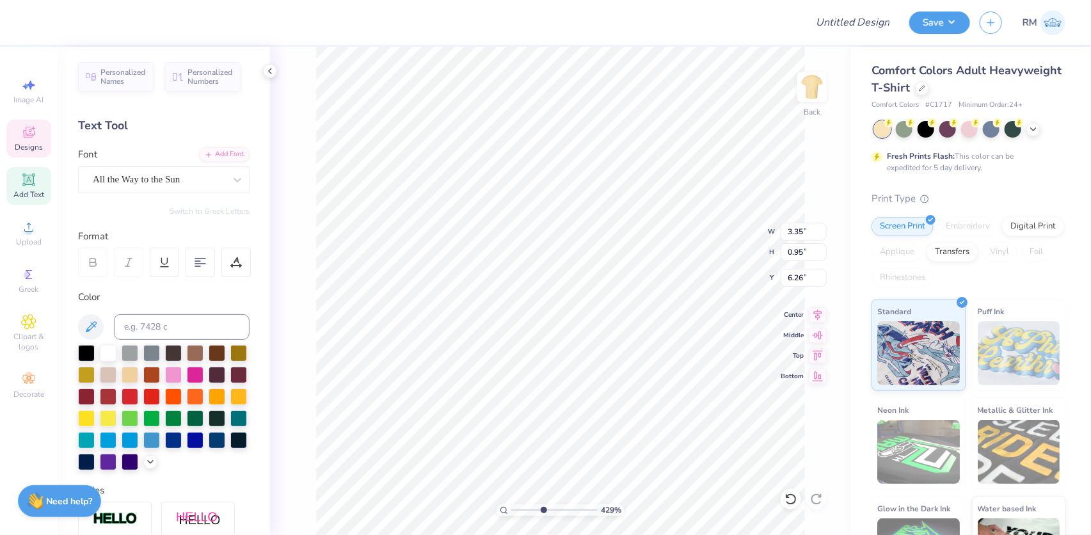
type input "2.95"
type input "0.96"
type input "7.36"
type input "4.28565406472068"
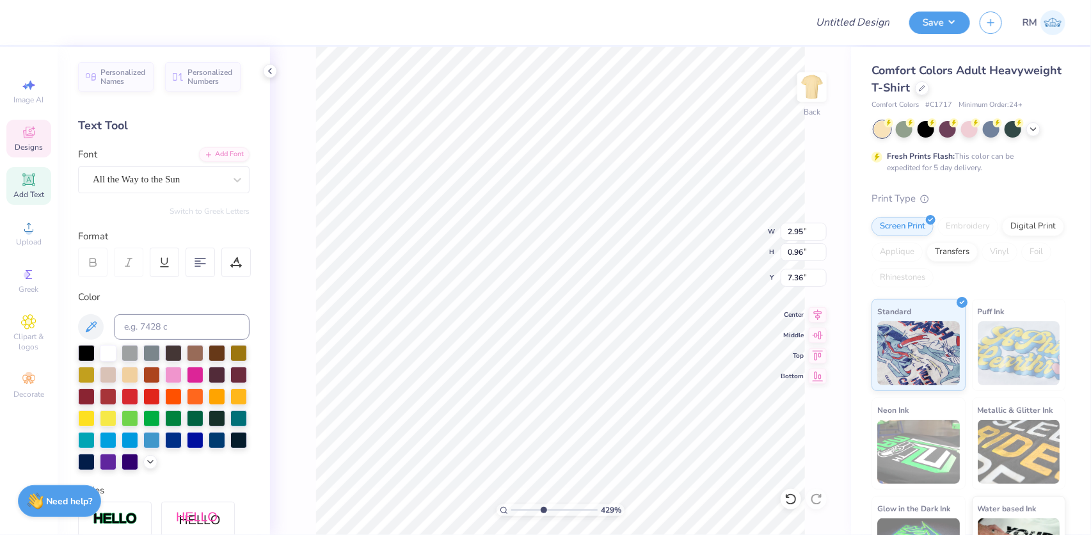
type textarea "B"
type input "4.28565406472068"
type textarea "BE"
type input "4.28565406472068"
type textarea "BETA"
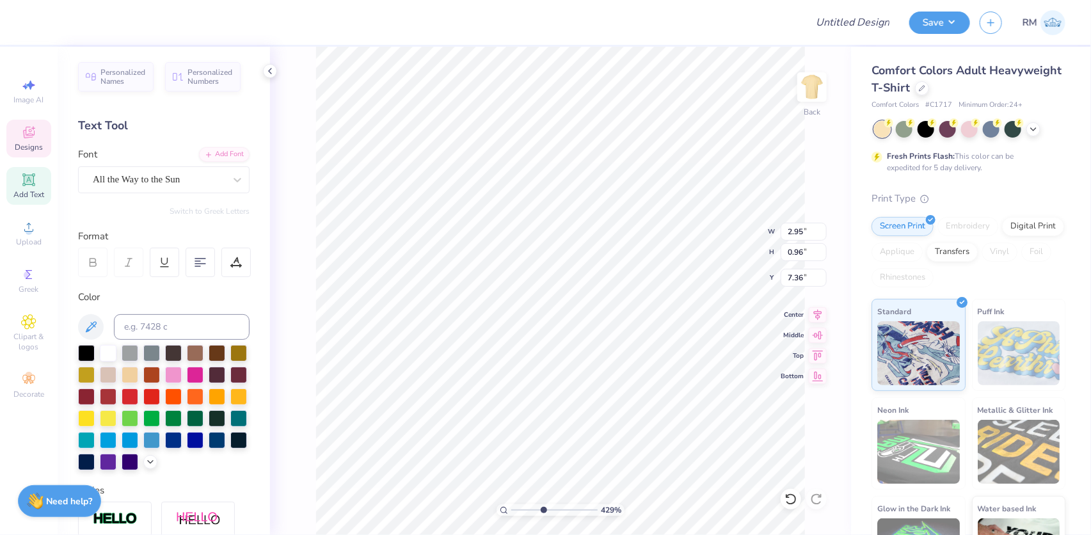
type input "4.28565406472068"
type textarea "BETA P"
type input "4.28565406472068"
type textarea "BETA PH"
type input "4.28565406472068"
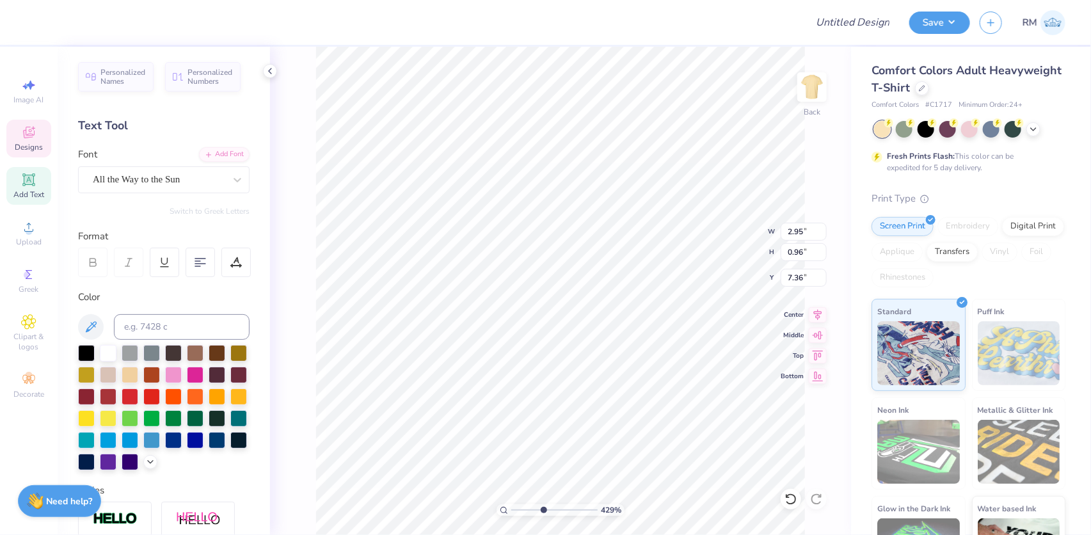
type textarea "BETA PHI"
type input "4.28565406472068"
type input "7.39"
type input "4.28565406472068"
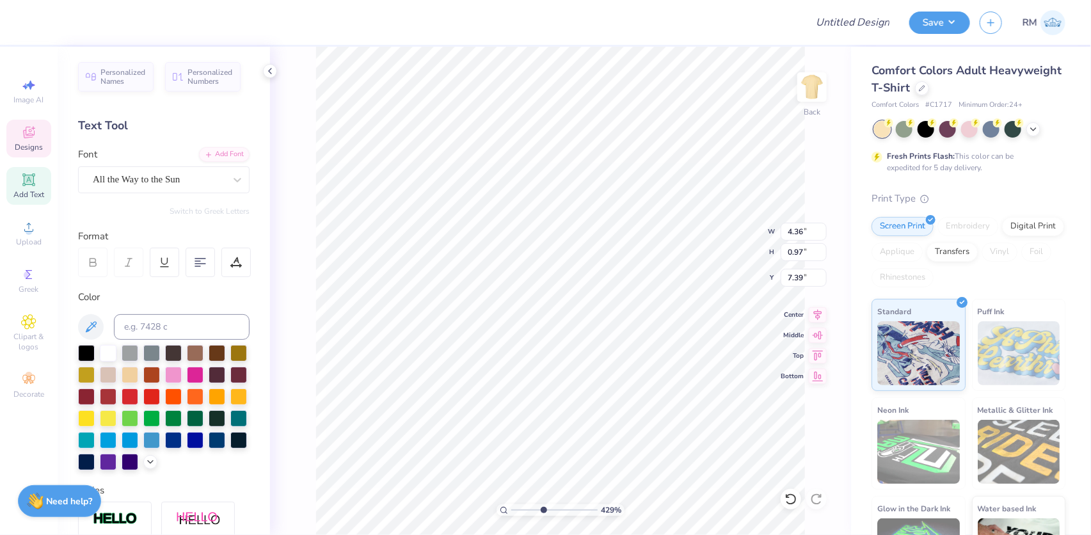
type input "3.35"
type input "0.95"
type input "6.26"
type input "4.28565406472068"
type input "4.36"
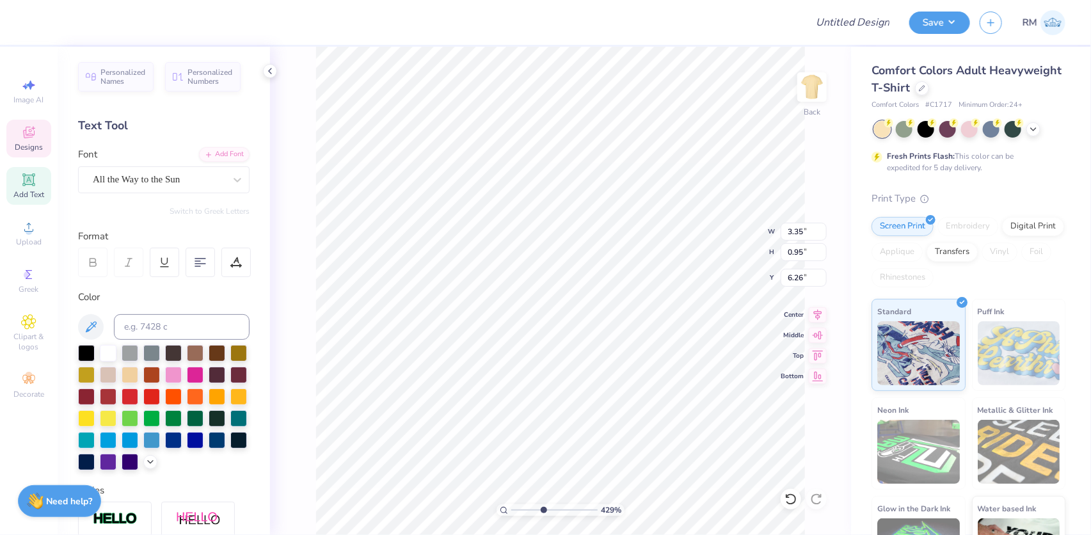
type input "2.11"
type input "6.25"
type input "4.28565406472068"
type input "3.47"
type input "1.68"
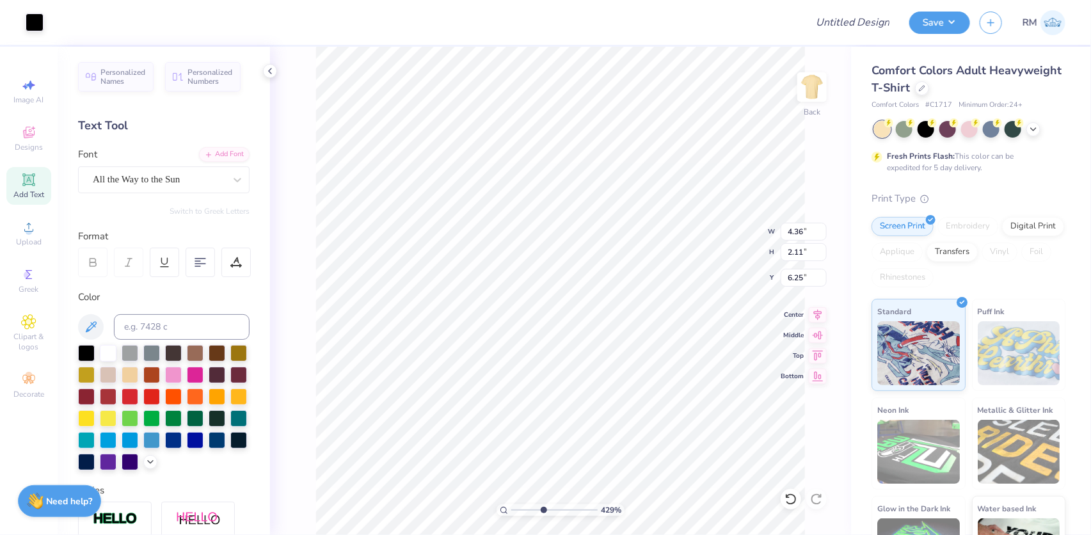
type input "6.68"
type input "4.28565406472068"
type input "6.13"
type input "4.28565406472068"
type input "2.54"
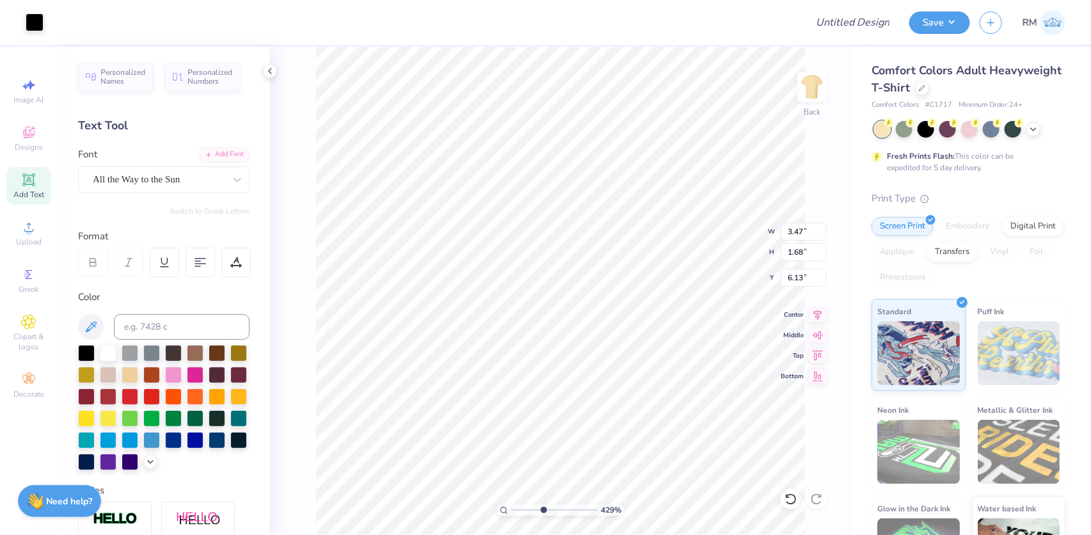
type input "0.48"
type input "8.92"
type input "4.28565406472068"
type input "3.47"
type input "0.77"
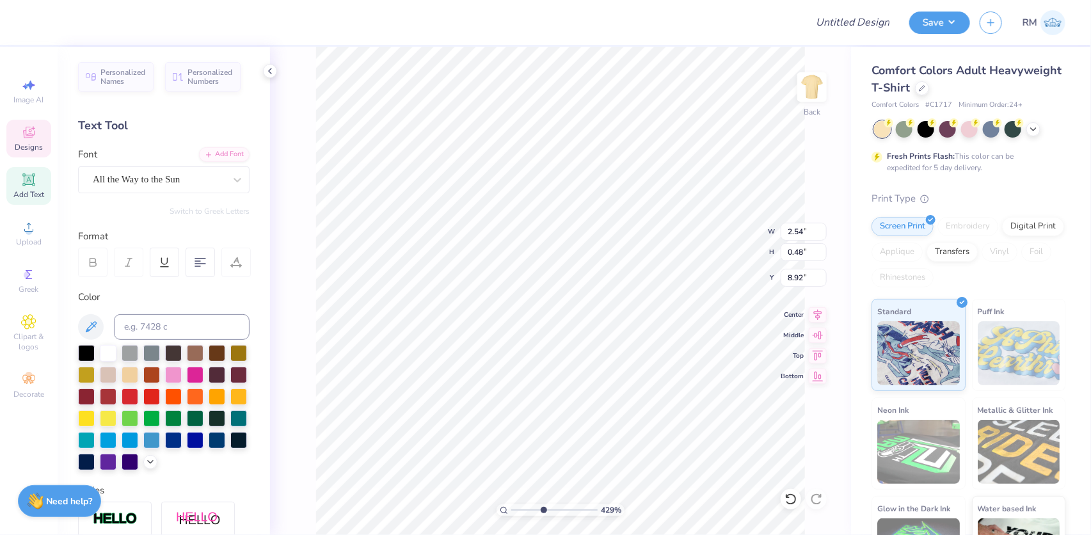
type input "7.04"
type input "4.28565406472068"
type textarea "BETAPHI"
type input "4.28565406472068"
type textarea "BETA PHI"
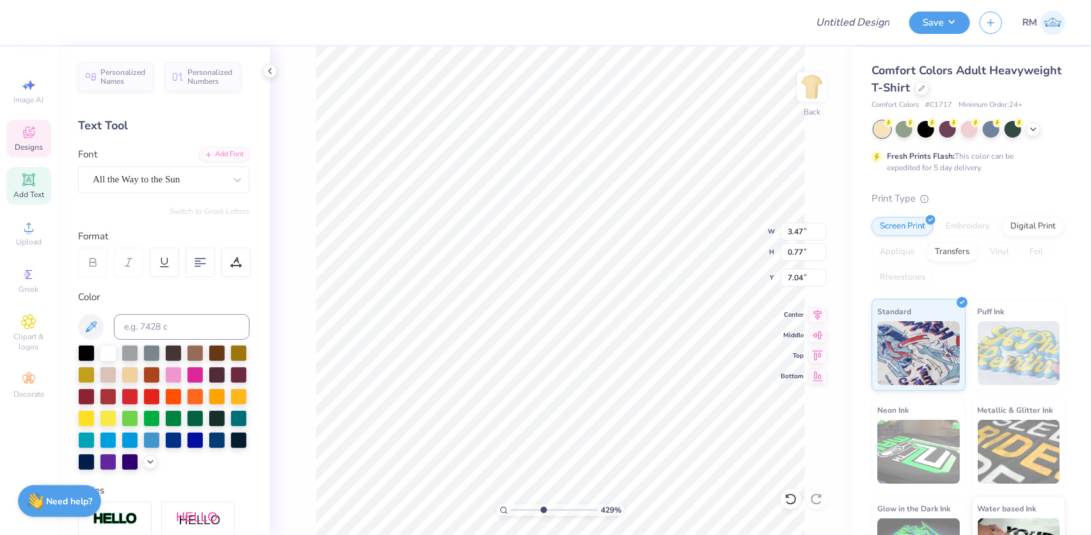
scroll to position [9, 2]
type input "4.28565406472068"
type textarea "BETAPHI"
type input "4.28565406472068"
type textarea "BETA"
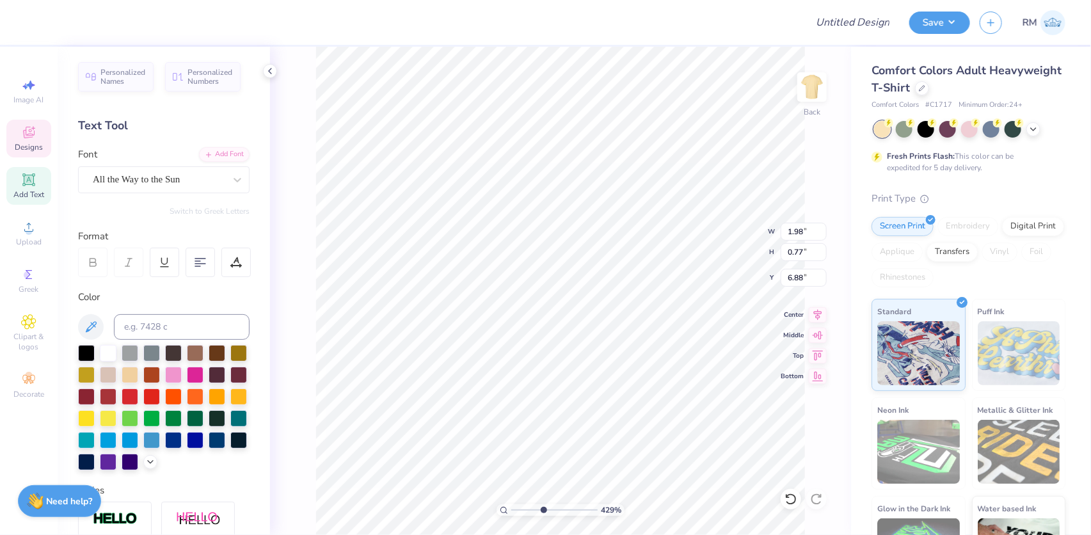
type input "4.28565406472068"
type input "7.02"
type input "1"
click at [673, 292] on li "Duplicate" at bounding box center [692, 295] width 100 height 25
type input "8.02"
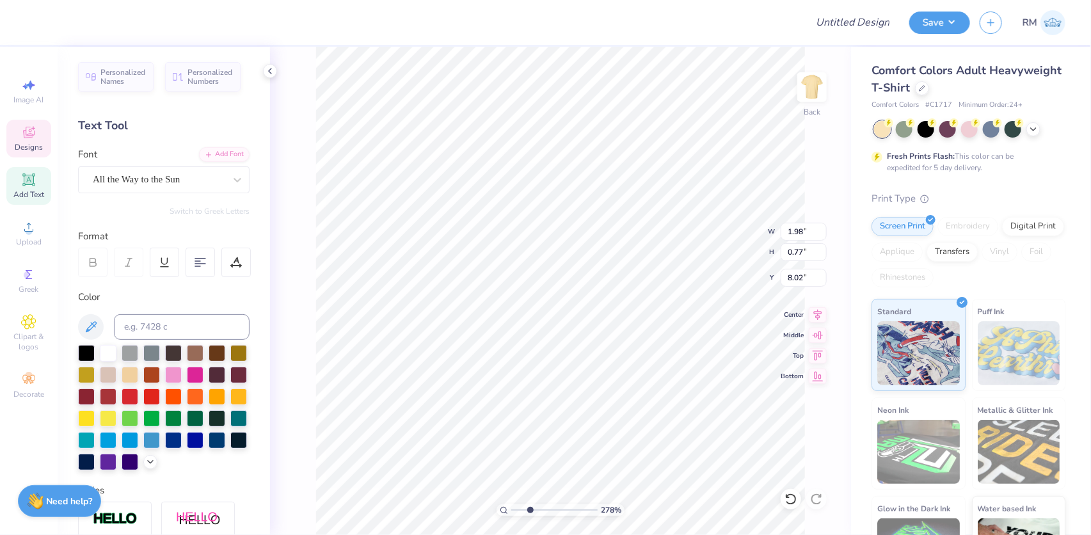
drag, startPoint x: 516, startPoint y: 508, endPoint x: 530, endPoint y: 505, distance: 14.9
click at [530, 505] on input "range" at bounding box center [554, 510] width 86 height 12
type input "5.38706662275917"
type input "8.03"
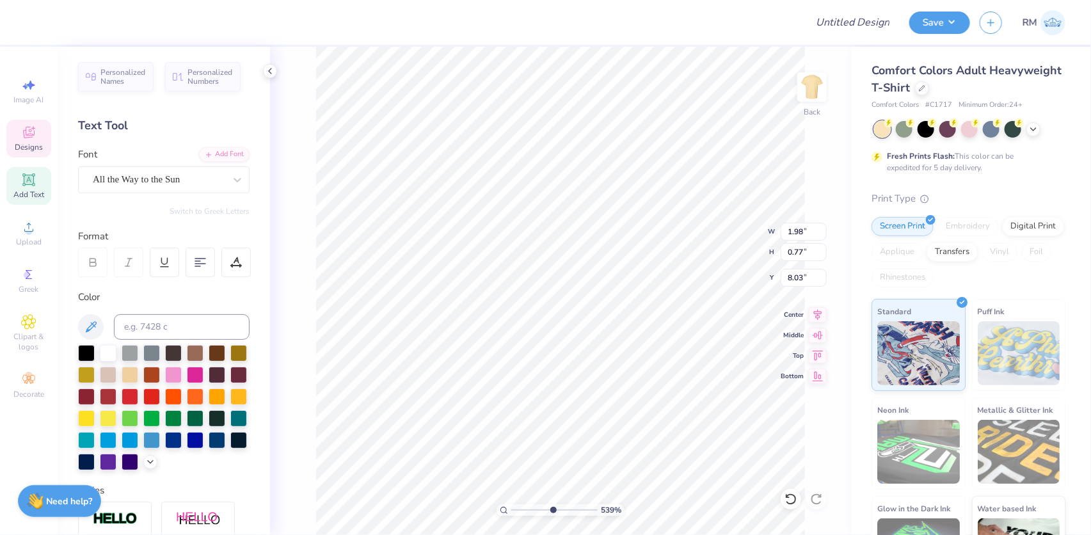
type textarea "phi"
type input "1.98"
type input "0.77"
type input "7.02"
type input "2.68"
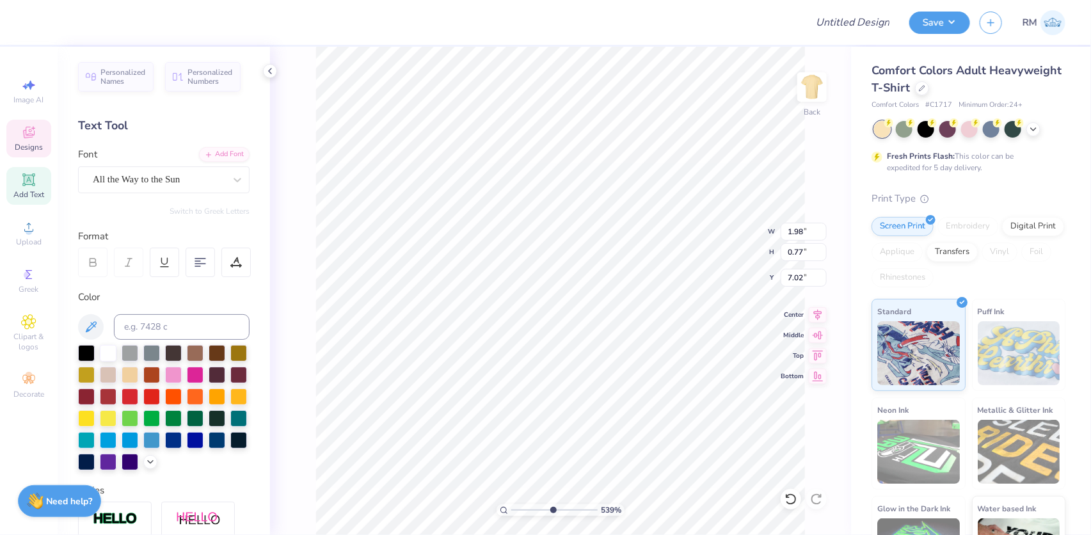
type input "0.76"
type input "6.26"
type input "3.08"
type input "1.58"
type input "4.12"
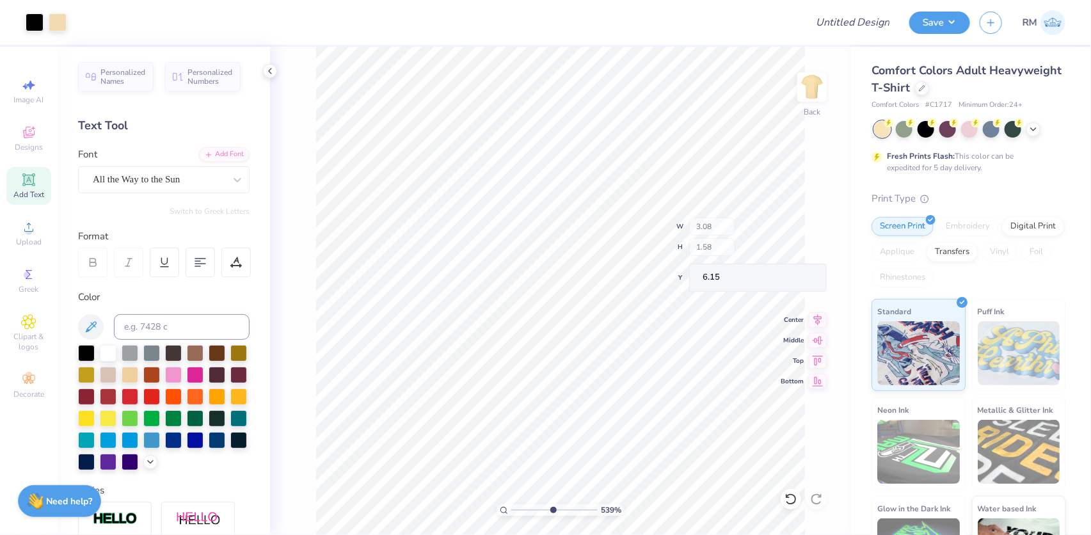
type input "2.50"
type input "6.15"
type input "2.97"
type input "1.65"
type input "3.91"
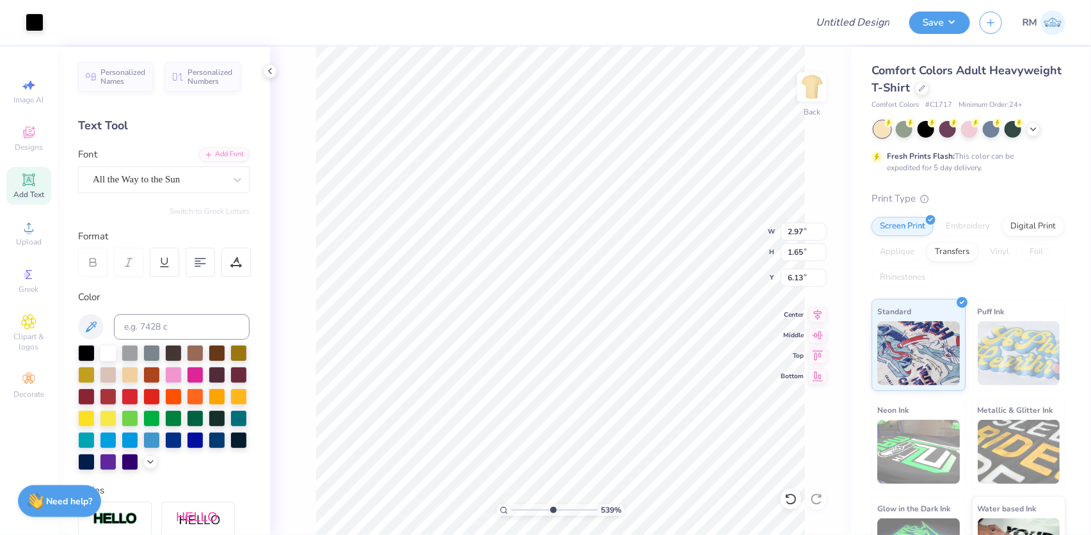
type input "2.37"
type input "6.13"
type input "1.25"
type input "0.75"
type input "7.74"
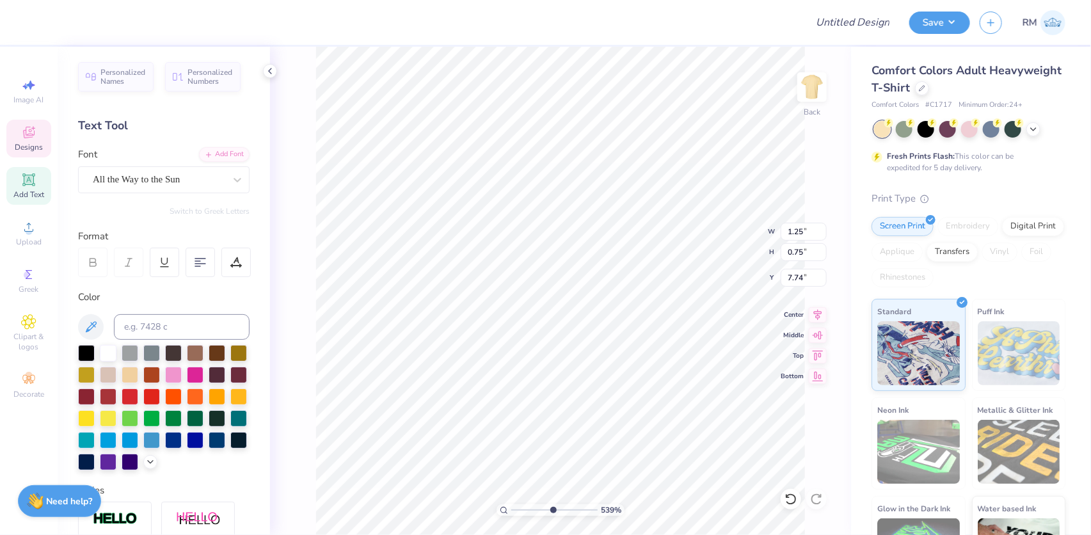
type input "1.96"
type input "0.77"
type input "6.93"
type input "4.86"
type input "0.31"
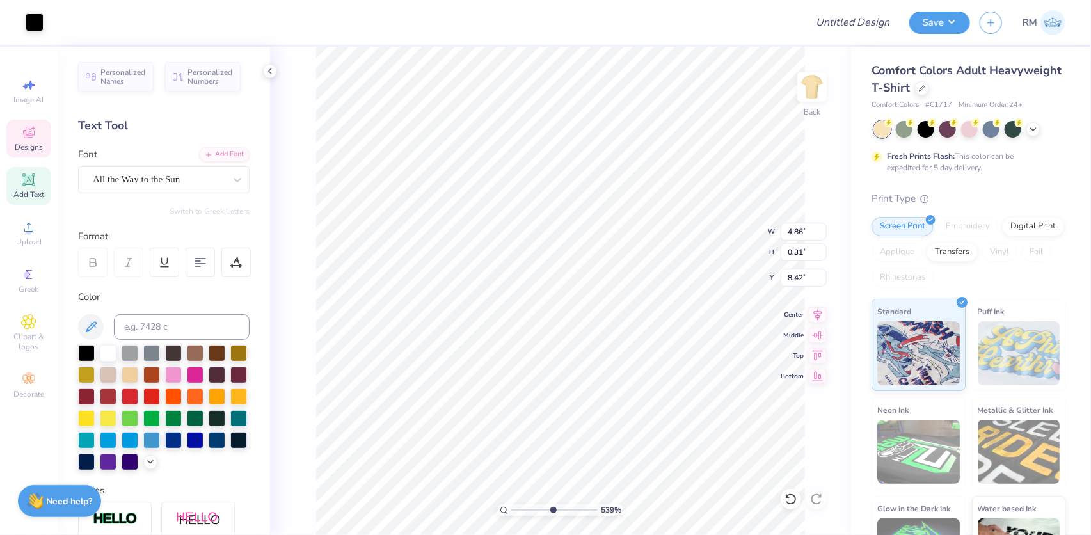
type input "8.54"
type input "2.54"
type input "0.48"
type input "9.00"
drag, startPoint x: 531, startPoint y: 502, endPoint x: 541, endPoint y: 498, distance: 11.2
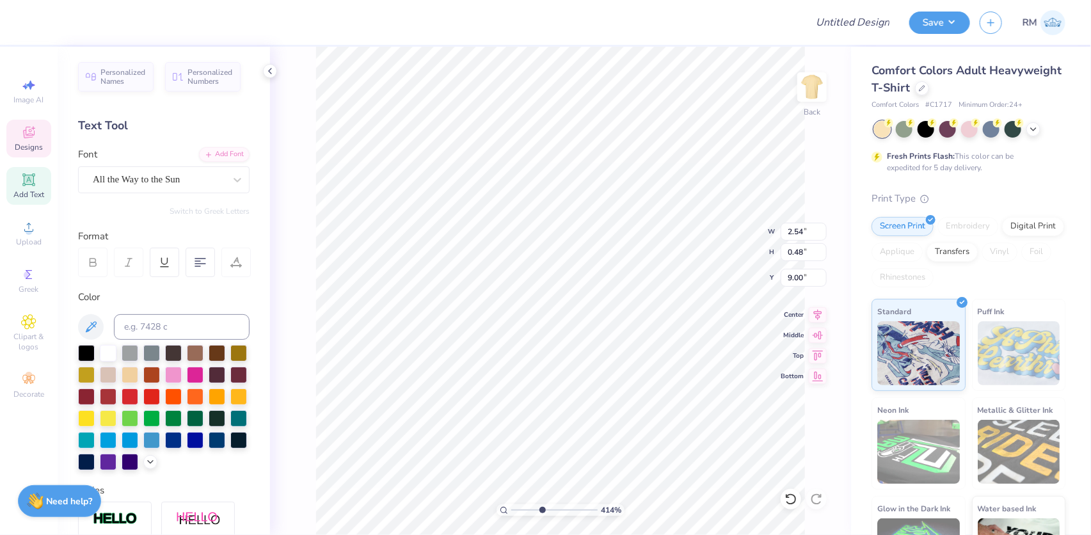
type input "4.14"
click at [541, 504] on input "range" at bounding box center [554, 510] width 86 height 12
type input "2.10"
type input "0.80"
type input "10.60"
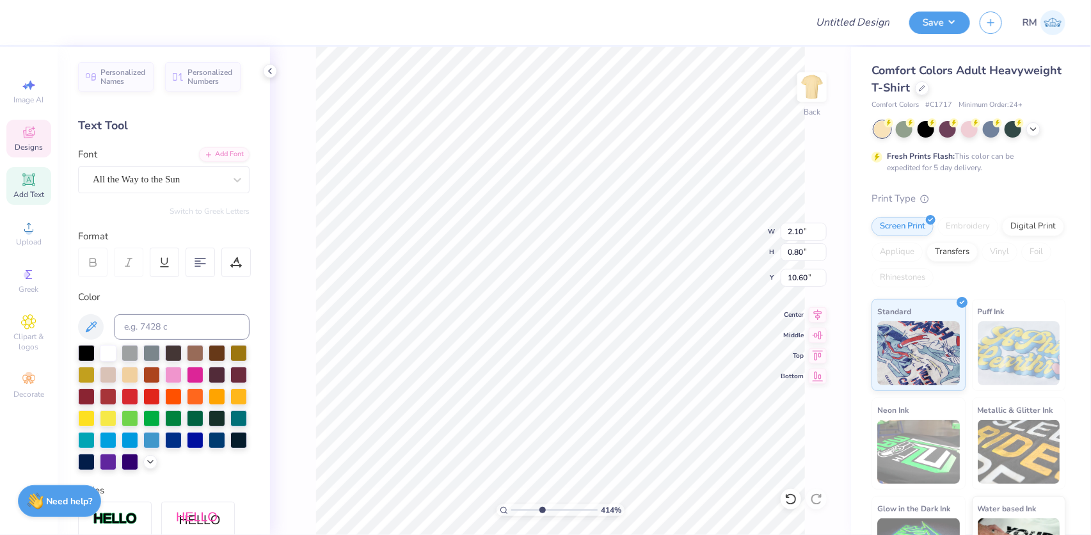
scroll to position [10, 1]
type textarea "2025"
type input "2.11"
type input "0.53"
type input "11.44"
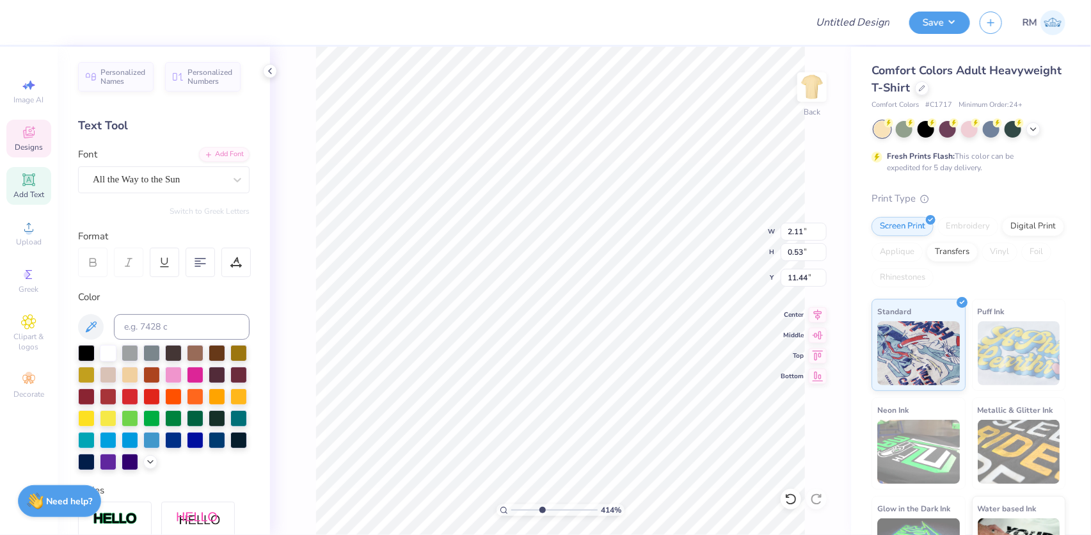
scroll to position [9, 3]
type textarea "DORIAN"
type input "4.42"
type input "3.50"
type input "9.45"
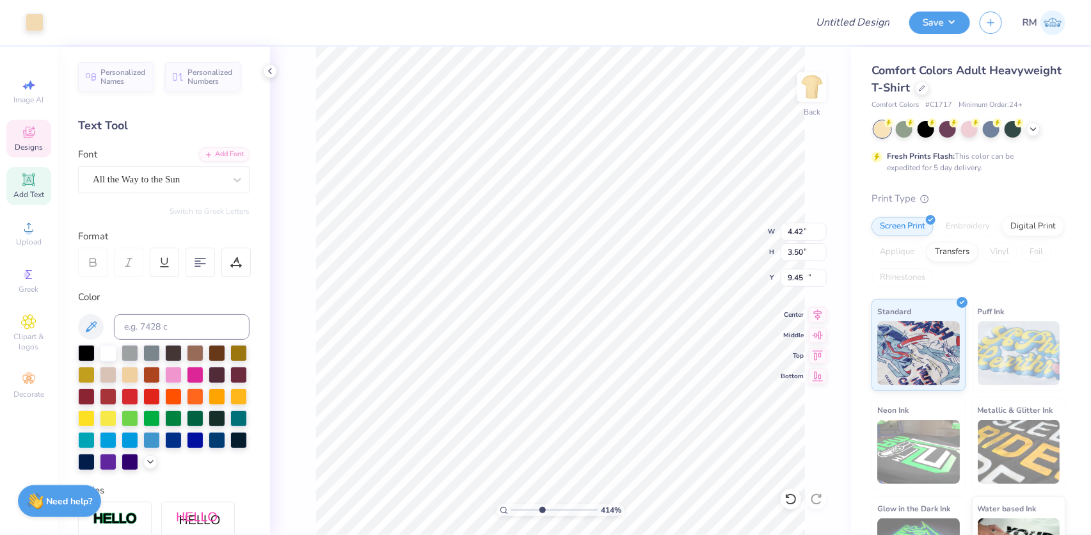
type input "2.07"
type input "0.56"
type input "11.46"
type input "2.10"
type input "1.41"
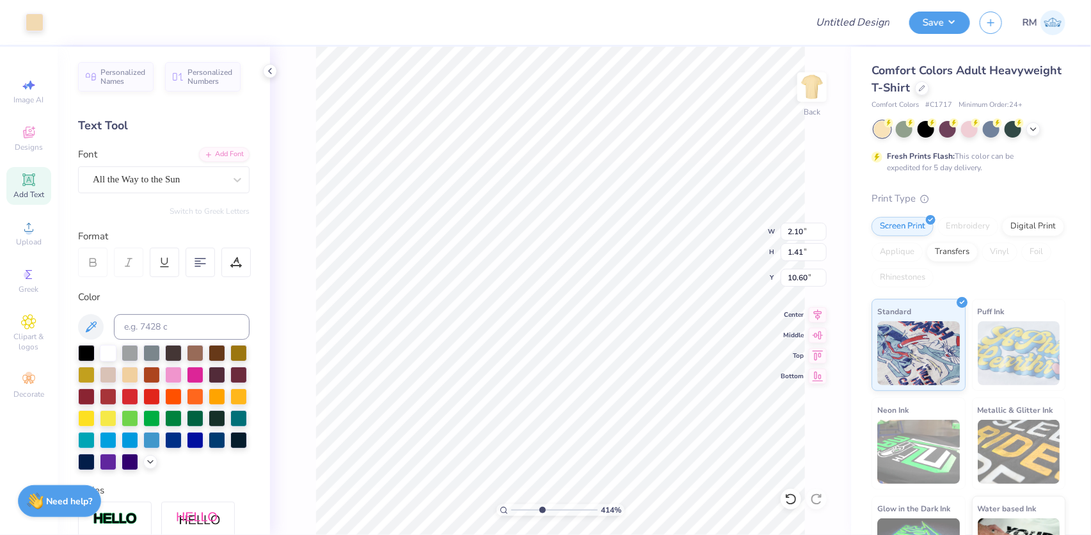
type input "10.59"
type input "1.84"
click at [521, 507] on input "range" at bounding box center [554, 510] width 86 height 12
type input "5.54"
type input "9.40"
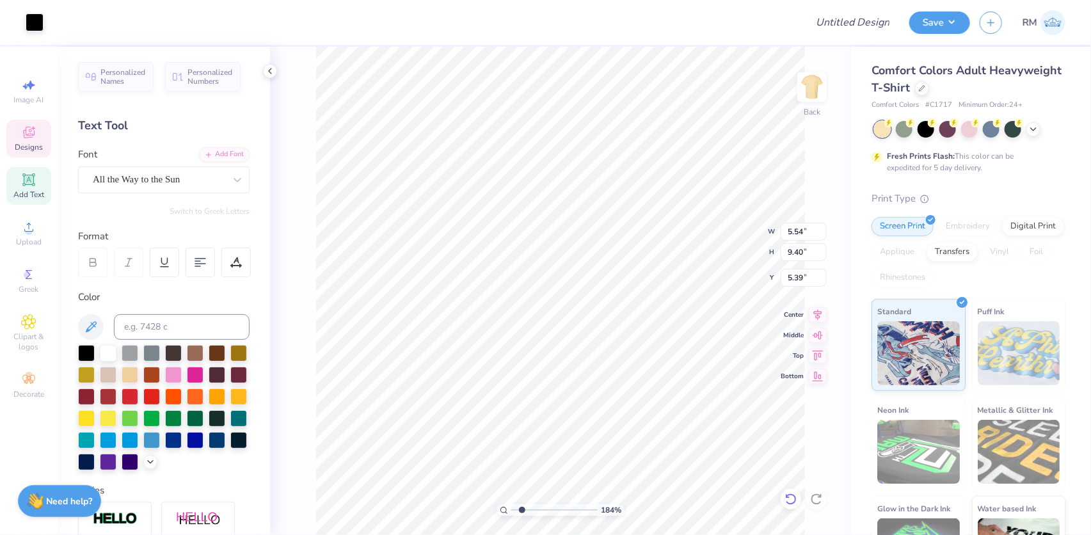
click at [800, 496] on div at bounding box center [791, 499] width 20 height 20
type input "5.18"
click at [544, 362] on li "Group" at bounding box center [568, 365] width 100 height 25
click at [520, 510] on input "range" at bounding box center [554, 510] width 86 height 12
type input "3.37439687715544"
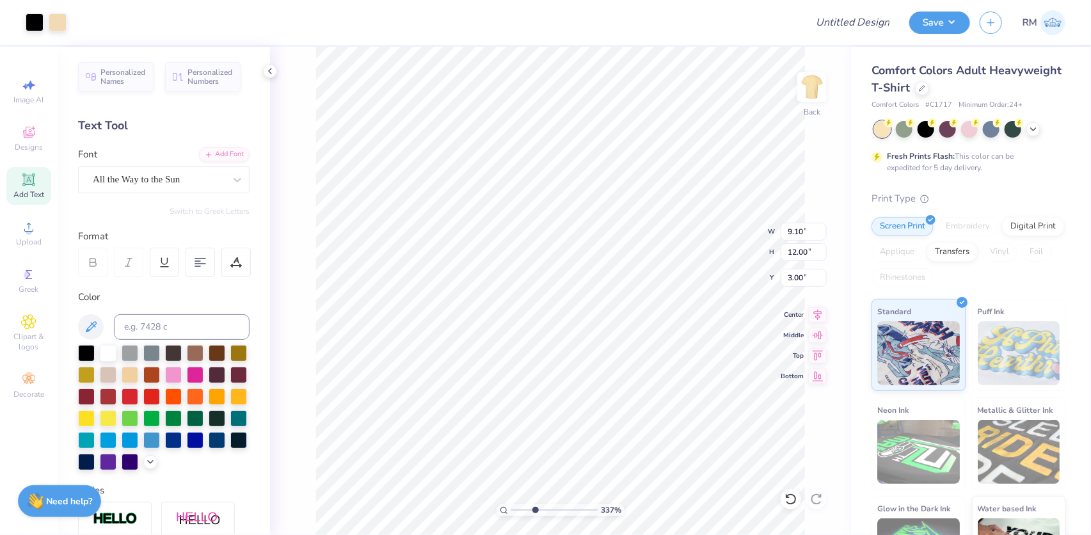
type input "2.65"
type input "0.69"
type input "3.44"
type input "3.37439687715544"
type input "3.32"
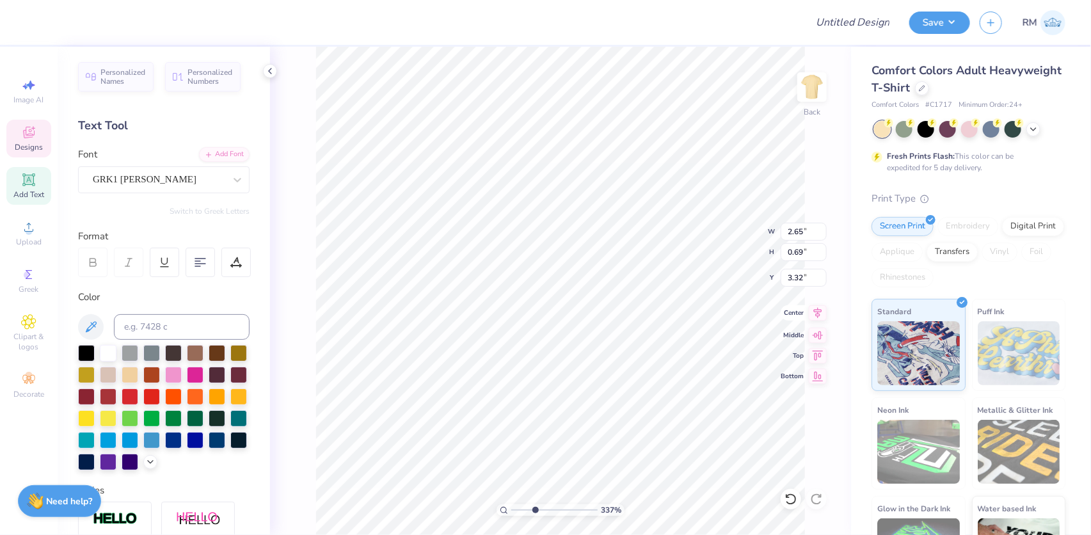
type input "3.37439687715544"
type input "3.38"
click at [820, 312] on icon at bounding box center [818, 312] width 18 height 15
type input "3.37439687715544"
type input "0.76"
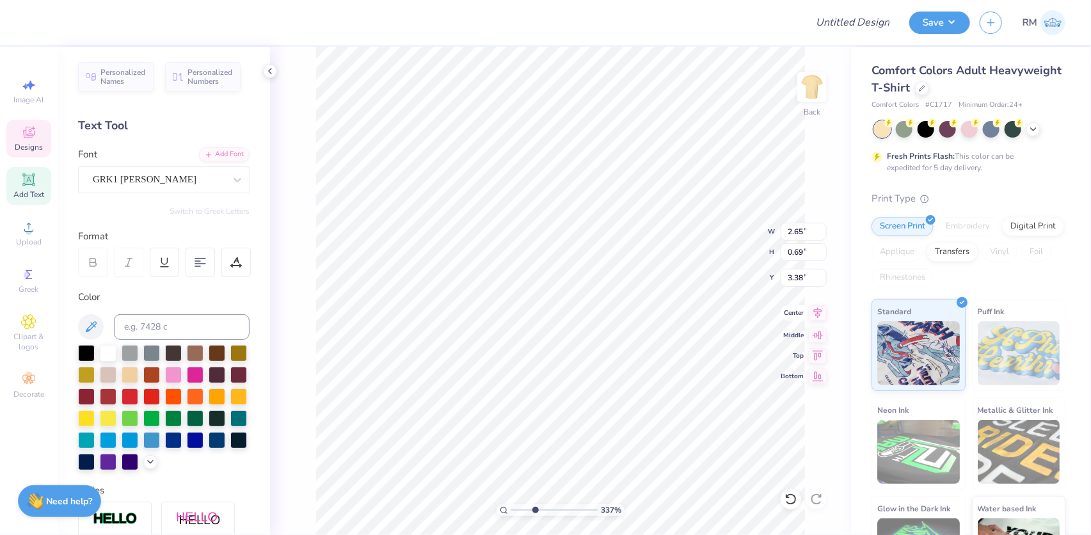
type input "6.13"
click at [793, 505] on icon at bounding box center [790, 499] width 13 height 13
drag, startPoint x: 533, startPoint y: 508, endPoint x: 516, endPoint y: 505, distance: 17.6
type input "1.16"
click at [516, 505] on input "range" at bounding box center [554, 510] width 86 height 12
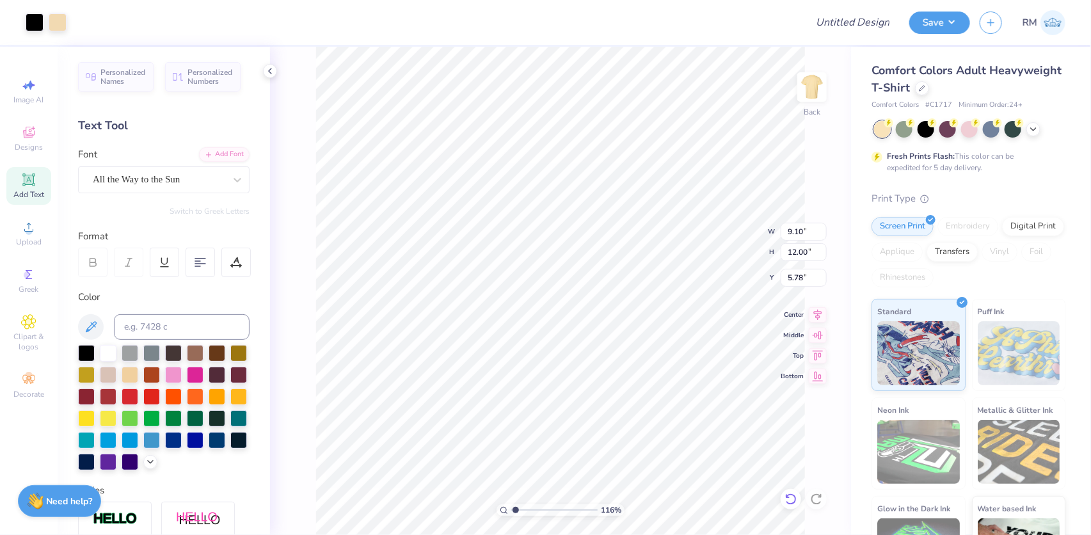
click at [790, 501] on icon at bounding box center [790, 499] width 13 height 13
type input "3.00"
type input "1"
click at [580, 394] on li "Group" at bounding box center [603, 395] width 100 height 25
click at [555, 314] on li "Download vector" at bounding box center [552, 320] width 100 height 25
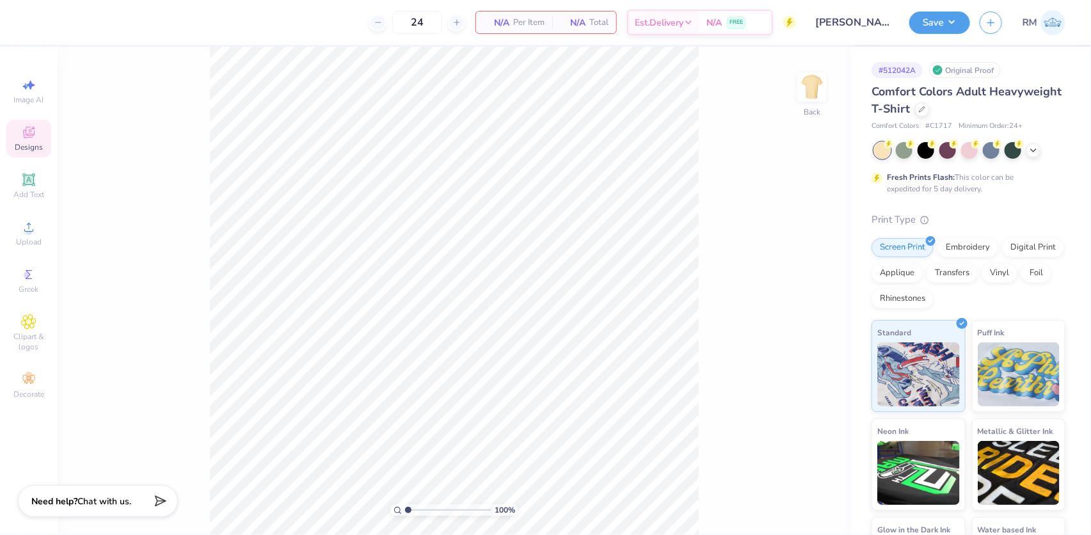
click at [24, 130] on icon at bounding box center [29, 133] width 12 height 12
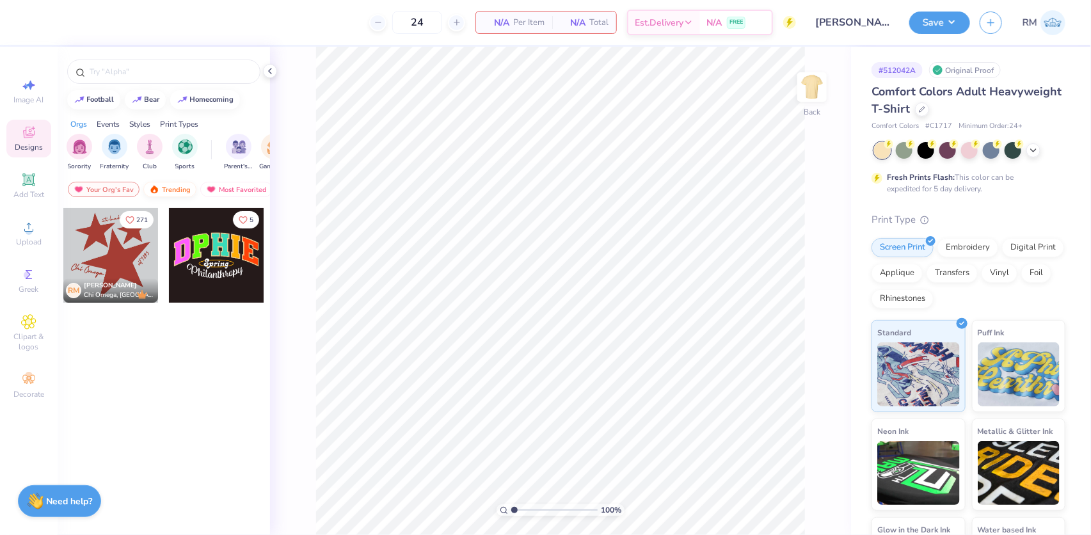
click at [160, 186] on div "Trending" at bounding box center [169, 189] width 53 height 15
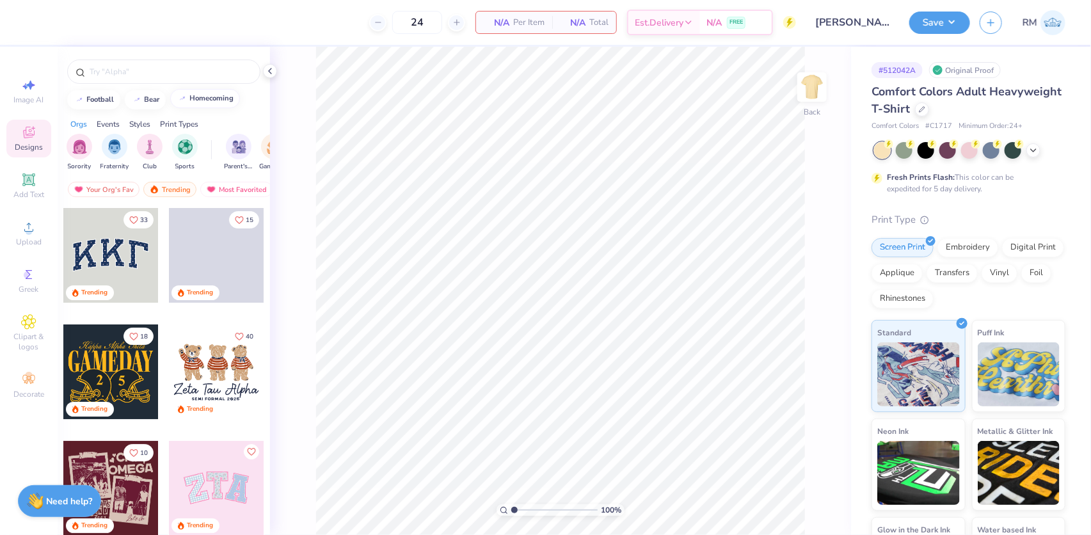
click at [204, 99] on div "homecoming" at bounding box center [212, 98] width 44 height 7
type input "homecoming"
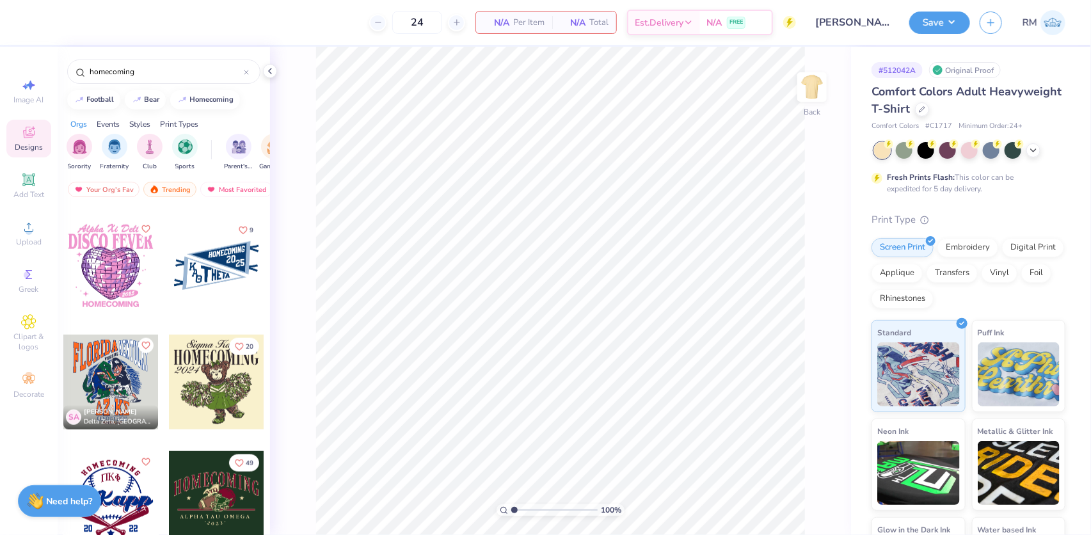
scroll to position [640, 0]
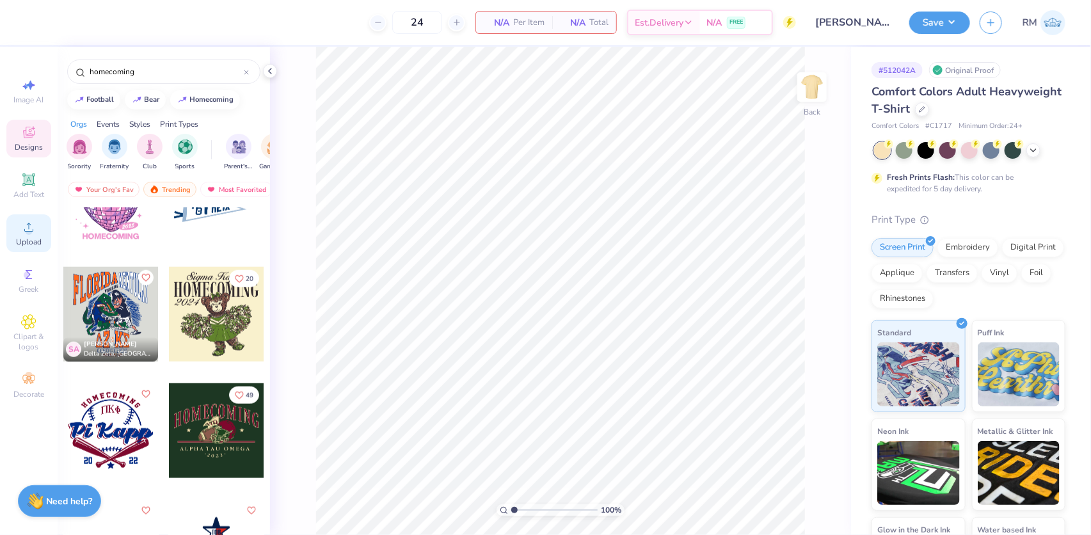
click at [26, 237] on div "Upload" at bounding box center [28, 233] width 45 height 38
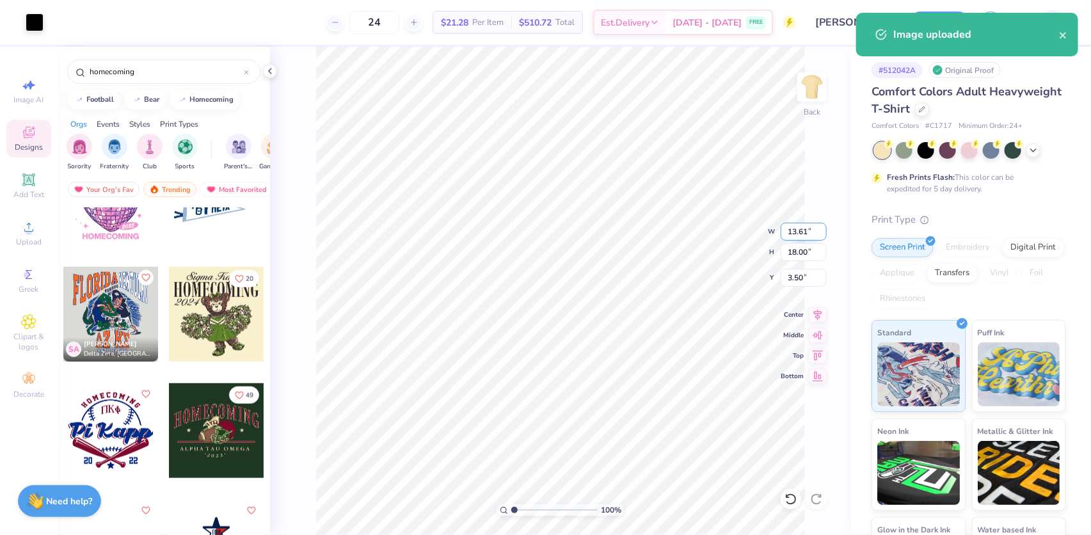
click at [792, 225] on input "13.61" at bounding box center [804, 232] width 46 height 18
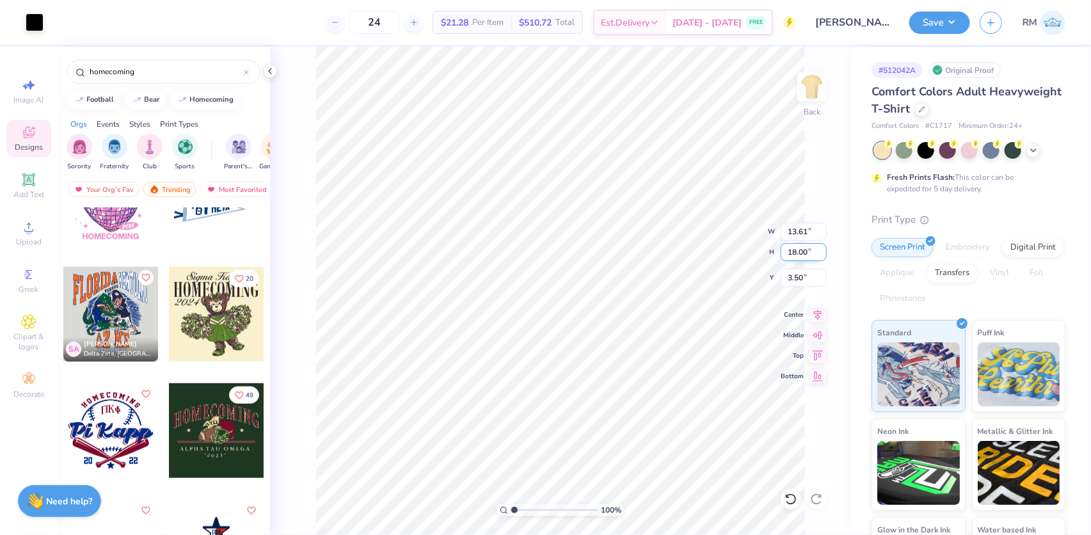
click at [791, 246] on input "18.00" at bounding box center [804, 252] width 46 height 18
type input "15"
type input "11.34"
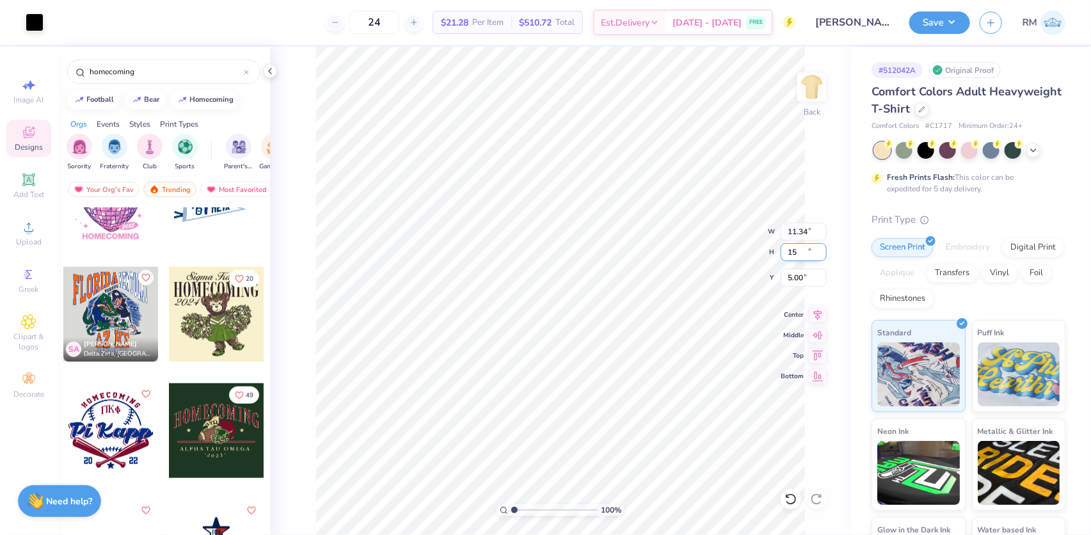
type input "15.00"
type input "5.00"
click at [799, 230] on input "11.34" at bounding box center [804, 232] width 46 height 18
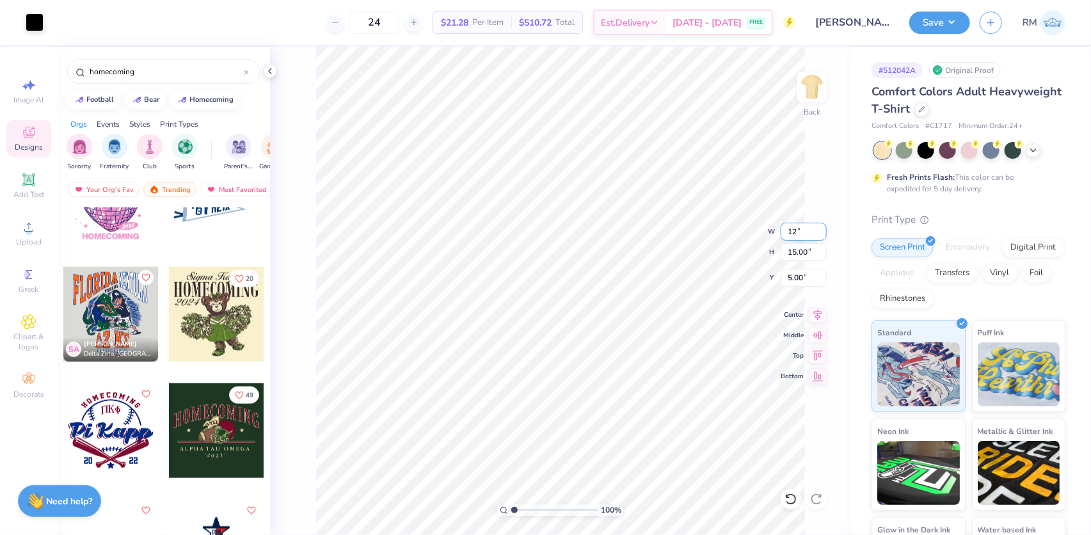
type input "12.00"
type input "15.87"
type input "4.57"
click at [795, 230] on input "12.00" at bounding box center [804, 232] width 46 height 18
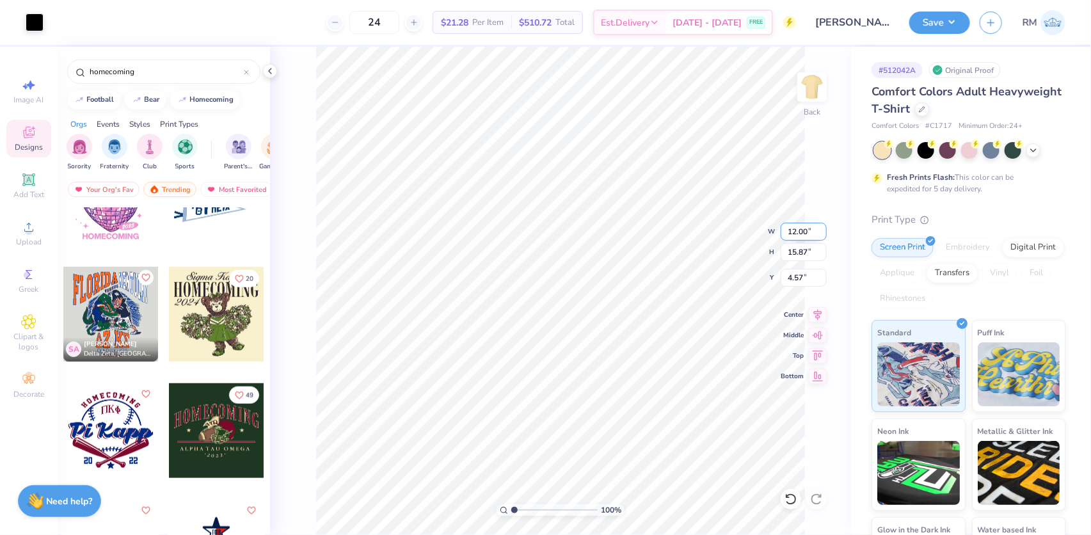
click at [795, 230] on input "12.00" at bounding box center [804, 232] width 46 height 18
click at [786, 275] on input "4.57" at bounding box center [804, 278] width 46 height 18
click at [800, 228] on input "12.00" at bounding box center [804, 232] width 46 height 18
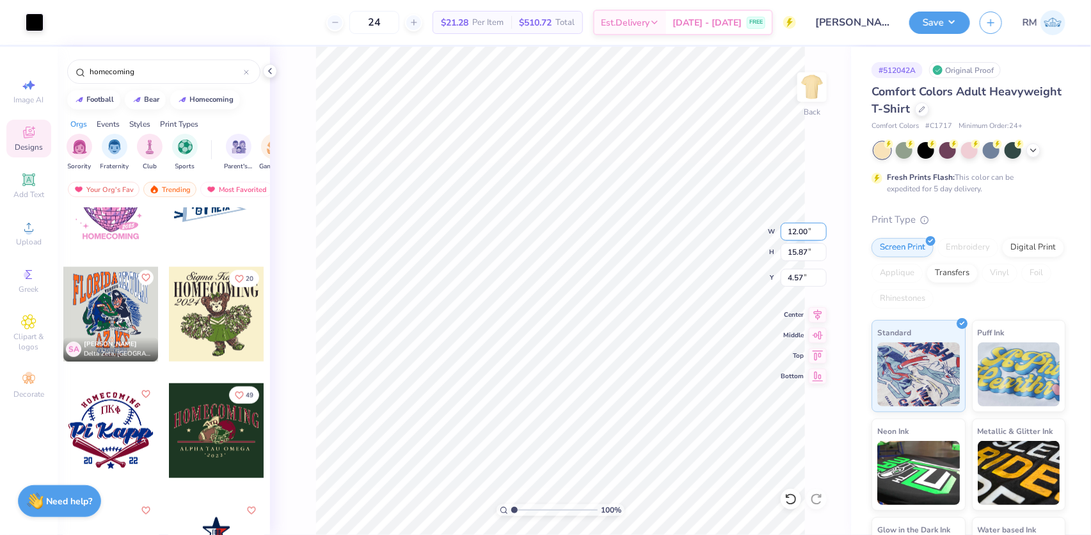
click at [800, 228] on input "12.00" at bounding box center [804, 232] width 46 height 18
click at [793, 276] on input "4.57" at bounding box center [804, 278] width 46 height 18
type input "11.00"
type input "14.54"
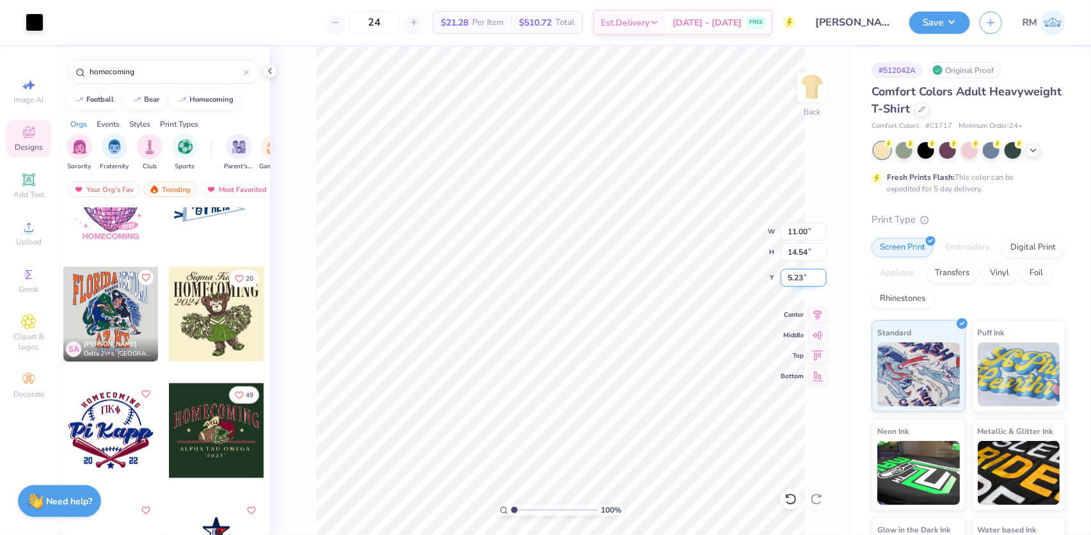
click at [793, 276] on input "5.23" at bounding box center [804, 278] width 46 height 18
type input "3.00"
click at [822, 318] on icon at bounding box center [818, 312] width 18 height 15
click at [813, 311] on icon at bounding box center [818, 312] width 18 height 15
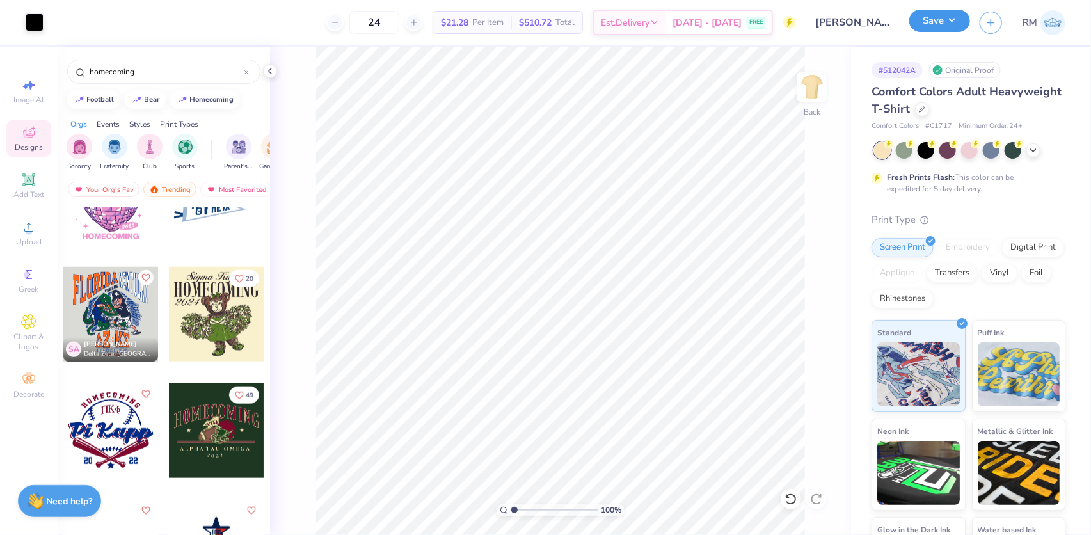
click at [944, 16] on button "Save" at bounding box center [939, 21] width 61 height 22
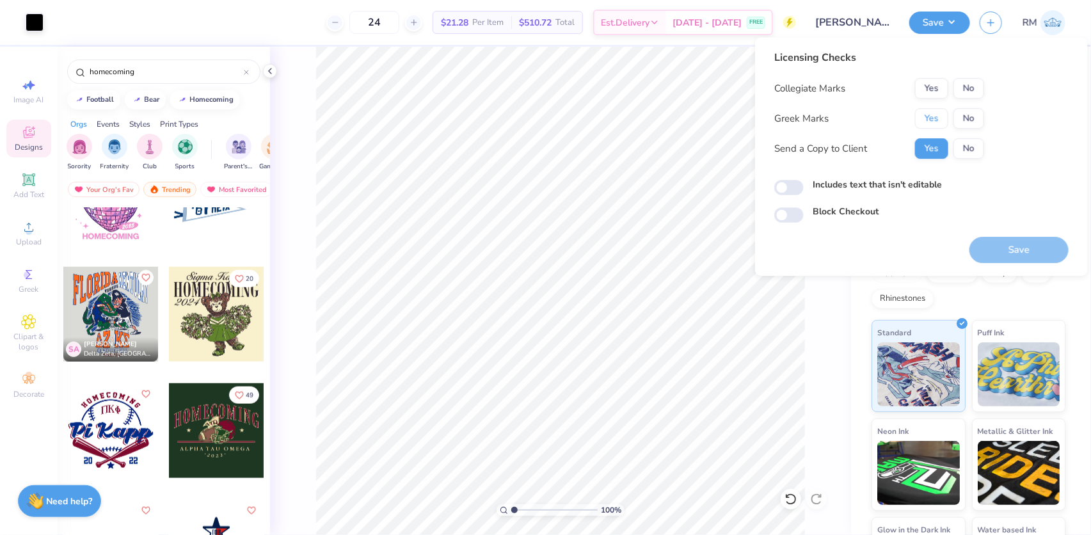
drag, startPoint x: 927, startPoint y: 115, endPoint x: 944, endPoint y: 102, distance: 21.5
click at [928, 115] on button "Yes" at bounding box center [931, 118] width 33 height 20
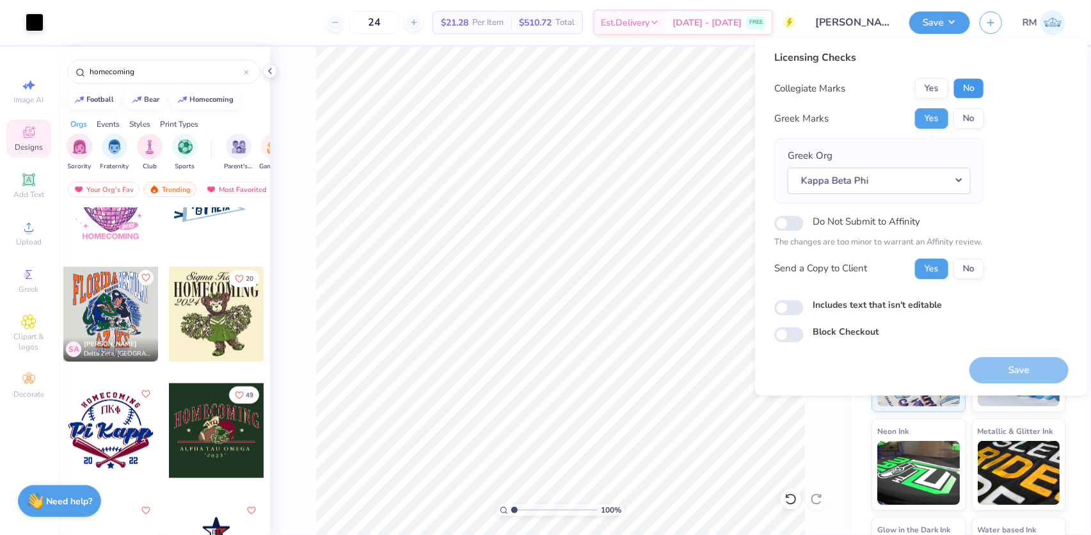
click at [964, 79] on button "No" at bounding box center [968, 88] width 31 height 20
click at [1010, 360] on button "Save" at bounding box center [1018, 370] width 99 height 26
